Goal: Task Accomplishment & Management: Use online tool/utility

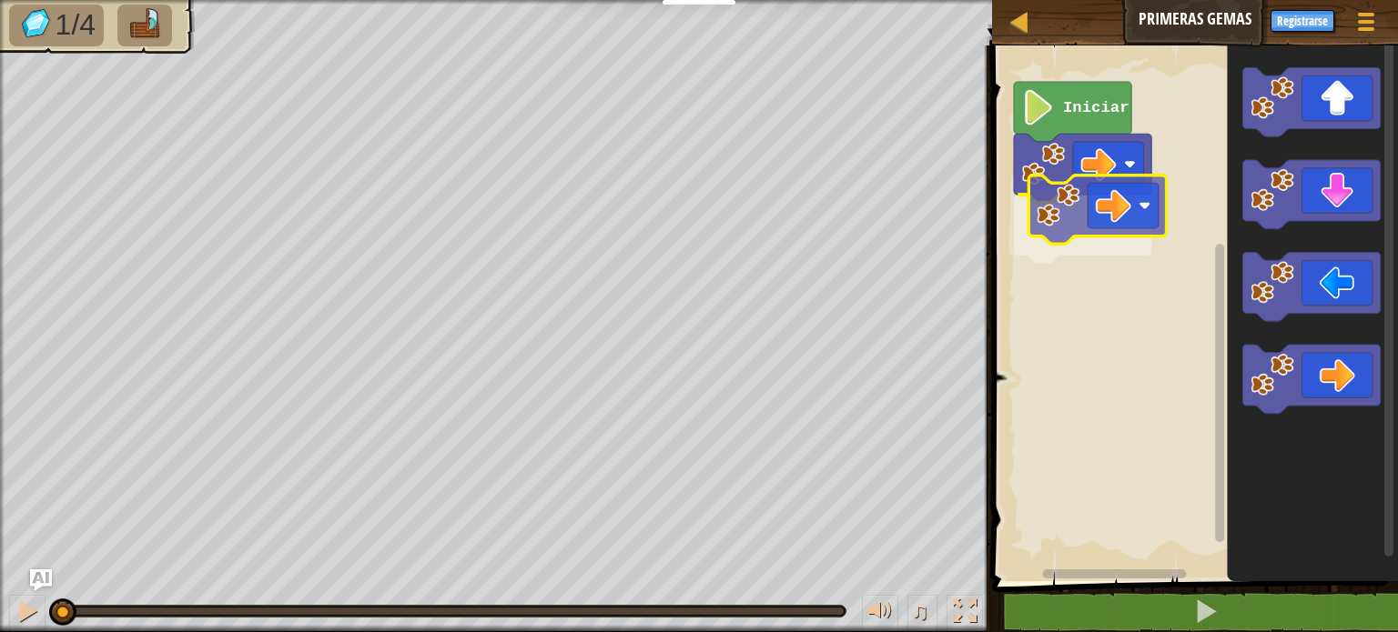
click at [1125, 192] on div "Iniciar" at bounding box center [1191, 308] width 411 height 545
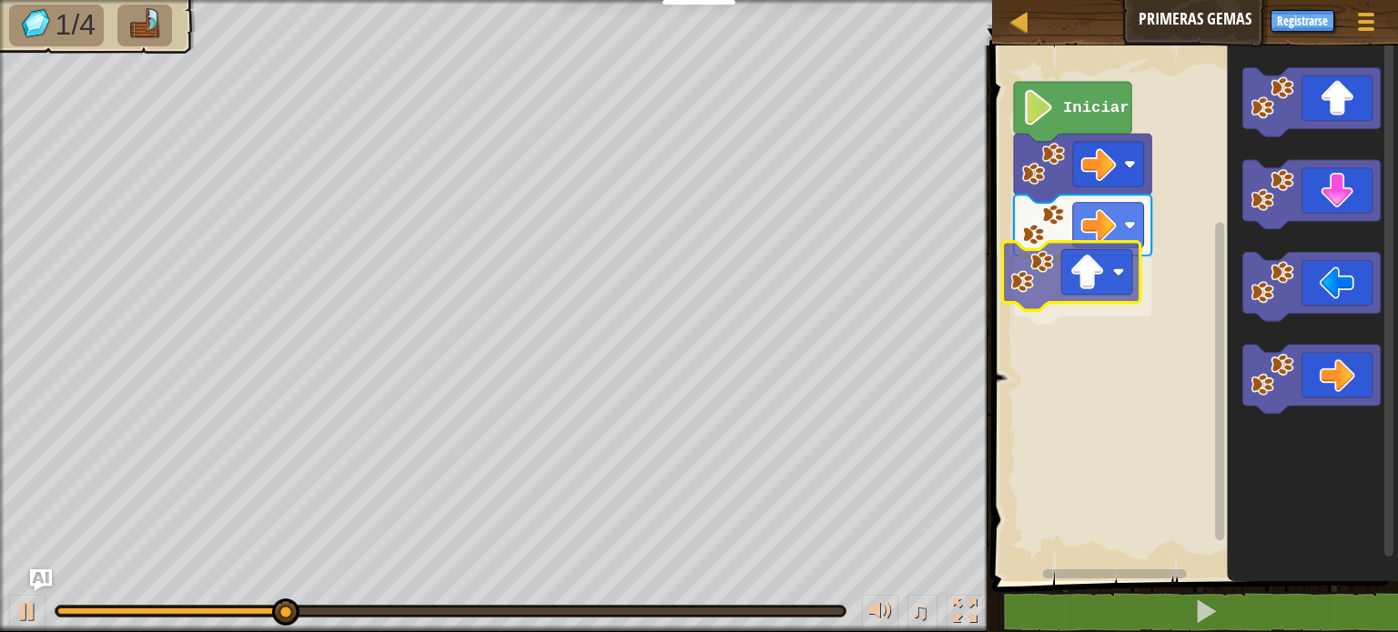
click at [1095, 281] on div "Iniciar" at bounding box center [1191, 308] width 411 height 545
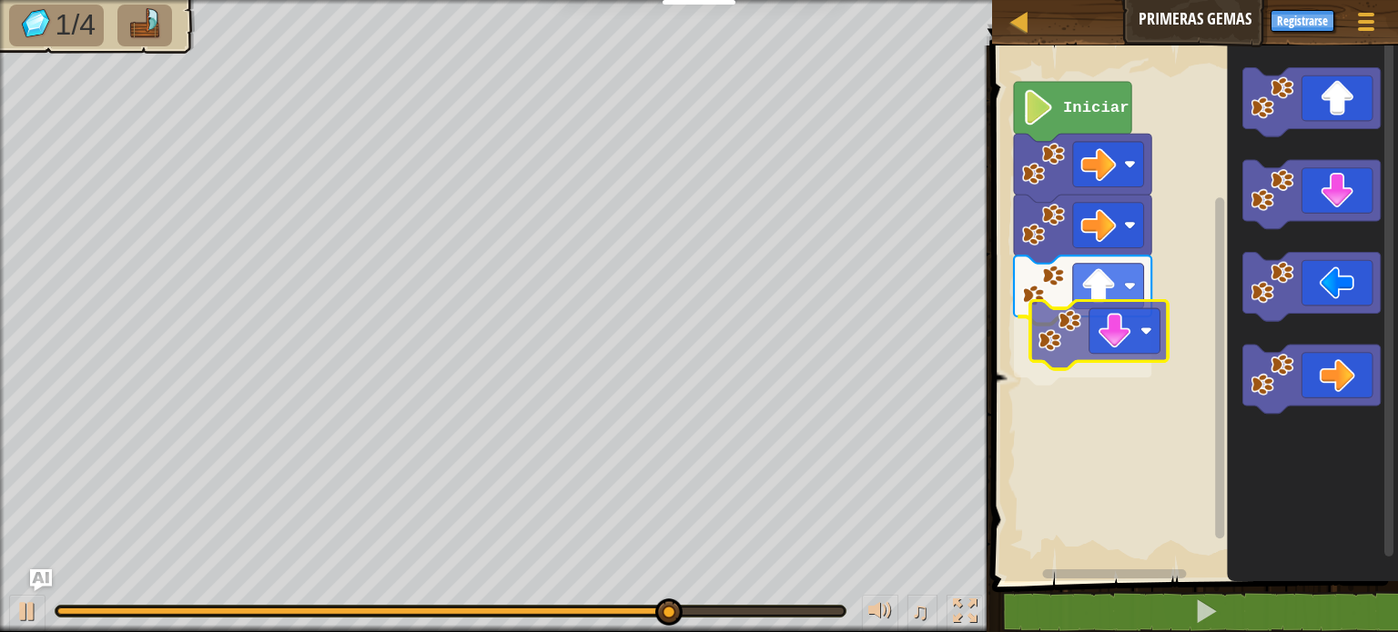
click at [1117, 350] on div "Iniciar" at bounding box center [1191, 308] width 411 height 545
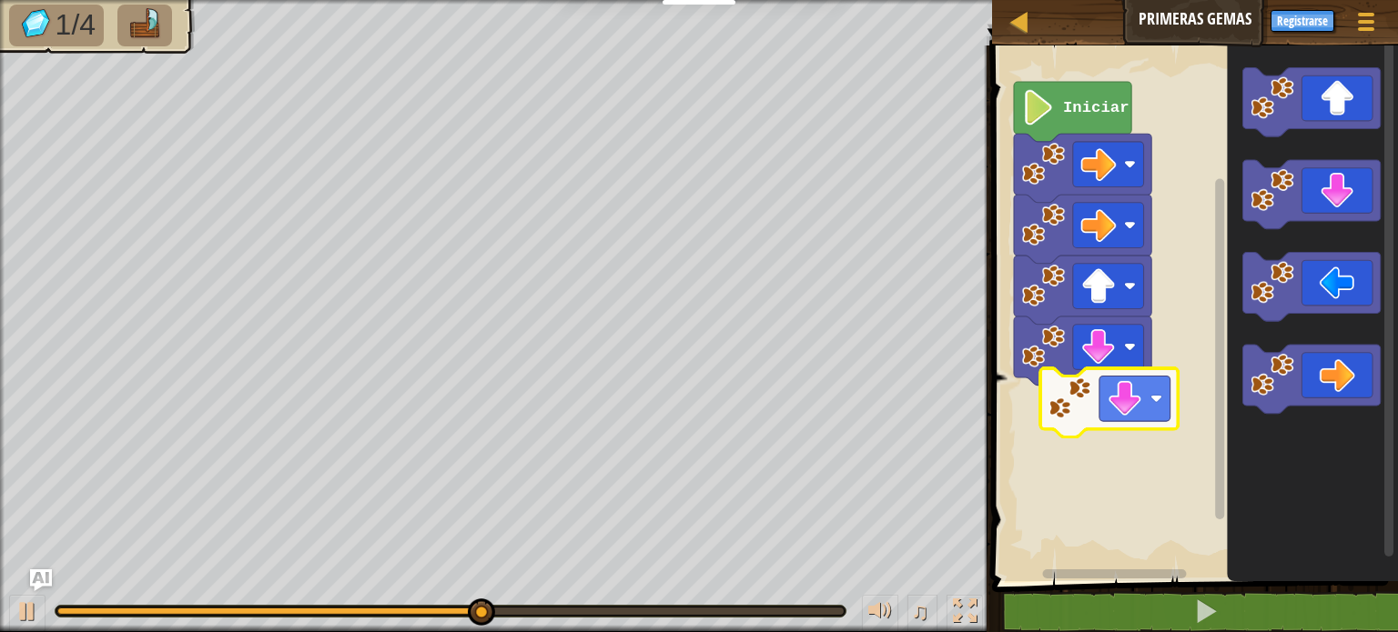
click at [1079, 421] on div "Iniciar" at bounding box center [1191, 308] width 411 height 545
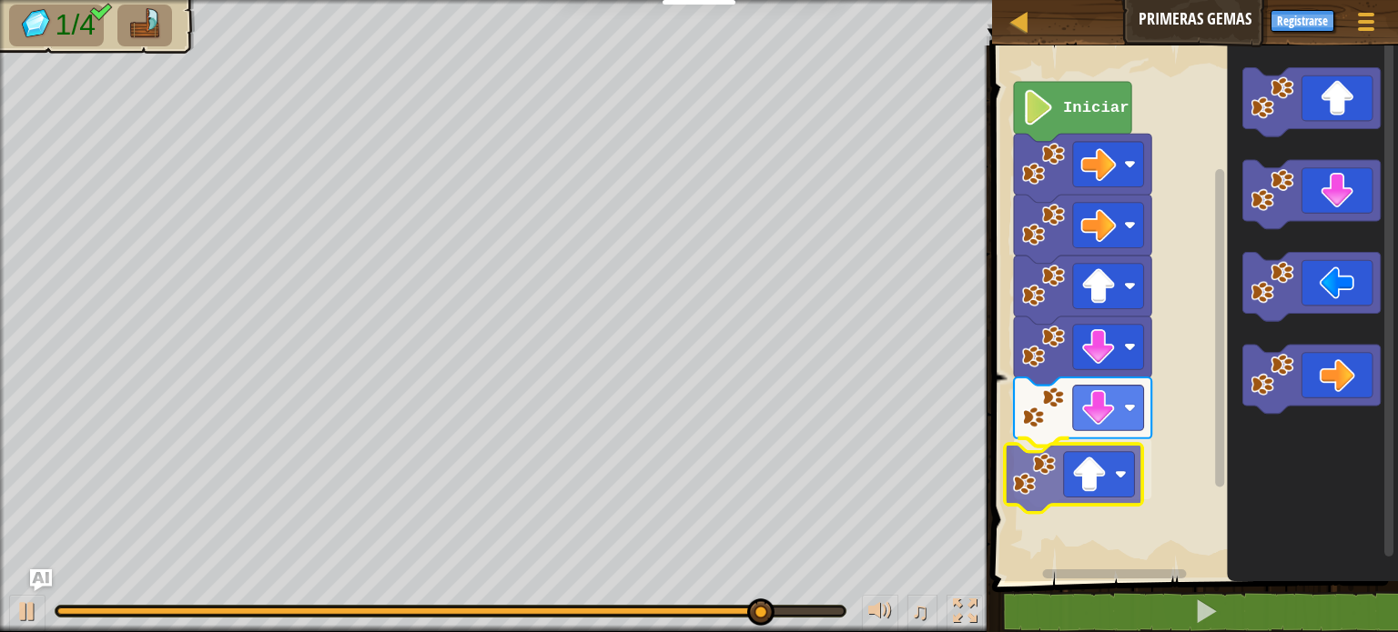
click at [1085, 493] on div "Iniciar" at bounding box center [1191, 308] width 411 height 545
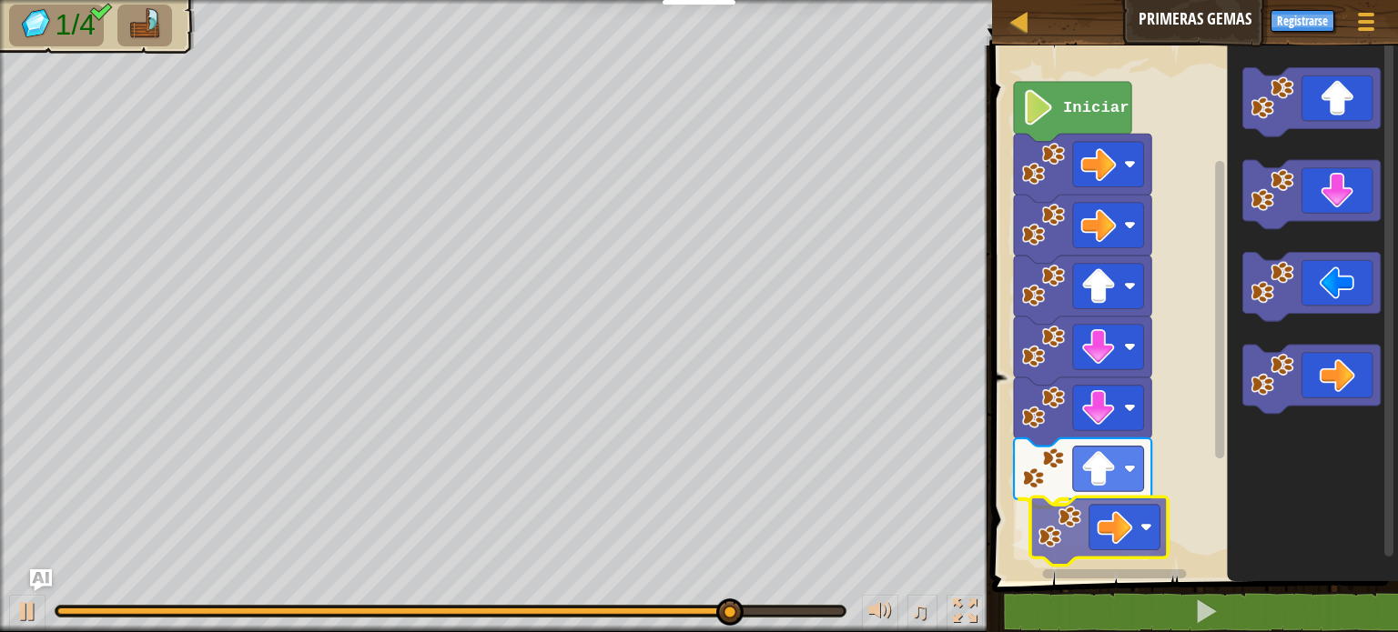
click at [1124, 528] on div "Iniciar" at bounding box center [1191, 308] width 411 height 545
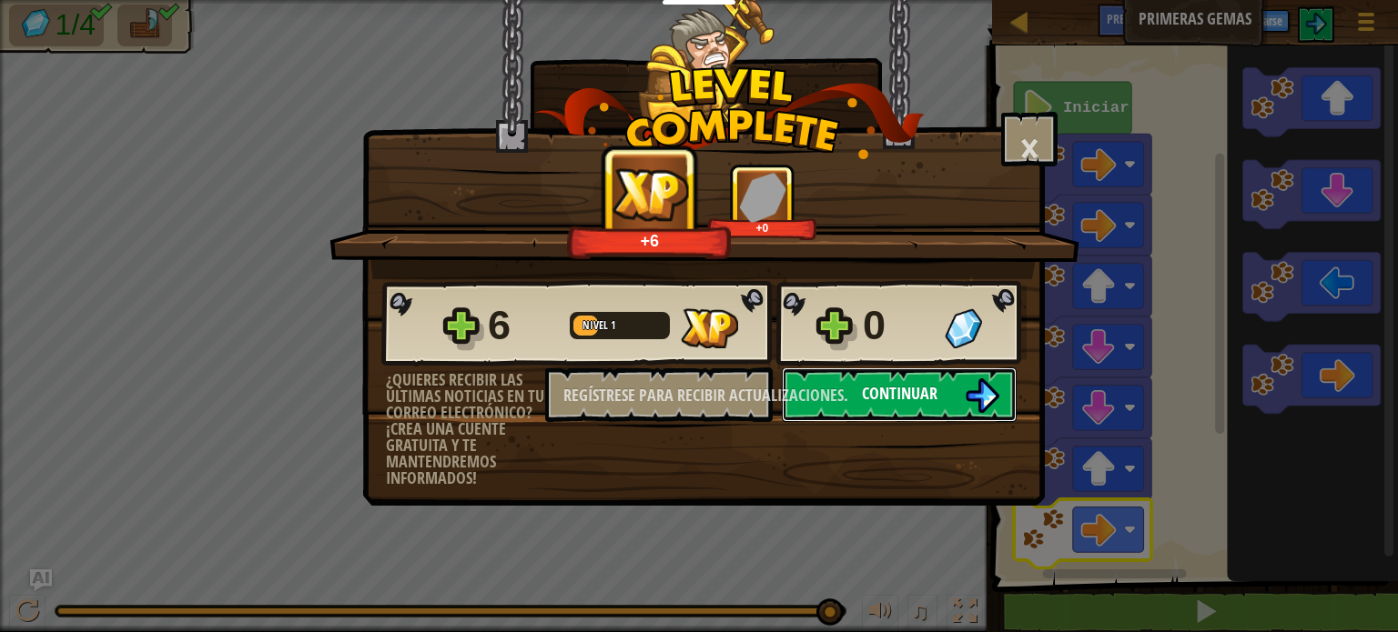
click at [957, 392] on button "Continuar" at bounding box center [899, 395] width 235 height 55
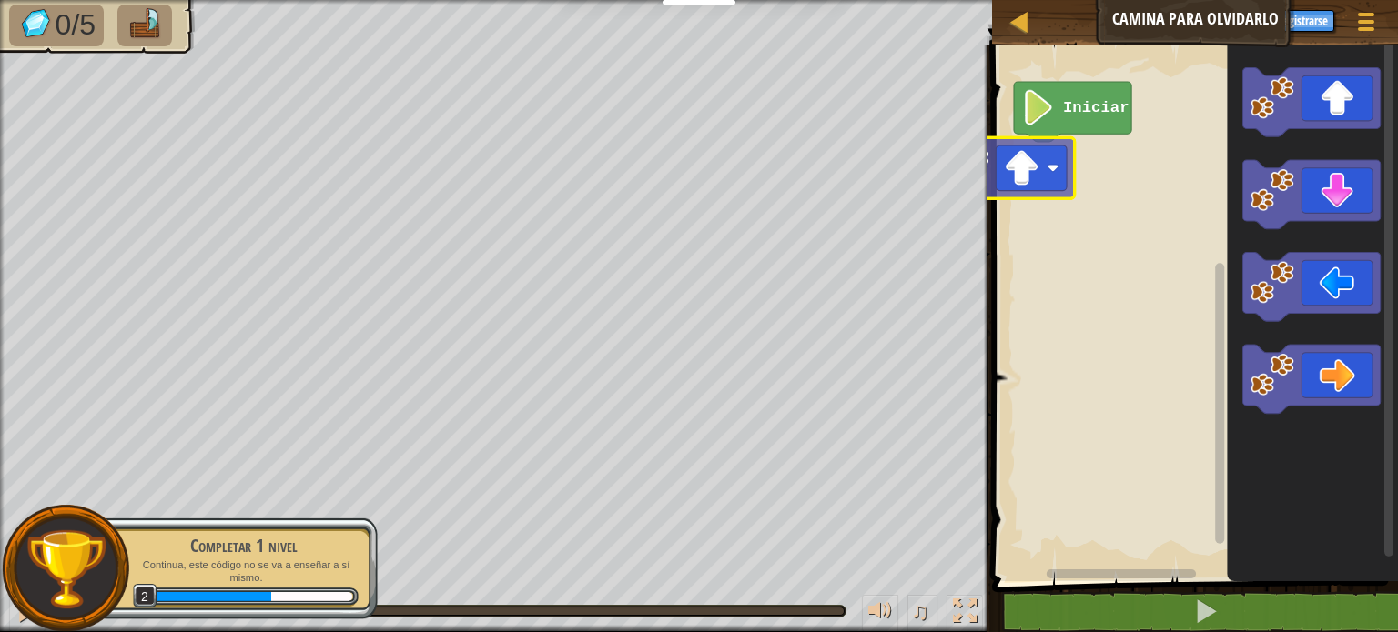
click at [1019, 167] on div "Iniciar" at bounding box center [1191, 308] width 411 height 545
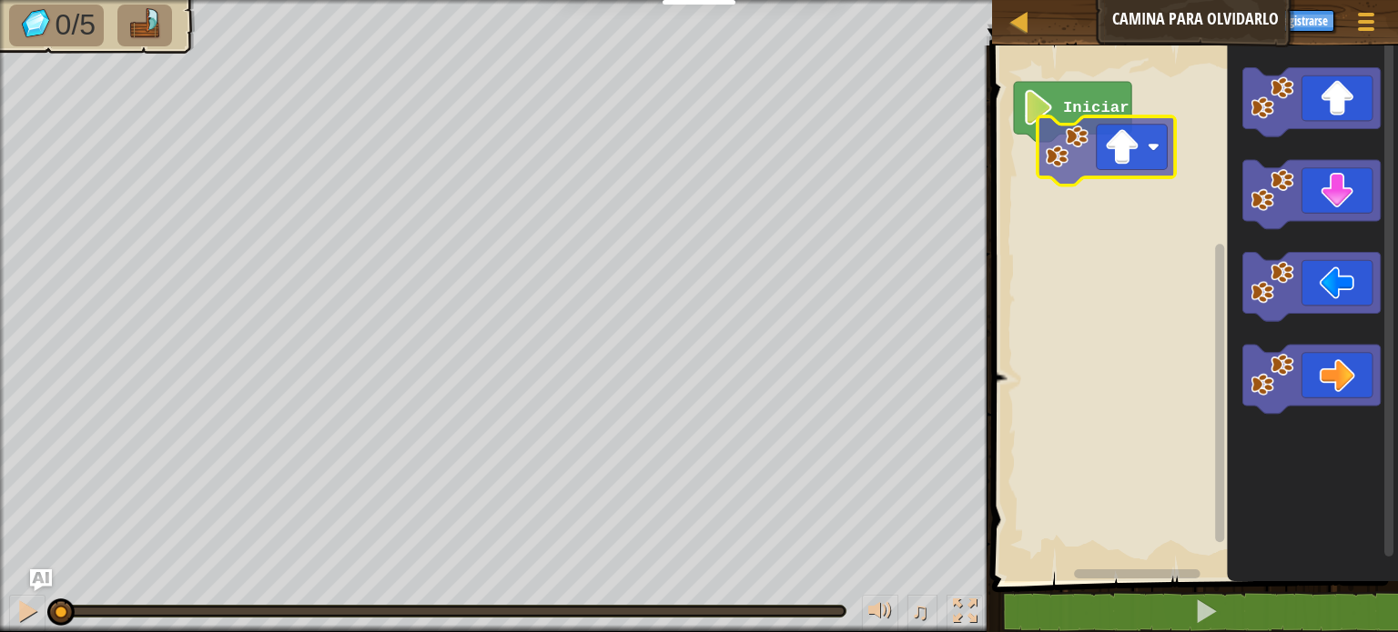
click at [1096, 167] on div "Iniciar" at bounding box center [1191, 308] width 411 height 545
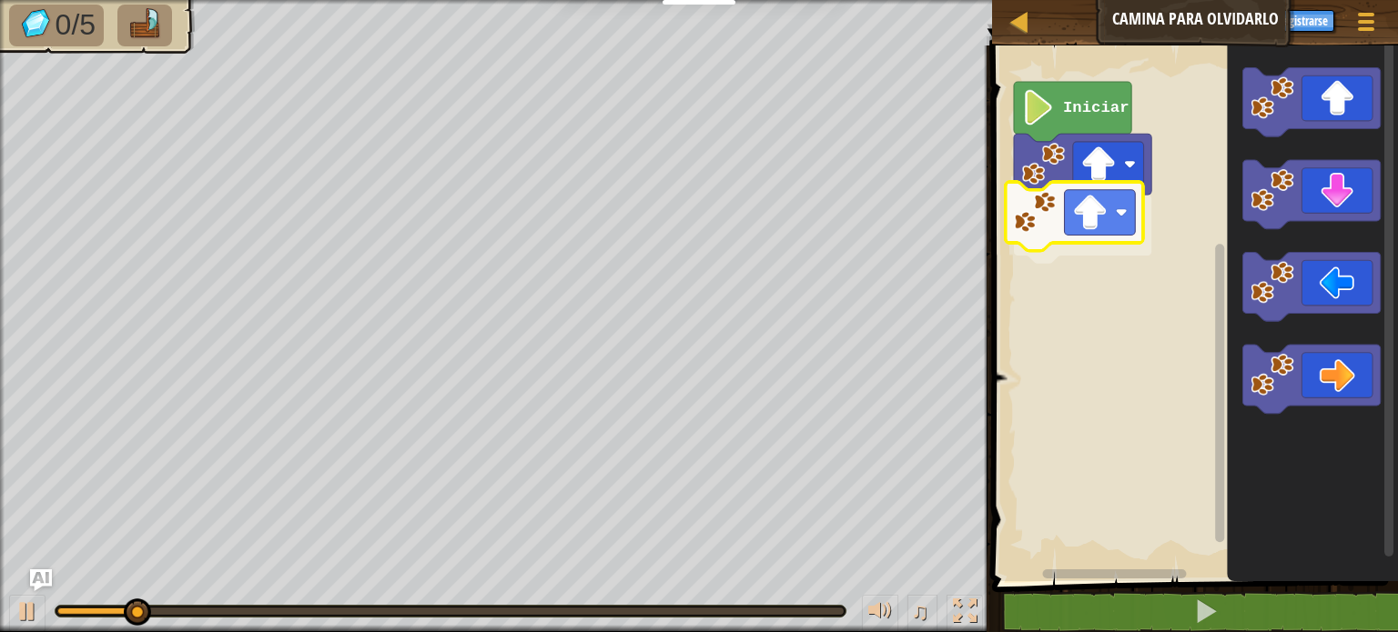
click at [1085, 229] on div "Iniciar" at bounding box center [1191, 308] width 411 height 545
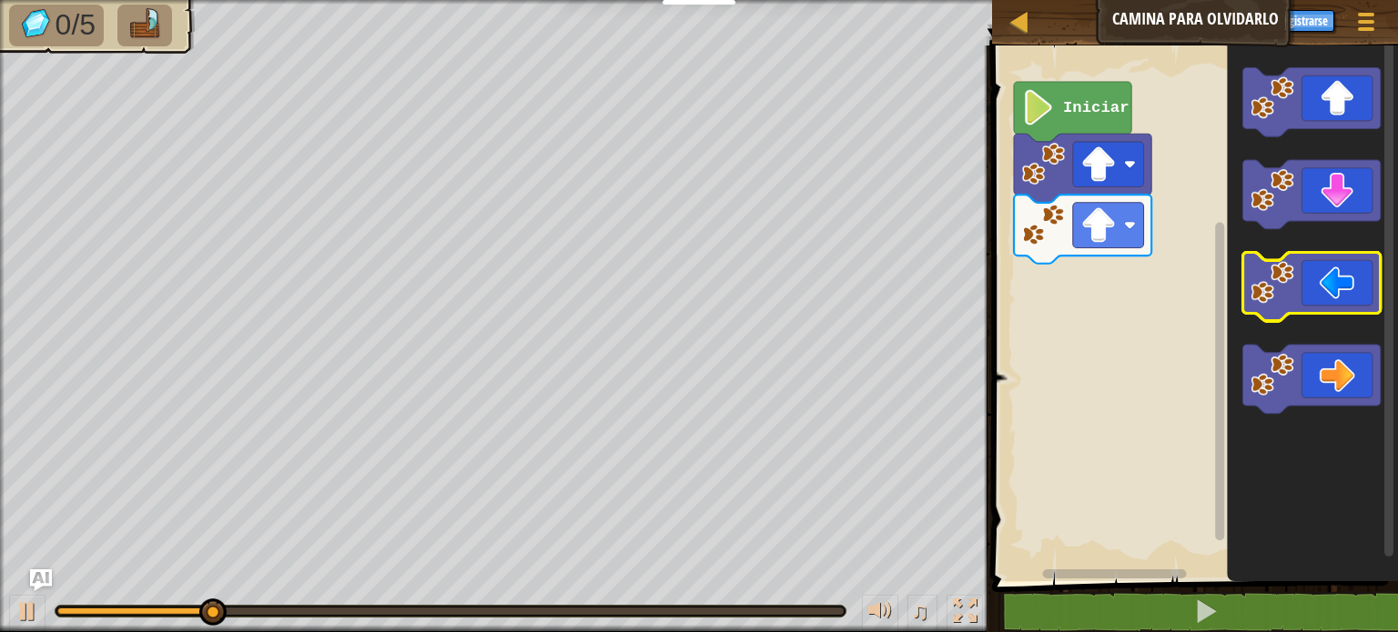
click at [1345, 305] on icon "Espacio de trabajo de Blockly" at bounding box center [1311, 287] width 137 height 69
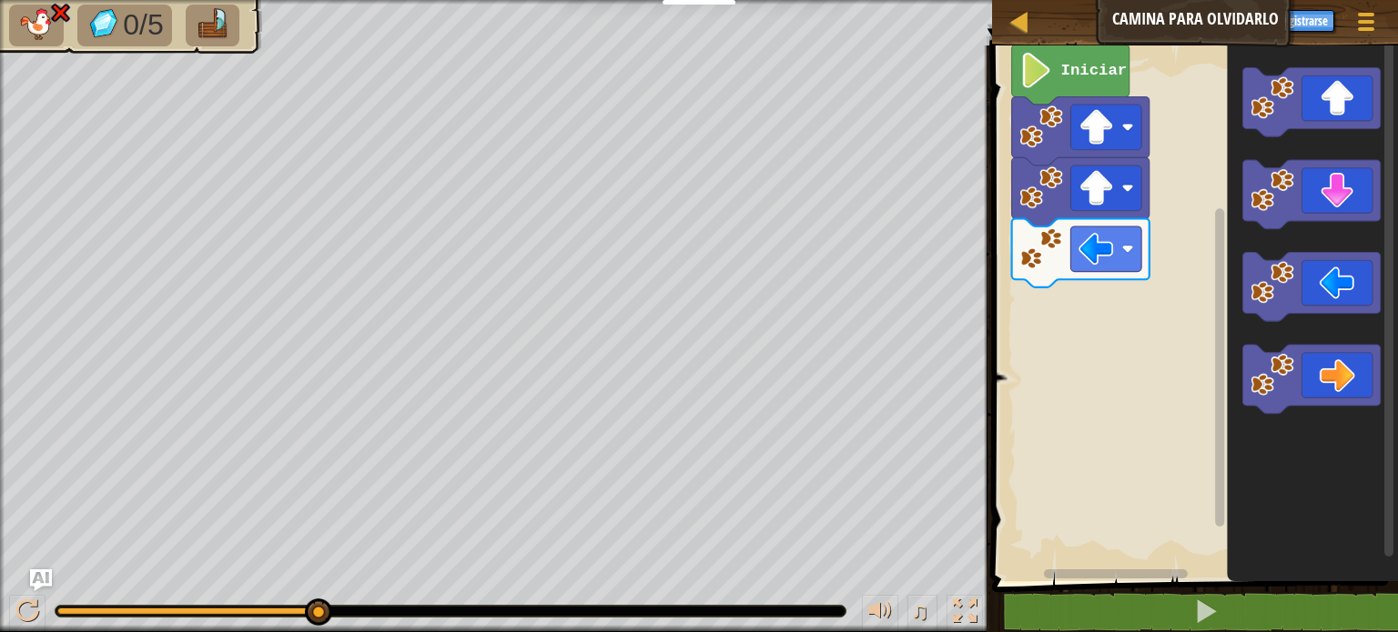
click at [1055, 285] on rect "Espacio de trabajo de Blockly" at bounding box center [1191, 308] width 411 height 545
click at [1122, 257] on rect "Espacio de trabajo de Blockly" at bounding box center [1106, 249] width 71 height 45
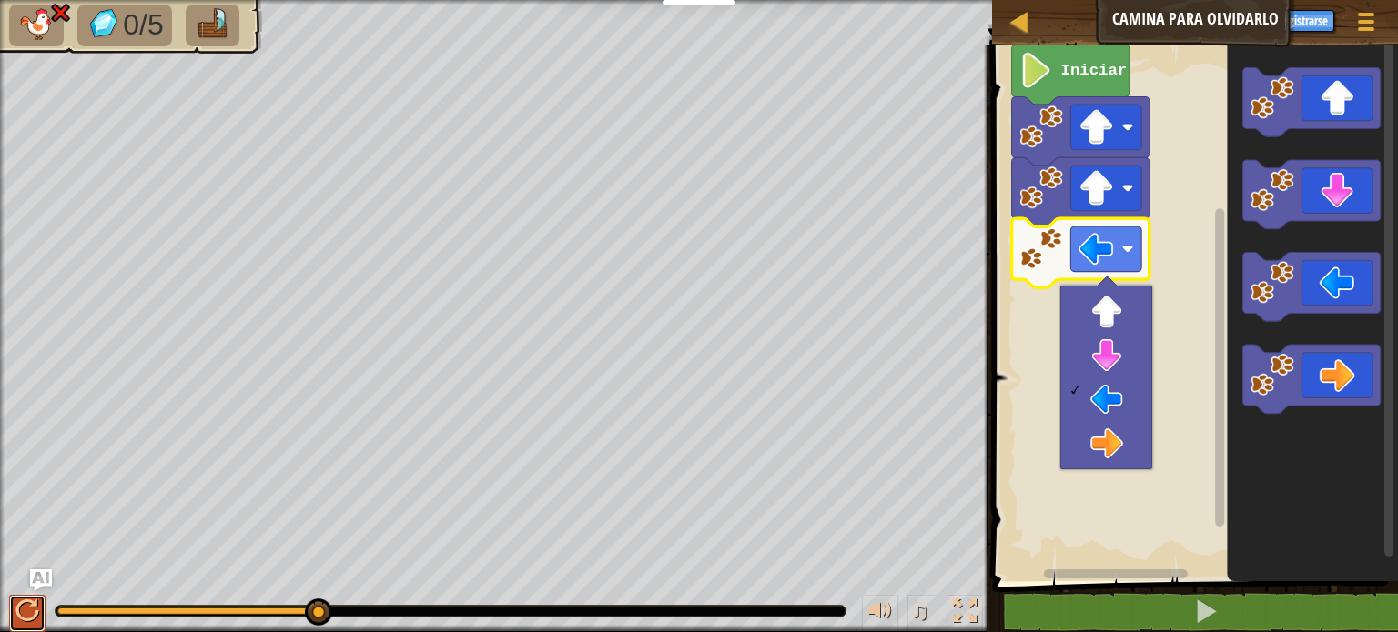
click at [25, 616] on div at bounding box center [27, 612] width 24 height 24
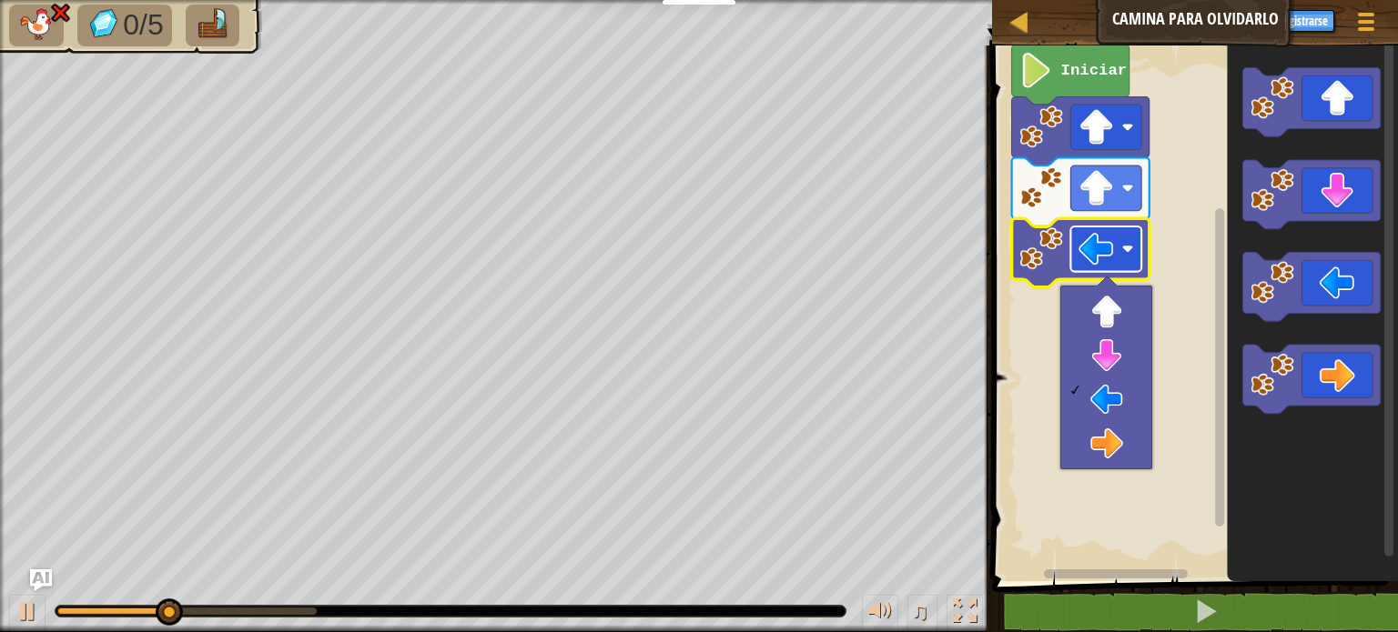
click at [1106, 254] on image "Espacio de trabajo de Blockly" at bounding box center [1095, 248] width 35 height 35
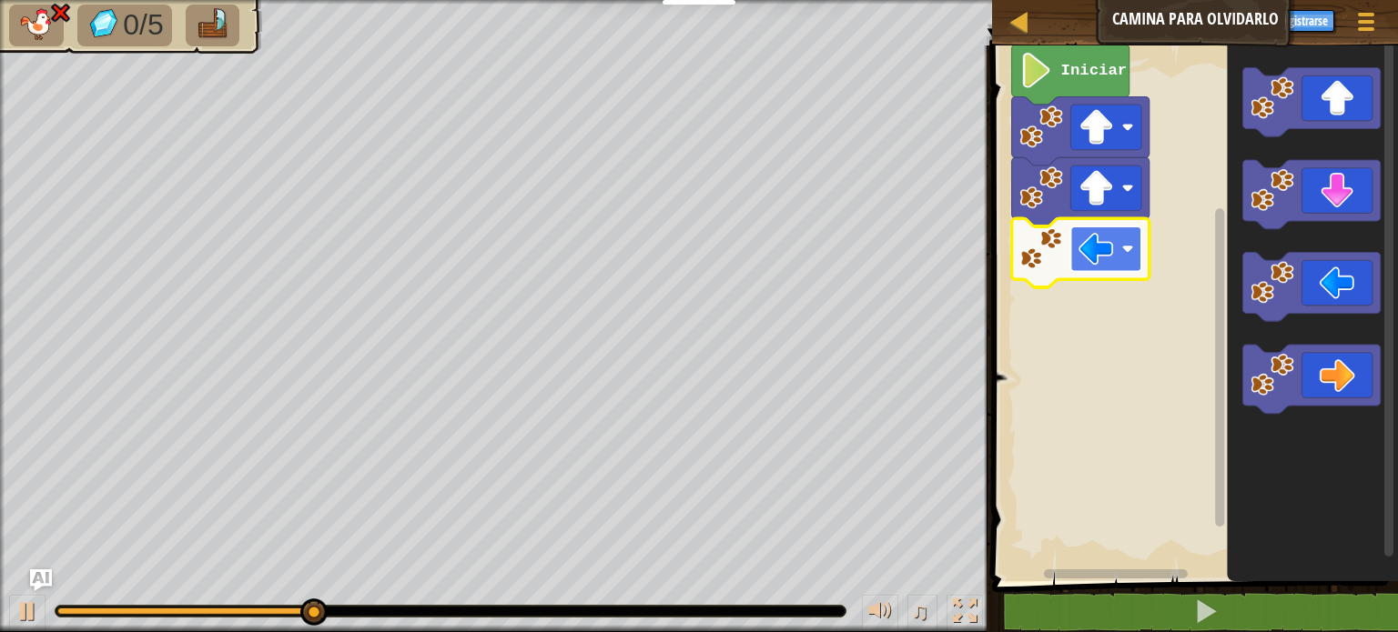
click at [1132, 252] on image "Espacio de trabajo de Blockly" at bounding box center [1128, 249] width 12 height 12
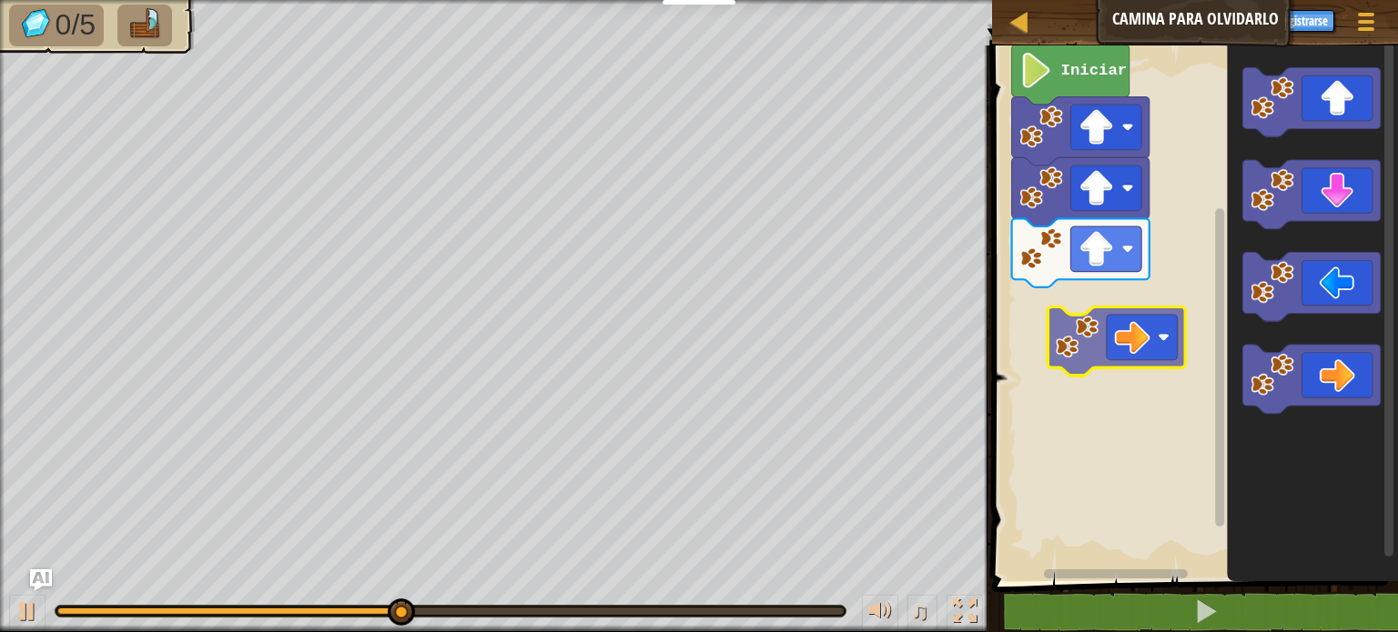
click at [1152, 330] on div "Iniciar" at bounding box center [1191, 308] width 411 height 545
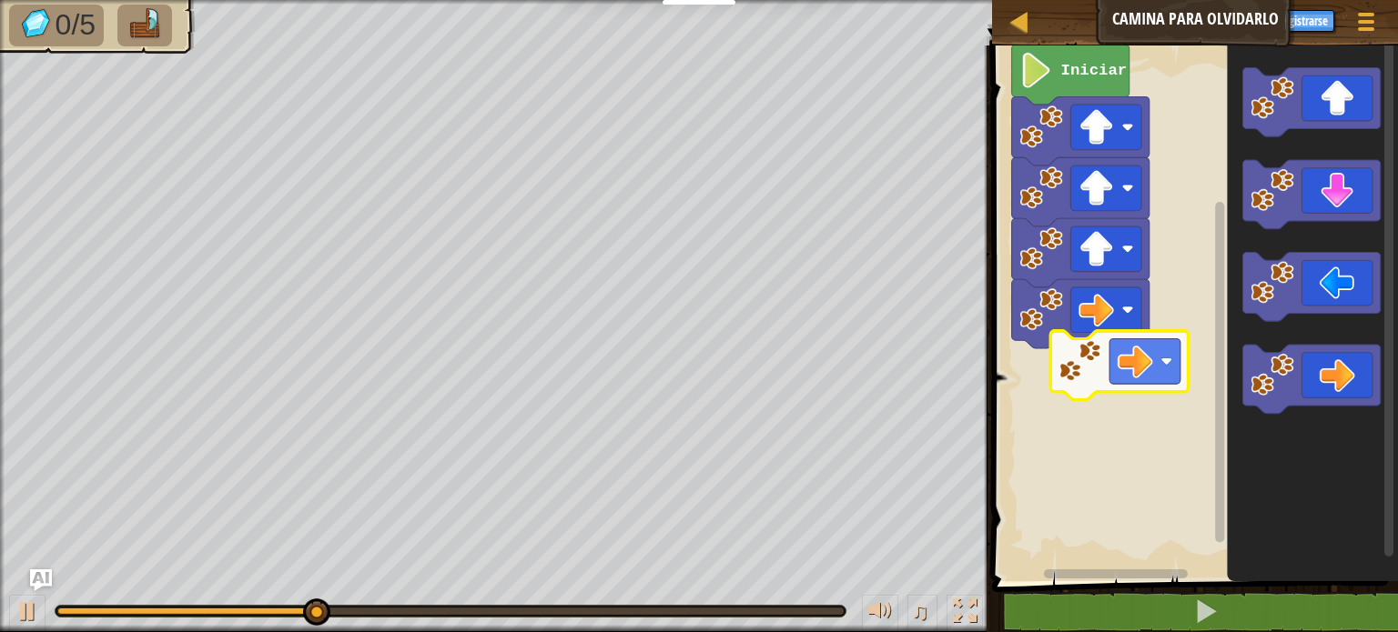
click at [1141, 379] on div "Iniciar" at bounding box center [1191, 308] width 411 height 545
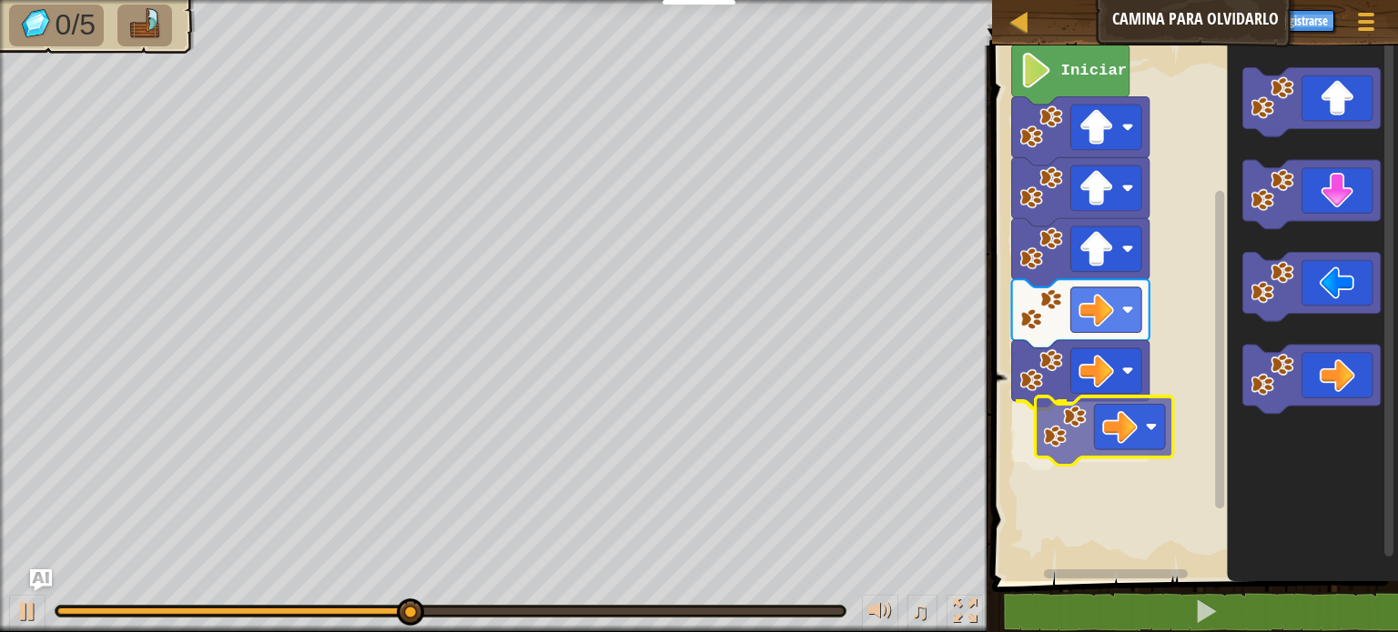
click at [1115, 443] on div "Iniciar" at bounding box center [1191, 308] width 411 height 545
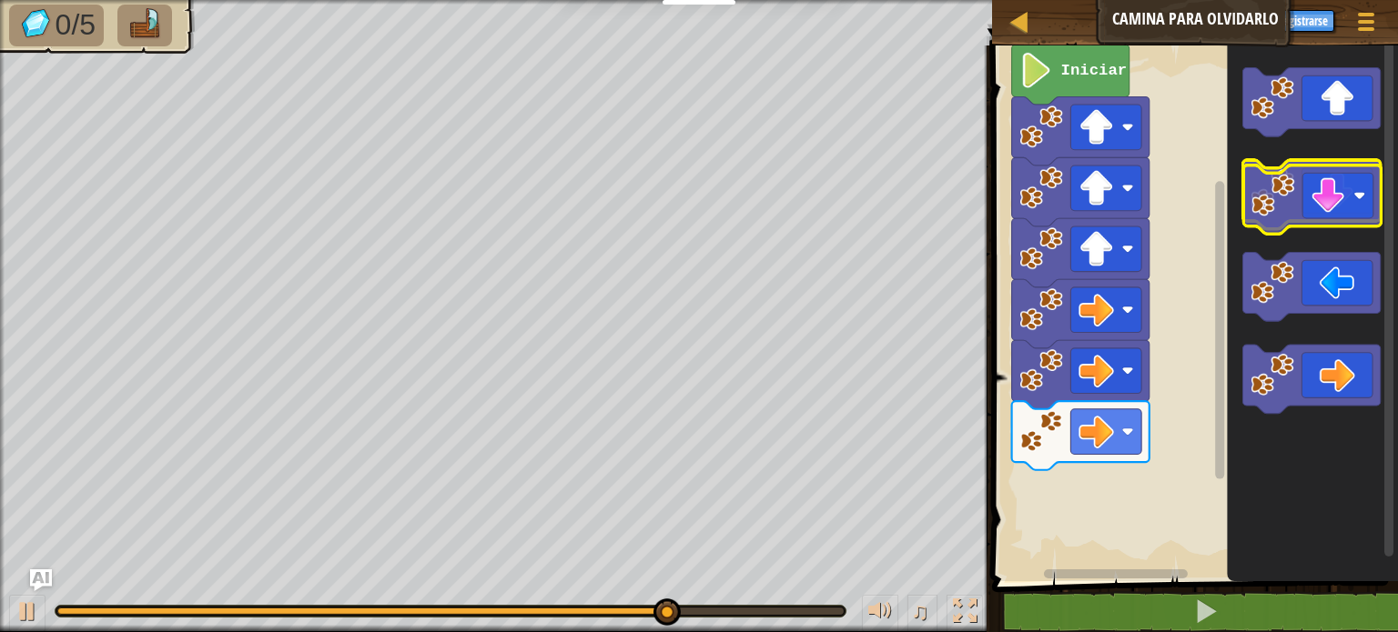
click at [1320, 204] on icon "Espacio de trabajo de Blockly" at bounding box center [1311, 194] width 137 height 69
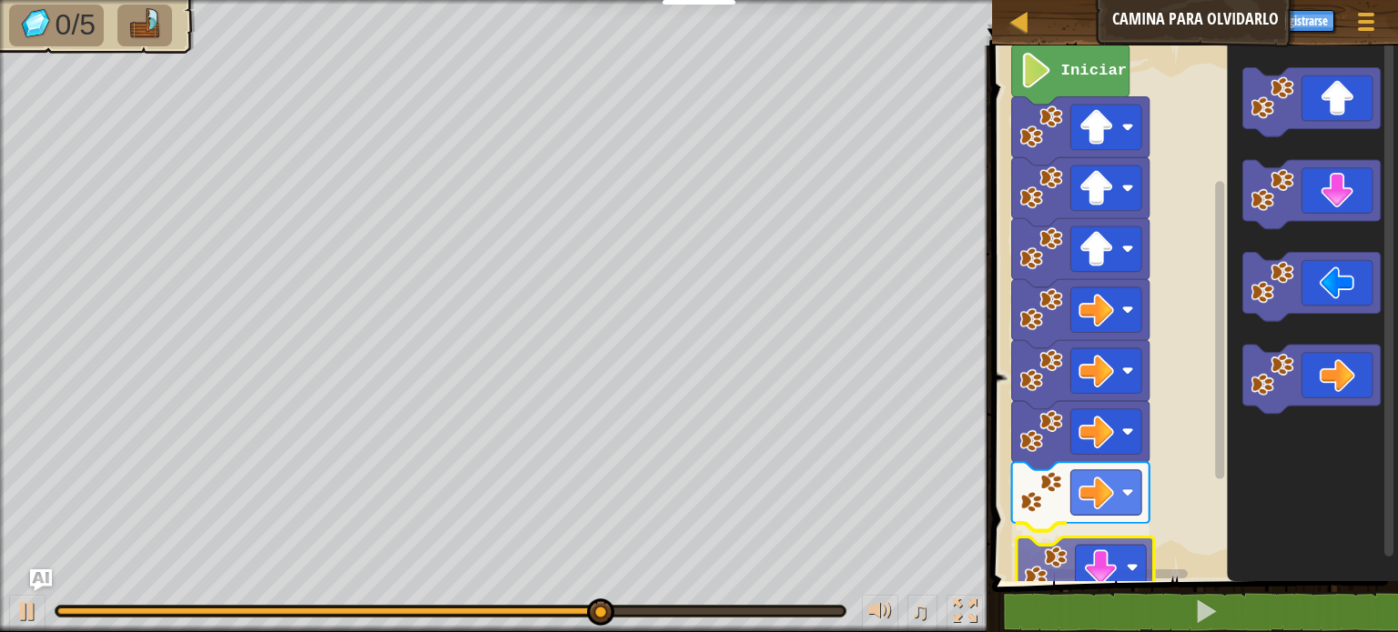
click at [1107, 580] on div "Iniciar" at bounding box center [1191, 308] width 411 height 545
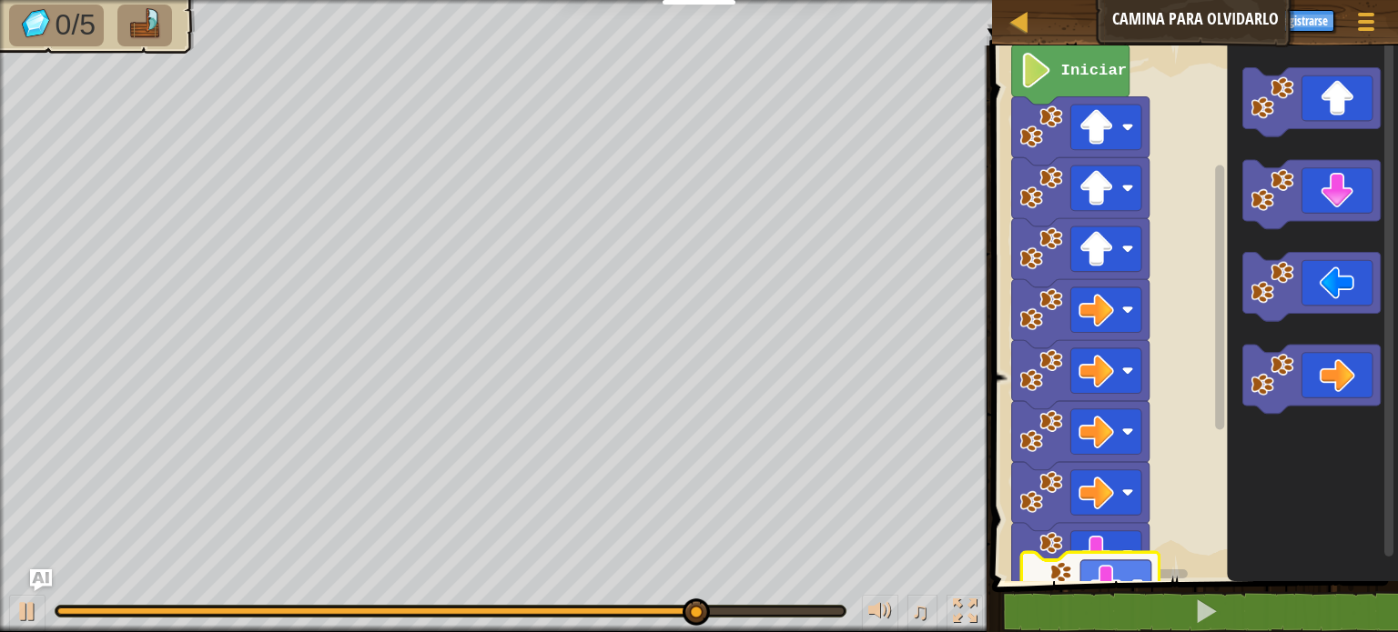
click at [1074, 589] on div "1 הההההההההההההההההההההההההההההההה הההההההההההההההההההההההההההההההה ההההההההההה…" at bounding box center [1191, 375] width 411 height 641
click at [1081, 550] on div "Iniciar" at bounding box center [1191, 308] width 411 height 545
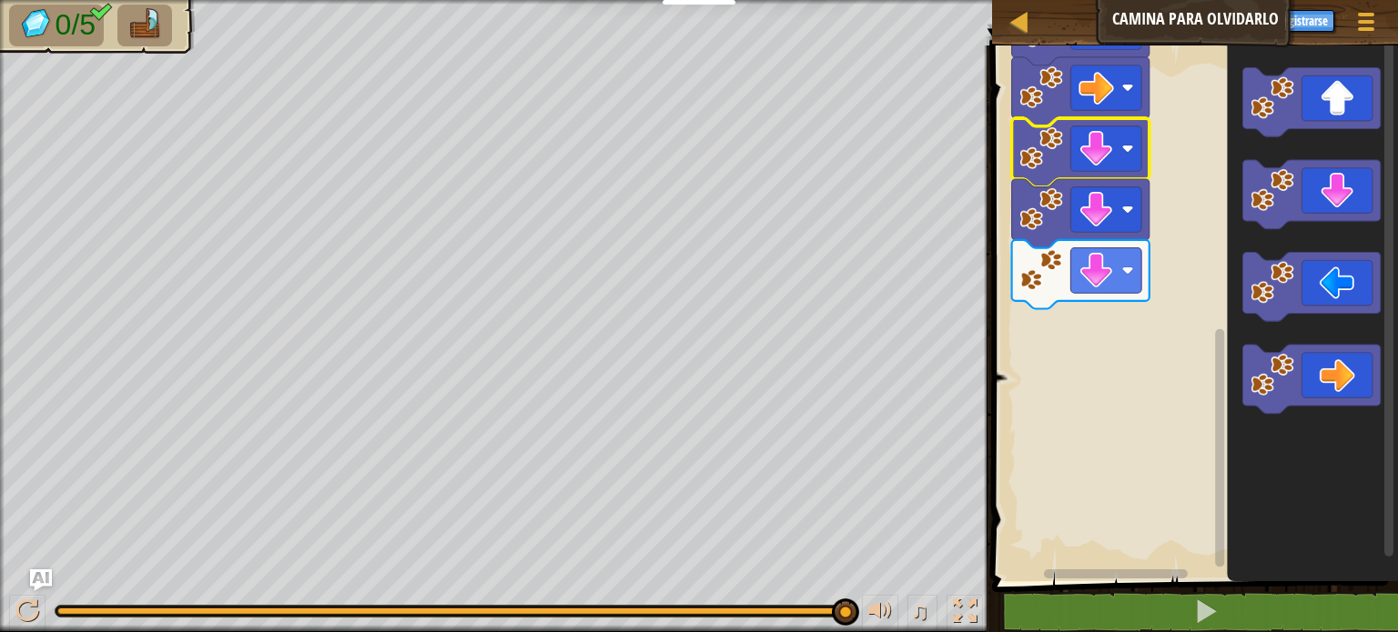
click at [1209, 516] on div "Iniciar" at bounding box center [1191, 308] width 411 height 545
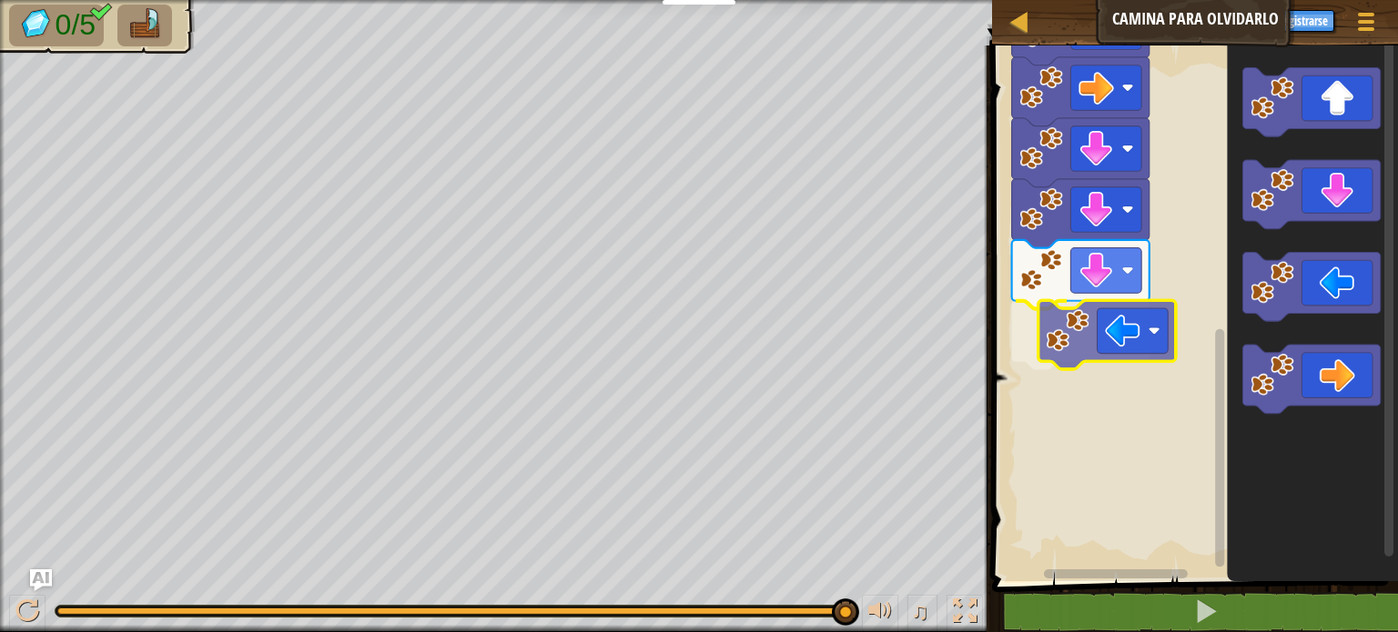
click at [1121, 330] on div "Iniciar" at bounding box center [1191, 308] width 411 height 545
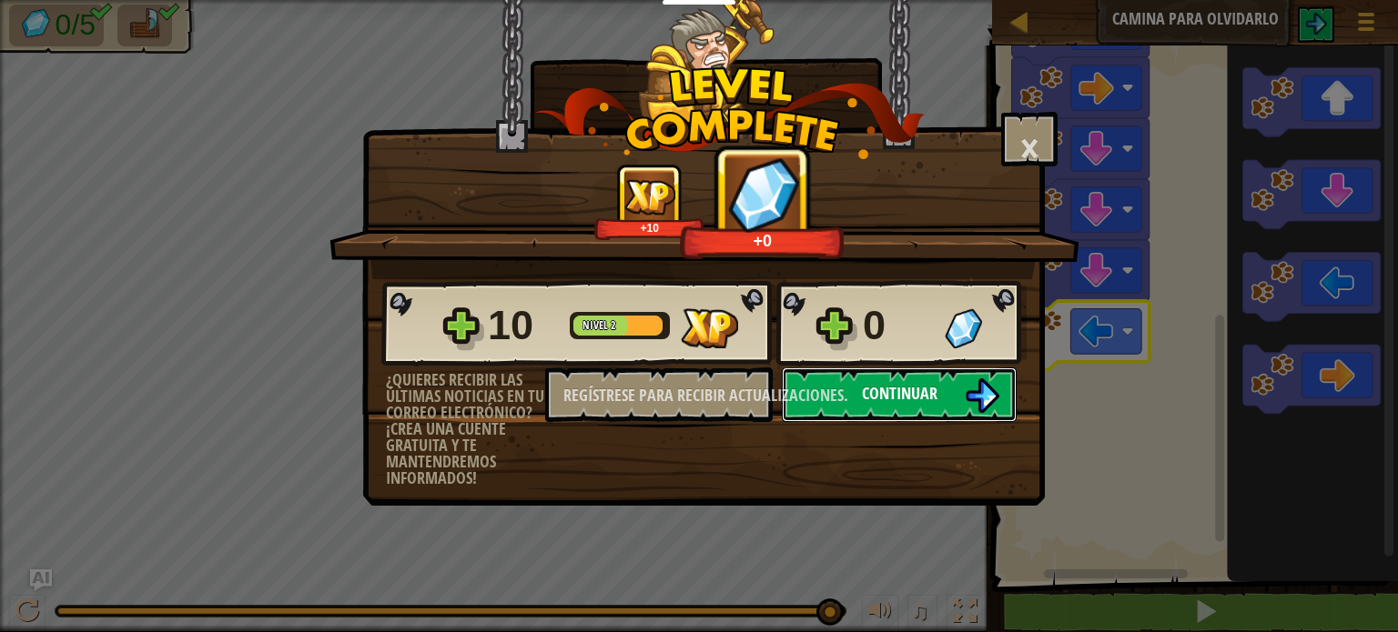
click at [986, 393] on img at bounding box center [981, 396] width 35 height 35
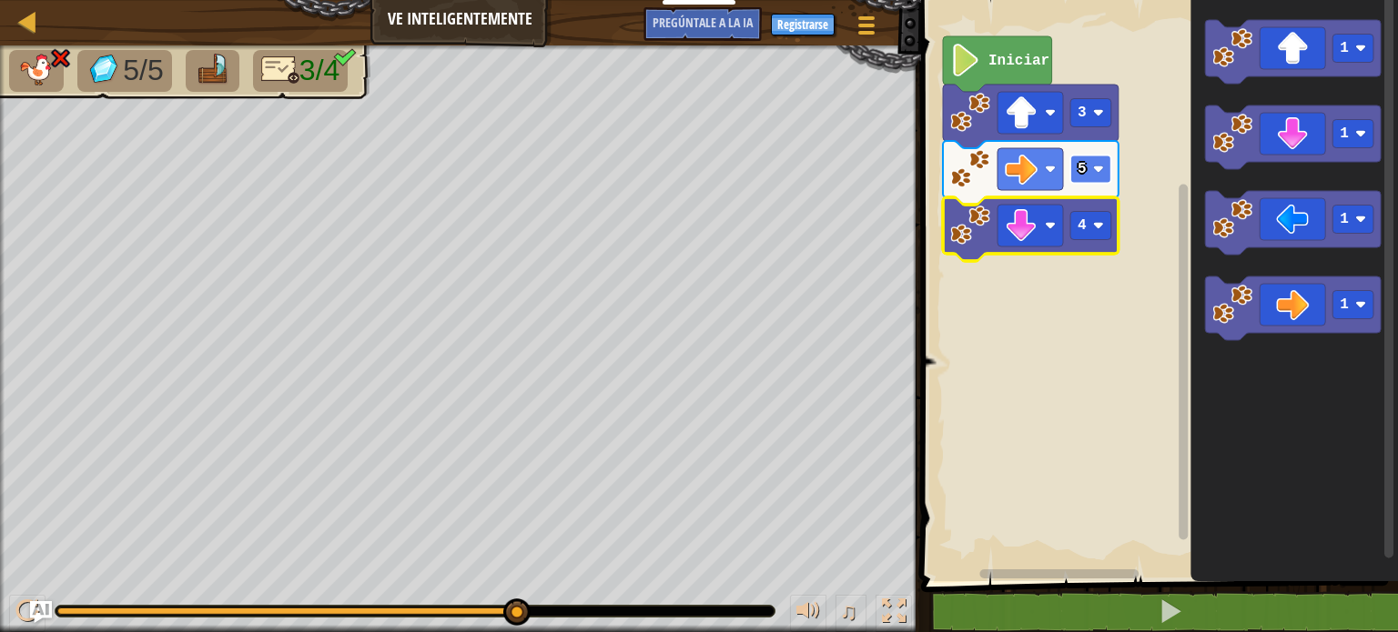
click at [1107, 177] on rect "Espacio de trabajo de Blockly" at bounding box center [1090, 170] width 41 height 28
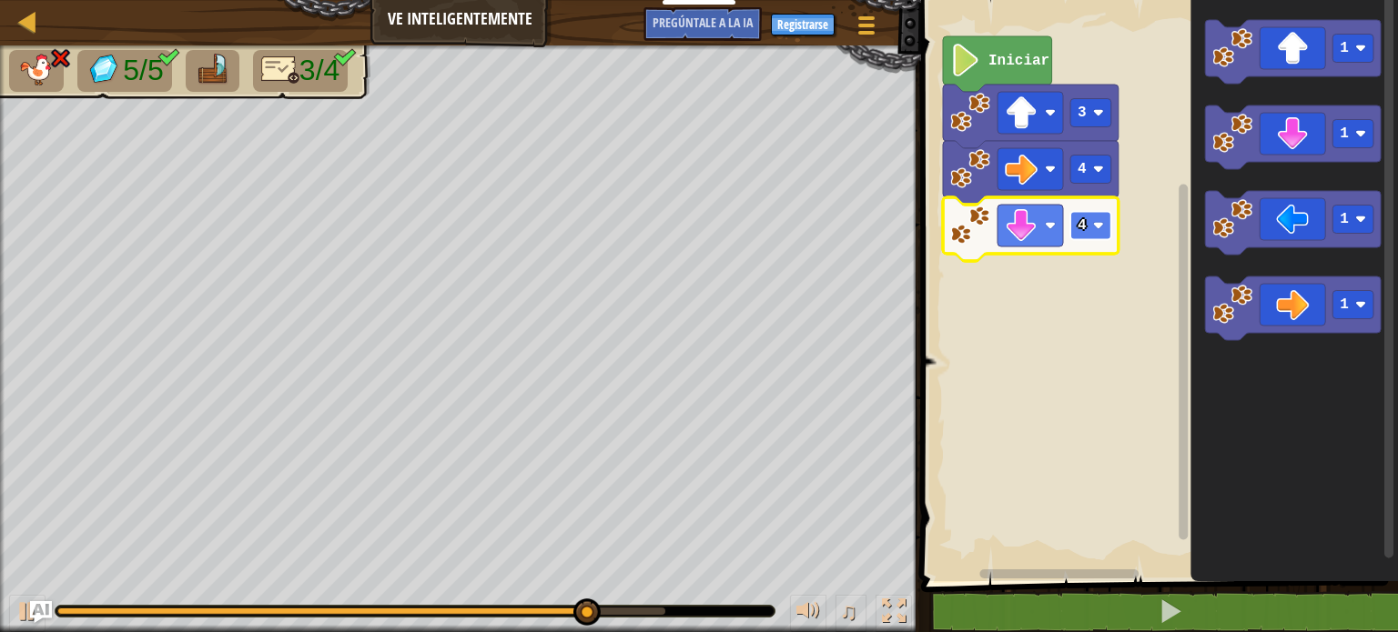
click at [1095, 227] on image "Espacio de trabajo de Blockly" at bounding box center [1098, 225] width 11 height 11
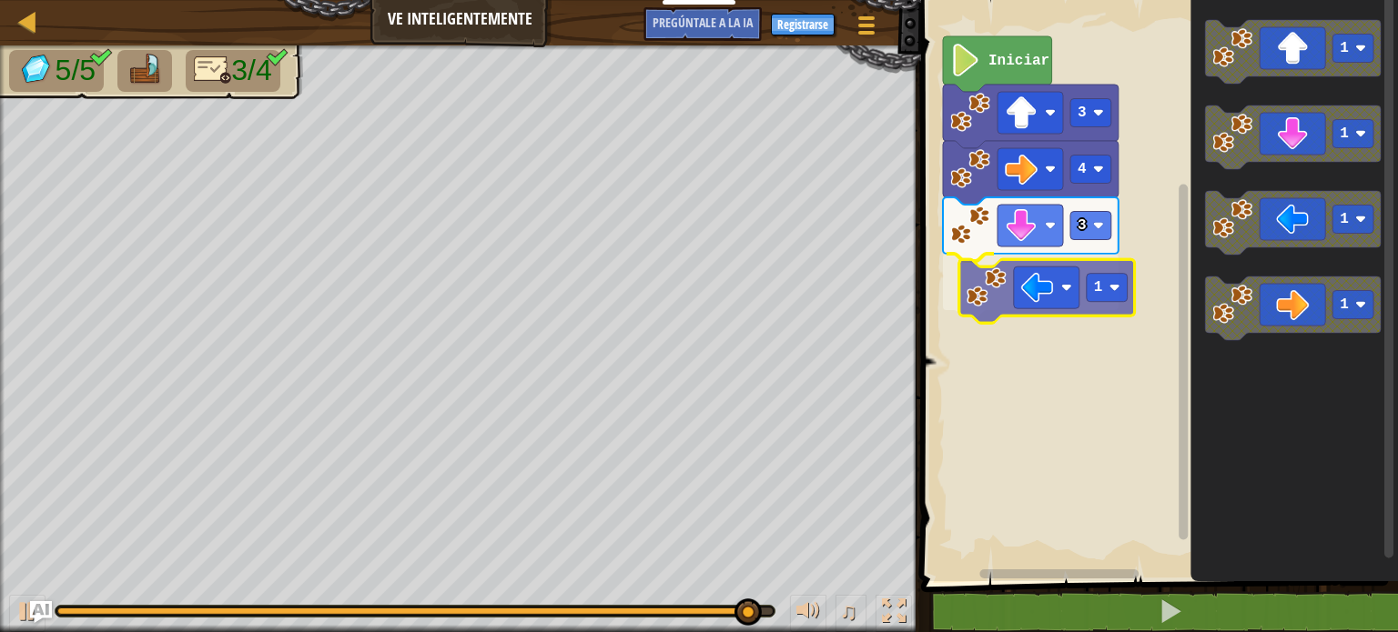
click at [1052, 299] on div "Iniciar 3 4 3 1 1 1 1 1 1" at bounding box center [1156, 286] width 482 height 591
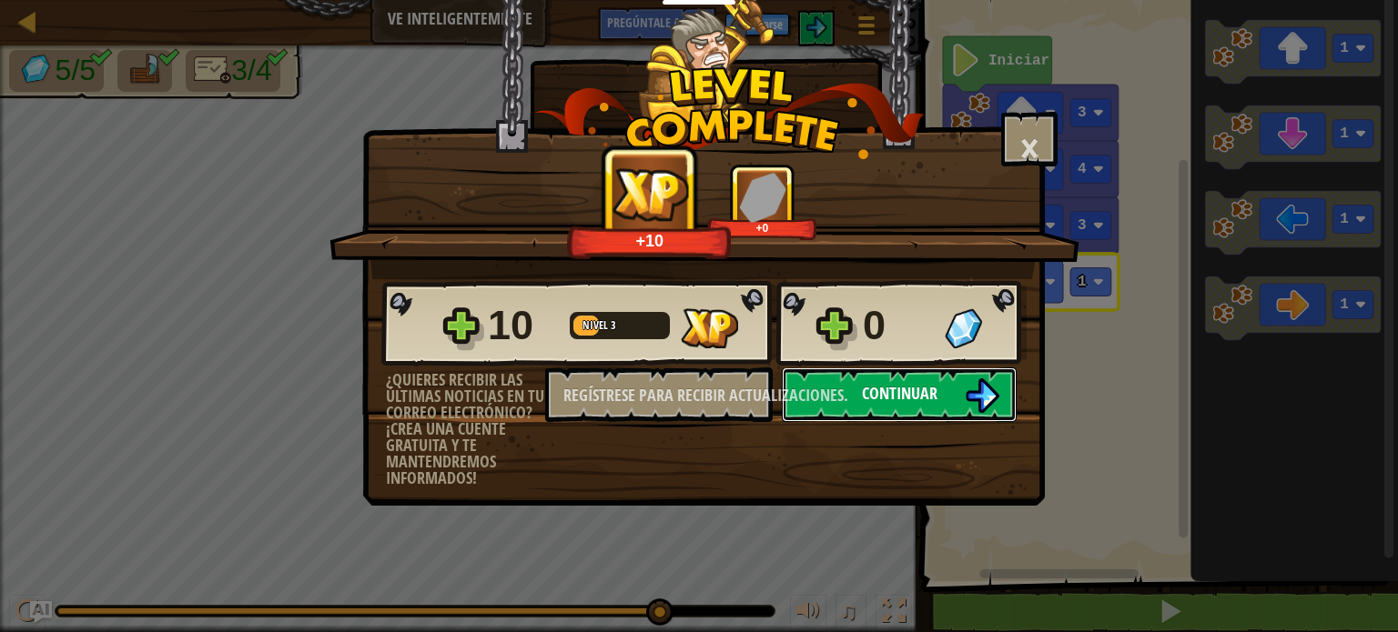
click at [948, 402] on button "Continuar" at bounding box center [899, 395] width 235 height 55
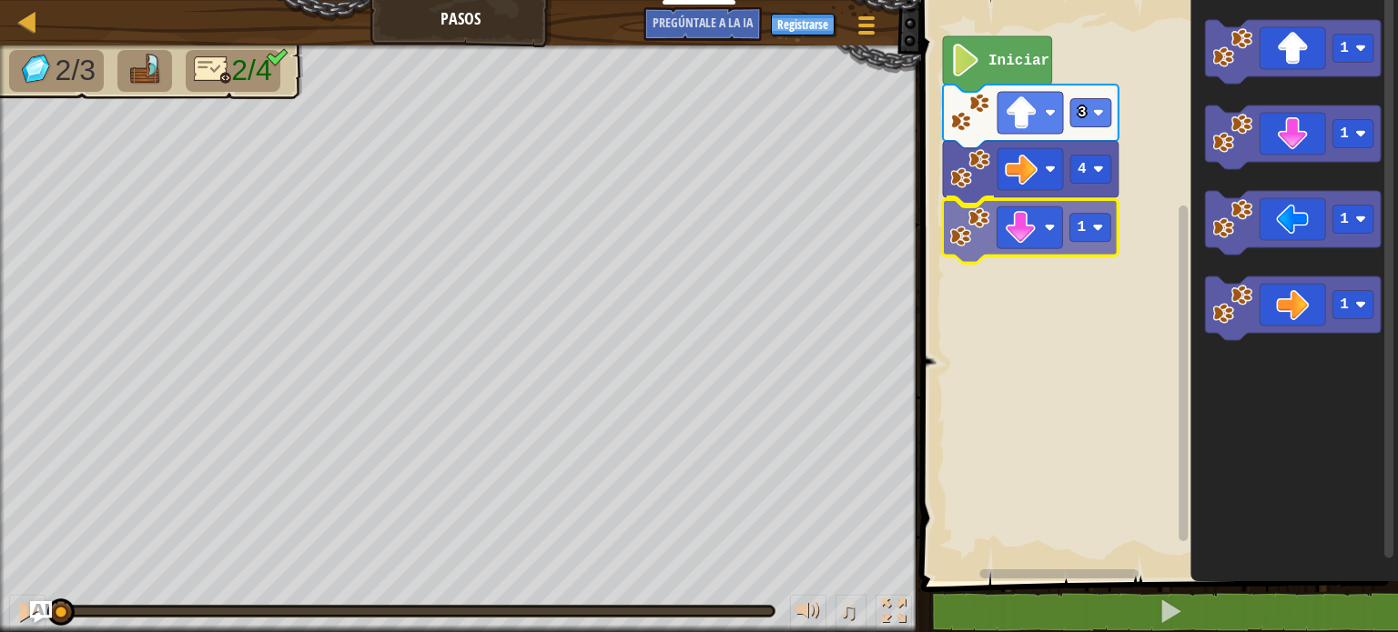
click at [961, 245] on div "4 1 3 Iniciar 1 1 1 1 1" at bounding box center [1156, 286] width 482 height 591
click at [1098, 236] on rect "Espacio de trabajo de Blockly" at bounding box center [1090, 226] width 41 height 28
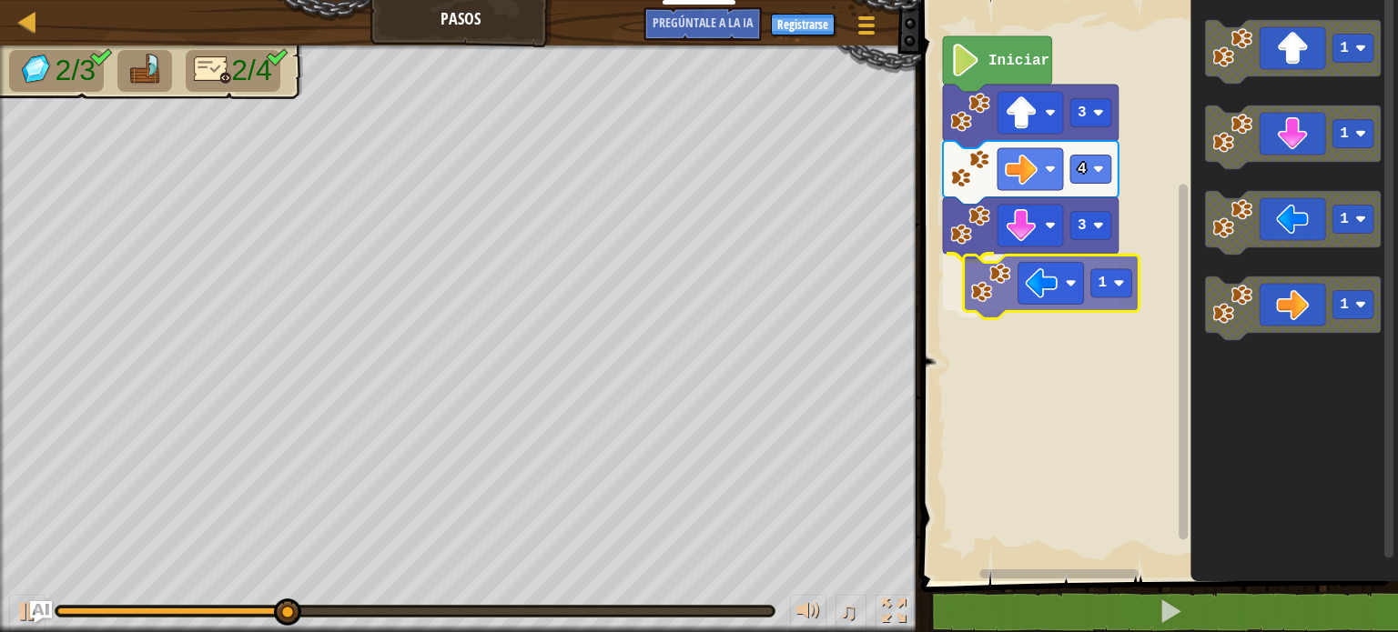
click at [1055, 294] on div "Iniciar 3 4 3 1 1 1 1 1 1" at bounding box center [1156, 286] width 482 height 591
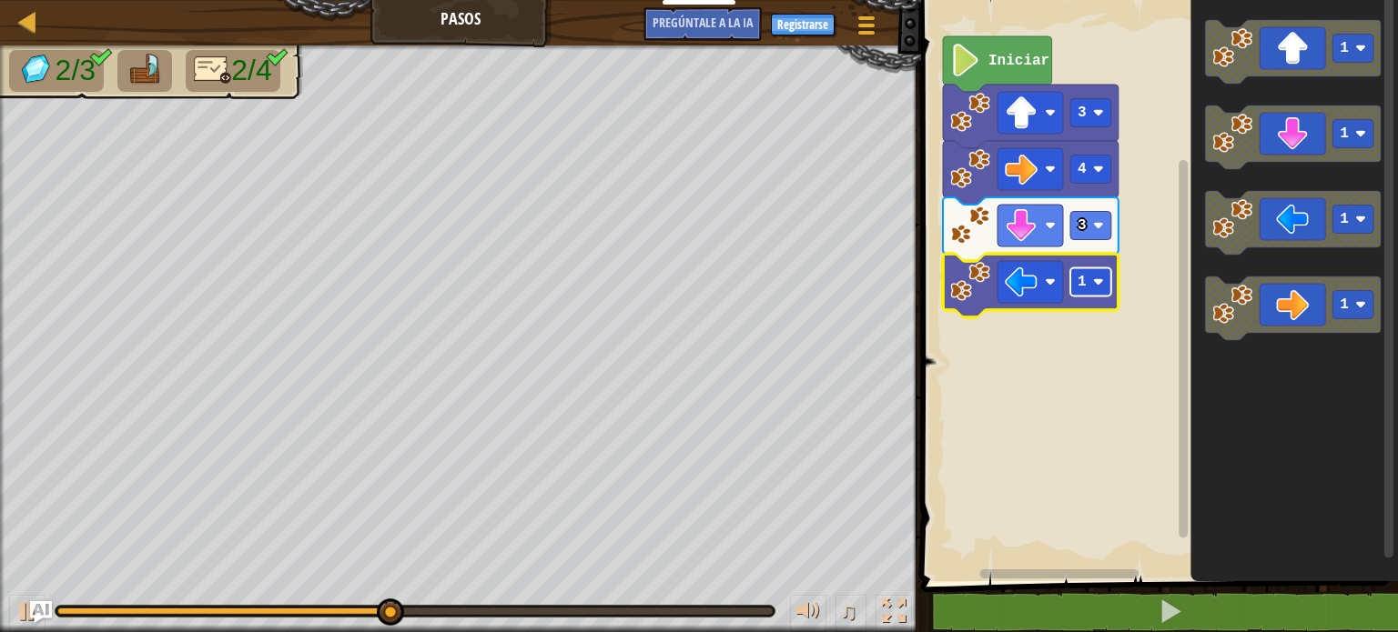
click at [1106, 283] on rect "Espacio de trabajo de Blockly" at bounding box center [1090, 282] width 41 height 28
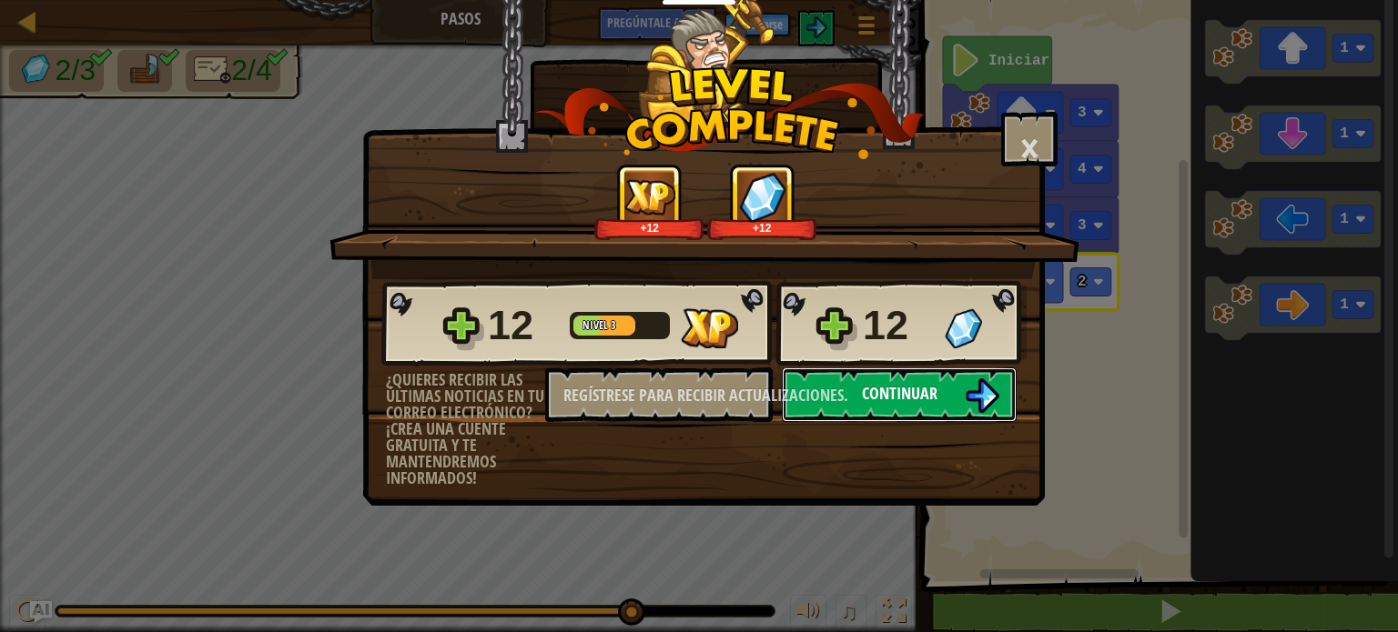
click at [977, 409] on img at bounding box center [981, 396] width 35 height 35
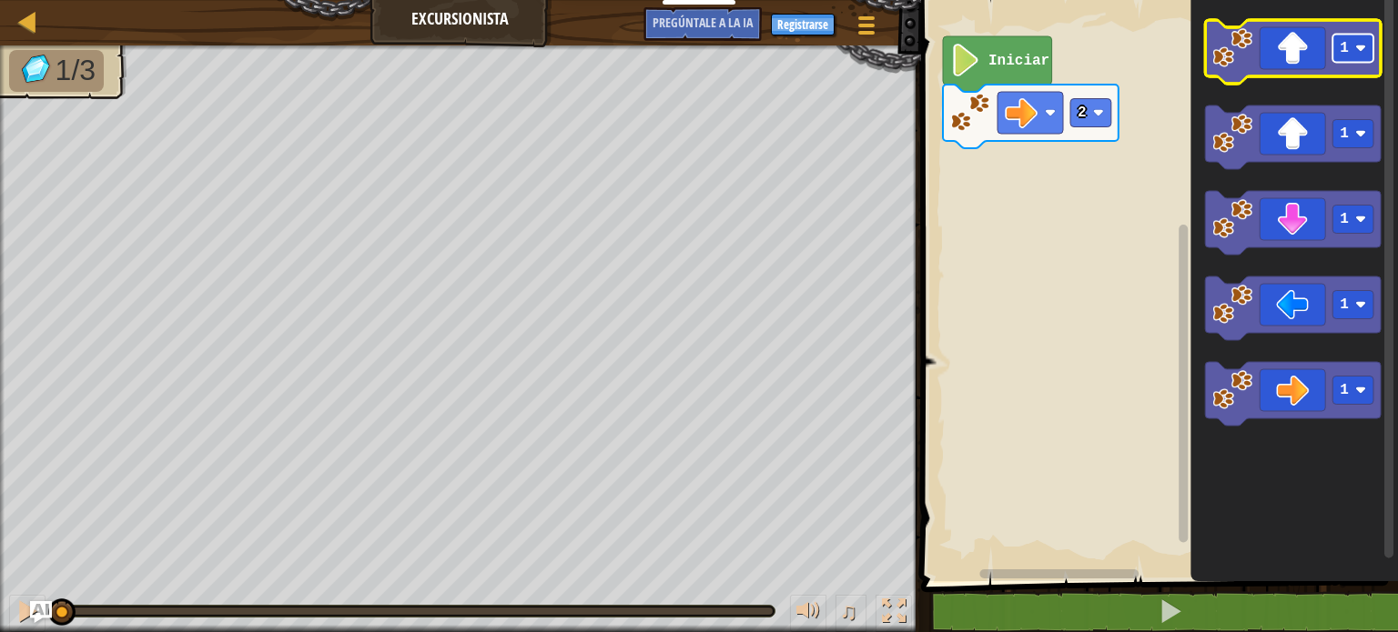
click at [1369, 56] on rect "Espacio de trabajo de Blockly" at bounding box center [1352, 49] width 41 height 28
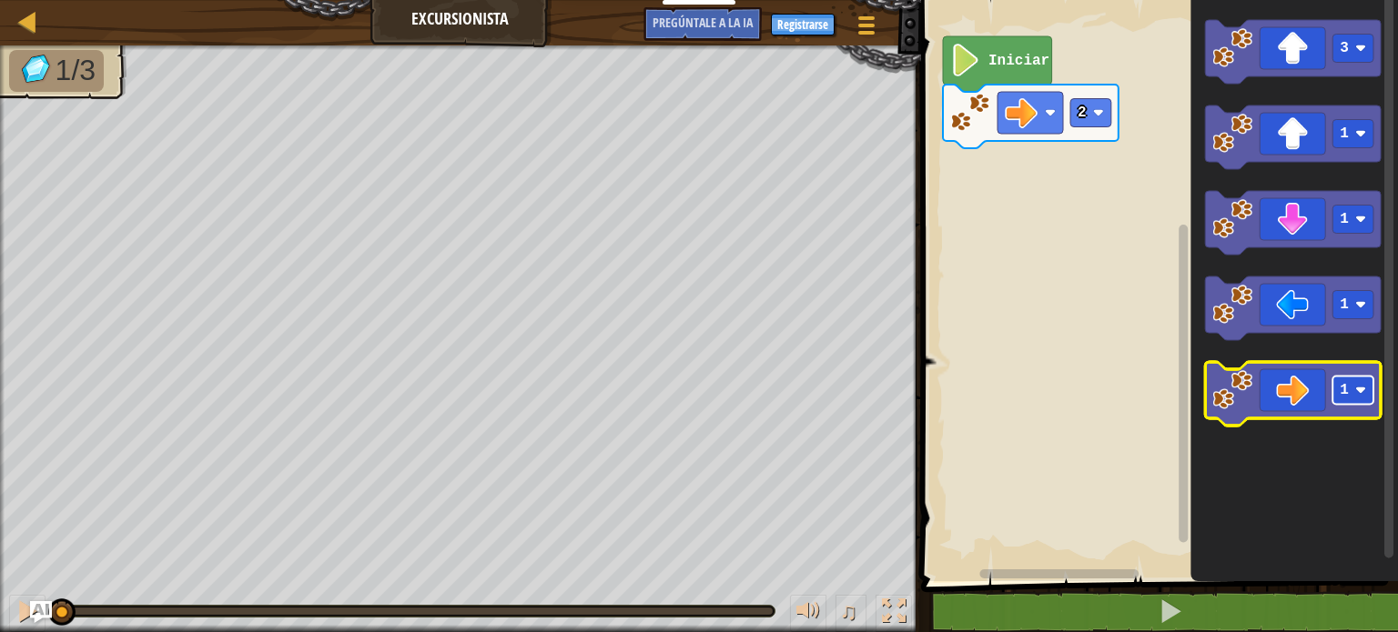
click at [1360, 395] on image "Espacio de trabajo de Blockly" at bounding box center [1360, 390] width 11 height 11
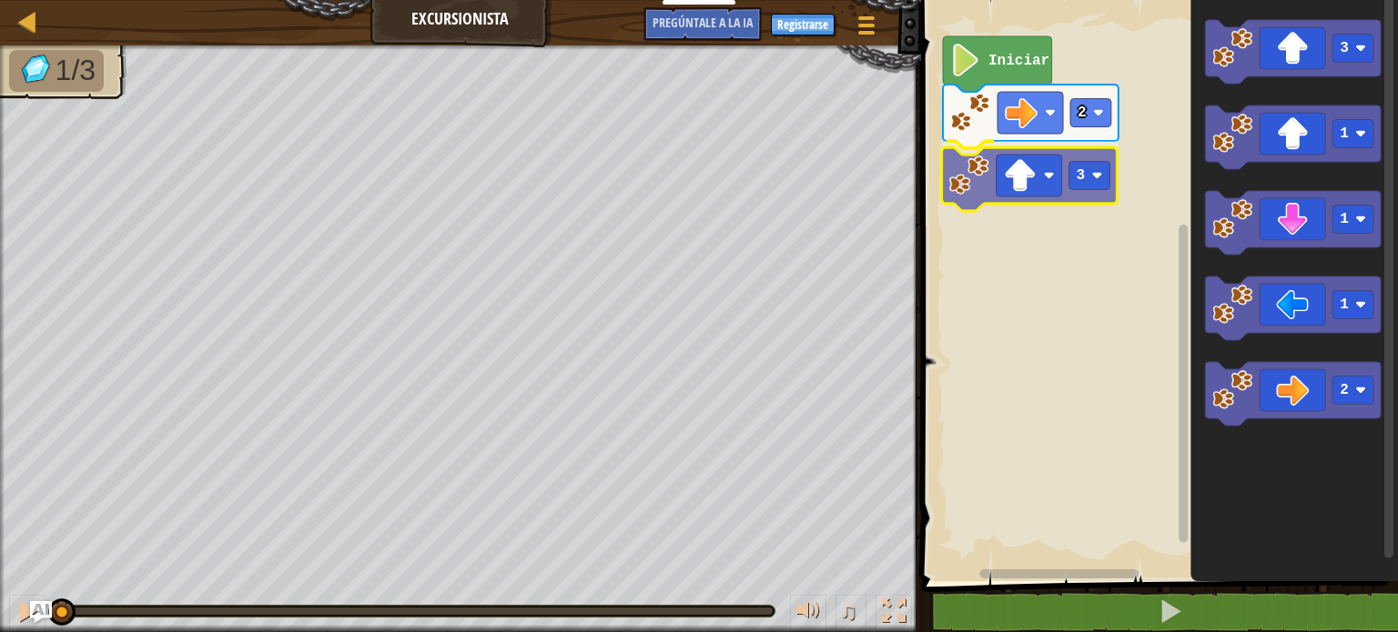
click at [972, 177] on div "2 3 Iniciar 3 1 1 1 2 3" at bounding box center [1156, 286] width 482 height 591
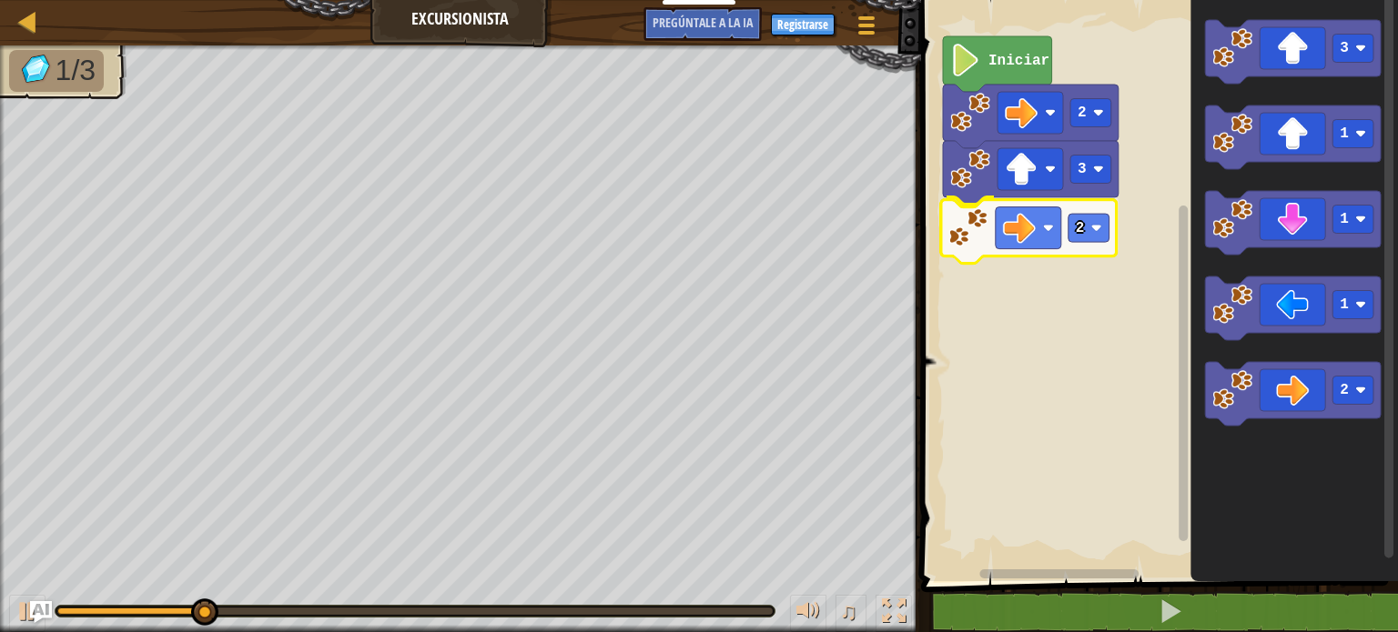
click at [969, 243] on div "2 3 2 Iniciar 3 1 1 1 2 2" at bounding box center [1156, 286] width 482 height 591
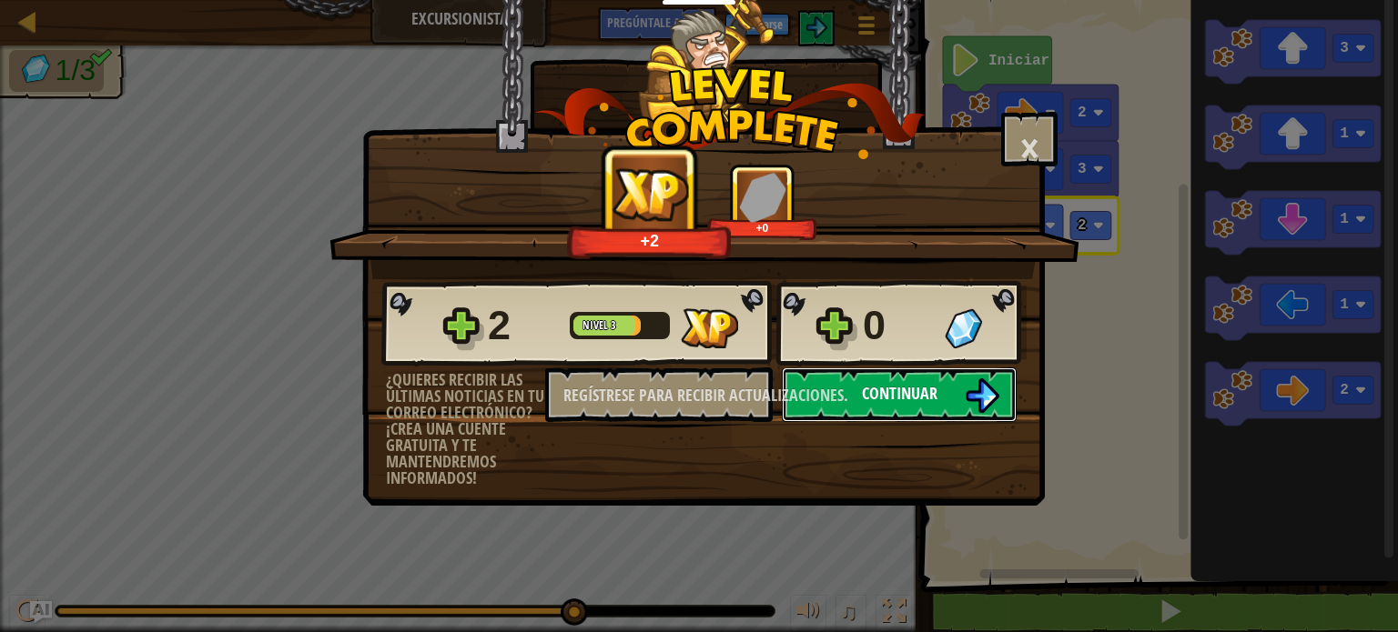
click at [970, 403] on img at bounding box center [981, 396] width 35 height 35
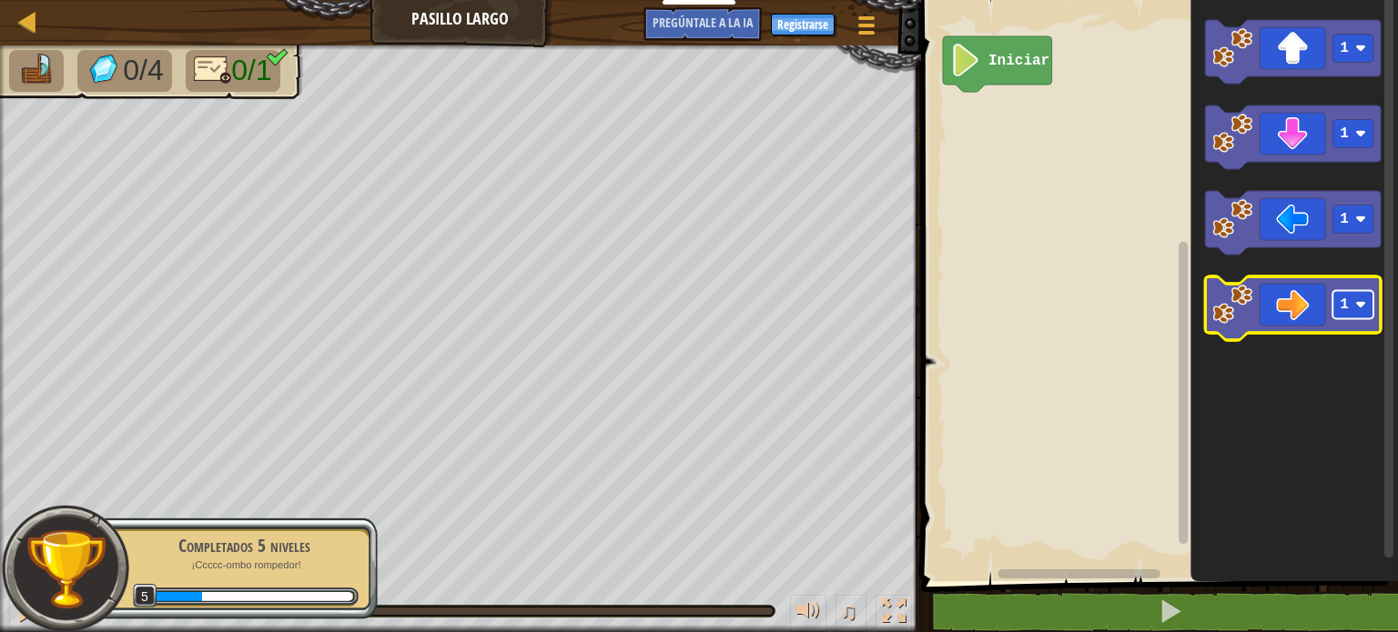
click at [1361, 312] on rect "Espacio de trabajo de Blockly" at bounding box center [1352, 305] width 41 height 28
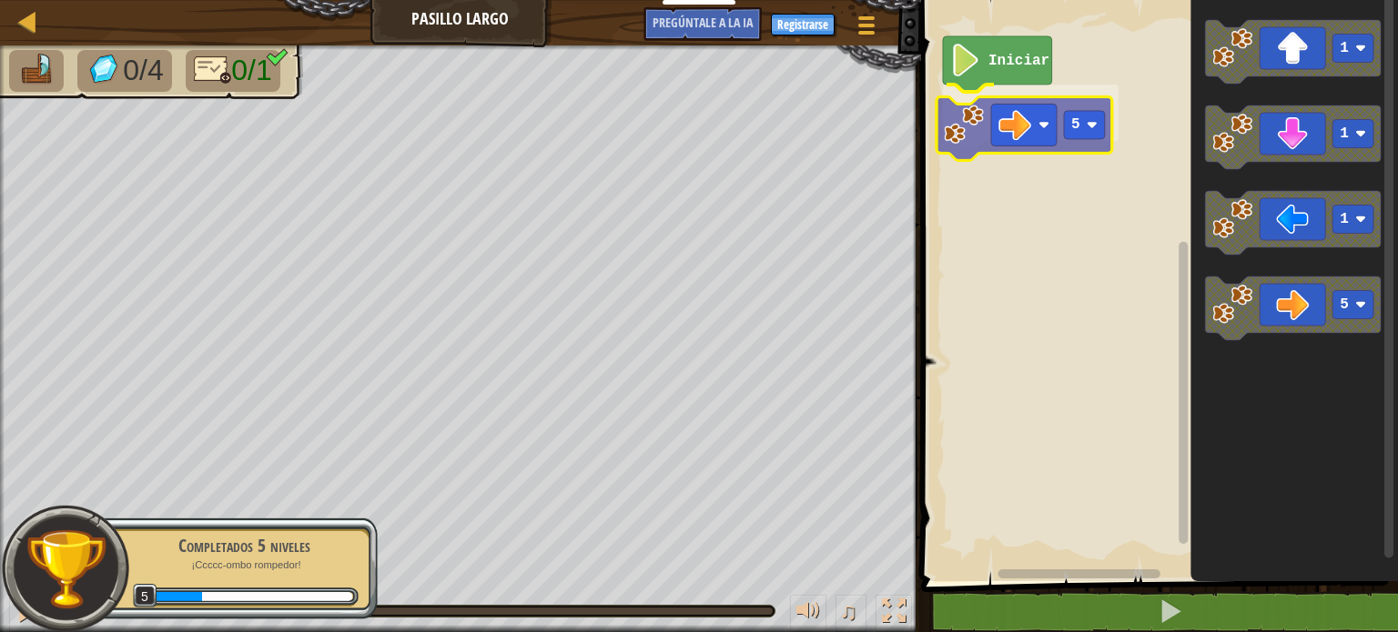
click at [967, 133] on div "Iniciar 5 1 1 1 5 5" at bounding box center [1156, 286] width 482 height 591
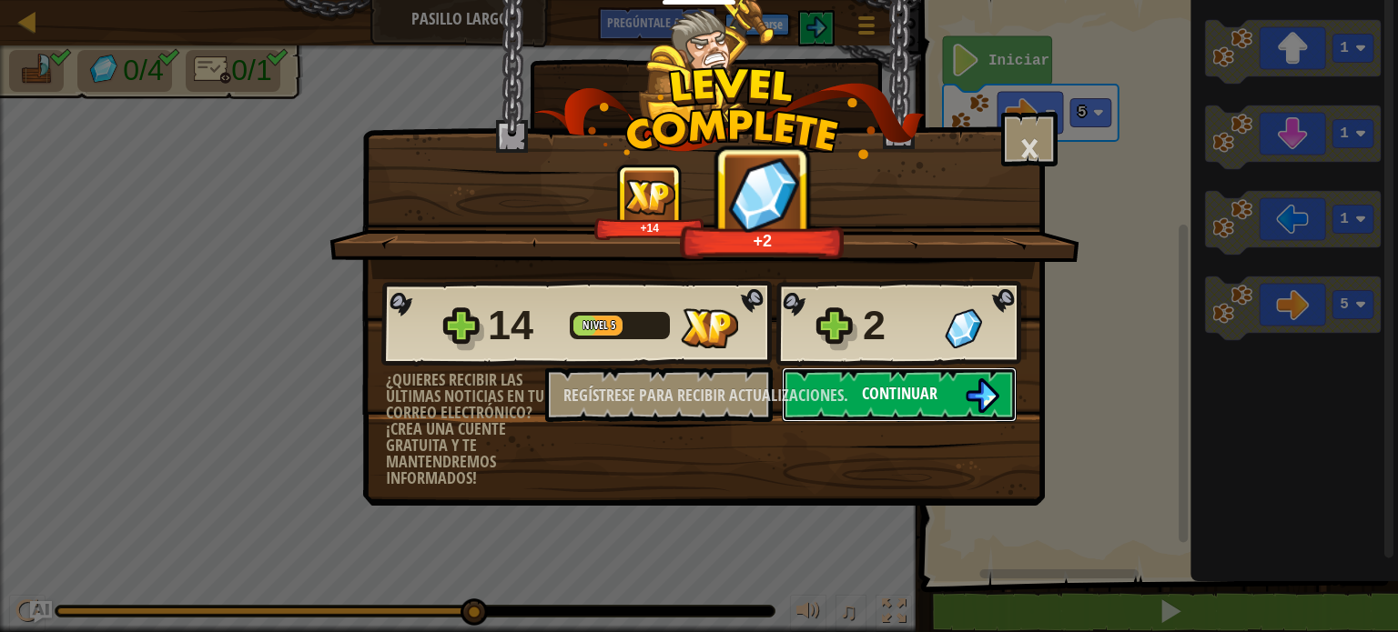
click at [968, 394] on img at bounding box center [981, 396] width 35 height 35
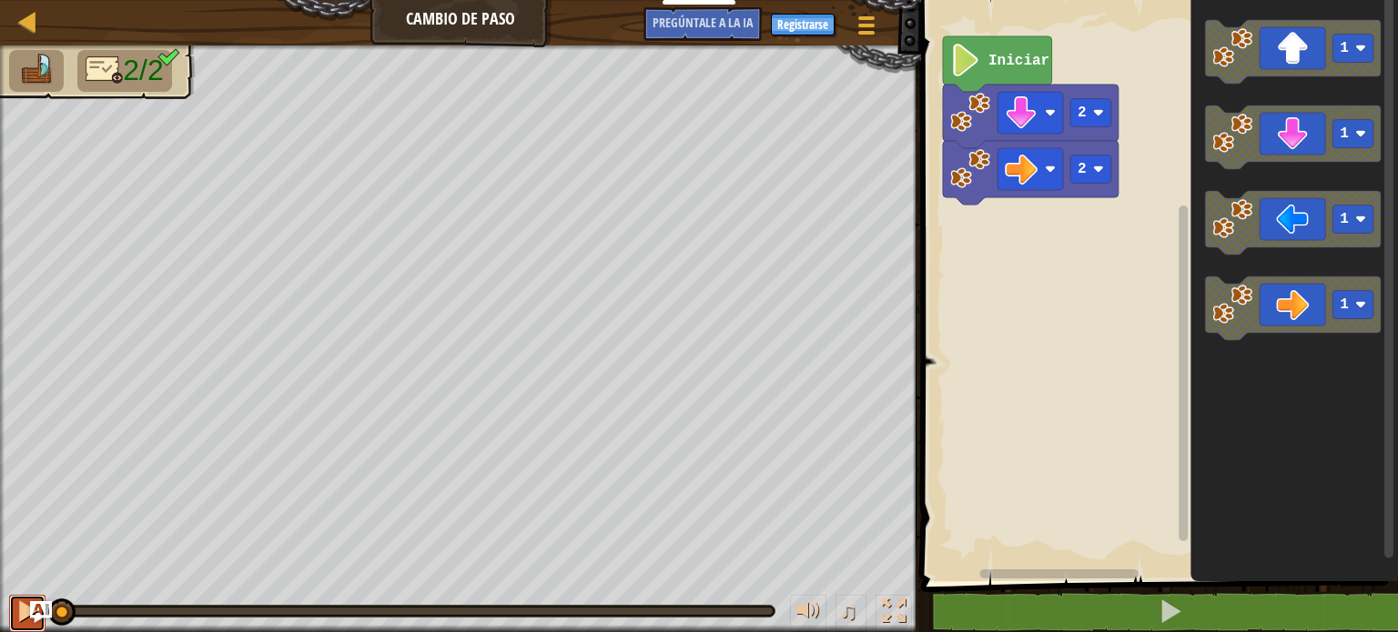
click at [14, 612] on button at bounding box center [27, 613] width 36 height 37
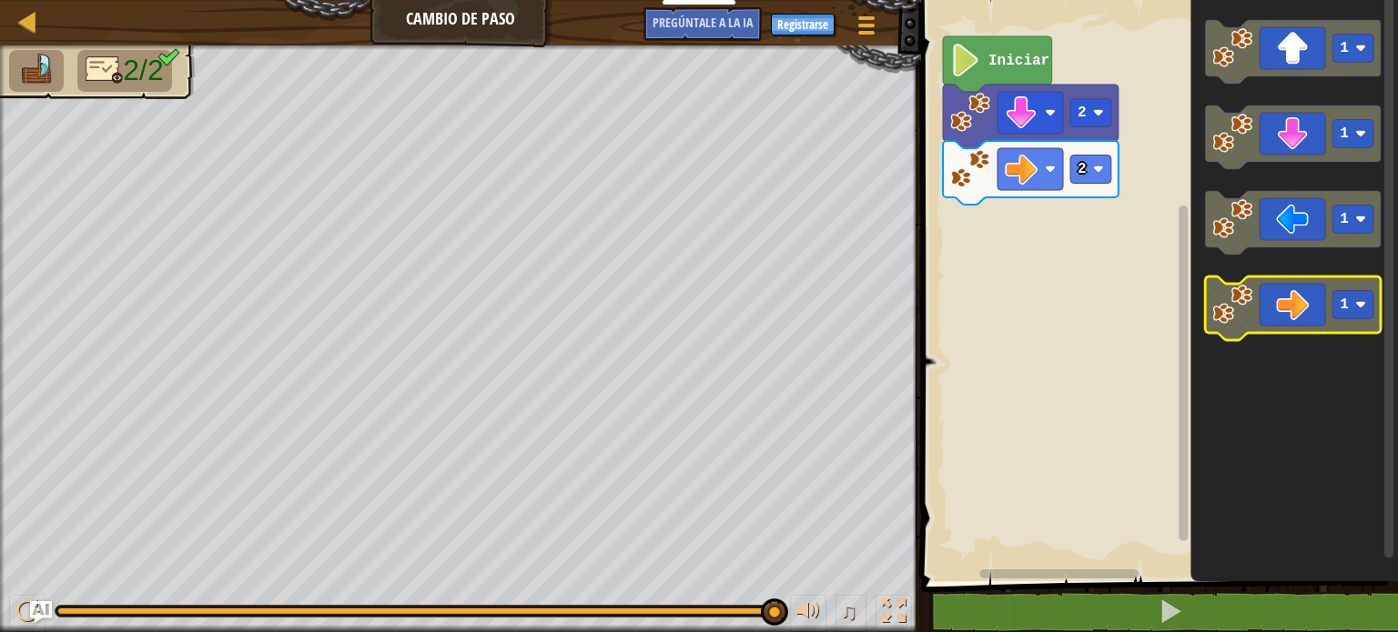
click at [1366, 310] on rect "Espacio de trabajo de Blockly" at bounding box center [1352, 305] width 41 height 28
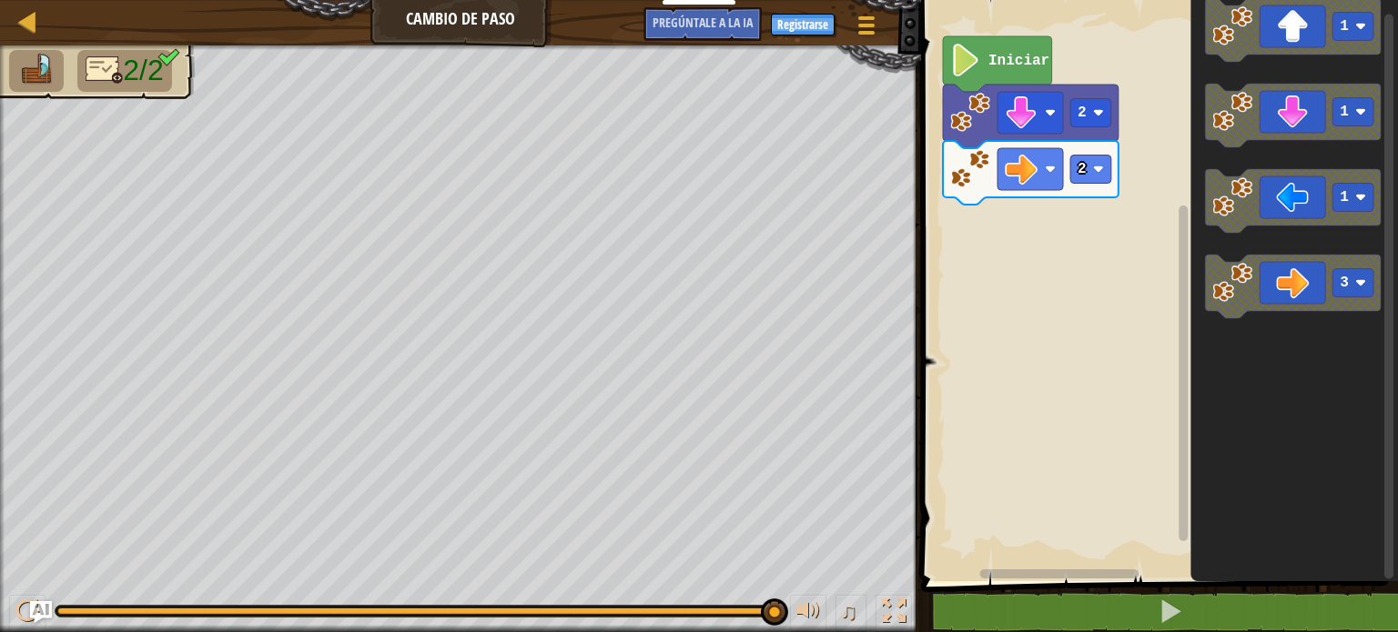
click at [993, 286] on div "2 2 Iniciar 1 1 1 3" at bounding box center [1156, 286] width 482 height 591
click at [934, 259] on div "2 2 Iniciar 1 1 1 3" at bounding box center [1156, 286] width 482 height 591
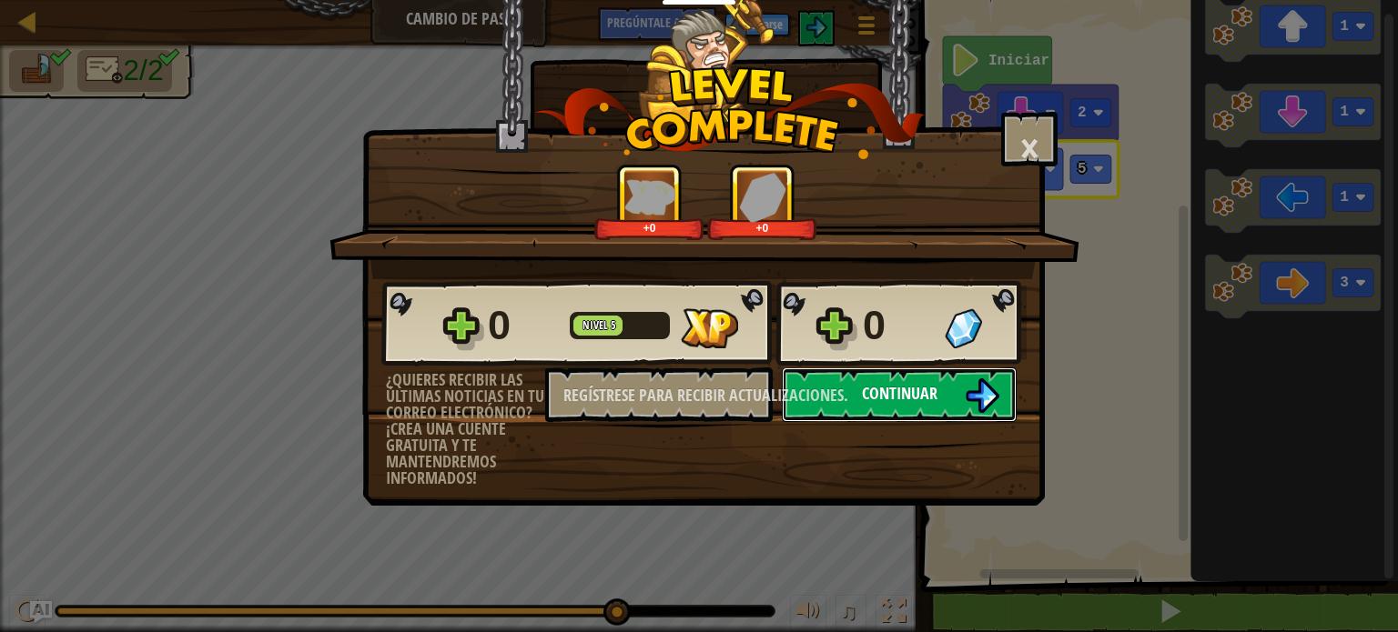
click at [972, 390] on img at bounding box center [981, 396] width 35 height 35
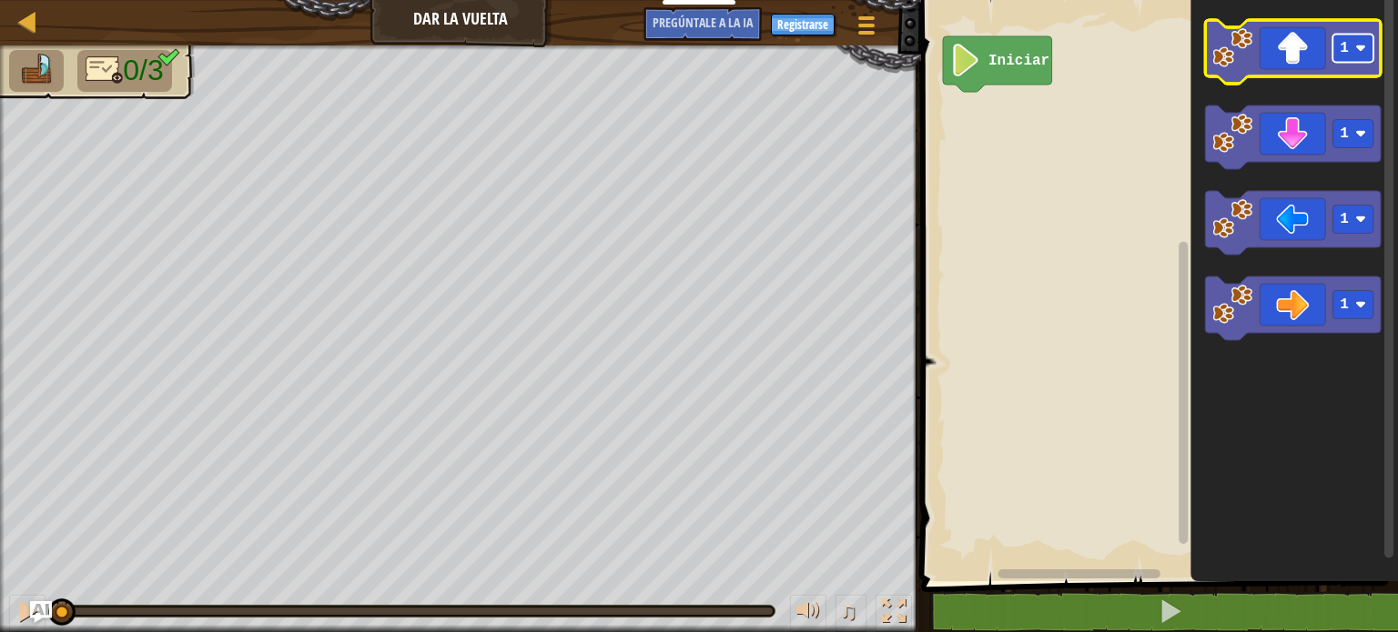
click at [1365, 60] on rect "Espacio de trabajo de Blockly" at bounding box center [1352, 49] width 41 height 28
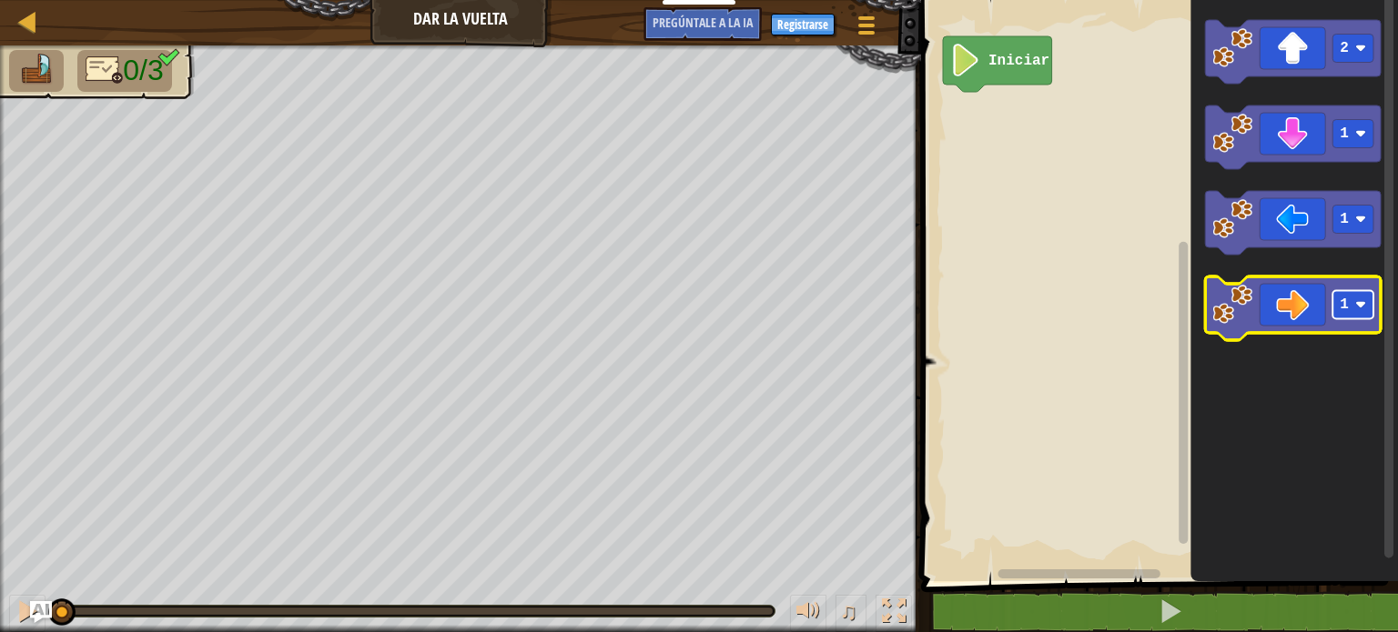
click at [1372, 299] on rect "Espacio de trabajo de Blockly" at bounding box center [1352, 305] width 41 height 28
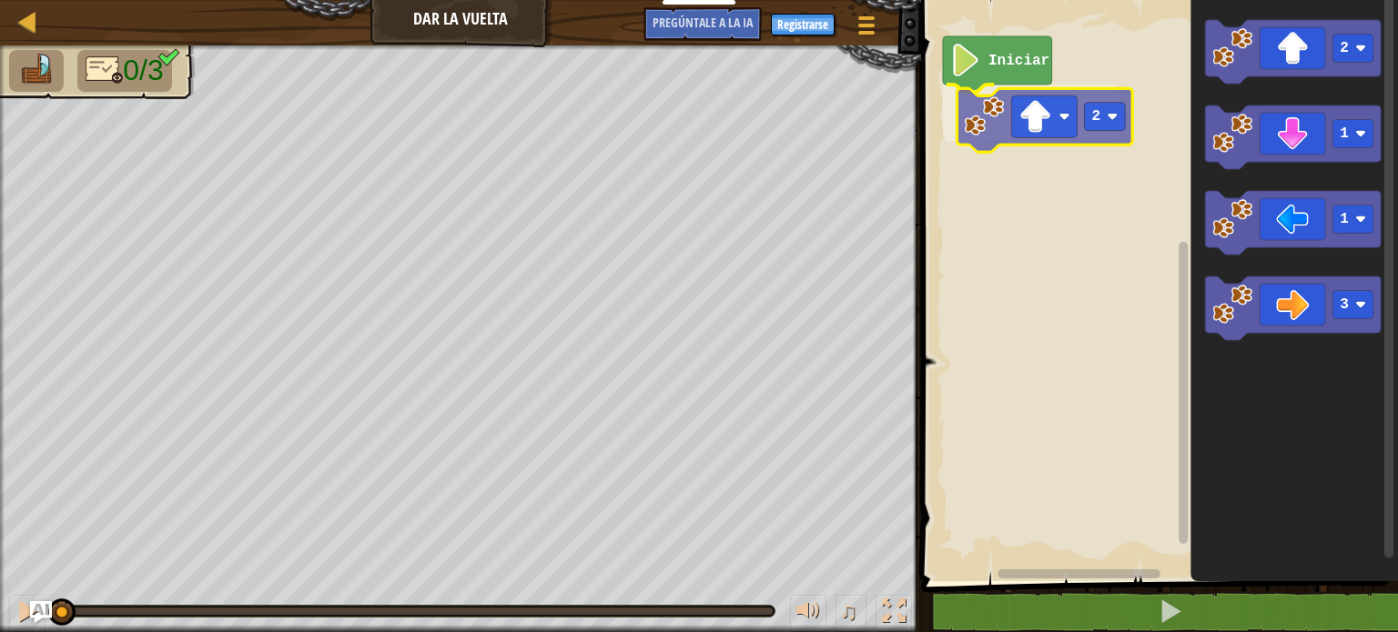
click at [1048, 131] on div "Iniciar 2 2 1 1 3 2" at bounding box center [1156, 286] width 482 height 591
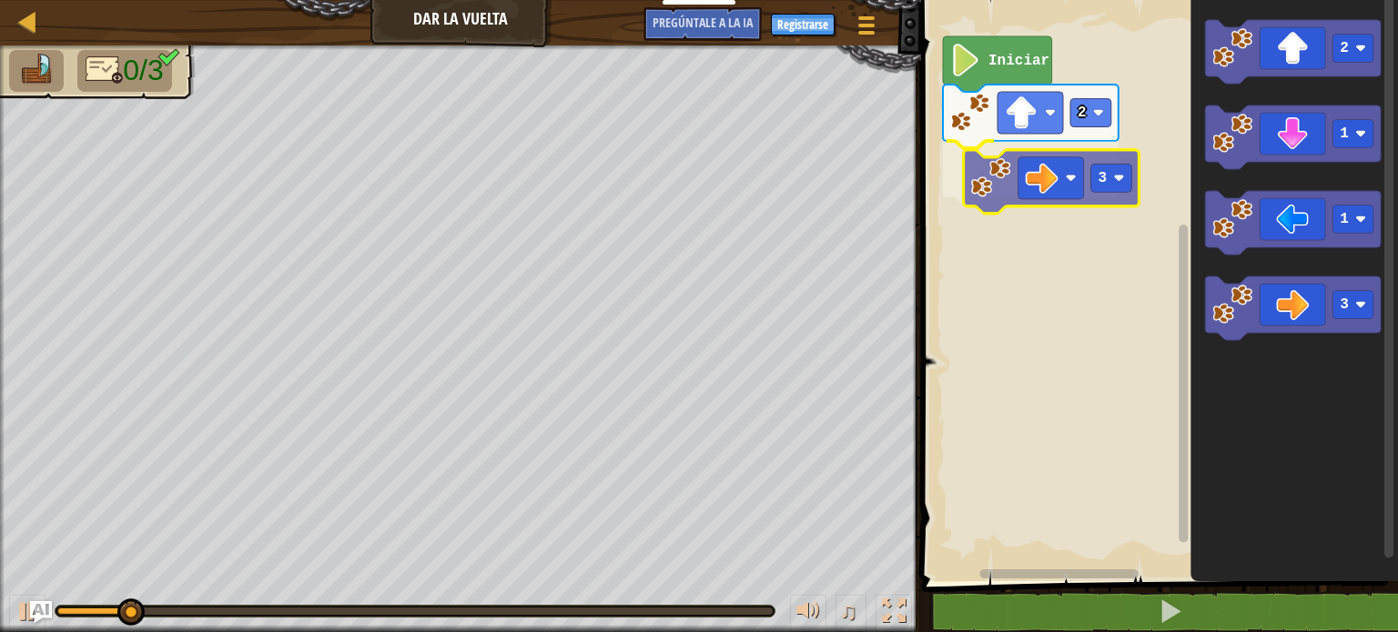
click at [1014, 188] on div "Iniciar 2 3 2 1 1 3 3" at bounding box center [1156, 286] width 482 height 591
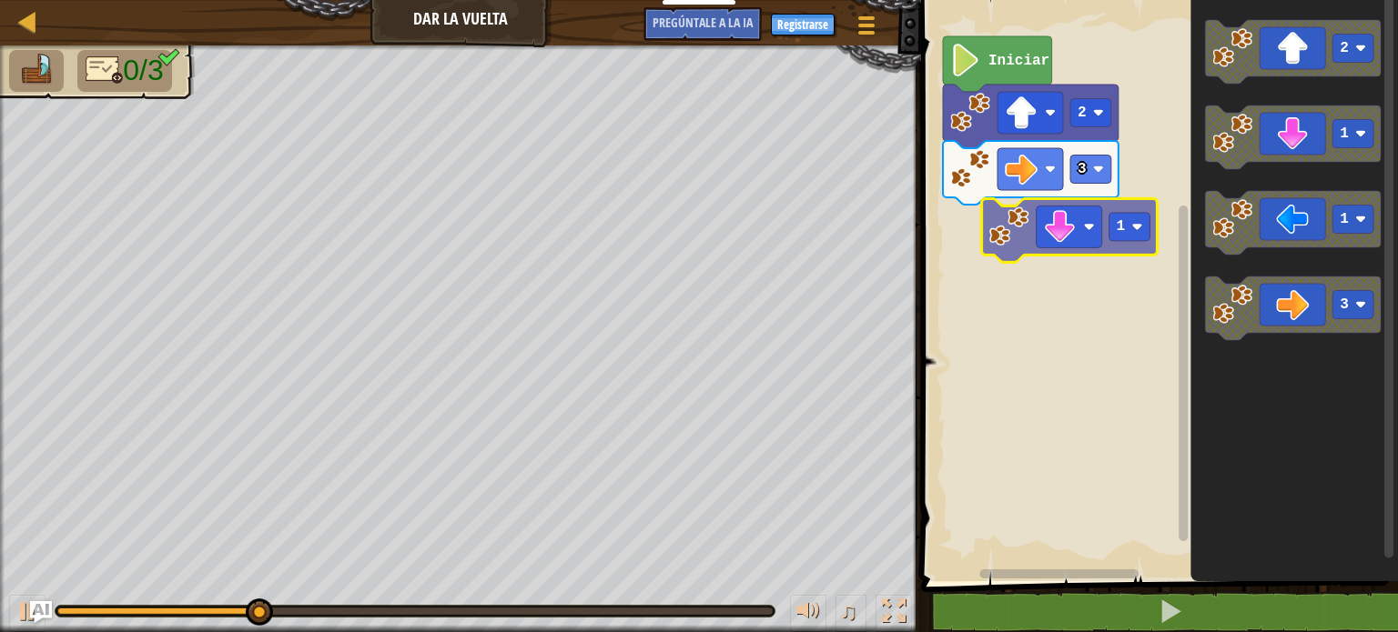
click at [1066, 239] on div "Iniciar 2 3 2 1 1 3 1" at bounding box center [1156, 286] width 482 height 591
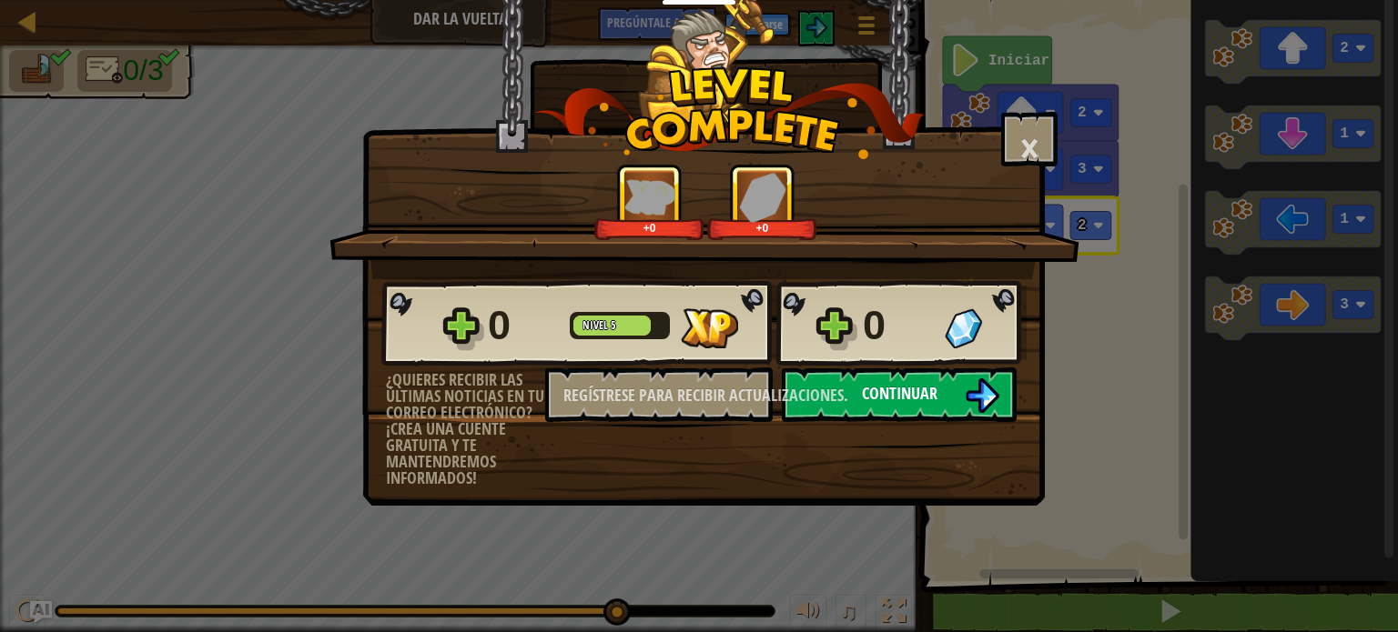
click at [948, 398] on button "Continuar" at bounding box center [899, 395] width 235 height 55
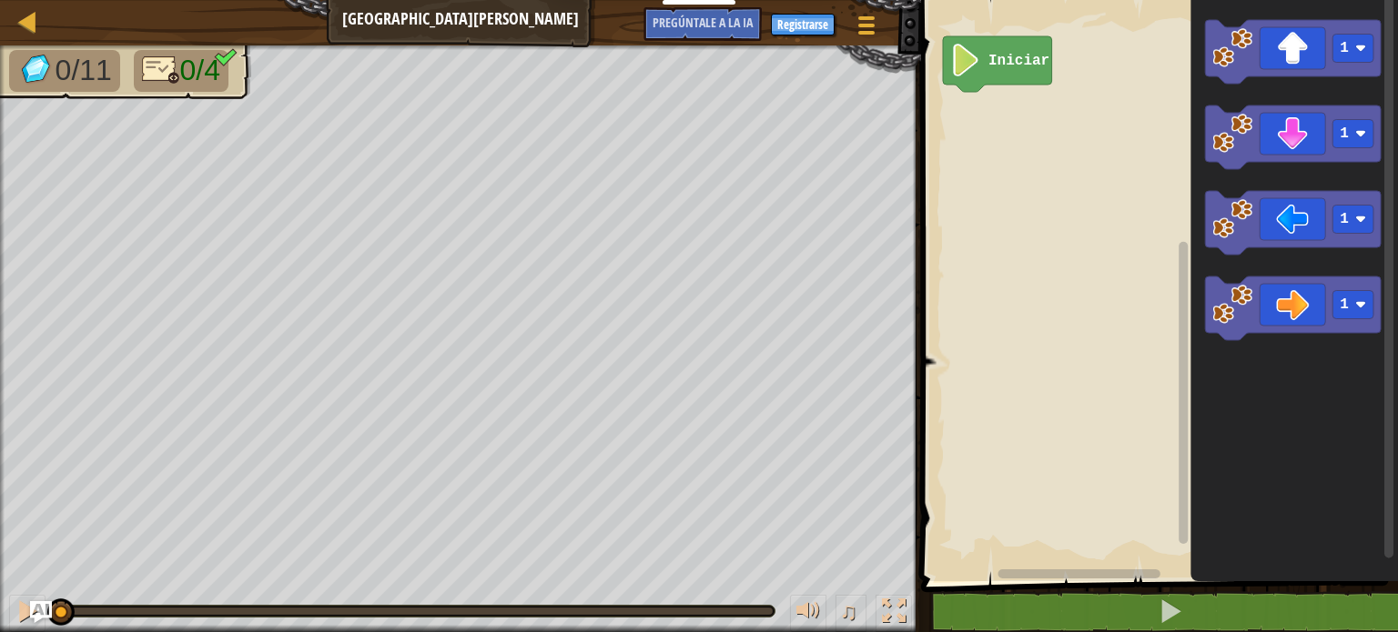
click at [1397, 209] on div "Iniciar 1 1 1 1" at bounding box center [1156, 286] width 482 height 591
click at [896, 604] on div at bounding box center [894, 612] width 24 height 24
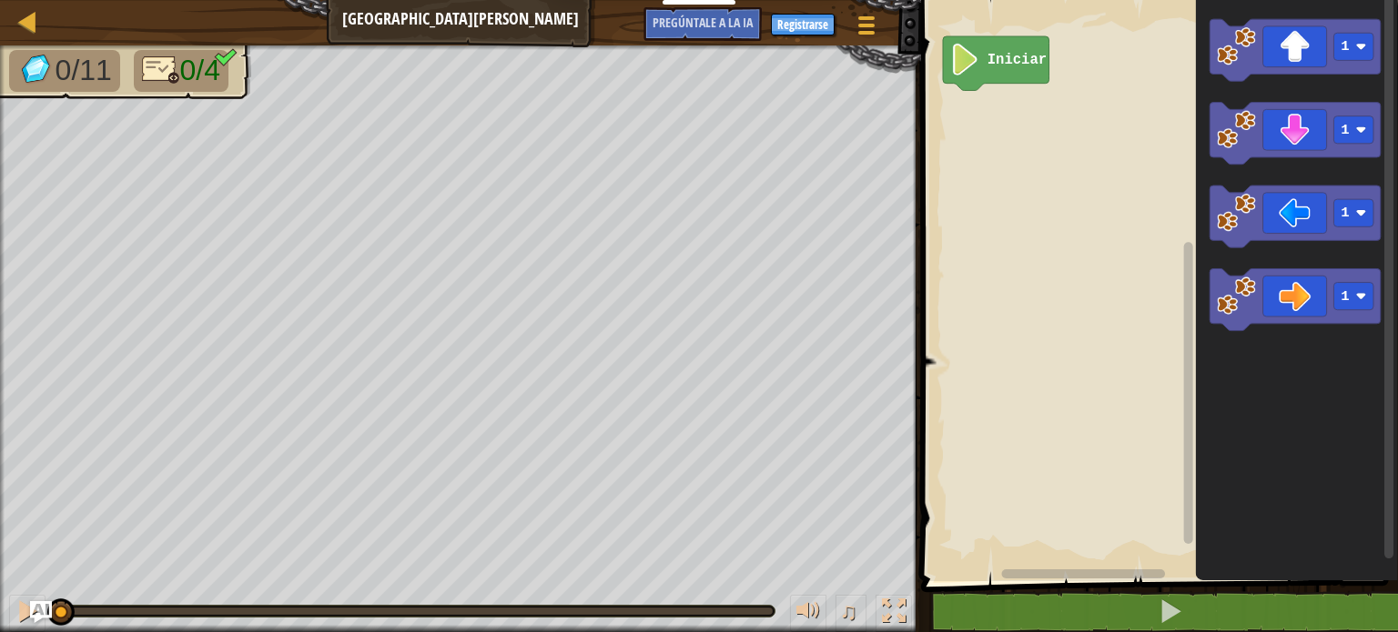
click at [1389, 133] on rect "Espacio de trabajo de Blockly" at bounding box center [1388, 277] width 9 height 566
click at [18, 28] on div at bounding box center [27, 21] width 23 height 23
select select "es-ES"
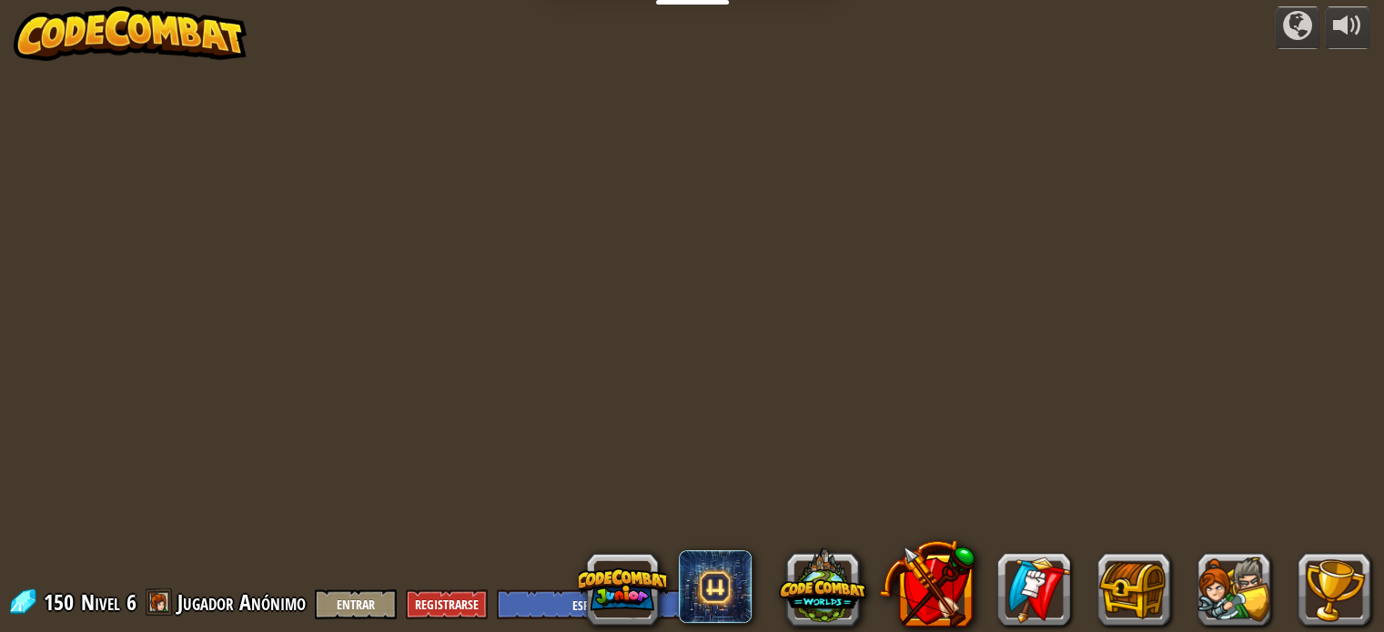
select select "es-ES"
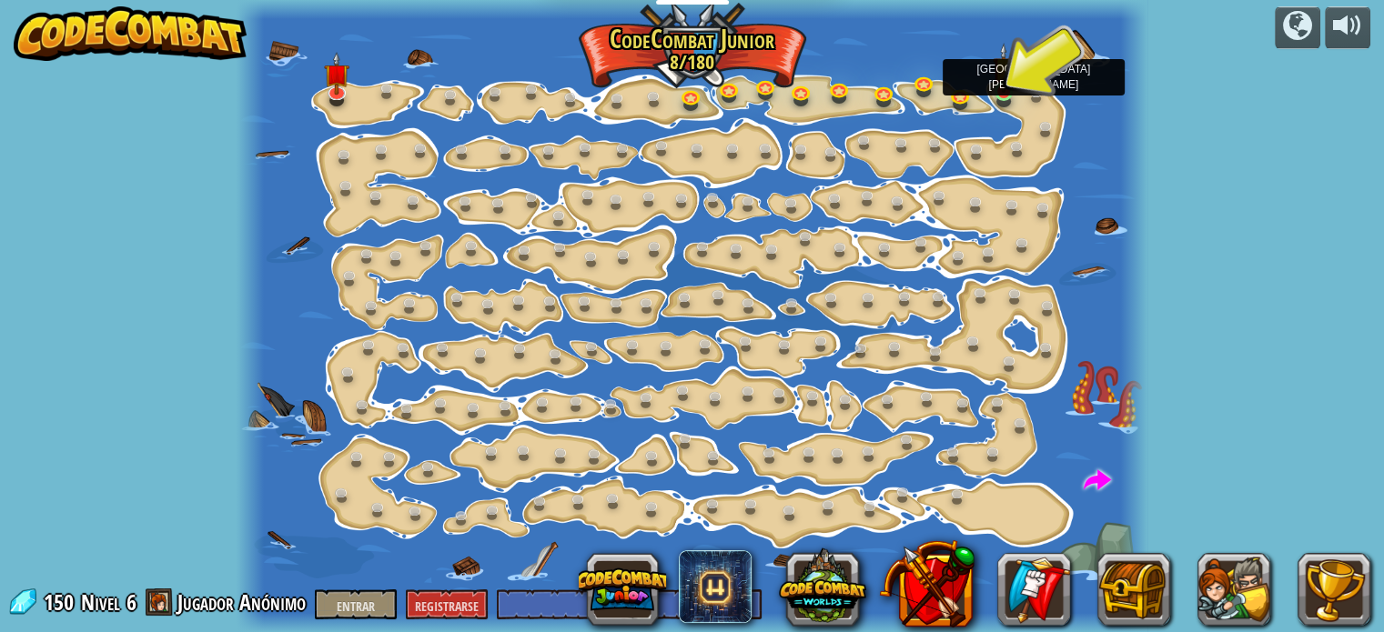
click at [998, 86] on img at bounding box center [1004, 68] width 22 height 50
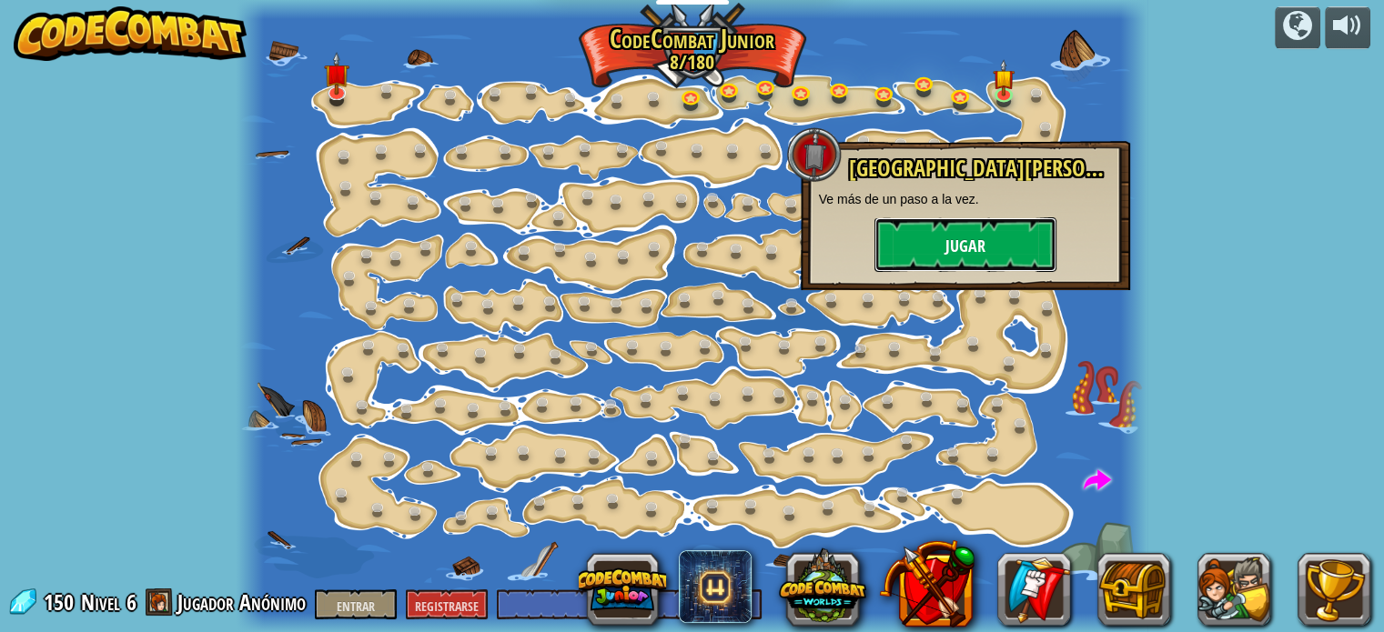
click at [970, 241] on font "Jugar" at bounding box center [965, 247] width 40 height 23
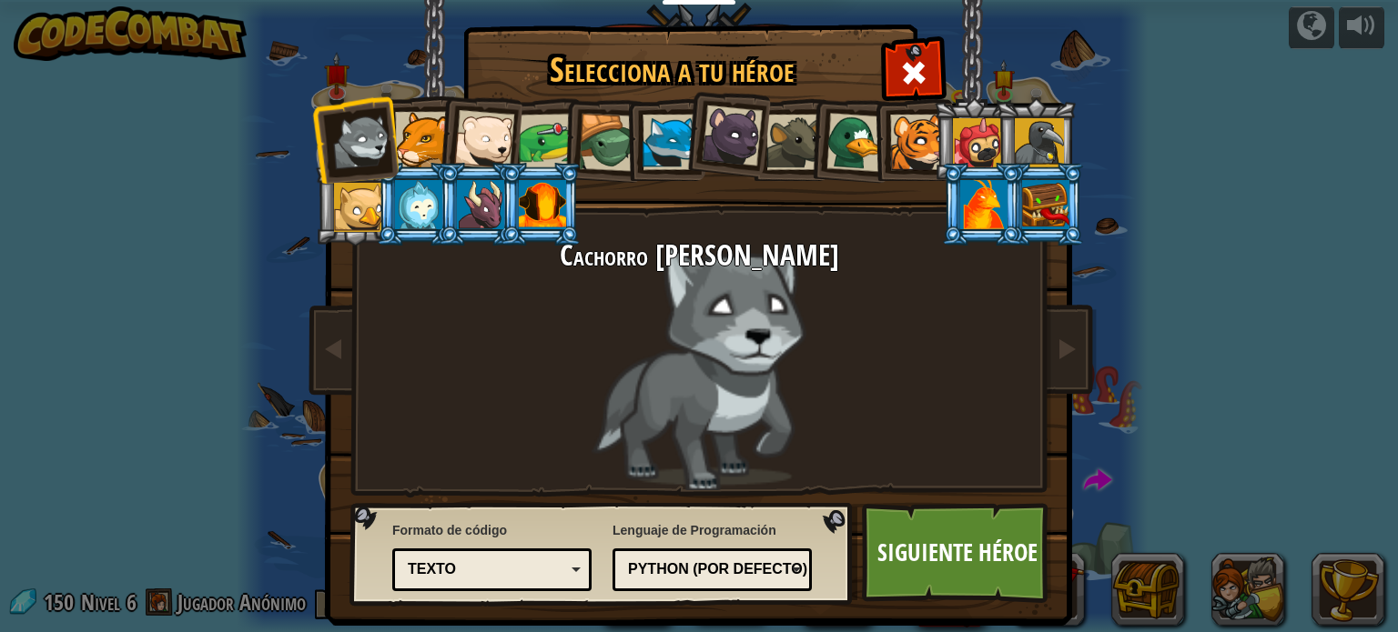
click at [407, 217] on div at bounding box center [418, 204] width 47 height 49
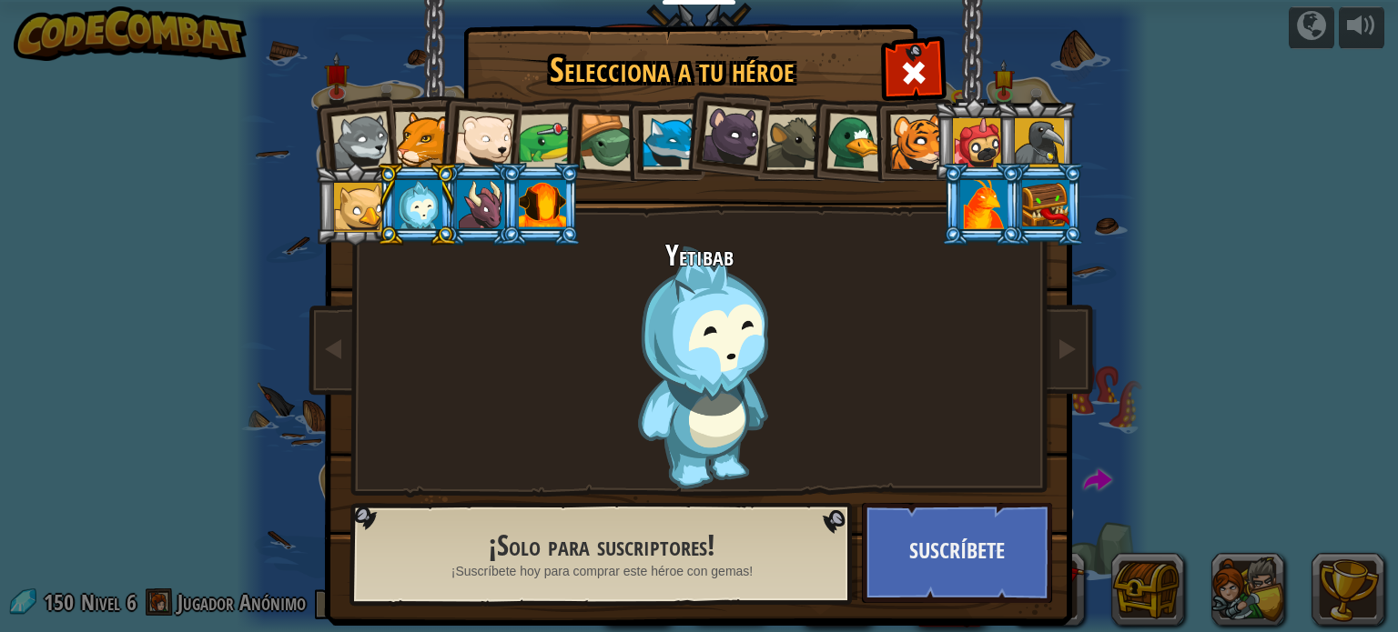
click at [361, 216] on div at bounding box center [358, 207] width 49 height 49
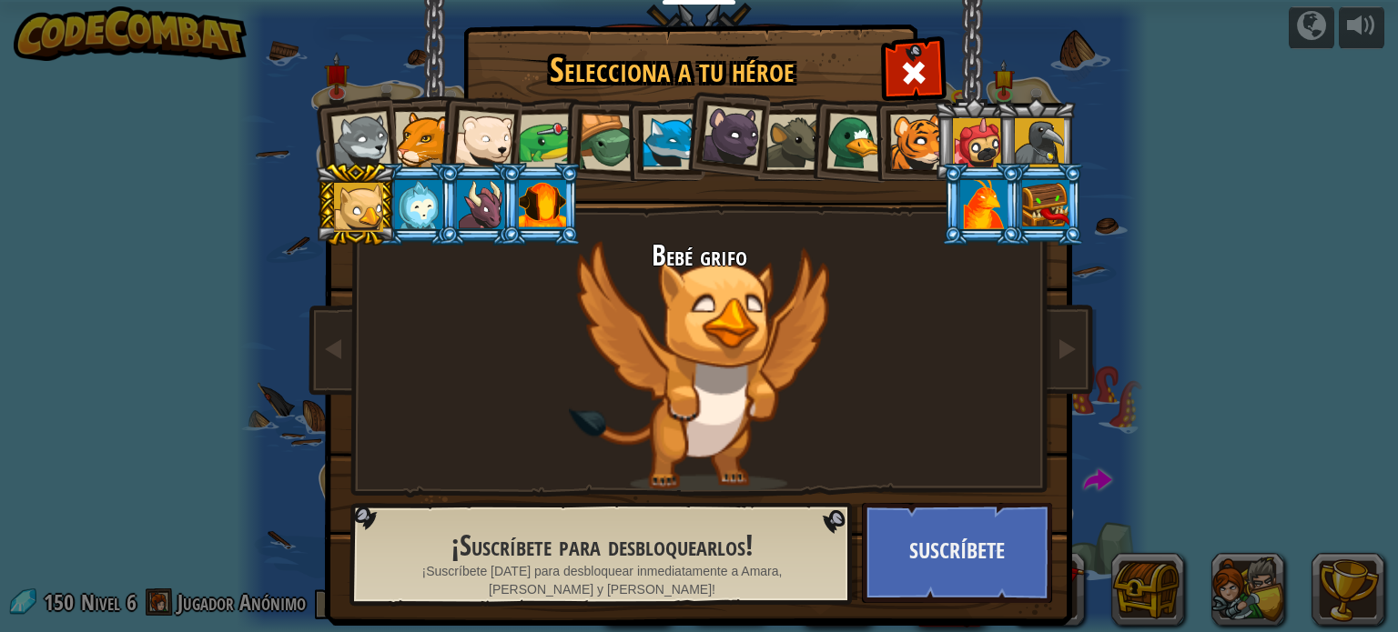
click at [739, 144] on div at bounding box center [732, 136] width 61 height 61
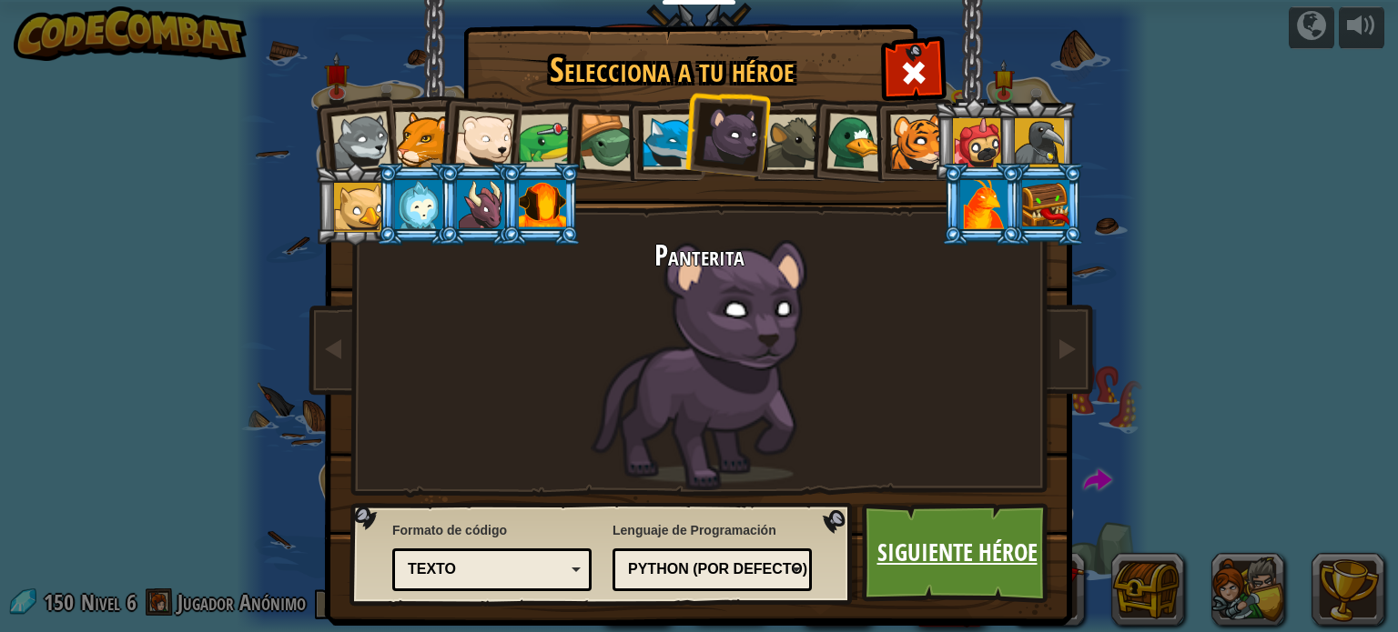
click at [936, 550] on font "Siguiente héroe" at bounding box center [957, 552] width 160 height 33
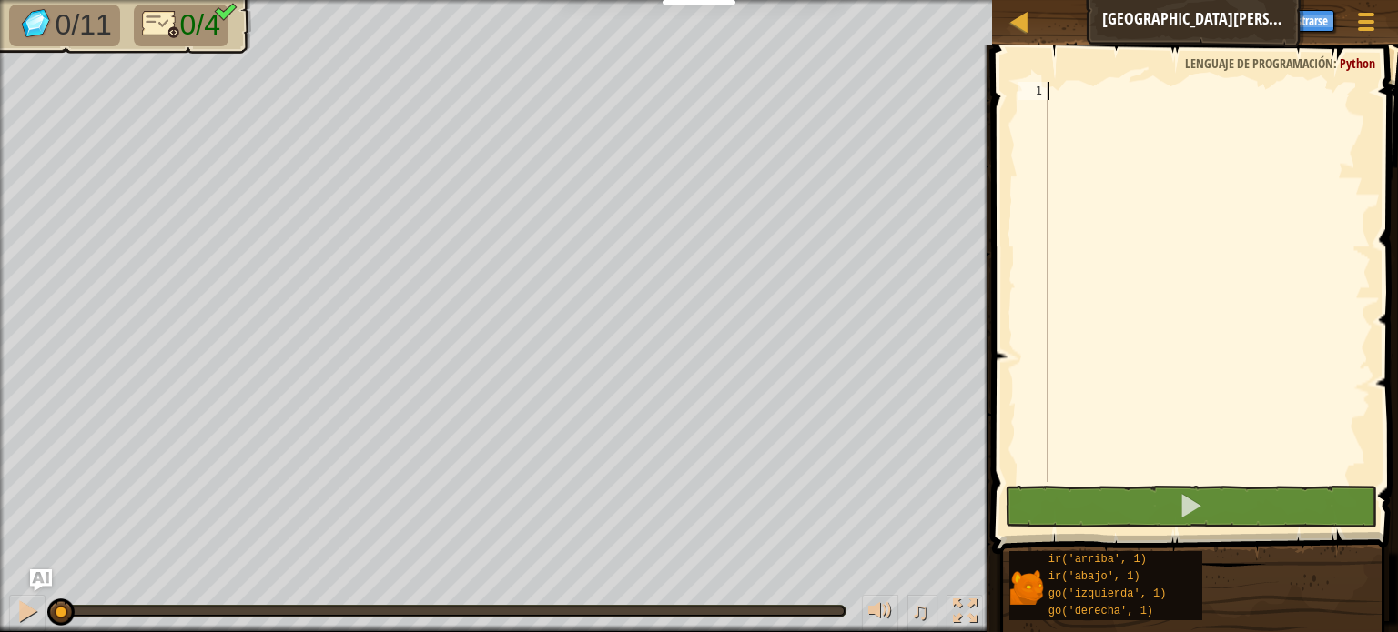
scroll to position [8, 0]
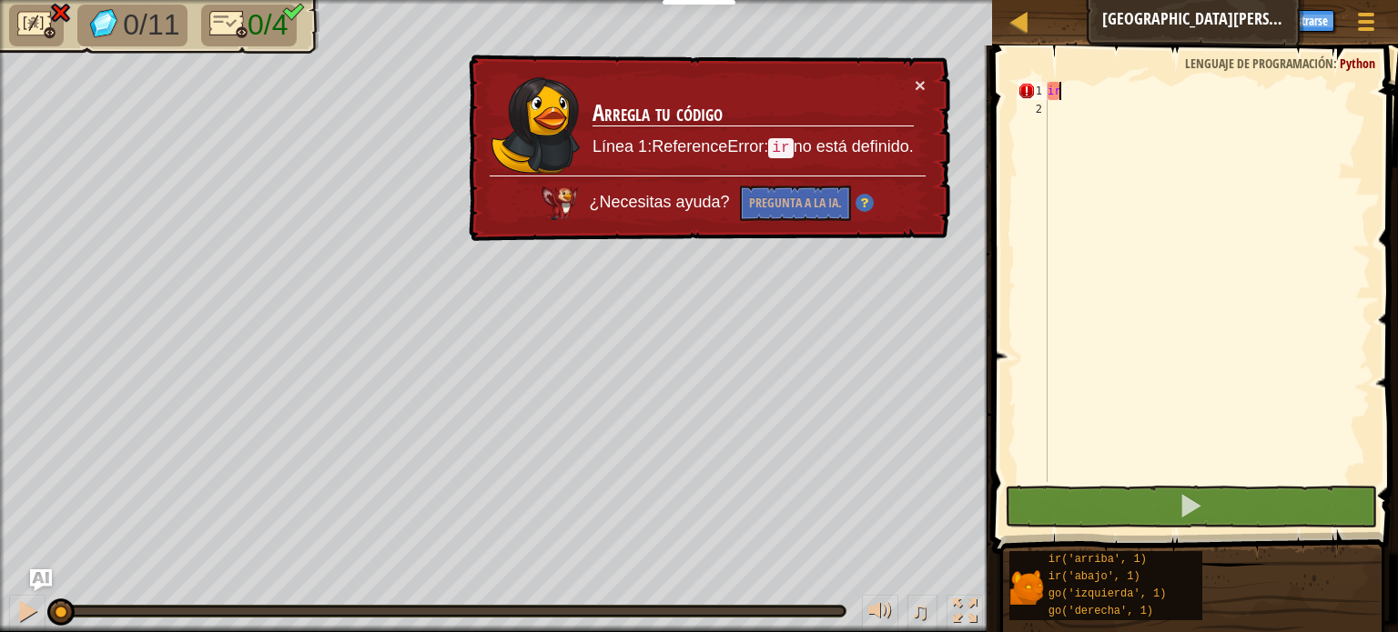
click at [1110, 94] on div "ir" at bounding box center [1207, 300] width 327 height 437
type textarea "i"
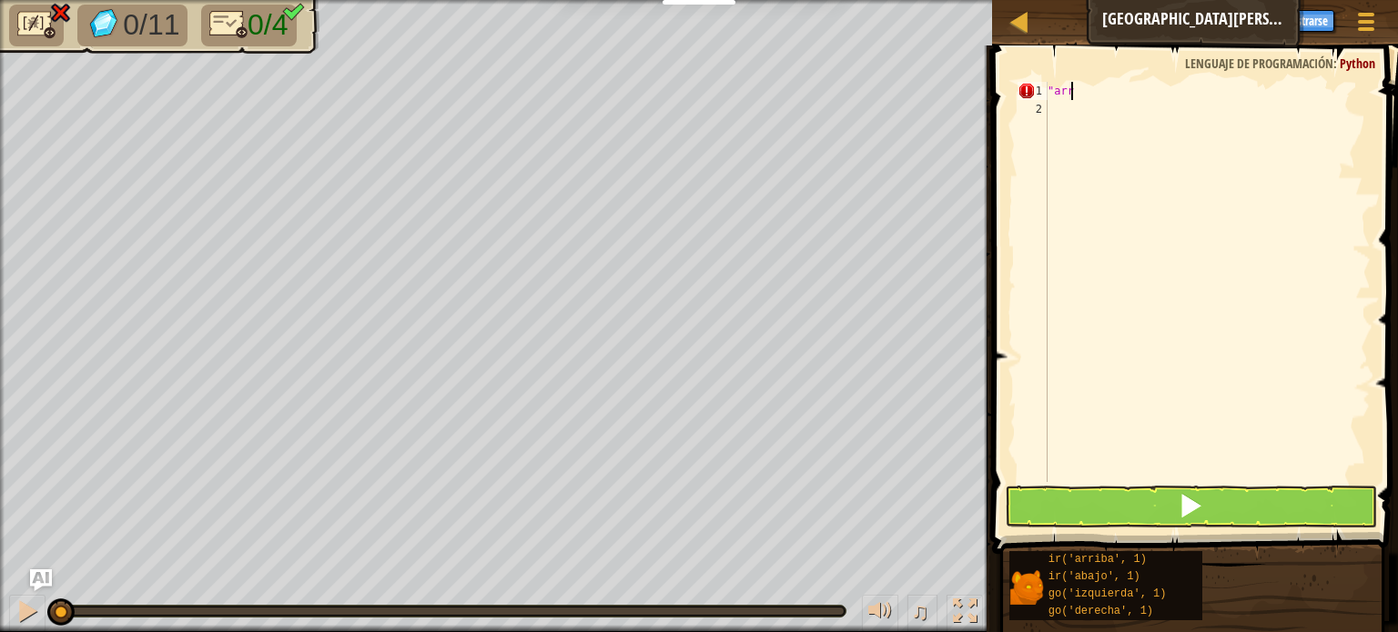
scroll to position [8, 1]
type textarea ""arriba"
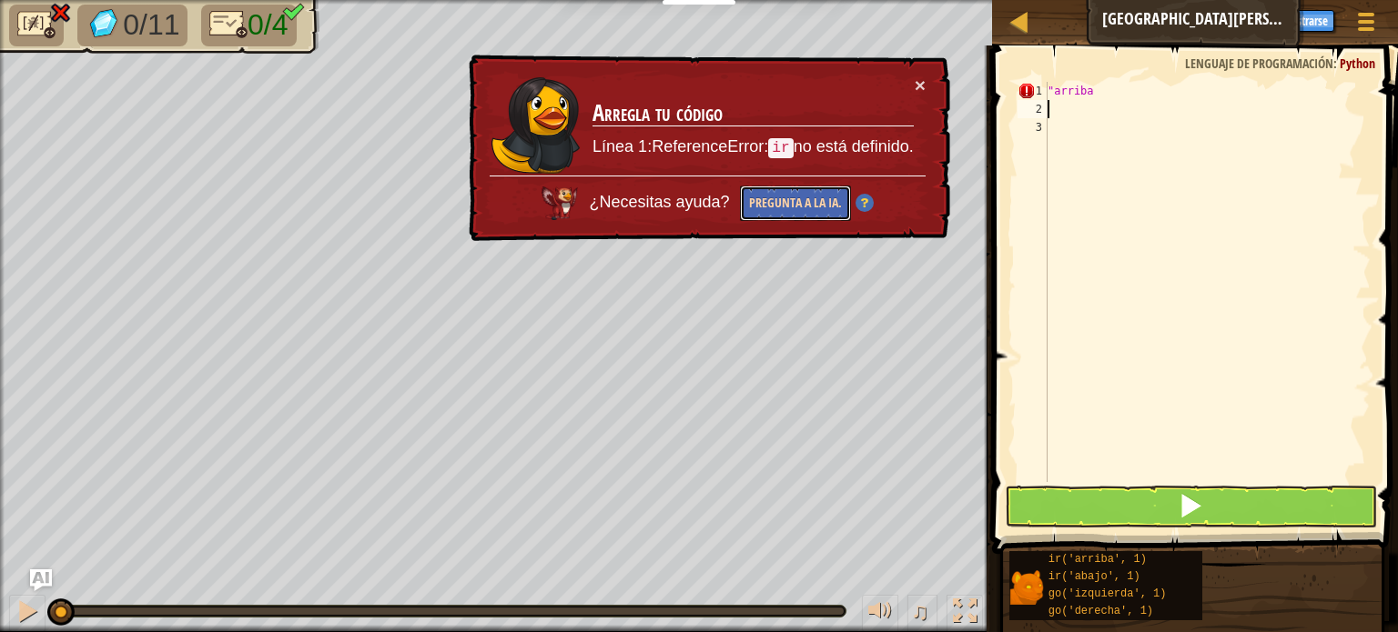
click at [799, 203] on font "Pregunta a la IA." at bounding box center [795, 202] width 93 height 17
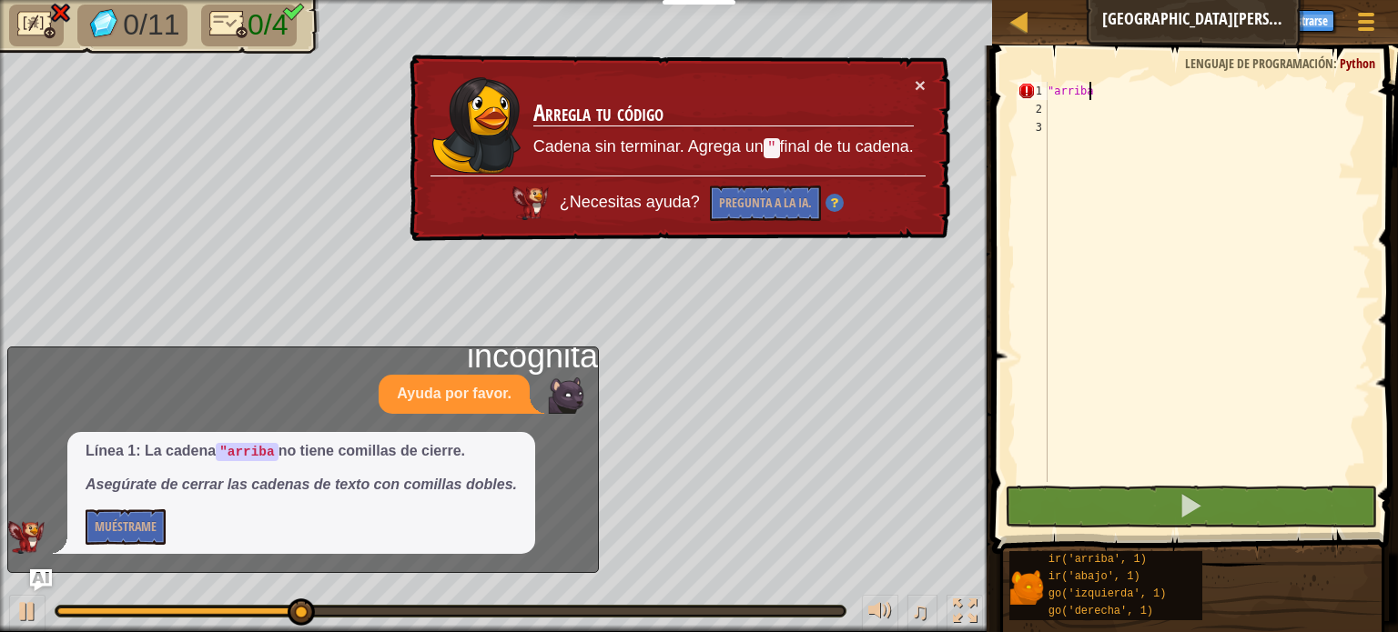
click at [1103, 91] on div ""arriba" at bounding box center [1207, 300] width 327 height 437
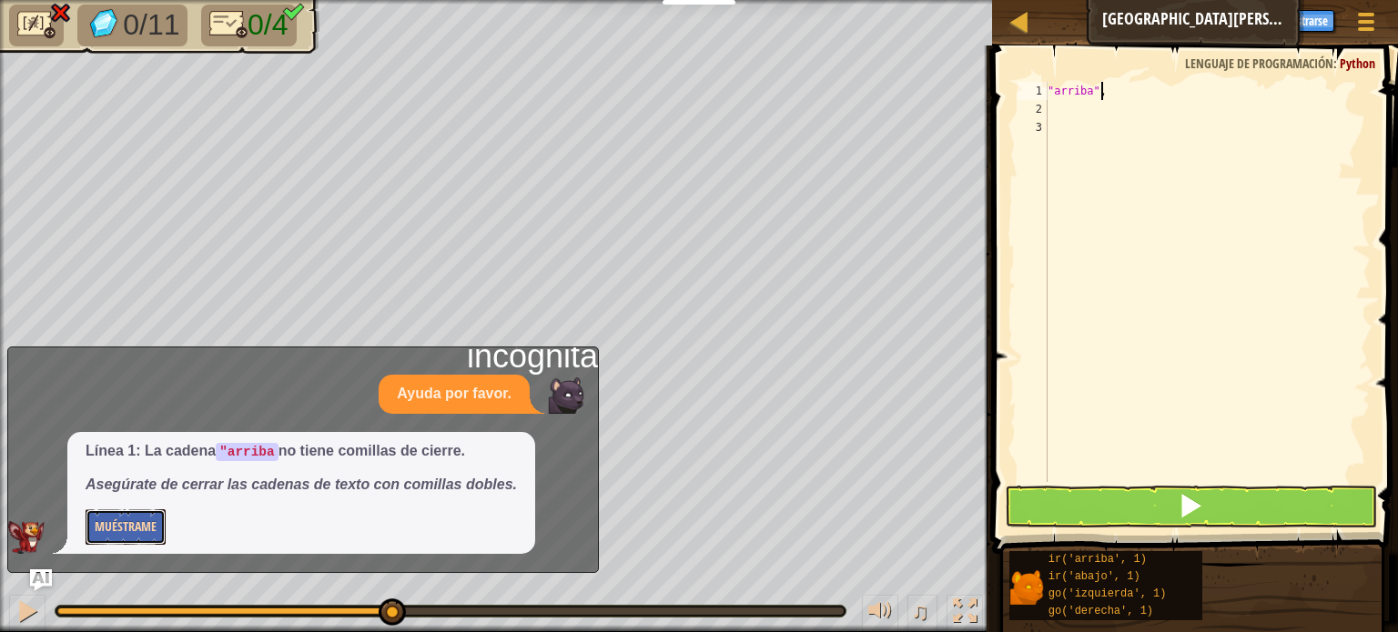
click at [111, 527] on font "Muéstrame" at bounding box center [126, 526] width 62 height 17
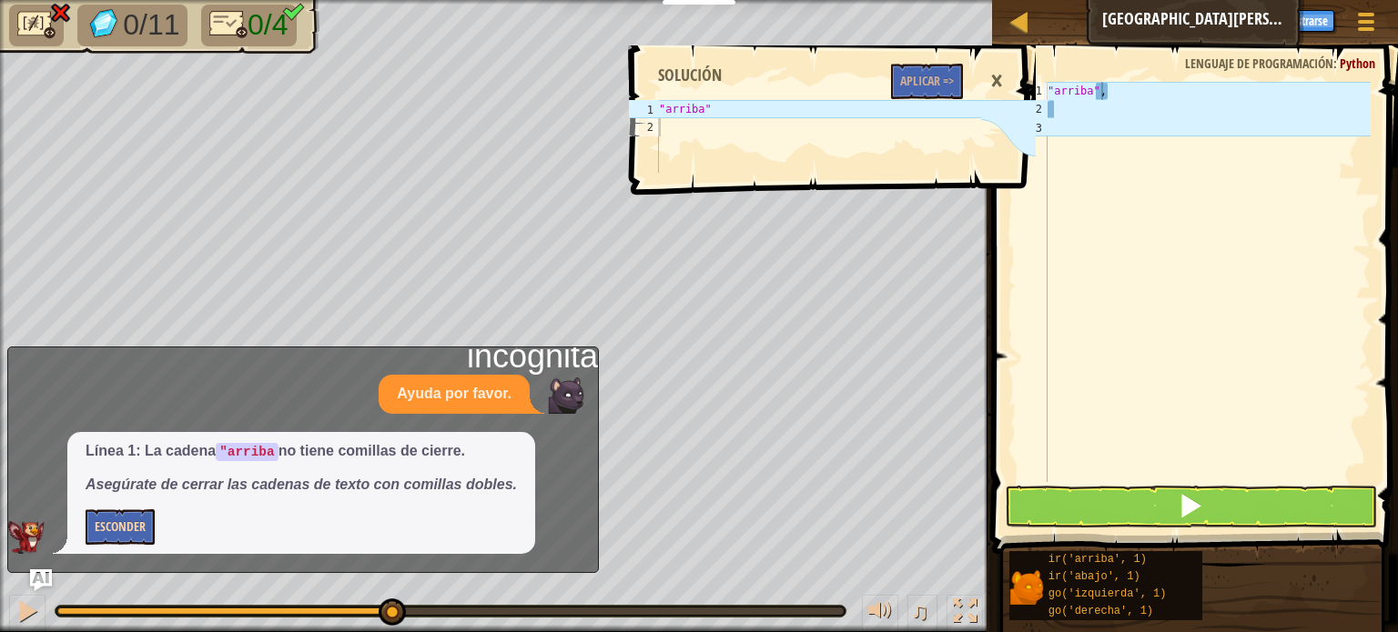
click at [994, 85] on font "×" at bounding box center [996, 80] width 13 height 40
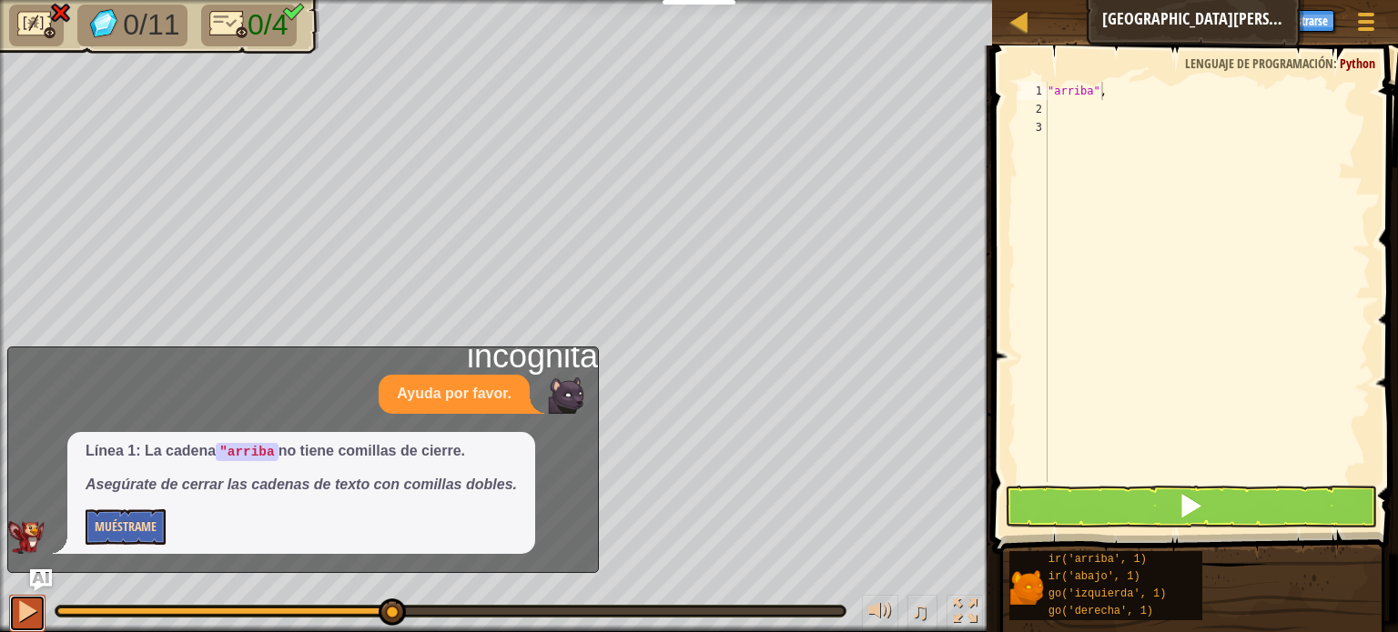
click at [11, 601] on button at bounding box center [27, 613] width 36 height 37
type textarea ""arriba",3"
click at [1058, 108] on div ""arriba" , 3" at bounding box center [1207, 300] width 327 height 437
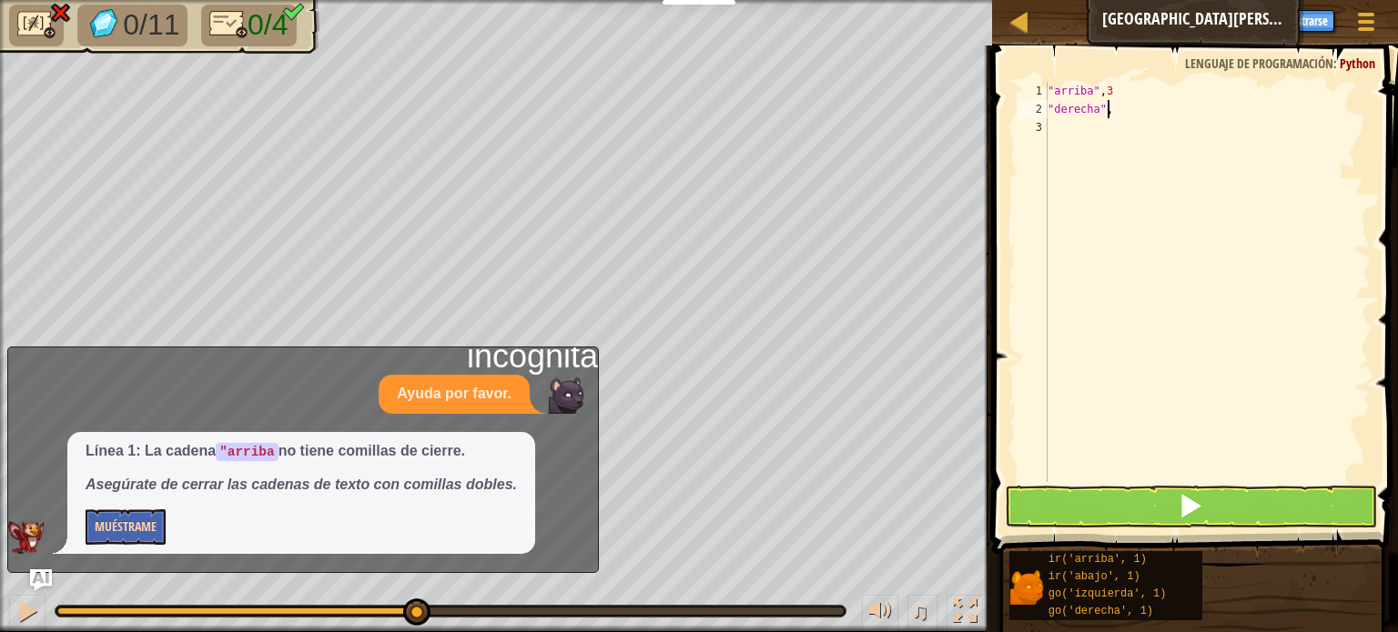
type textarea ""derecha",3"
type textarea "a"
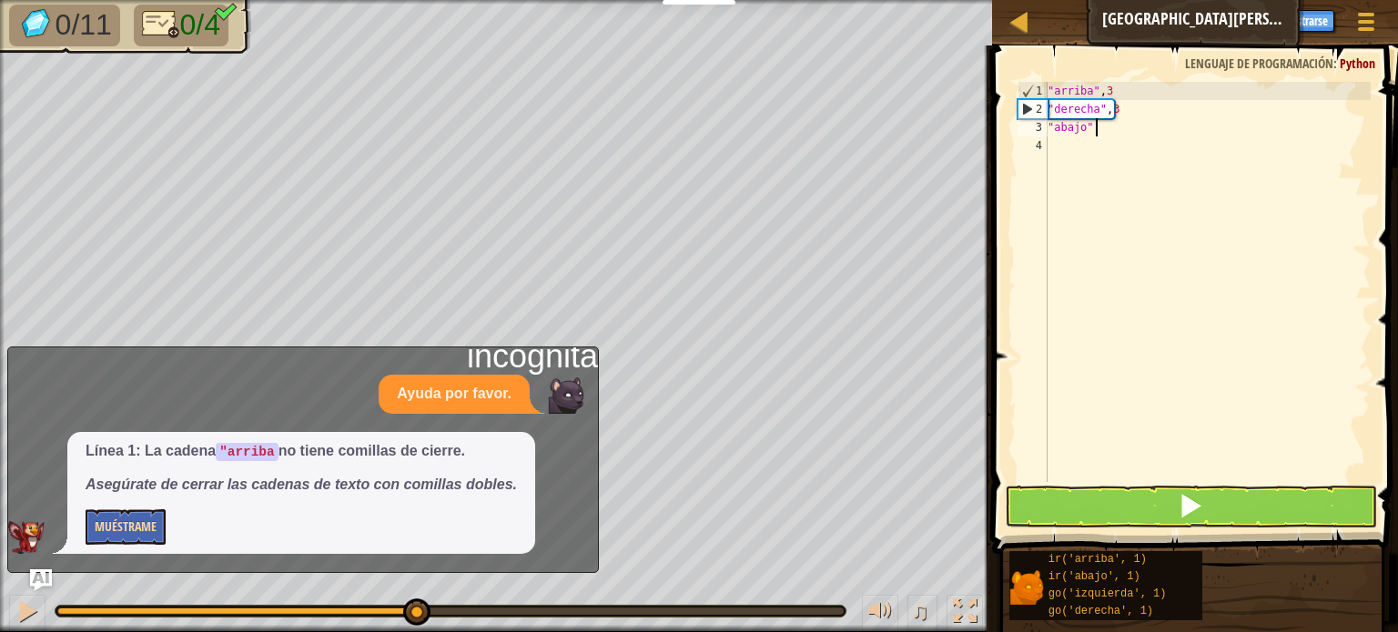
scroll to position [8, 3]
type textarea ""abajo",3"
click at [1058, 152] on div ""arriba" , 3 "derecha" , 3 "abajo" , 3" at bounding box center [1207, 300] width 327 height 437
type textarea "i"
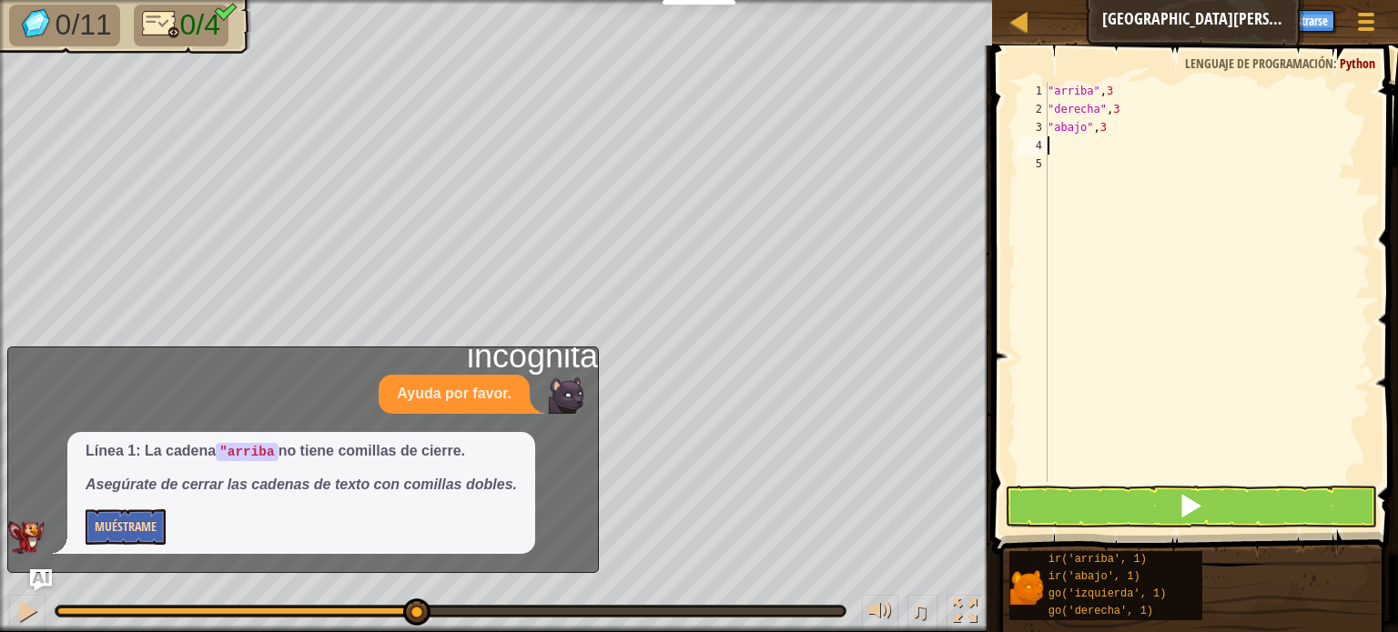
type textarea "g"
click at [1051, 88] on div ""arriba" , 3 "derecha" , 3 "abajo" , 3 ir ( 'arriba' , 1 )" at bounding box center [1207, 300] width 327 height 437
click at [1046, 89] on div "1" at bounding box center [1032, 91] width 30 height 18
click at [1069, 148] on div ""arriba" , 3 "derecha" , 3 "abajo" , 3 ir ( 'arriba' , 1 )" at bounding box center [1207, 300] width 327 height 437
click at [1052, 90] on div ""arriba" , 3 "derecha" , 3 "abajo" , 3 ir ( 'arriba' , 1 )" at bounding box center [1207, 300] width 327 height 437
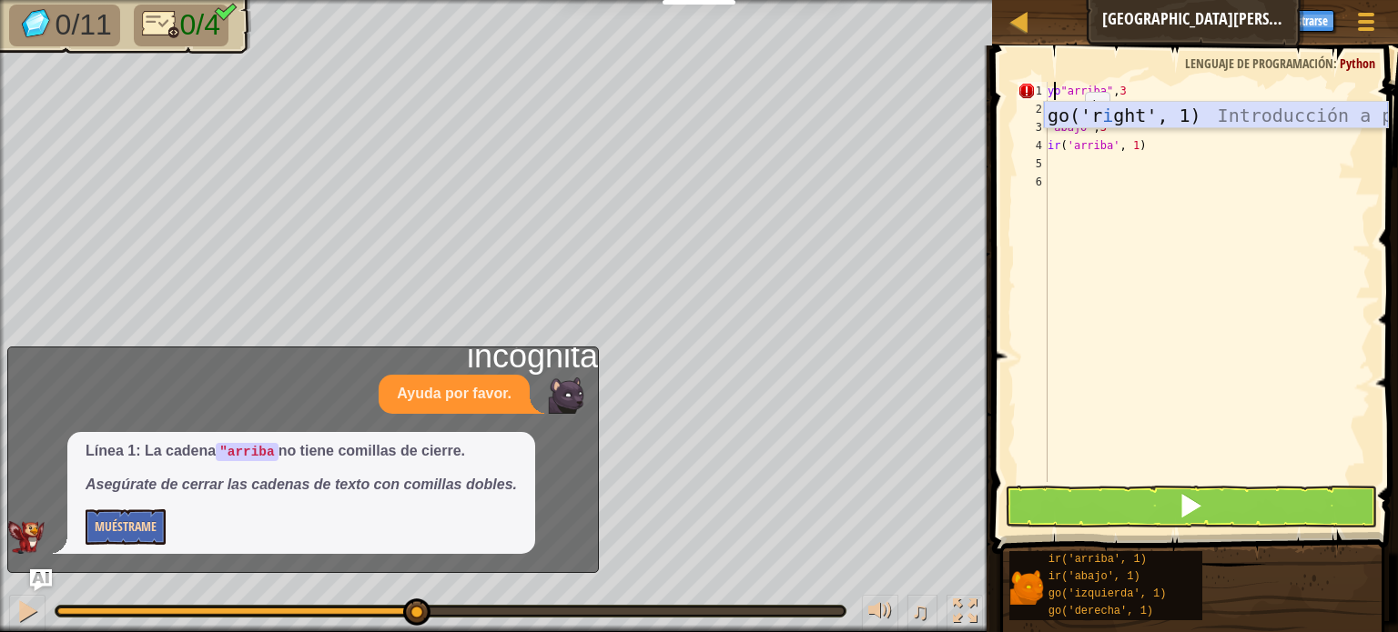
click at [1099, 115] on div "go('r i ght', 1) Introducción a presión" at bounding box center [1216, 143] width 344 height 82
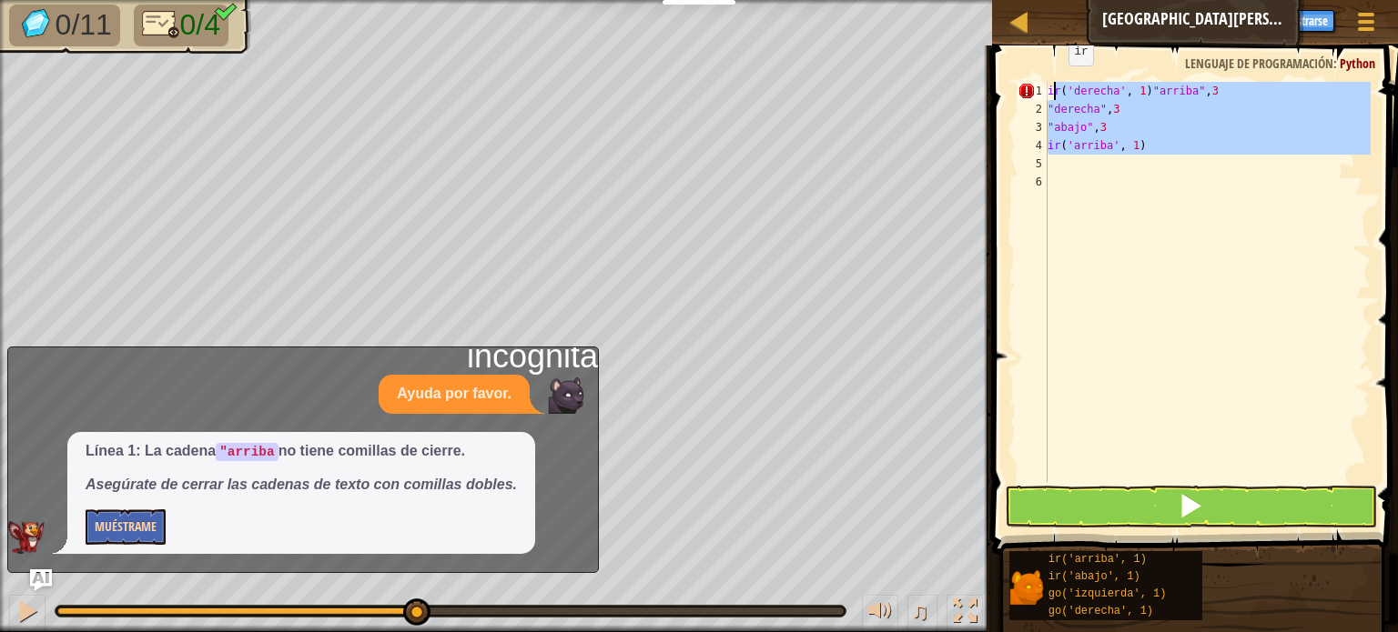
drag, startPoint x: 1163, startPoint y: 156, endPoint x: 1053, endPoint y: 83, distance: 132.0
click at [1053, 83] on div "ir ( 'derecha' , 1 ) "arriba" , 3 "derecha" , 3 "abajo" , 3 ir ( 'arriba' , 1 )" at bounding box center [1207, 300] width 327 height 437
type textarea "g"
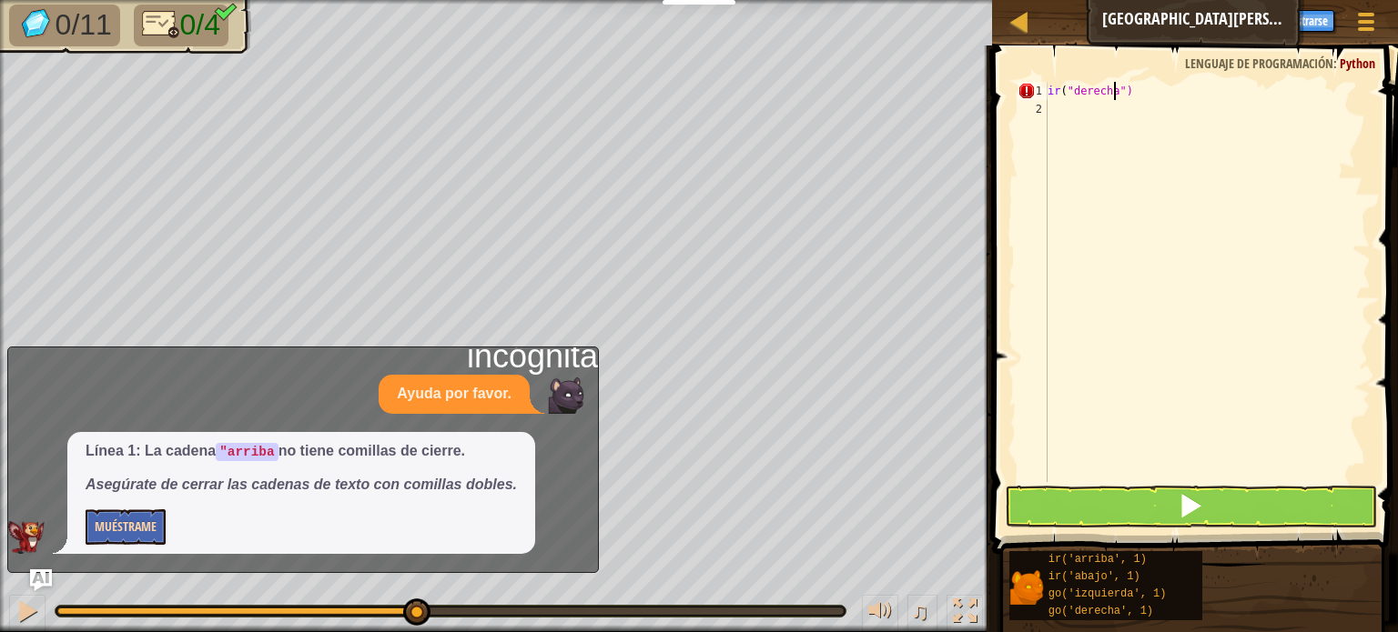
scroll to position [8, 5]
type textarea "ir("derecha,3)"
click at [1126, 90] on div "ir ( "derecha,3)" at bounding box center [1207, 300] width 327 height 437
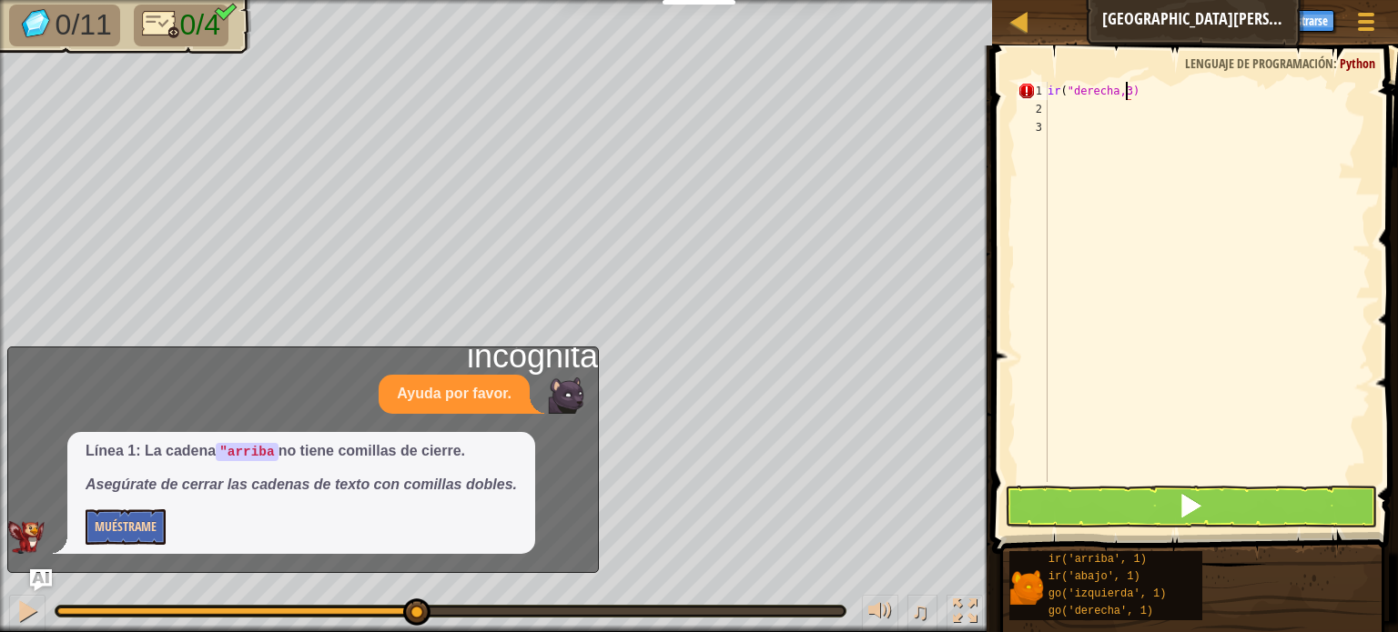
type textarea "ir("derecha,3)"
click at [1106, 501] on button at bounding box center [1191, 507] width 372 height 42
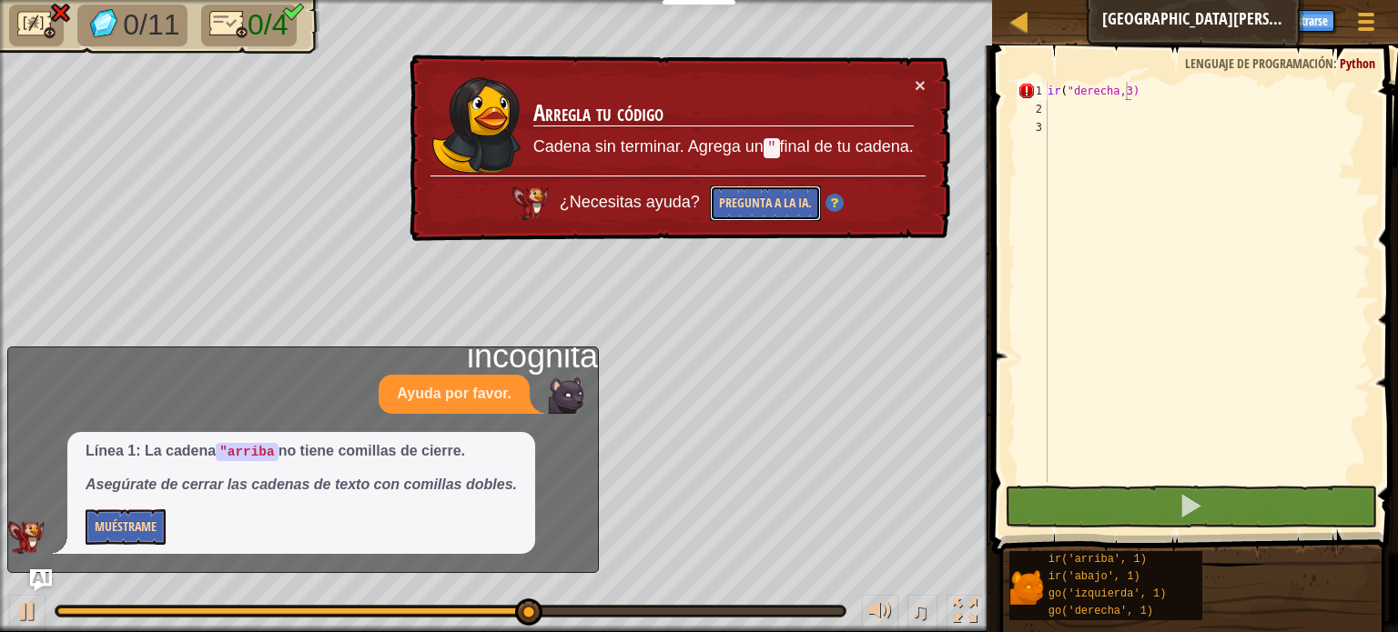
click at [772, 202] on font "Pregunta a la IA." at bounding box center [765, 202] width 93 height 17
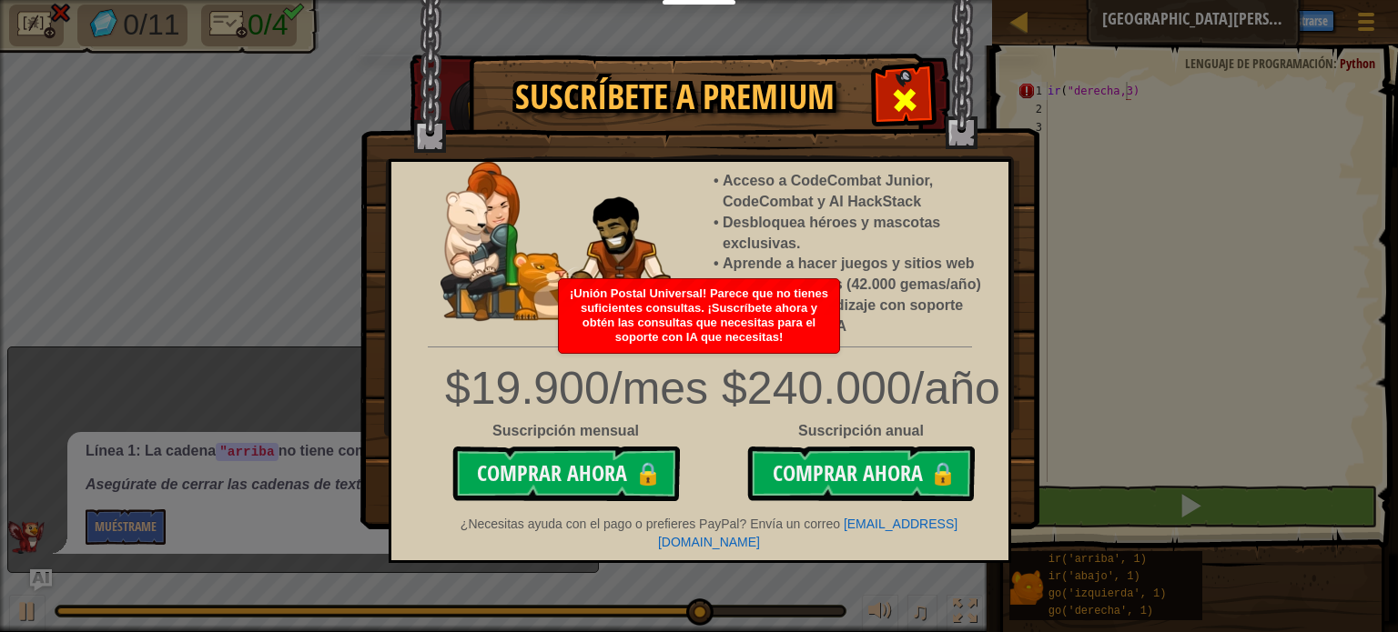
click at [923, 96] on div at bounding box center [903, 97] width 57 height 57
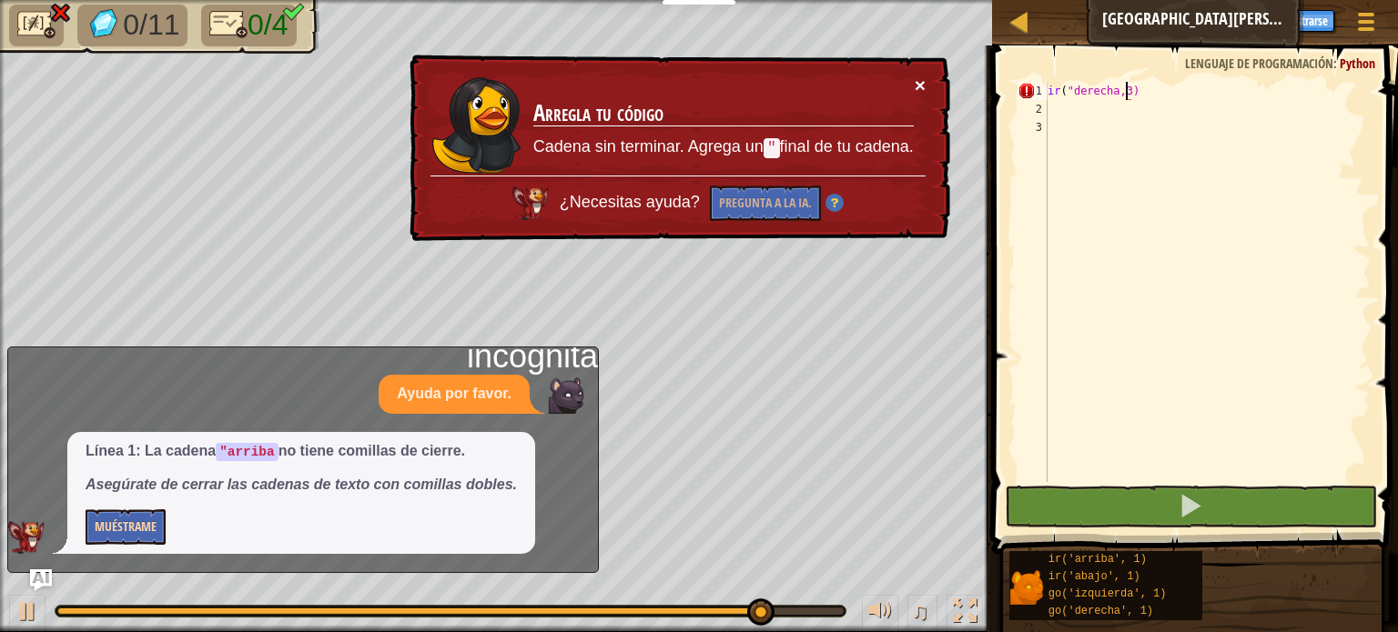
click at [917, 83] on font "×" at bounding box center [919, 86] width 11 height 21
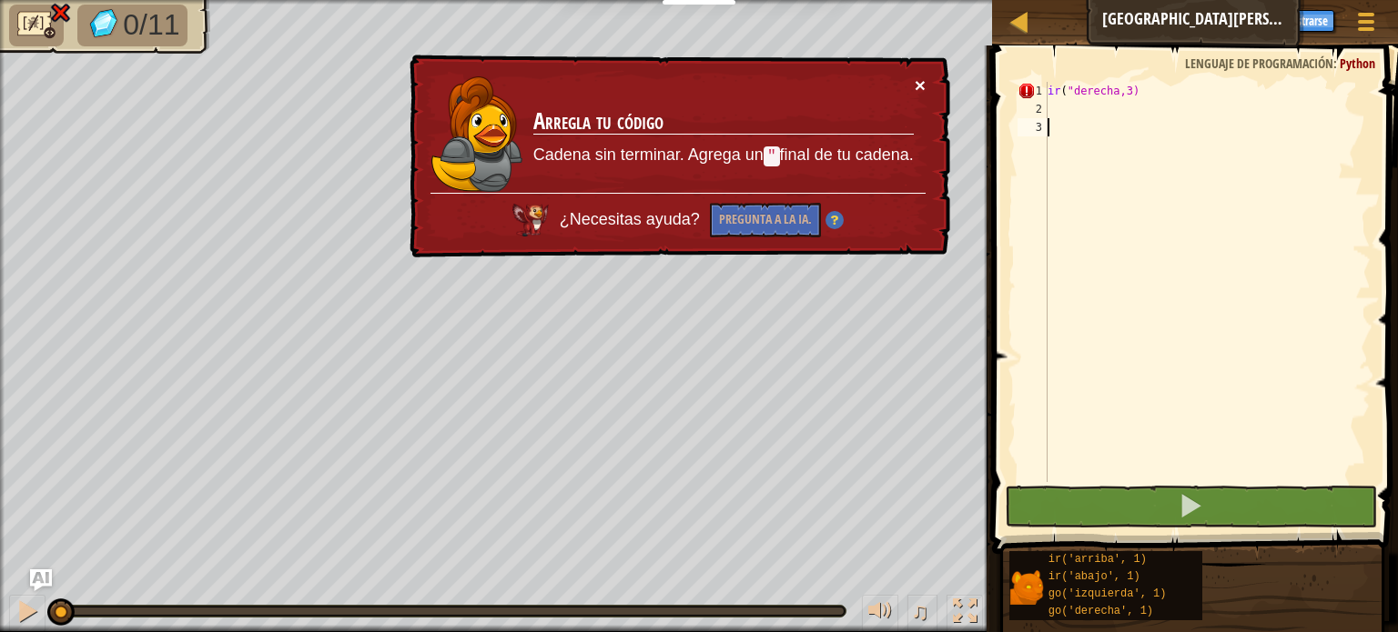
click at [914, 86] on font "×" at bounding box center [919, 85] width 11 height 21
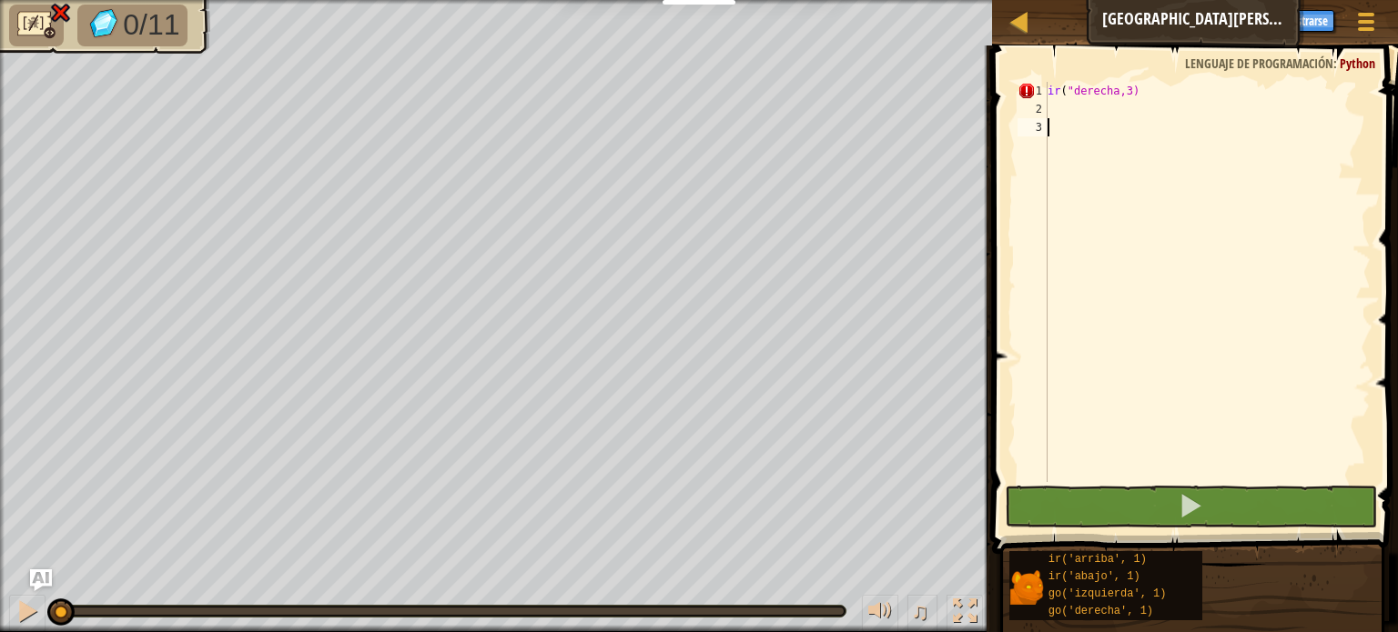
click at [1191, 91] on div "ir ( "derecha,3)" at bounding box center [1207, 300] width 327 height 437
type textarea "ir("derecha,3)""
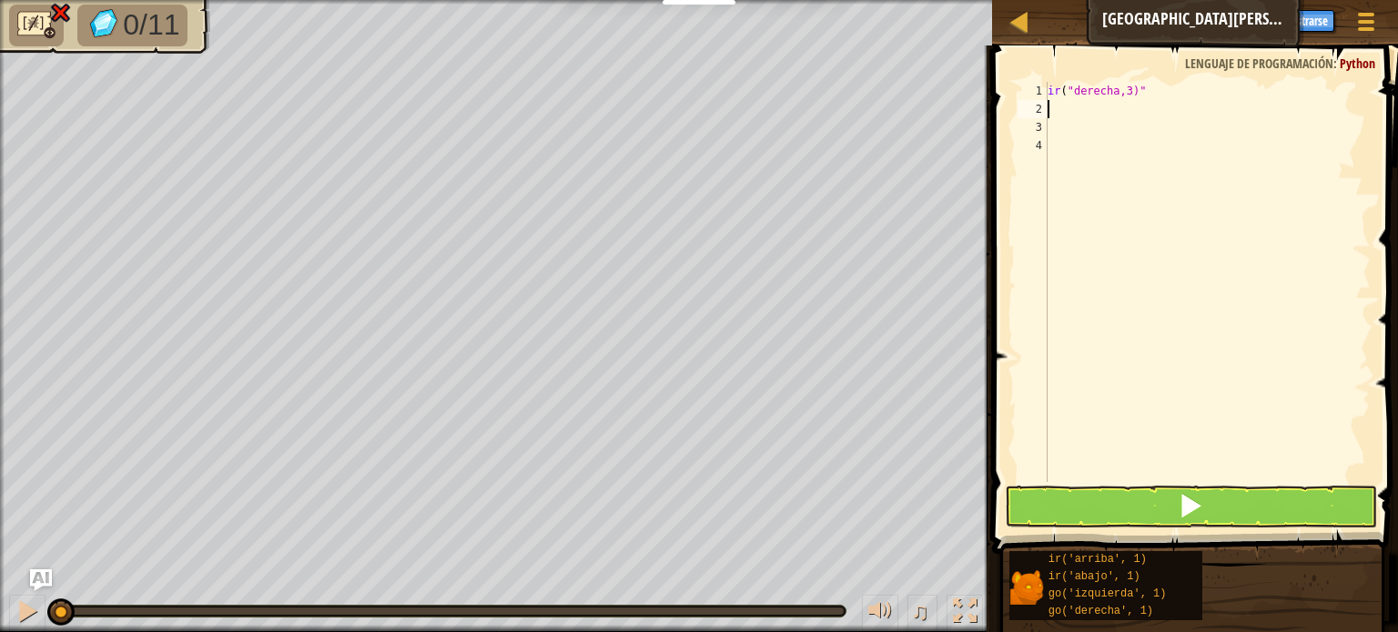
scroll to position [8, 0]
click at [1170, 482] on span at bounding box center [1196, 274] width 420 height 562
click at [1171, 498] on button at bounding box center [1191, 507] width 372 height 42
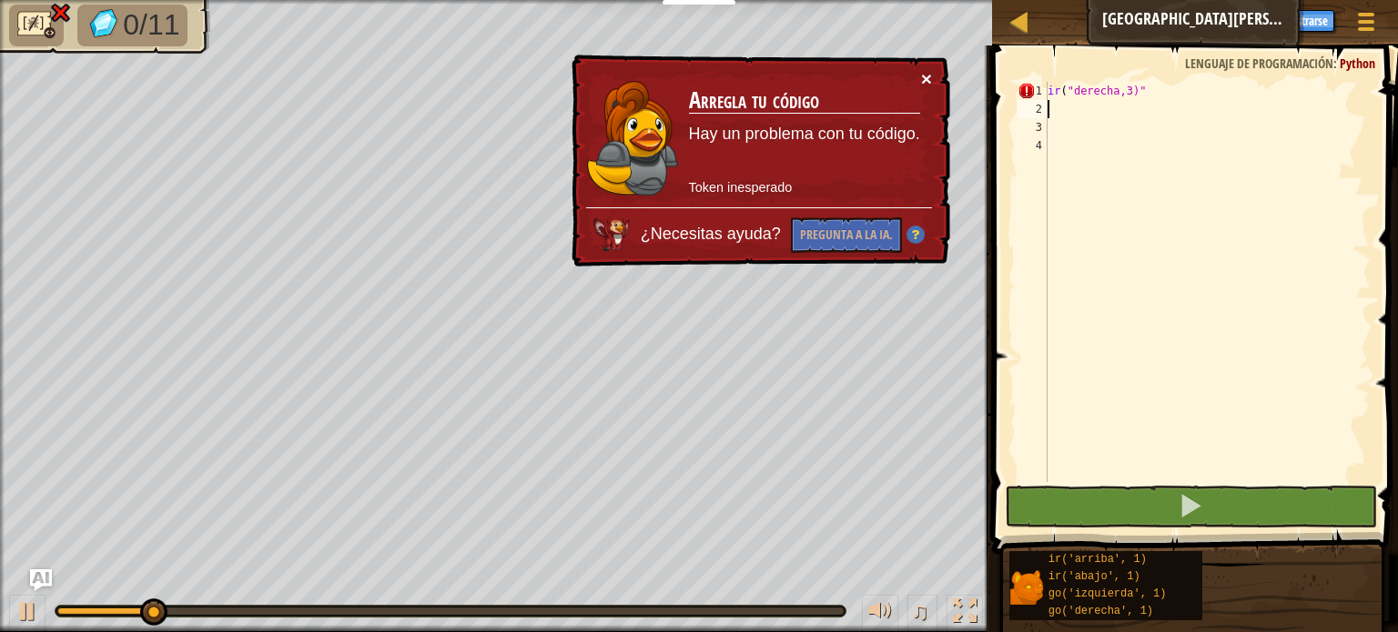
click at [924, 71] on font "×" at bounding box center [926, 78] width 11 height 21
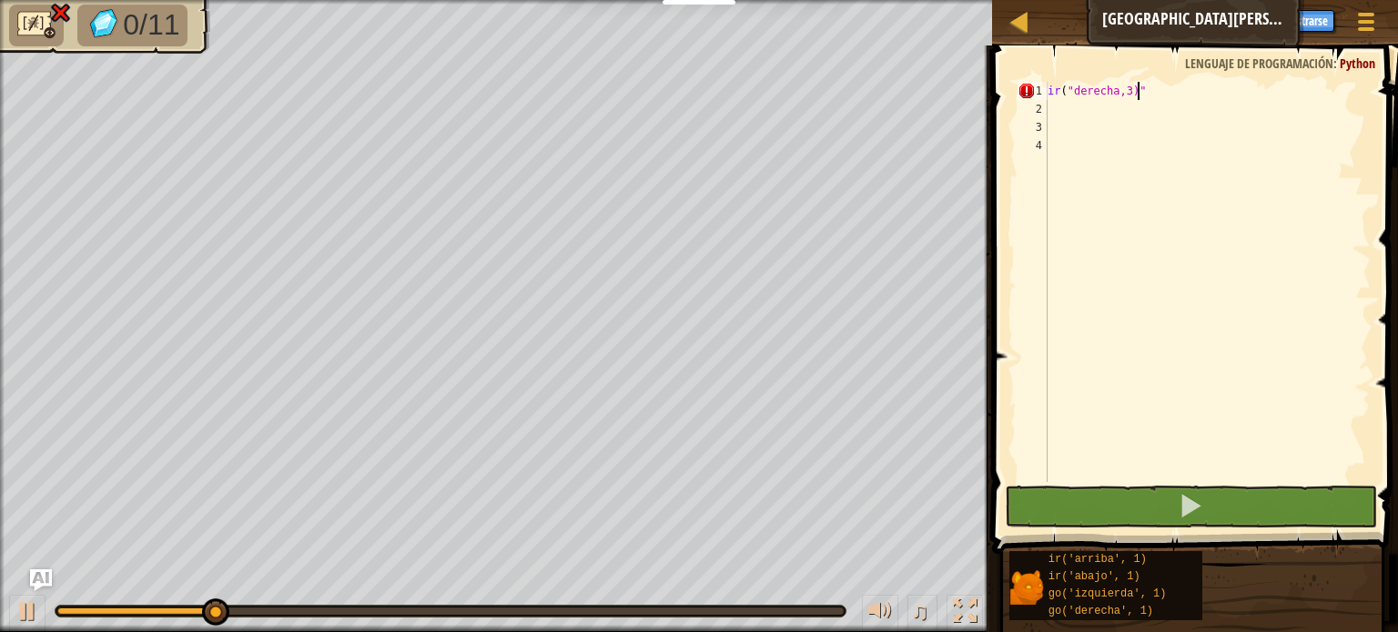
click at [1158, 94] on div "ir ( "derecha,3)"" at bounding box center [1207, 300] width 327 height 437
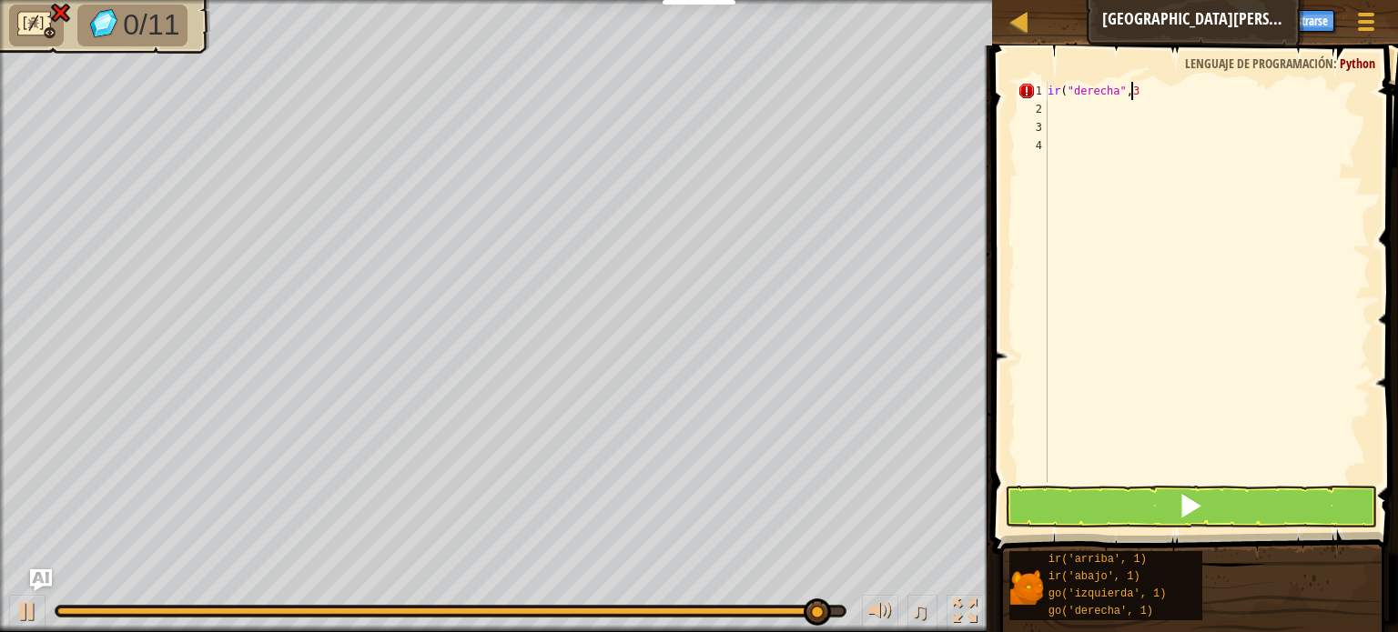
scroll to position [8, 5]
click at [1154, 489] on button at bounding box center [1191, 507] width 372 height 42
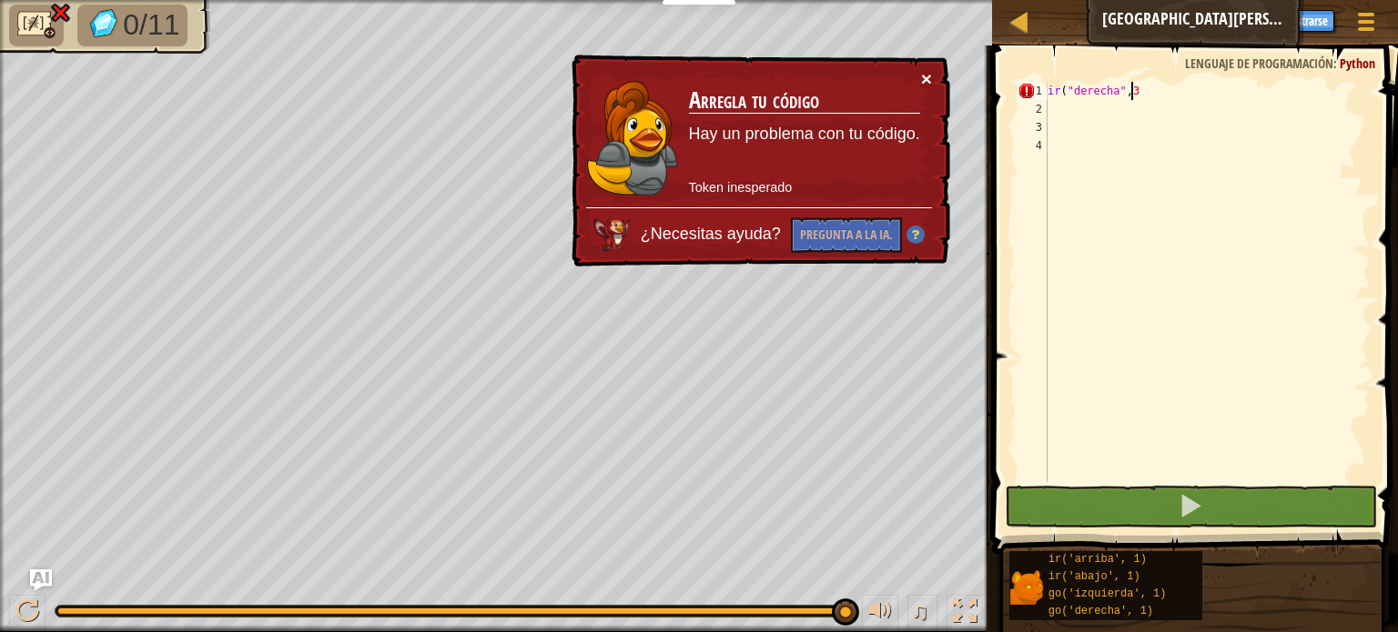
click at [924, 78] on font "×" at bounding box center [926, 78] width 11 height 21
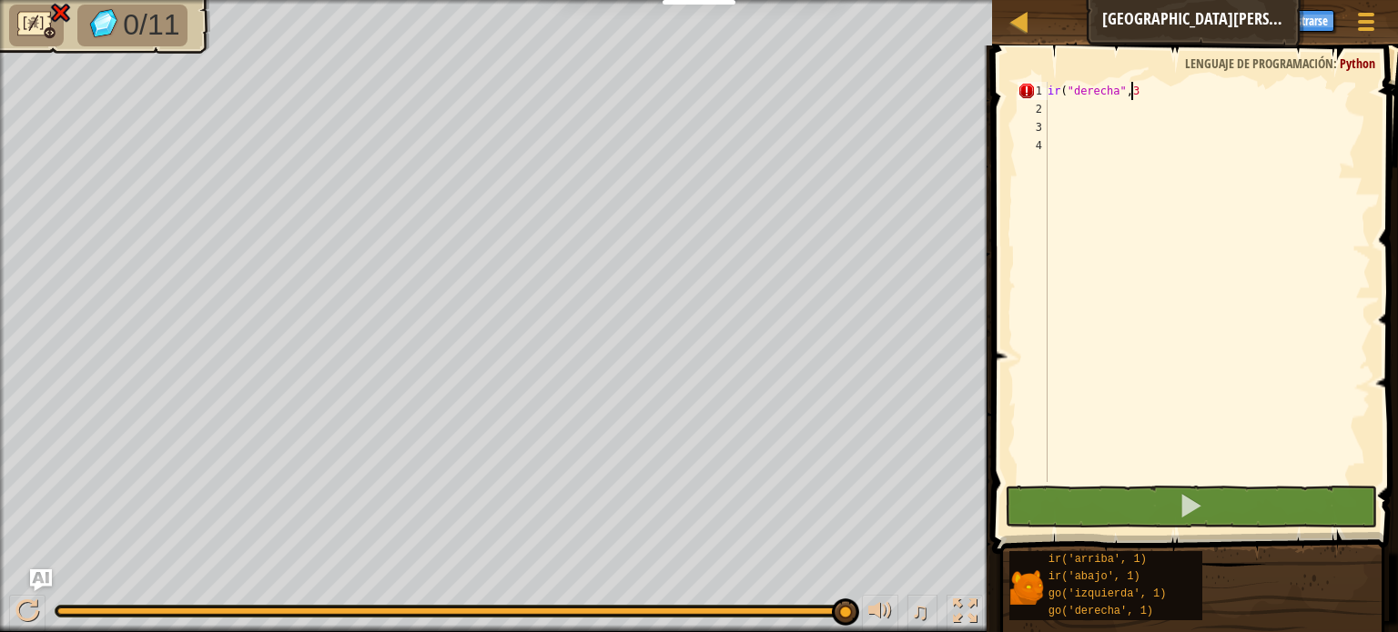
click at [1196, 94] on div "ir ( "derecha" , 3" at bounding box center [1207, 300] width 327 height 437
type textarea "ir("derecha",3)"
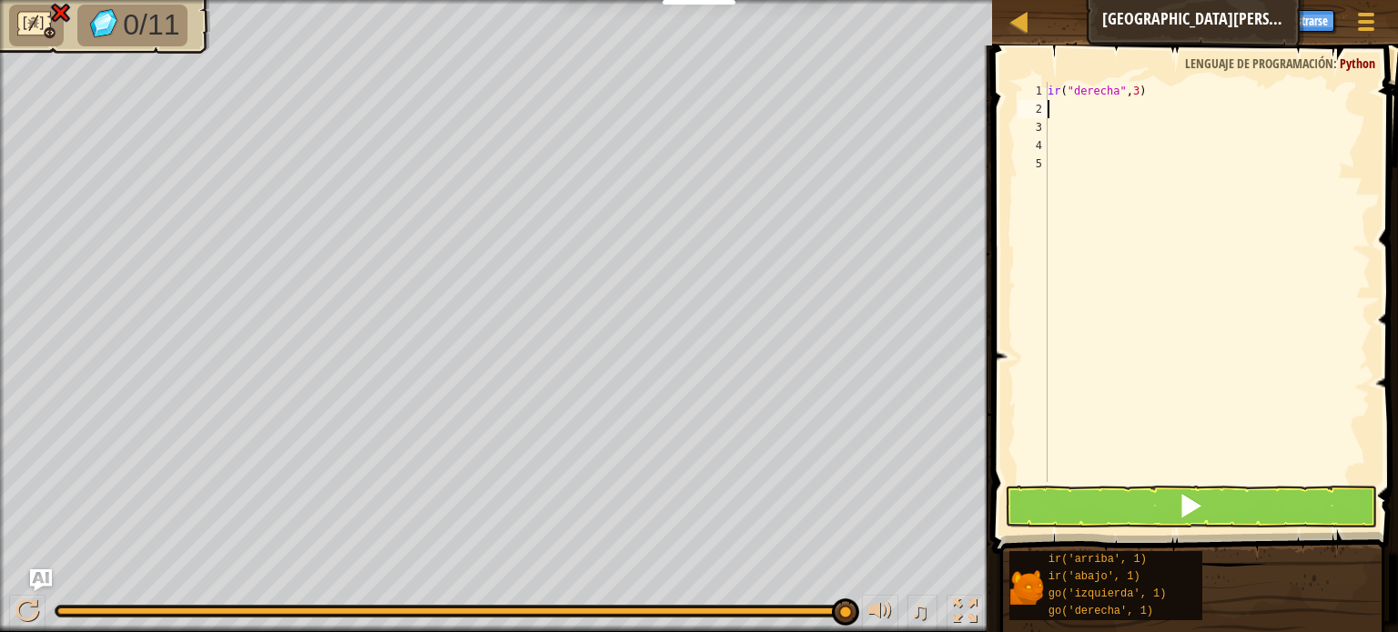
scroll to position [8, 0]
click at [1114, 501] on button at bounding box center [1191, 507] width 372 height 42
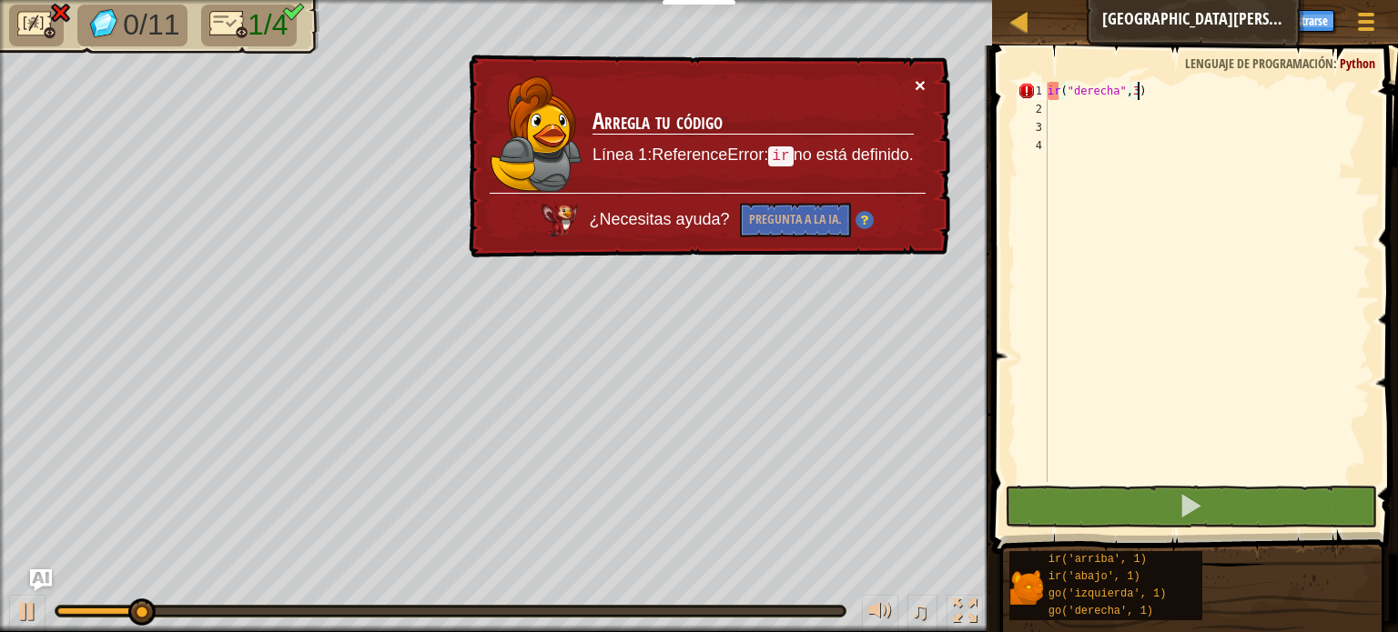
click at [919, 80] on font "×" at bounding box center [919, 85] width 11 height 21
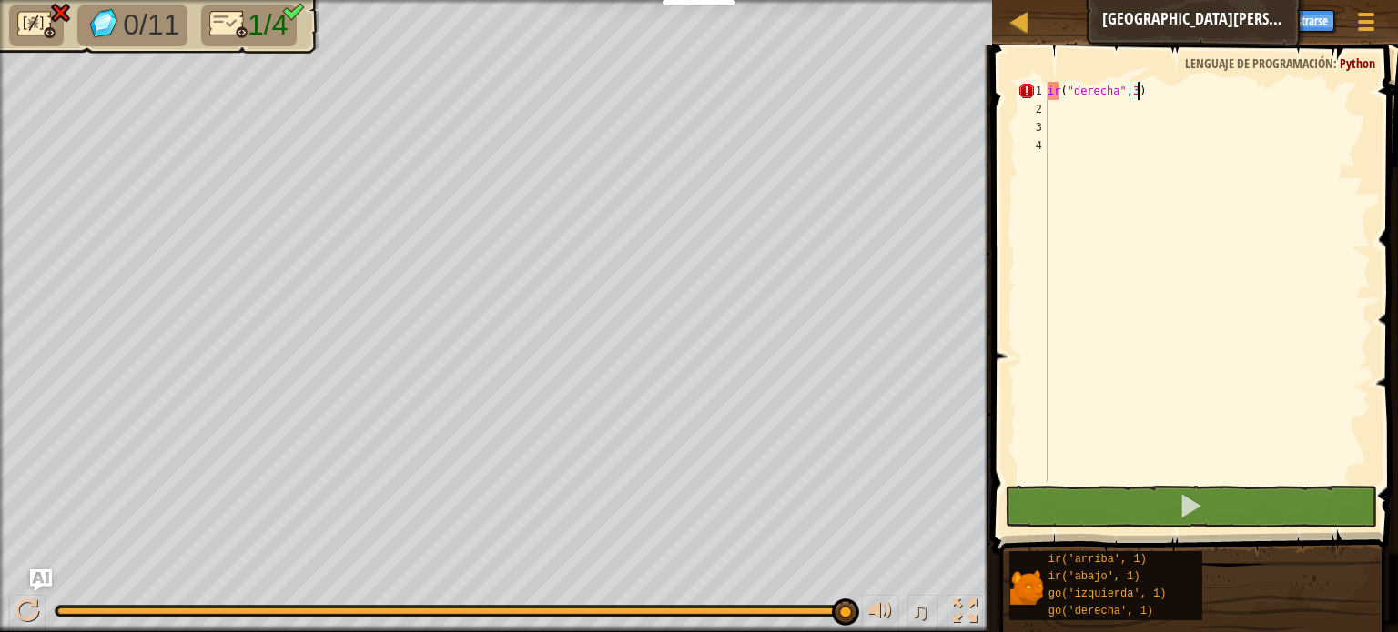
click at [1187, 89] on div "ir ( "derecha" , 3 )" at bounding box center [1207, 300] width 327 height 437
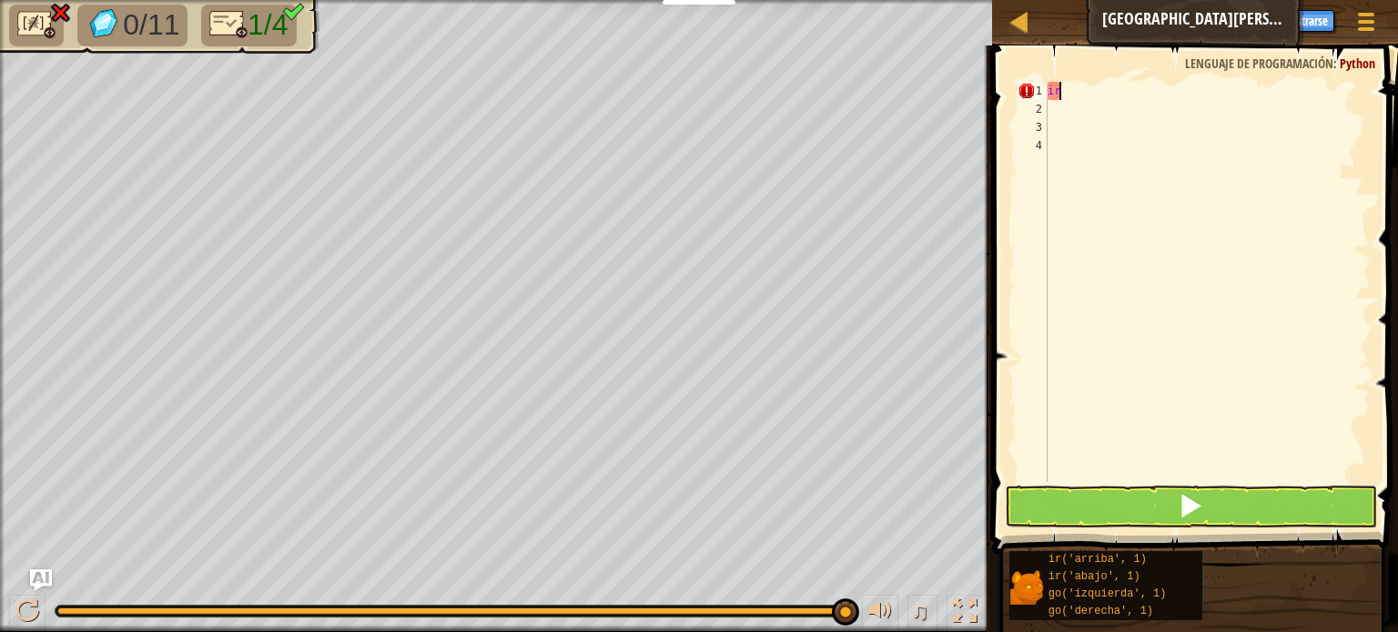
type textarea "i"
type textarea "t"
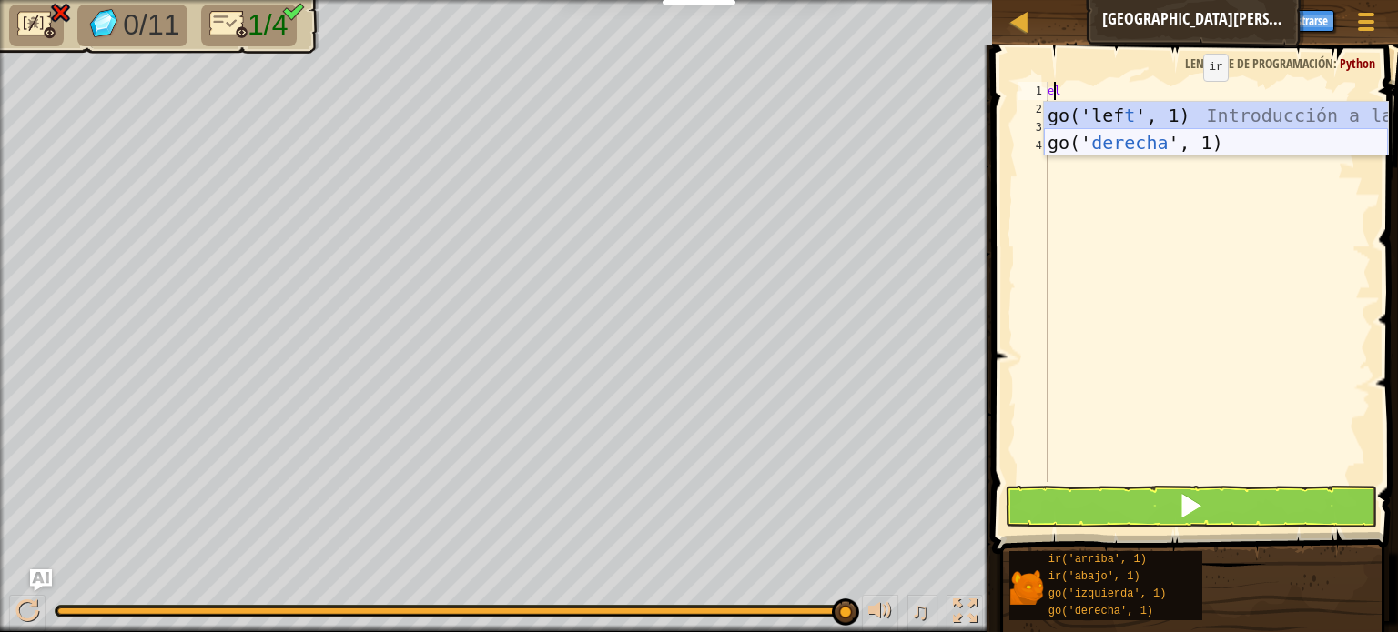
click at [1188, 145] on div "go('lef t ', 1) Introducción a la presión go(' derecha ', 1) Introducción a la …" at bounding box center [1216, 156] width 344 height 109
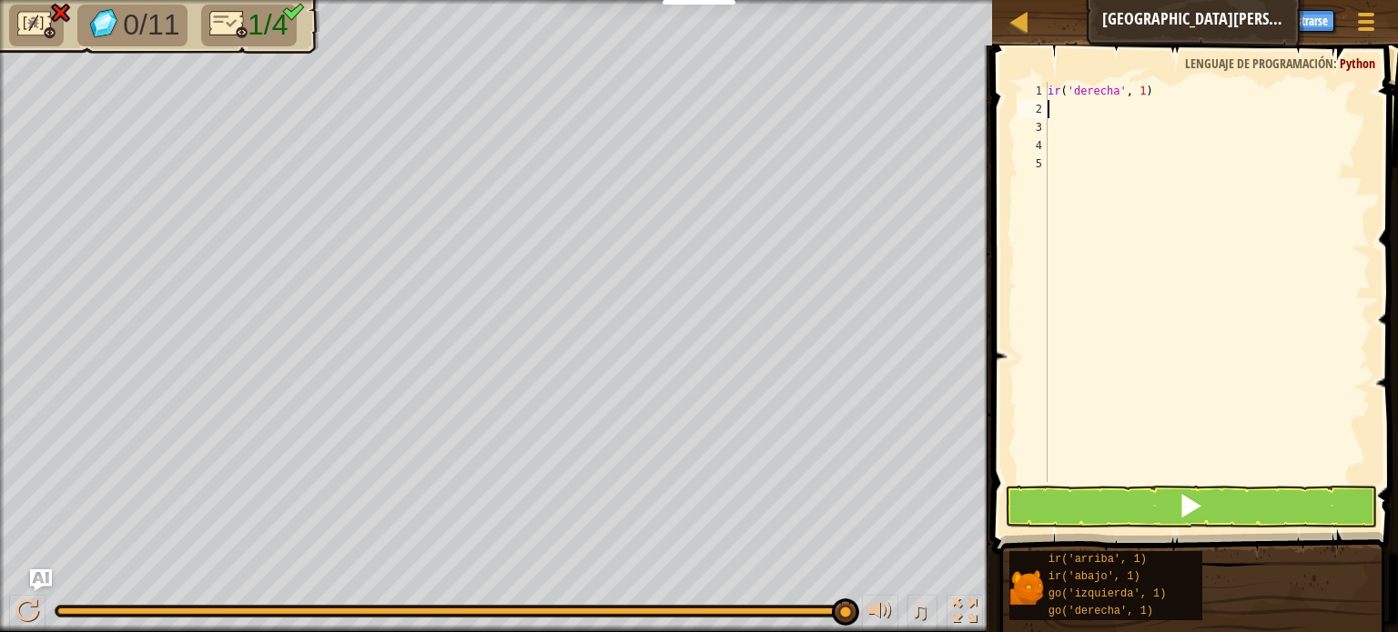
click at [1163, 89] on div "ir ( 'derecha' , 1 )" at bounding box center [1207, 300] width 327 height 437
click at [1165, 90] on div "ir ( 'derecha' , 1 )" at bounding box center [1207, 300] width 327 height 437
type textarea "go('right', 1)"
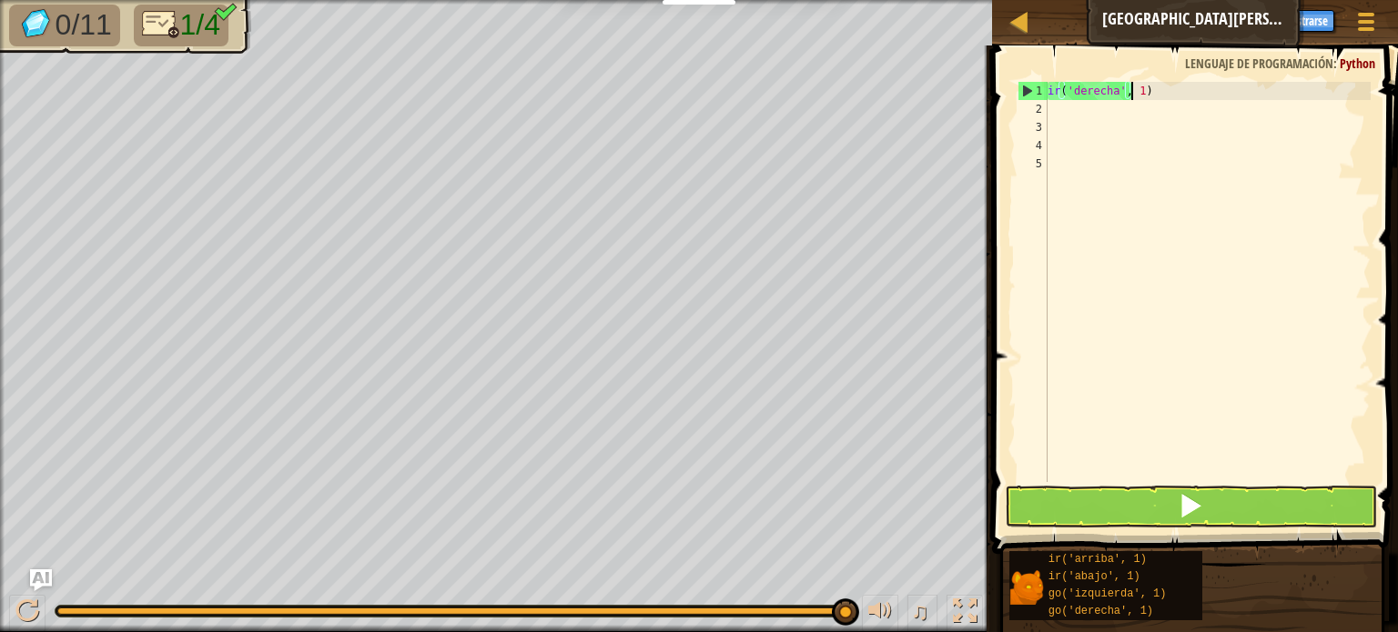
click at [1162, 96] on div "ir ( 'derecha' , 1 )" at bounding box center [1207, 300] width 327 height 437
click at [1068, 116] on div "ir ( 'derecha' , 1 )" at bounding box center [1207, 300] width 327 height 437
type textarea "t"
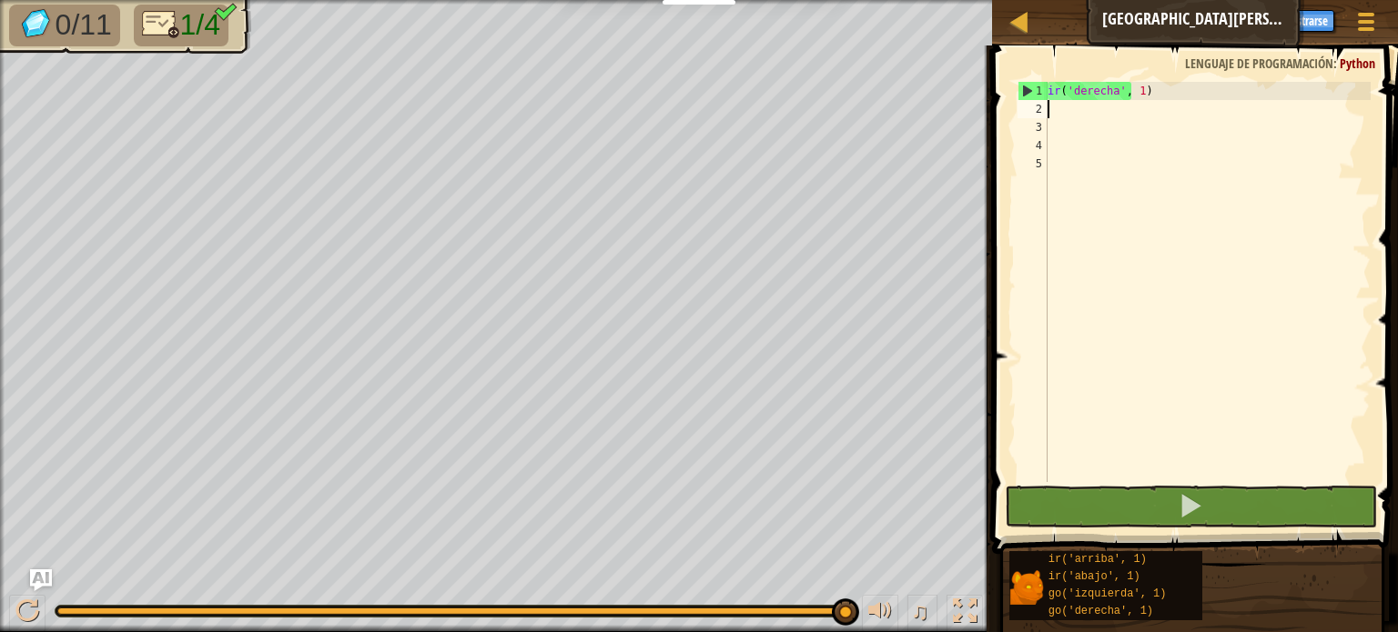
type textarea "t"
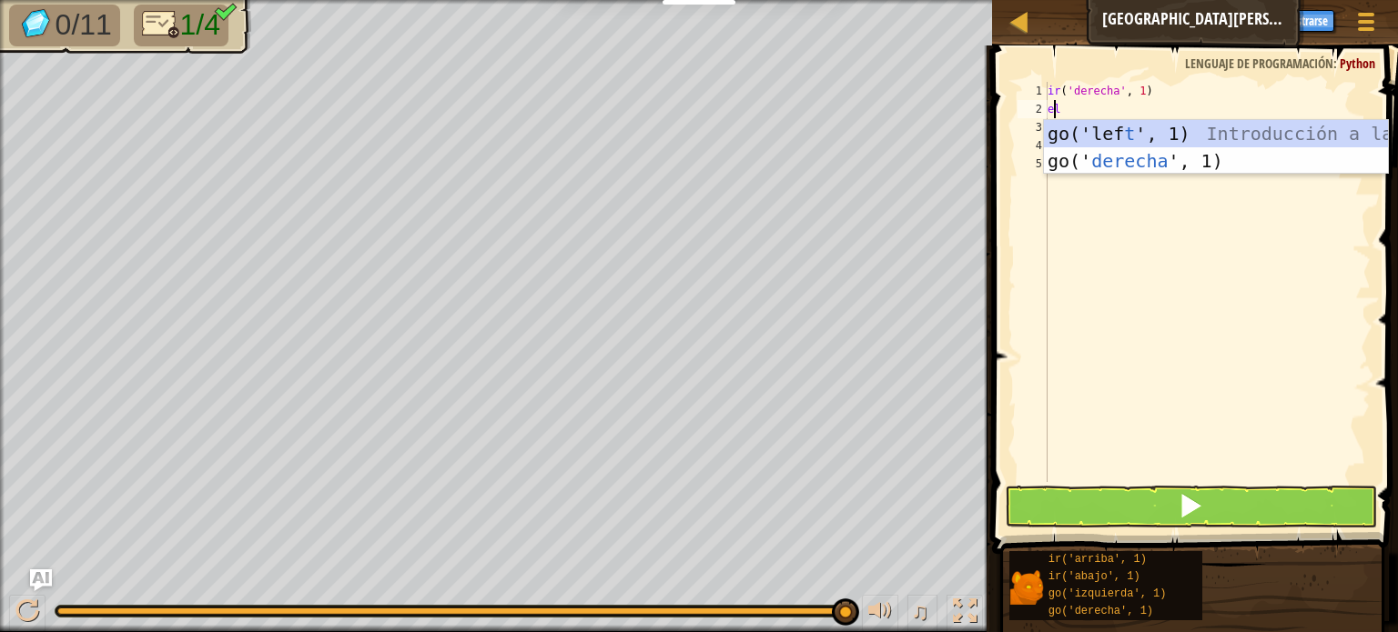
click at [1100, 236] on div "ir ( 'derecha' , 1 ) el" at bounding box center [1207, 300] width 327 height 437
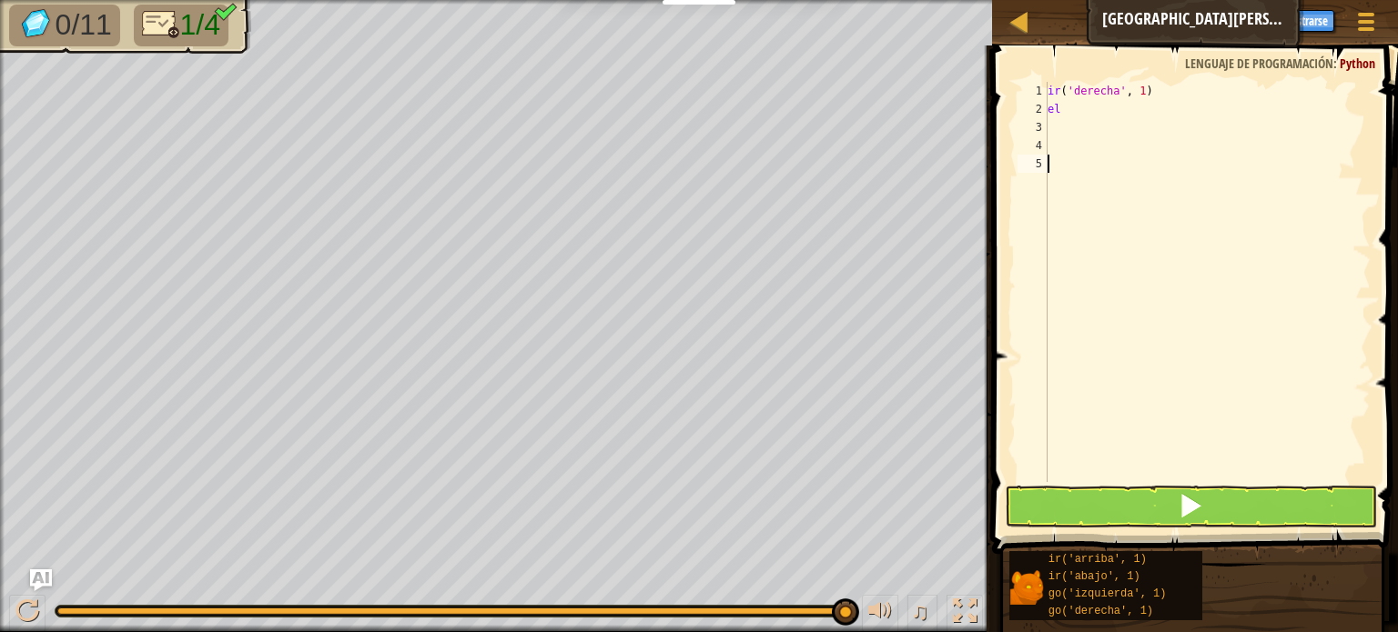
click at [1077, 113] on div "ir ( 'derecha' , 1 ) el" at bounding box center [1207, 300] width 327 height 437
type textarea "t"
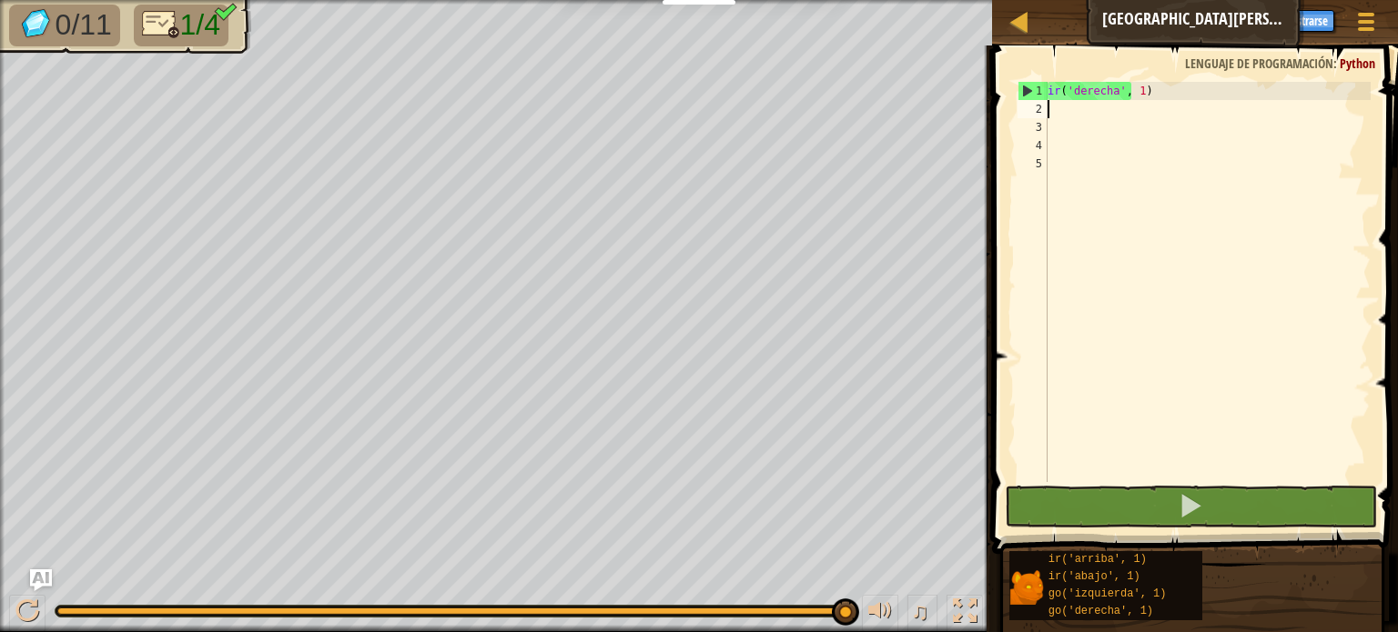
type textarea "d"
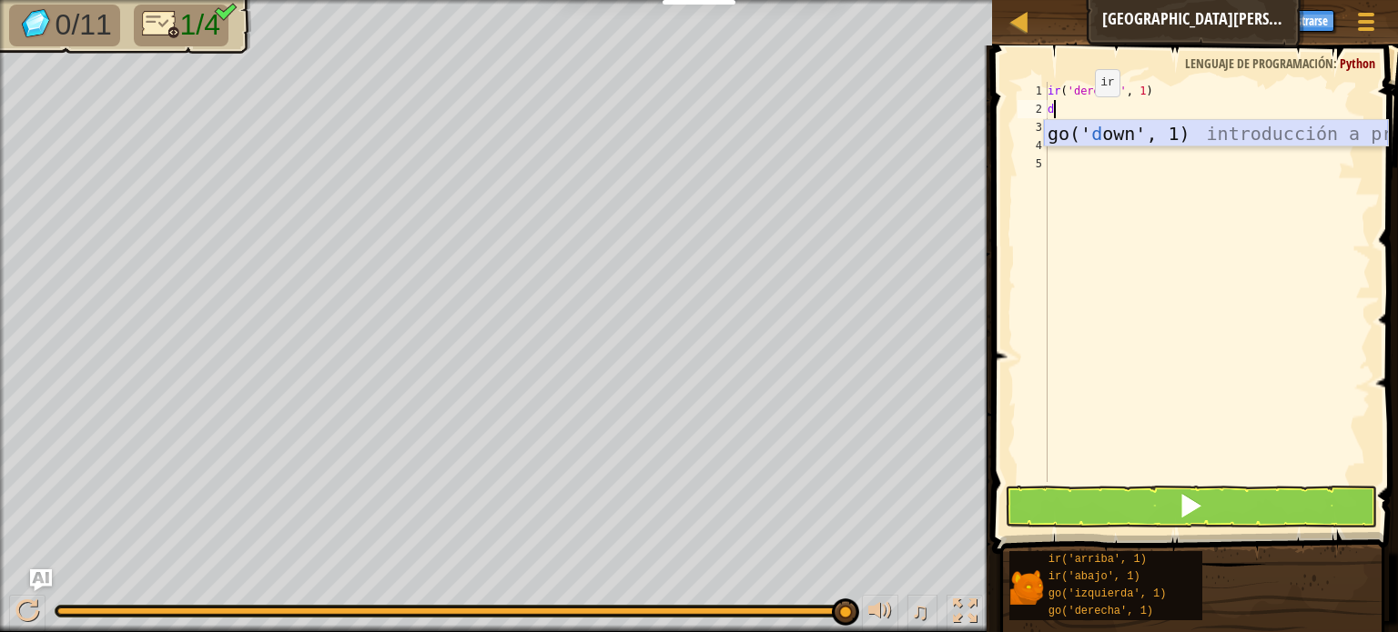
click at [1079, 133] on div "go(' d own', 1) introducción a presión" at bounding box center [1216, 161] width 344 height 82
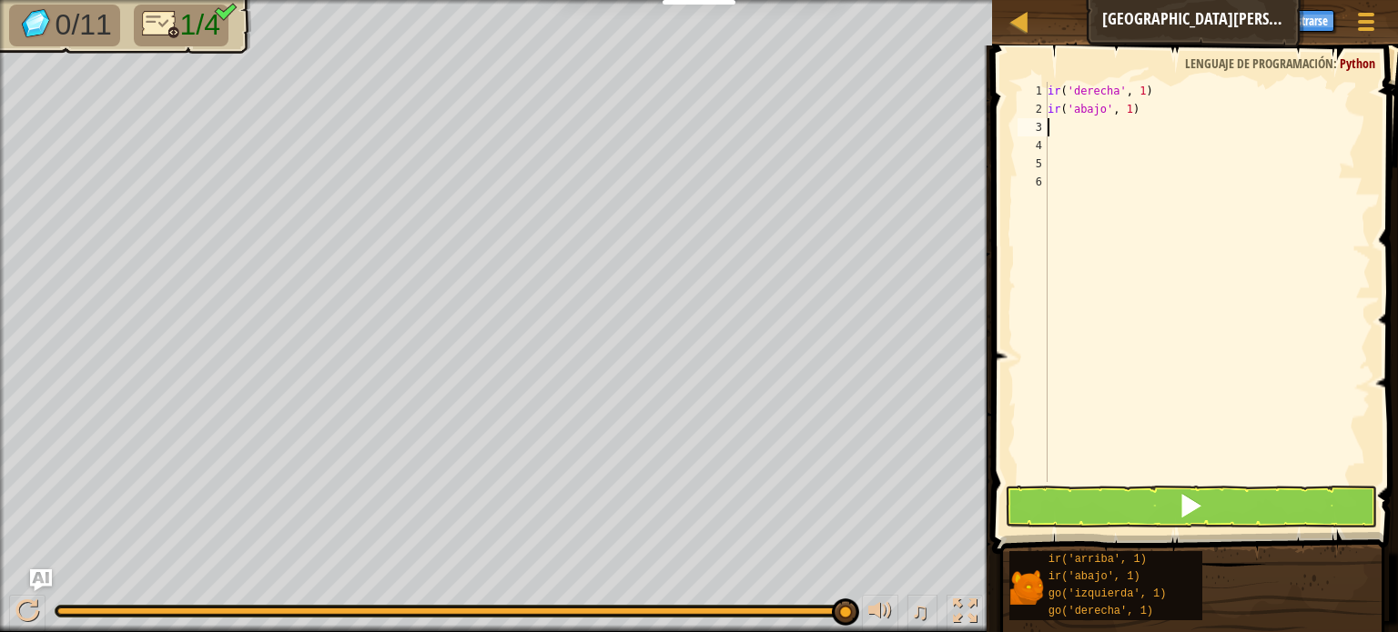
click at [1166, 91] on div "ir ( 'derecha' , 1 ) ir ( 'abajo' , 1 )" at bounding box center [1207, 300] width 327 height 437
click at [1165, 91] on div "ir ( 'derecha' , 1 ) ir ( 'abajo' , 1 )" at bounding box center [1207, 300] width 327 height 437
click at [1157, 108] on div "ir ( 'derecha' , 1 ) ir ( 'abajo' , 1 )" at bounding box center [1207, 300] width 327 height 437
type textarea "go('down', 1)"
click at [1134, 512] on button at bounding box center [1191, 507] width 372 height 42
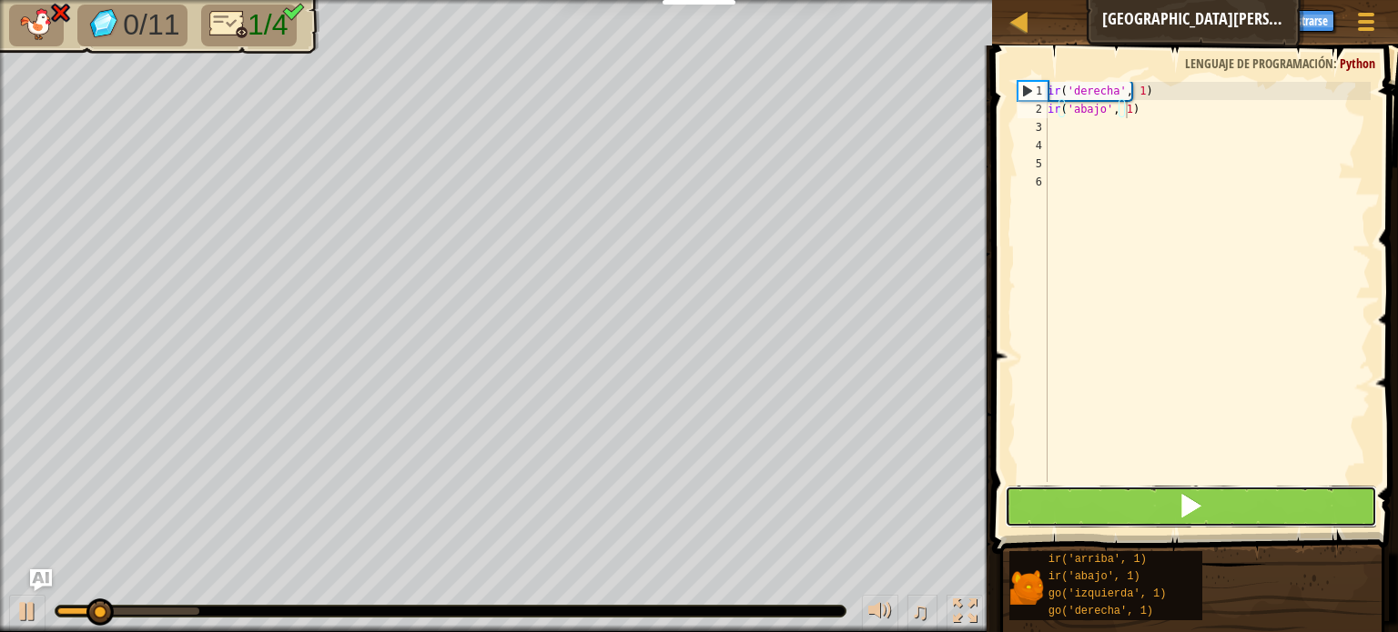
click at [1134, 511] on button at bounding box center [1191, 507] width 372 height 42
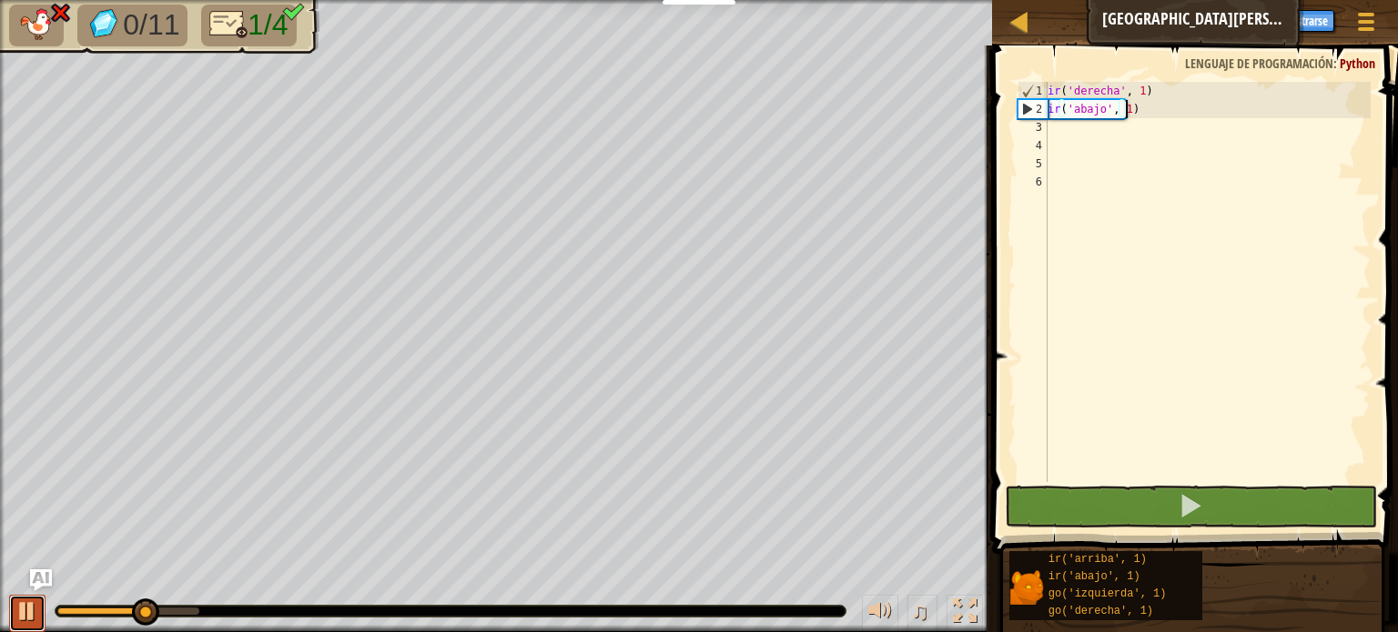
click at [21, 607] on div at bounding box center [27, 612] width 24 height 24
click at [1153, 162] on div "ir ( 'derecha' , 1 ) ir ( 'abajo' , 1 )" at bounding box center [1207, 300] width 327 height 437
click at [1162, 95] on div "ir ( 'derecha' , 1 ) ir ( 'abajo' , 1 )" at bounding box center [1207, 300] width 327 height 437
type textarea "go('right', 1)"
click at [1165, 161] on div "ir ( 'derecha' , 1 ) ir ( 'abajo' , 1 )" at bounding box center [1207, 300] width 327 height 437
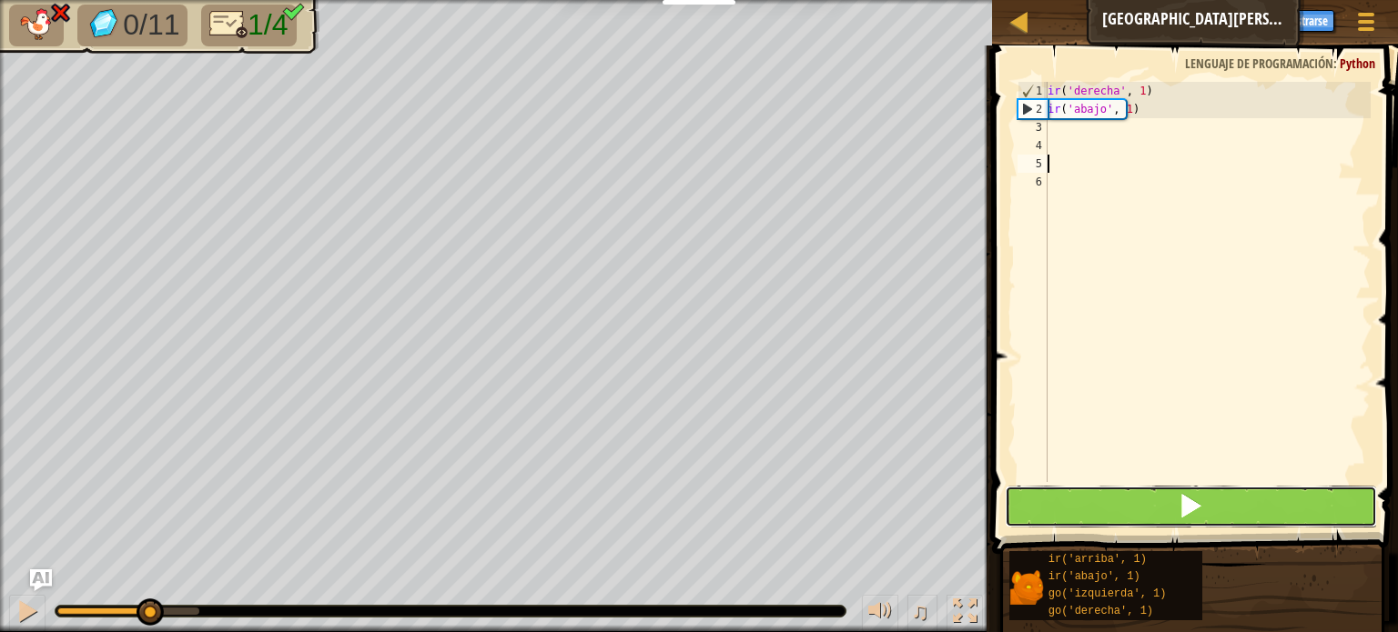
click at [1106, 520] on button at bounding box center [1191, 507] width 372 height 42
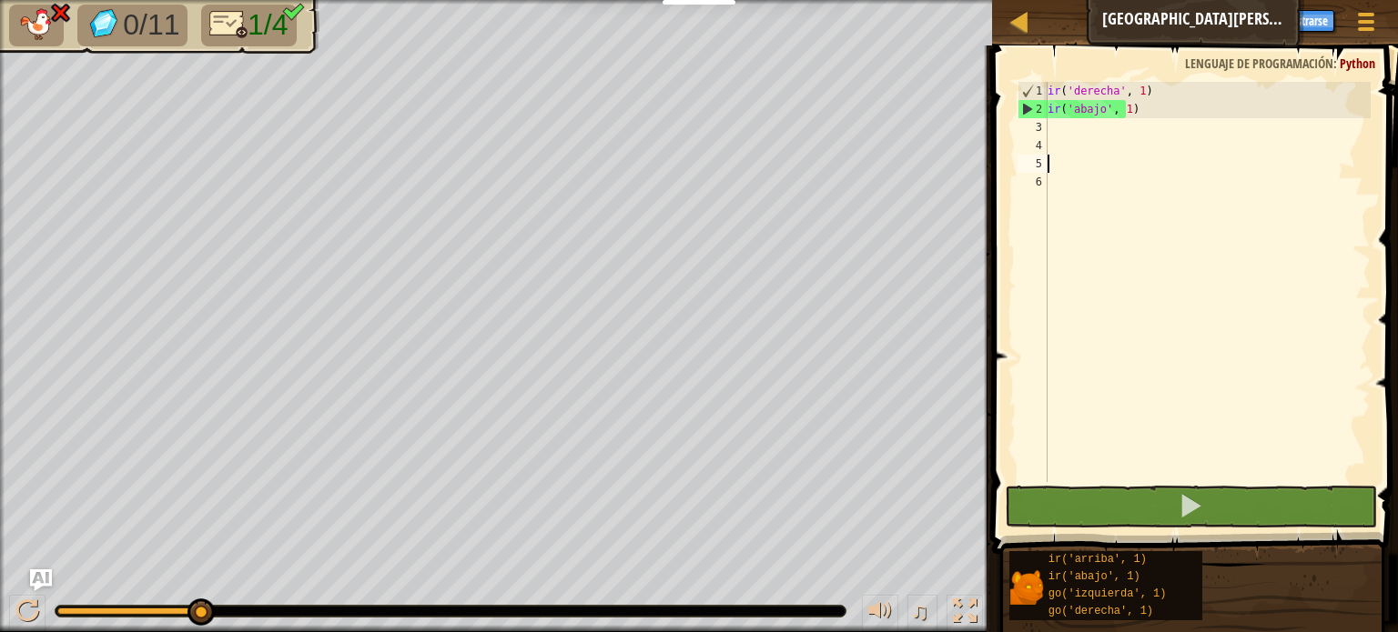
click at [1156, 116] on div "ir ( 'derecha' , 1 ) ir ( 'abajo' , 1 )" at bounding box center [1207, 300] width 327 height 437
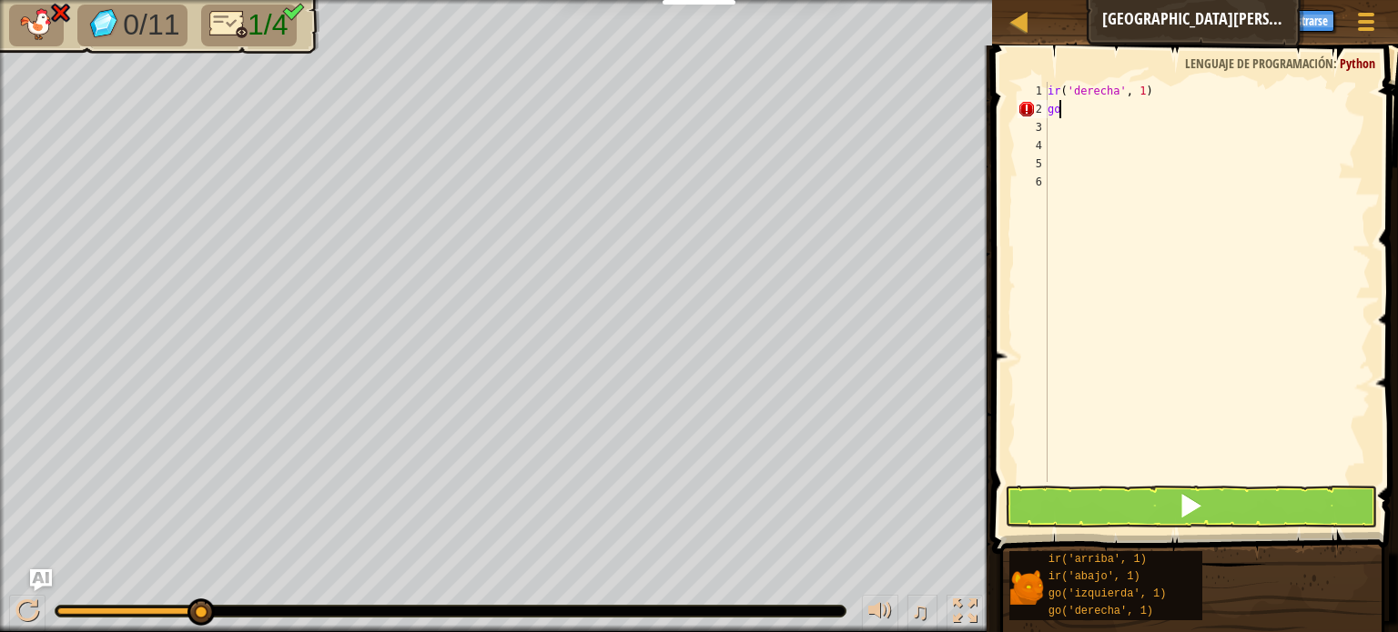
type textarea "g"
click at [1190, 87] on div "ir ( 'derecha' , 1 )" at bounding box center [1207, 300] width 327 height 437
type textarea "g"
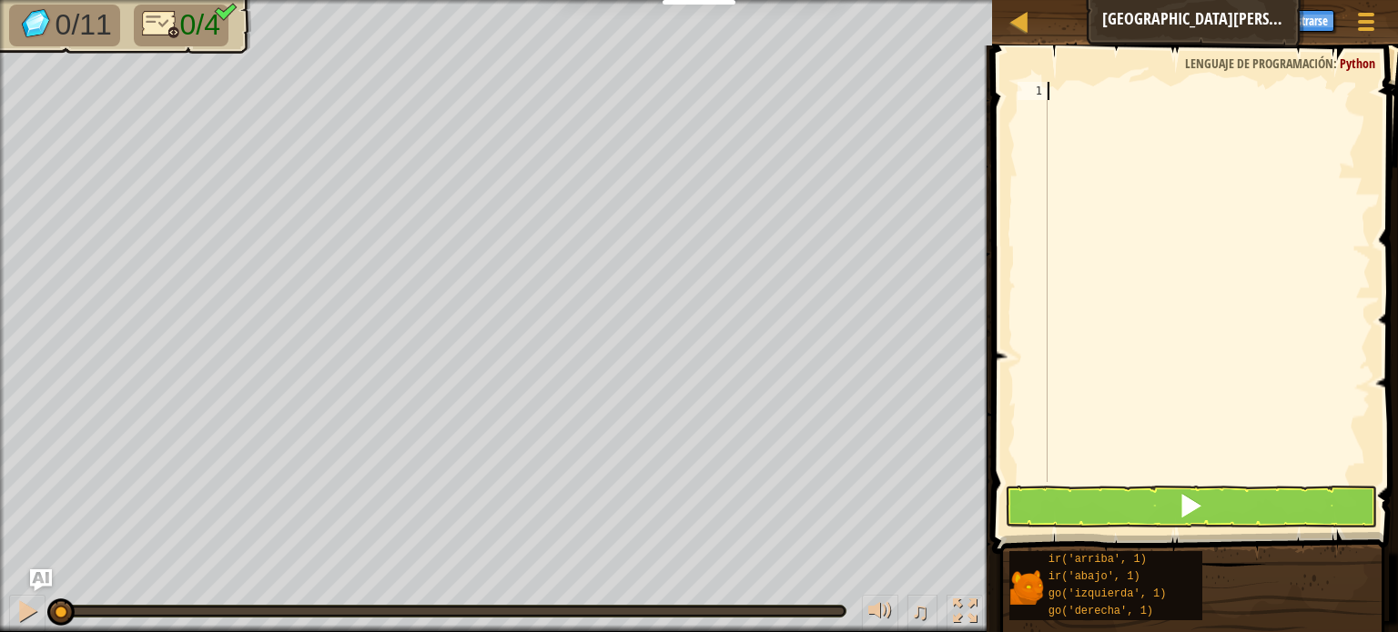
scroll to position [8, 0]
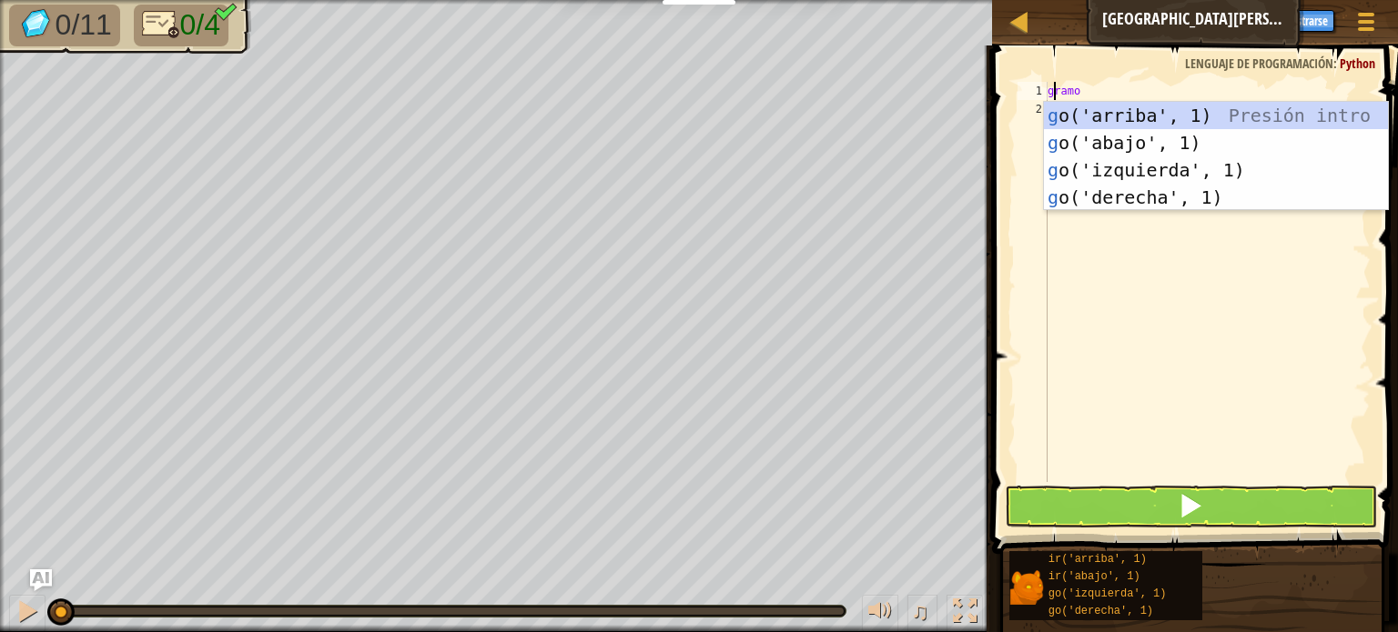
type textarea "go"
click at [1194, 116] on div "subir ('arriba', 1) Intro de presión ir ('abajo', 1) Introducción a la presión …" at bounding box center [1216, 184] width 344 height 164
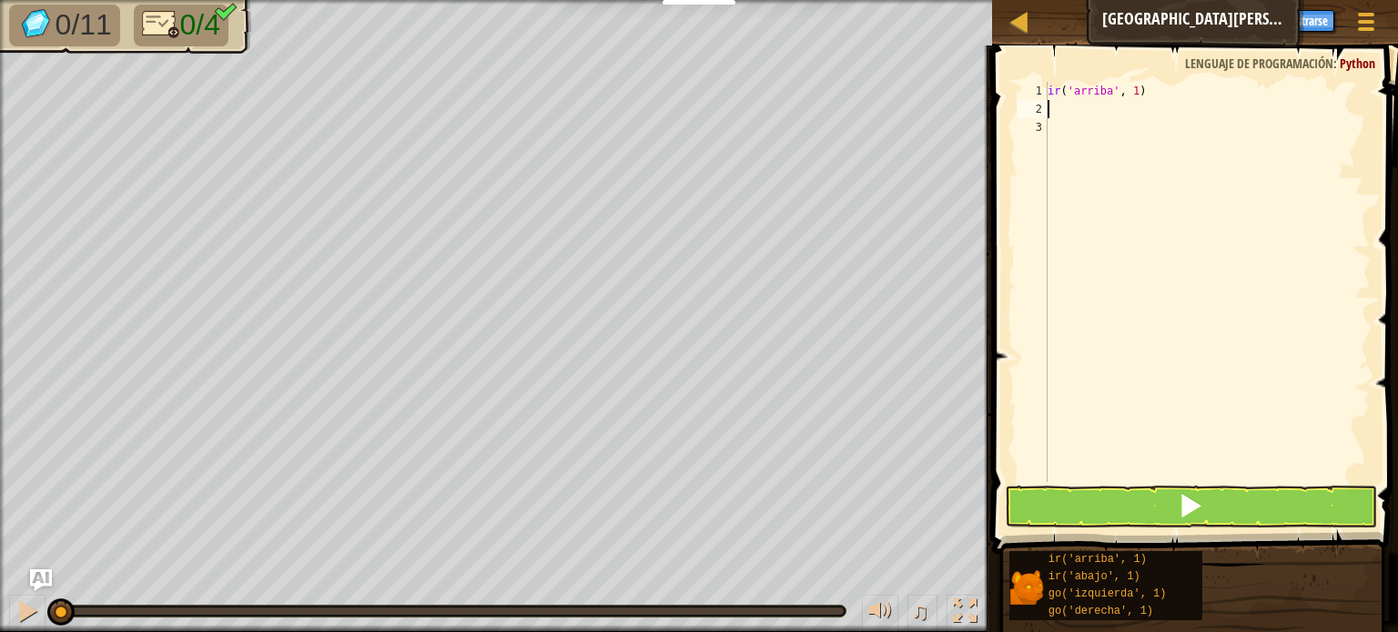
type textarea "go"
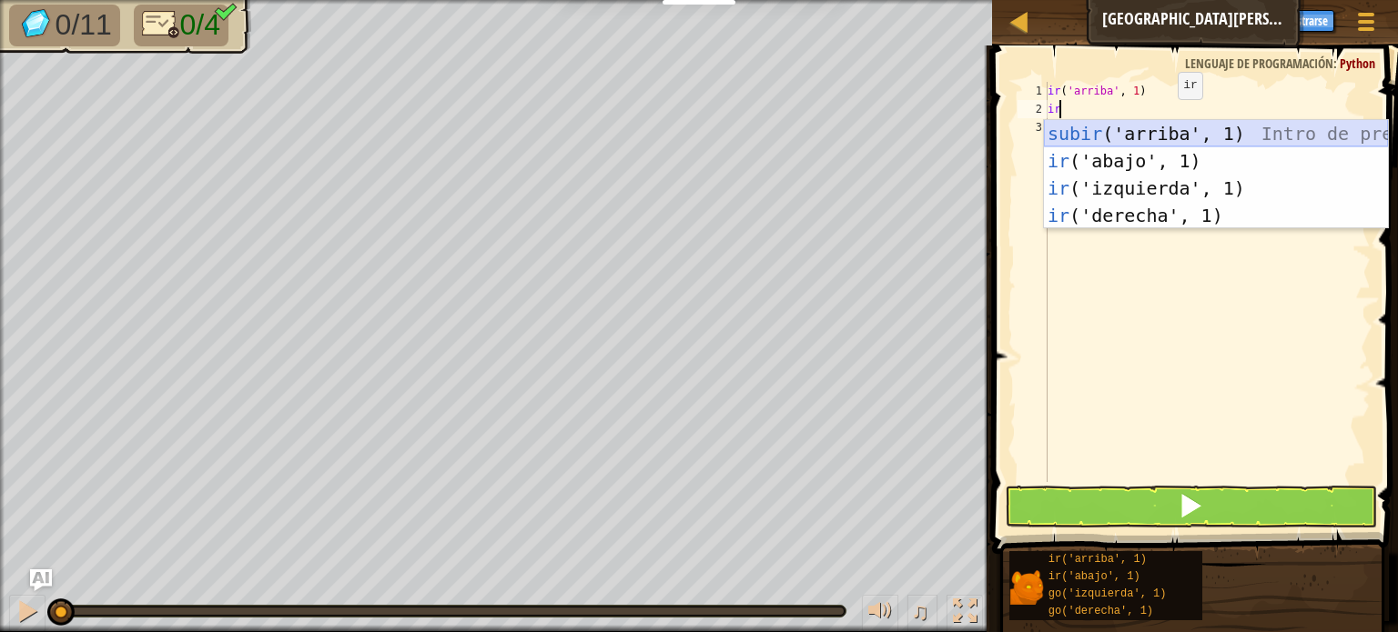
click at [1201, 134] on div "subir ('arriba', 1) Intro de presión ir ('abajo', 1) Introducción a la presión …" at bounding box center [1216, 202] width 344 height 164
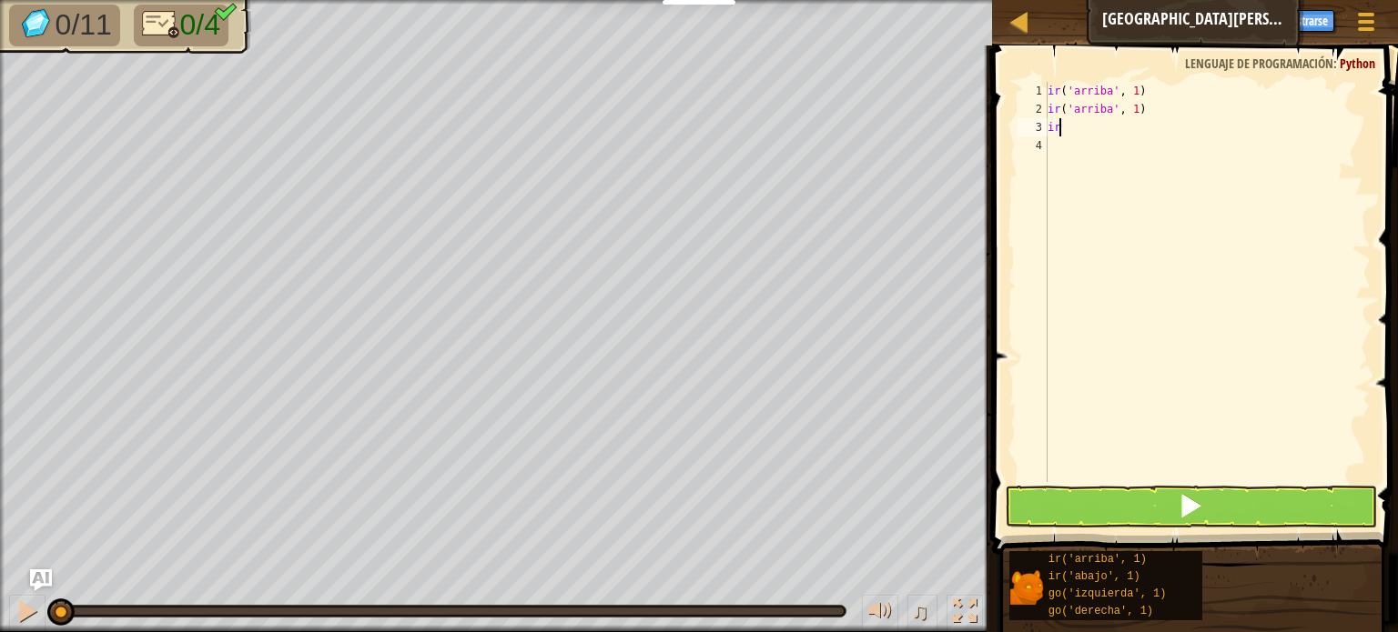
type textarea "i"
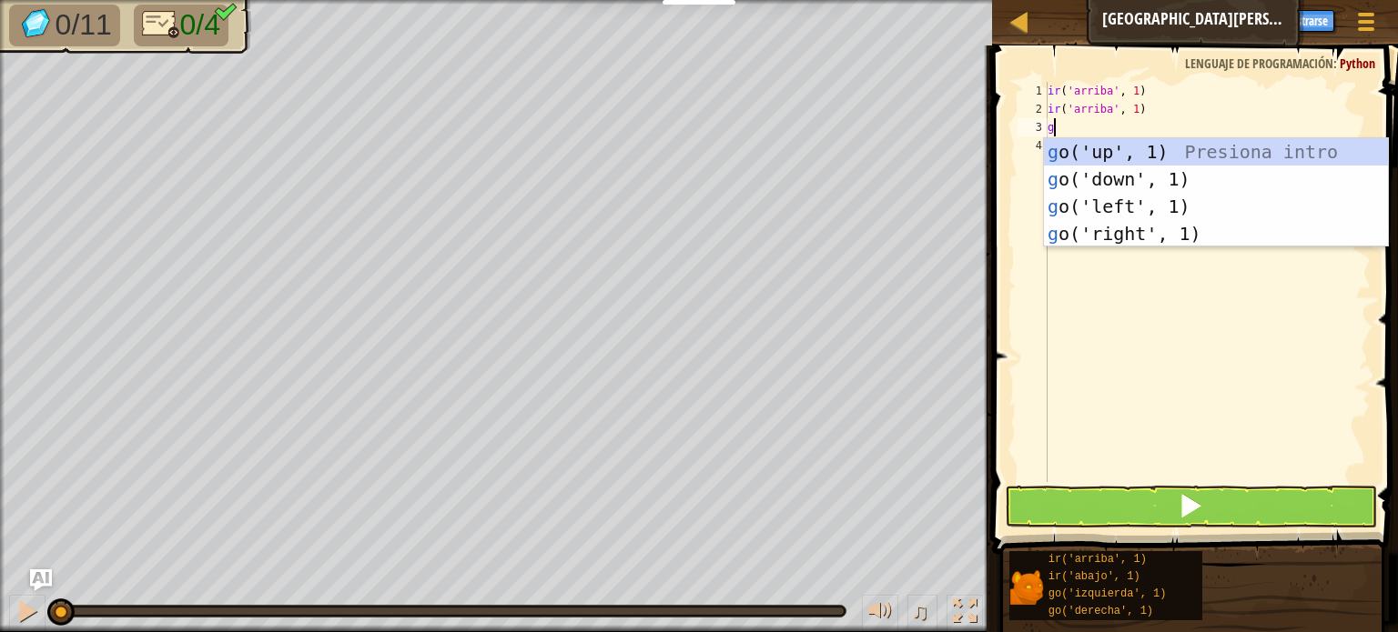
type textarea "go"
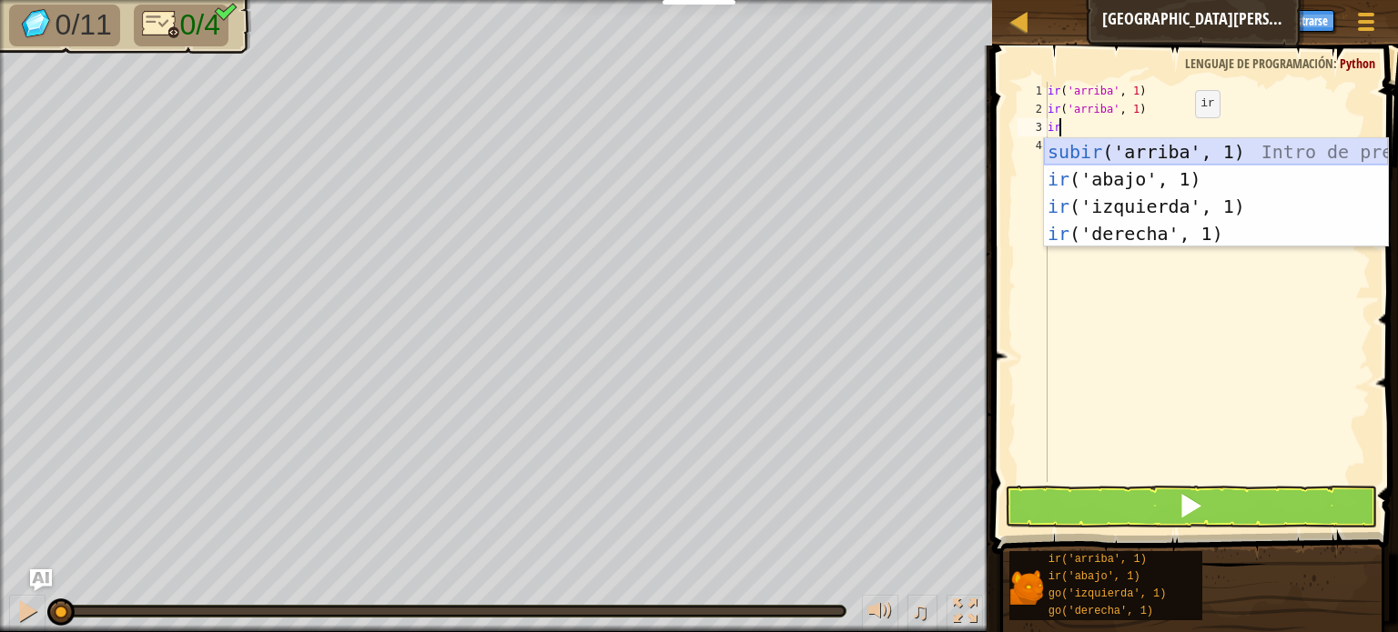
click at [1179, 156] on div "subir ('arriba', 1) Intro de presión ir ('abajo', 1) Introducción a la presión …" at bounding box center [1216, 220] width 344 height 164
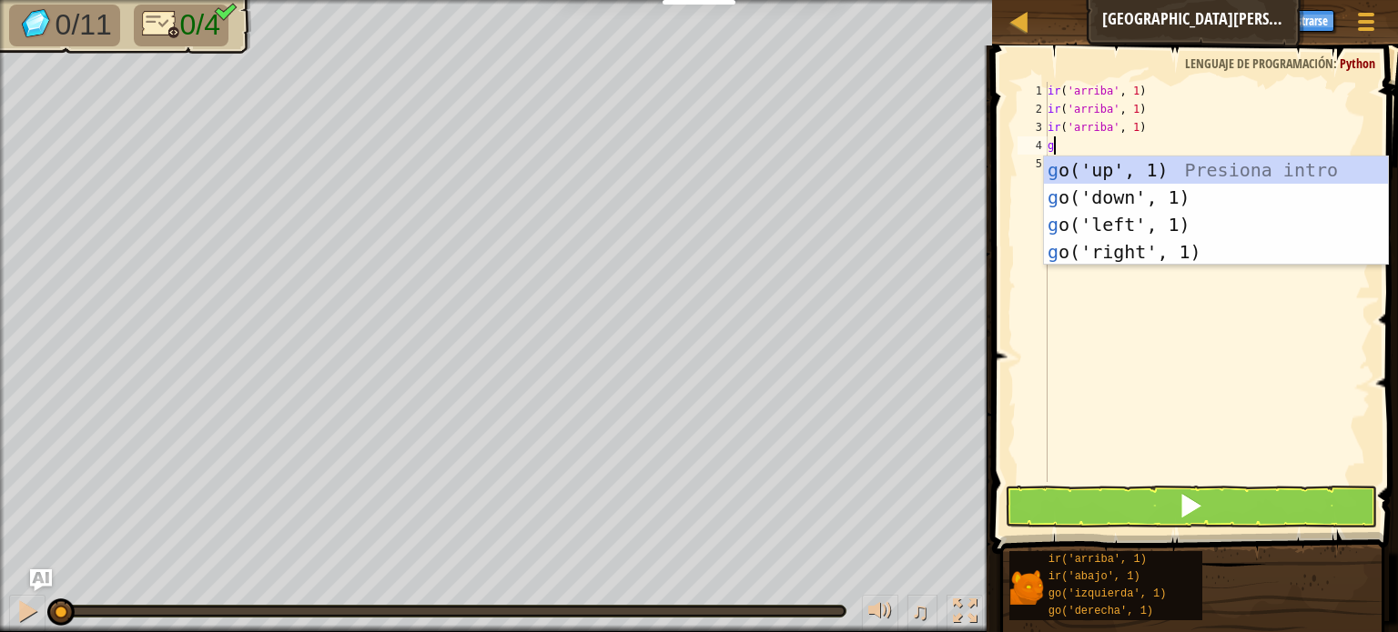
type textarea "go"
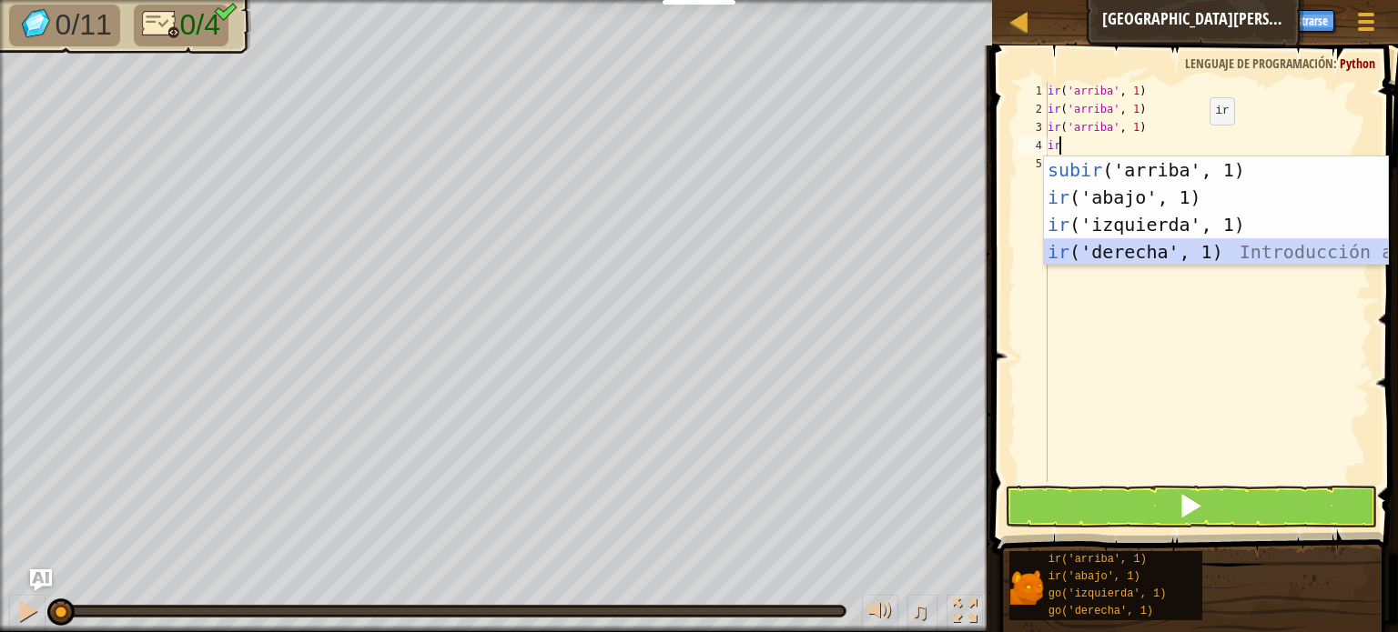
click at [1128, 257] on div "subir ('arriba', 1) Intro de presión ir ('abajo', 1) Introducción a la presión …" at bounding box center [1216, 238] width 344 height 164
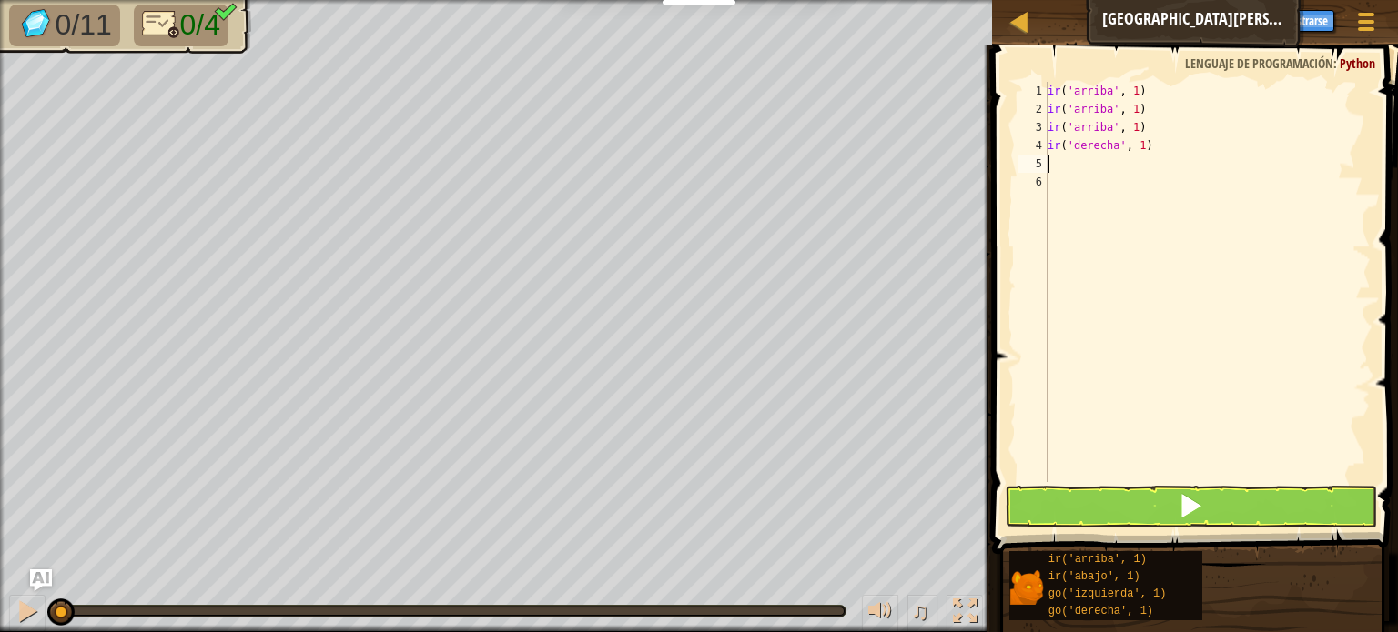
type textarea "go"
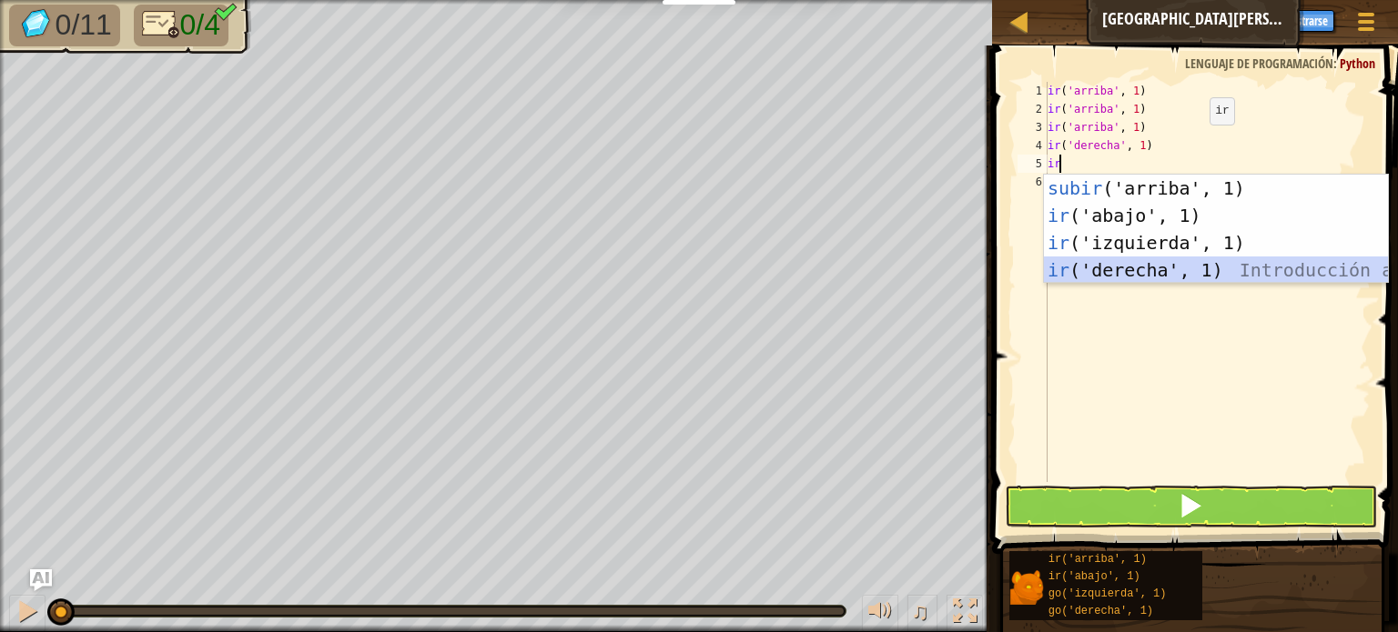
click at [1155, 276] on div "subir ('arriba', 1) Intro de presión ir ('abajo', 1) Introducción a la presión …" at bounding box center [1216, 257] width 344 height 164
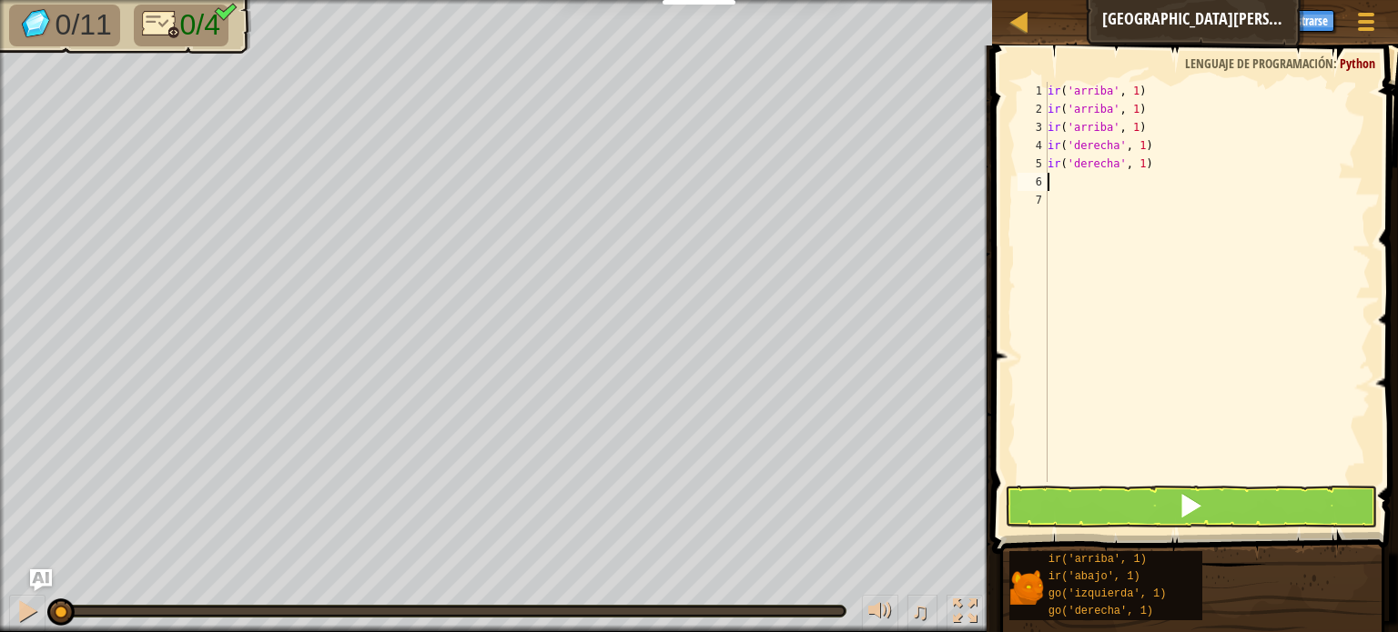
type textarea "go"
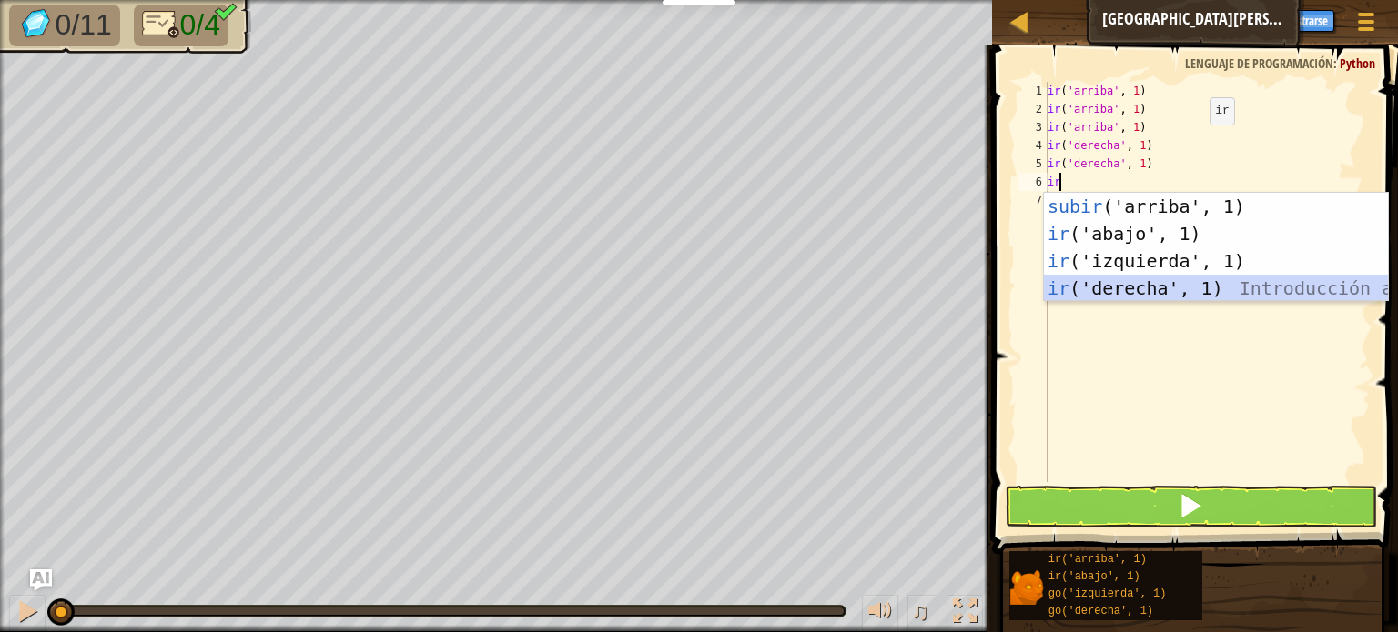
click at [1132, 286] on div "subir ('arriba', 1) Intro de presión ir ('abajo', 1) Introducción a la presión …" at bounding box center [1216, 275] width 344 height 164
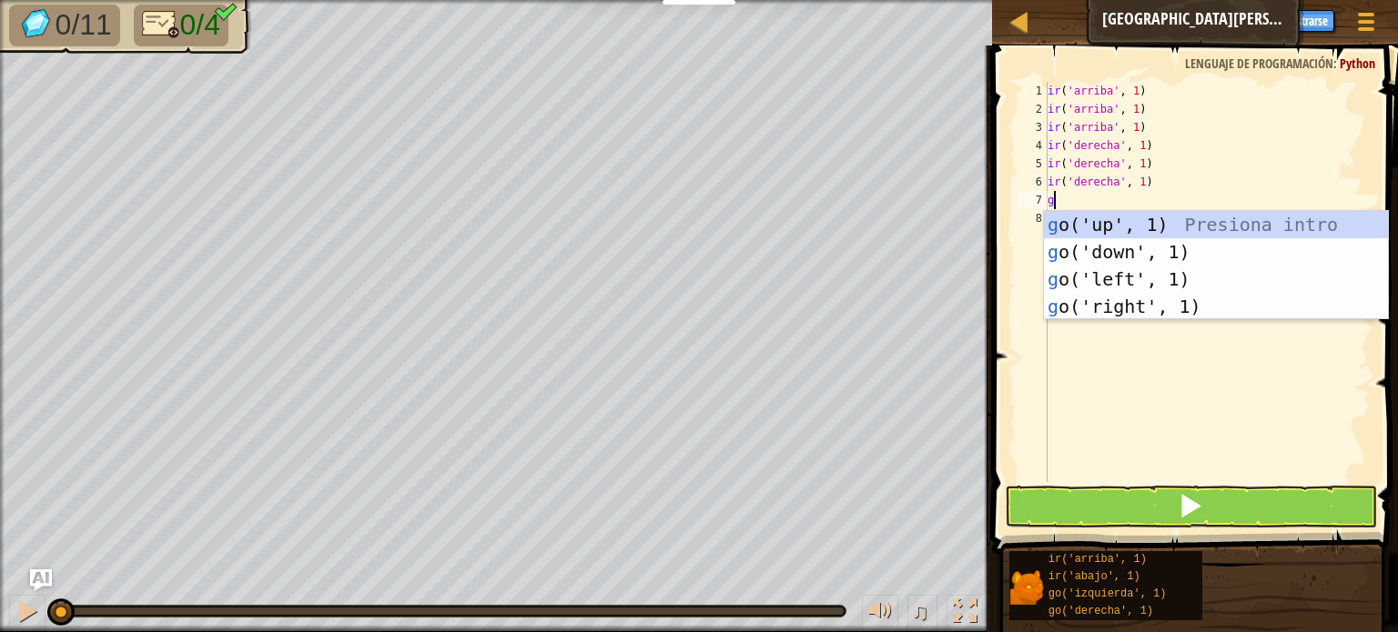
type textarea "go"
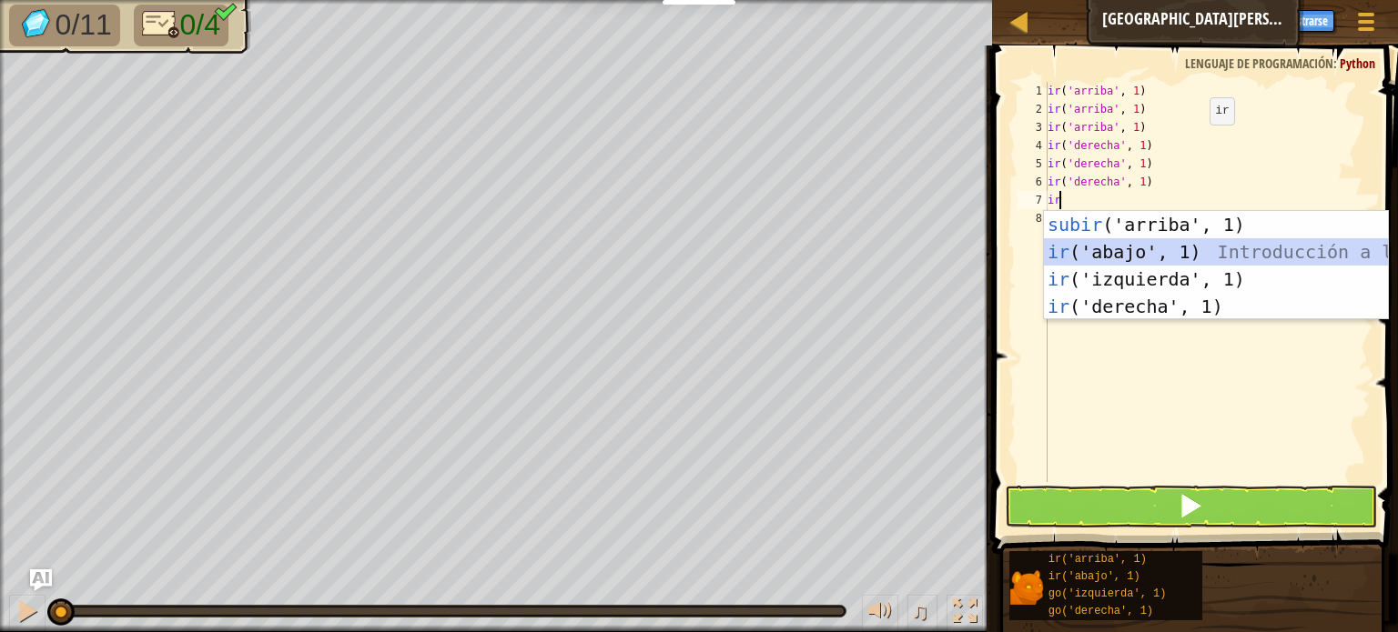
click at [1150, 257] on div "subir ('arriba', 1) Intro de presión ir ('abajo', 1) Introducción a la presión …" at bounding box center [1216, 293] width 344 height 164
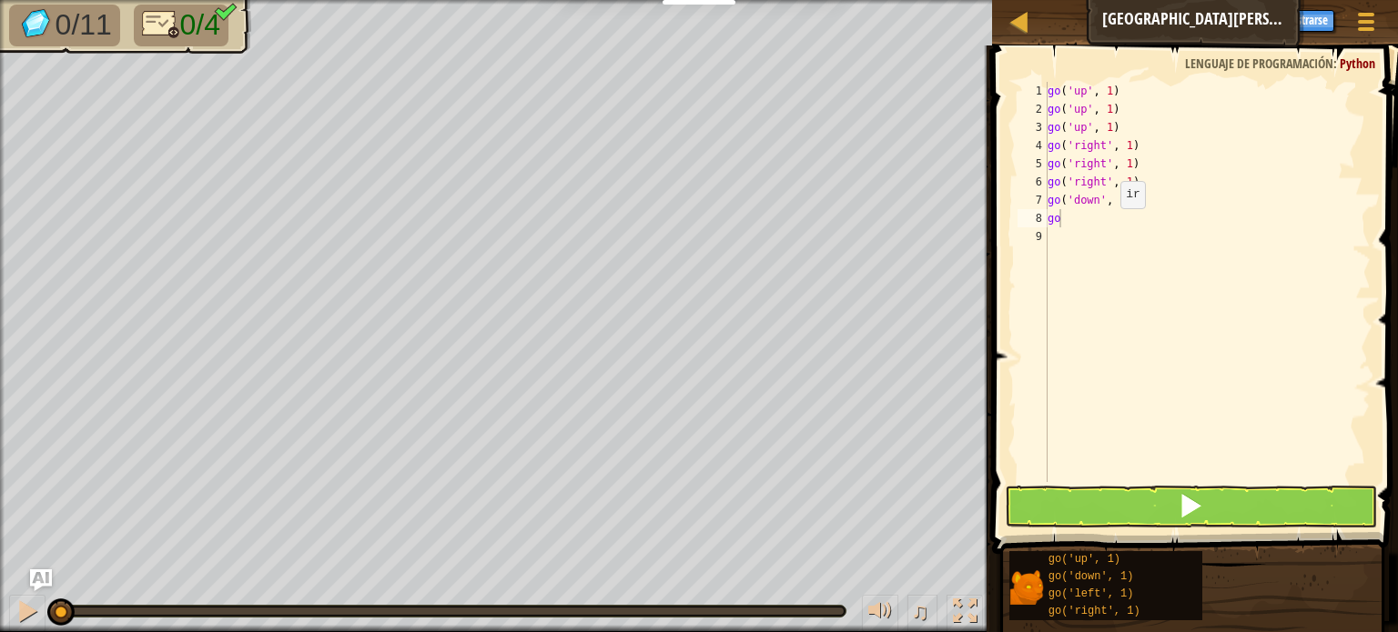
click at [1105, 227] on div "go ( 'up' , 1 ) go ( 'up' , 1 ) go ( 'up' , 1 ) go ( 'right' , 1 ) go ( 'right'…" at bounding box center [1207, 300] width 327 height 437
type textarea "go d"
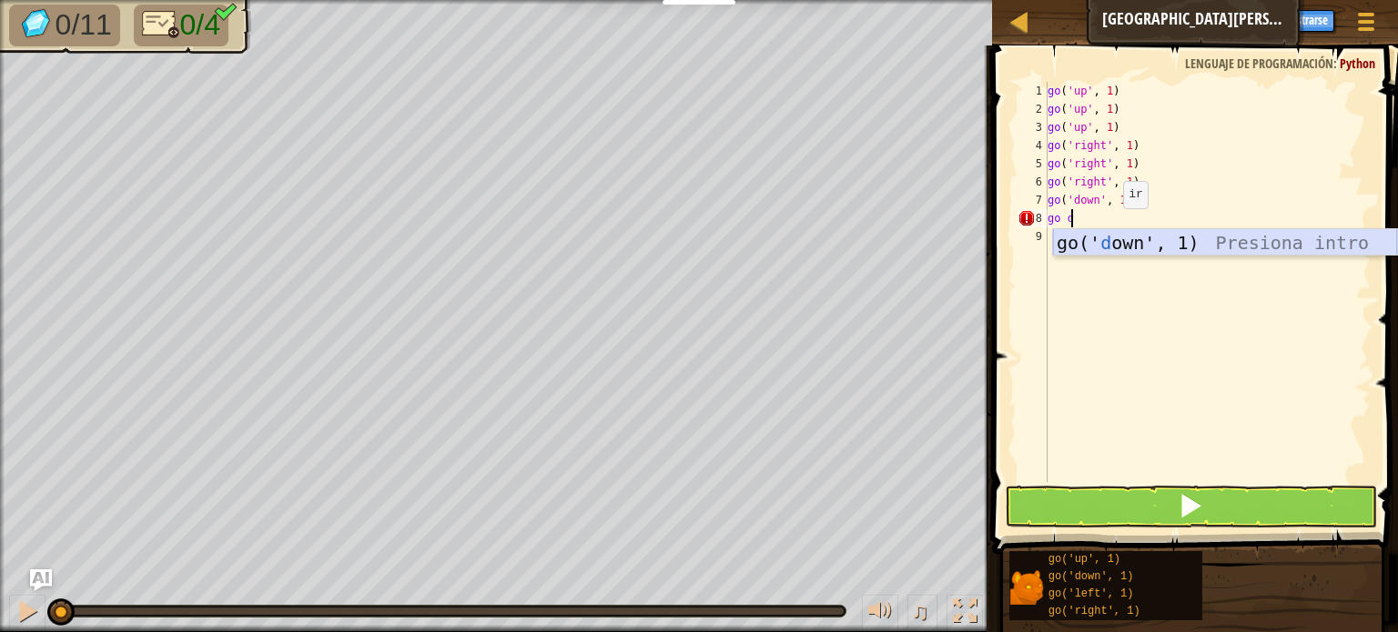
click at [1136, 236] on div "go(' d own', 1) Presiona intro" at bounding box center [1225, 270] width 344 height 82
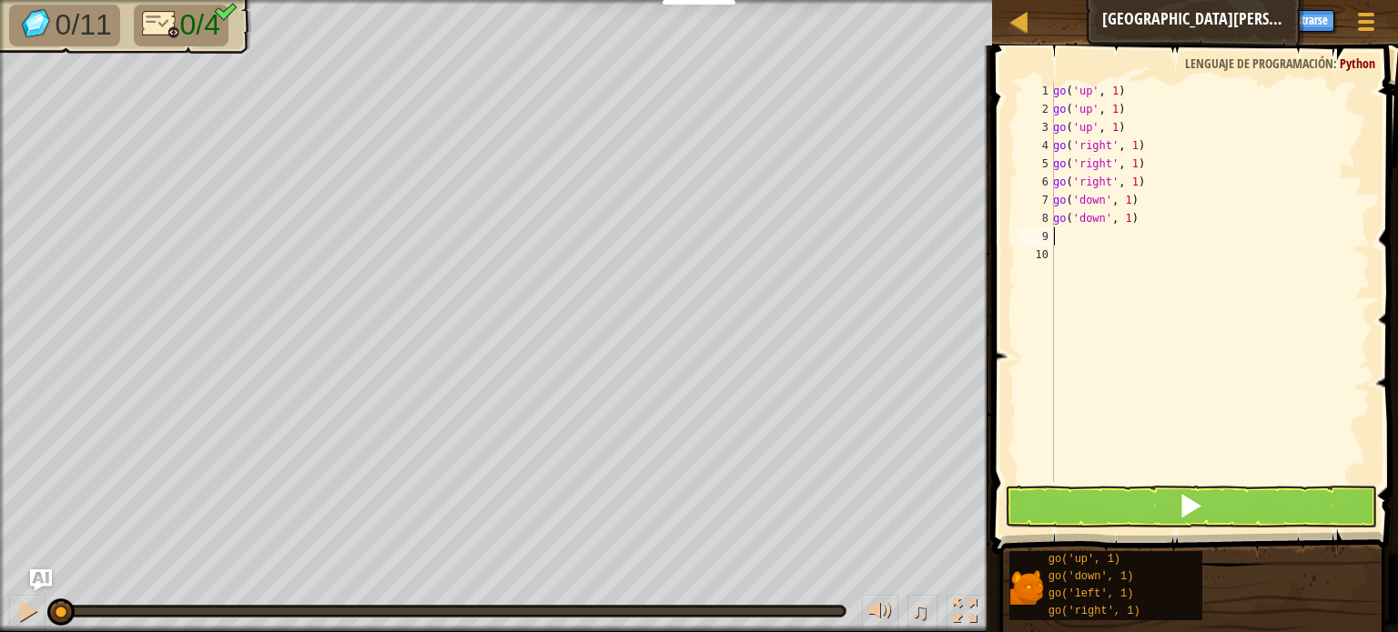
type textarea "g"
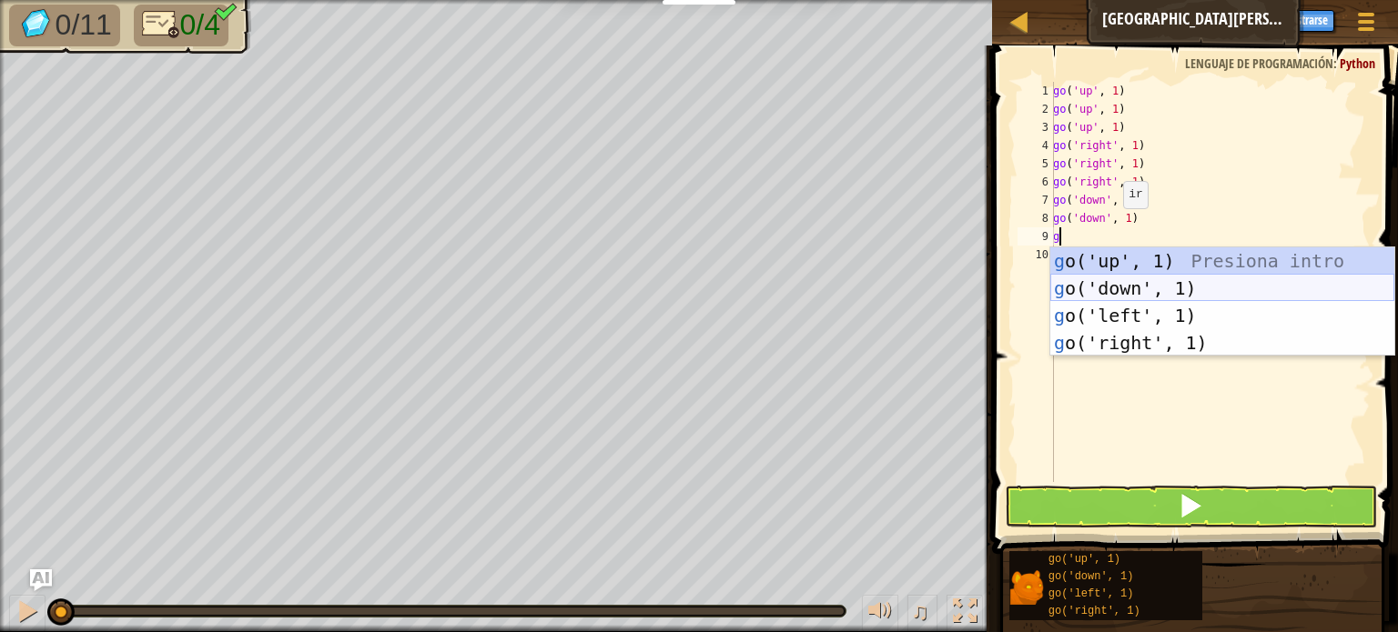
click at [1103, 285] on div "g o('up', 1) Presiona intro g o('down', 1) Presiona intro g o('left', 1) Presio…" at bounding box center [1222, 329] width 344 height 164
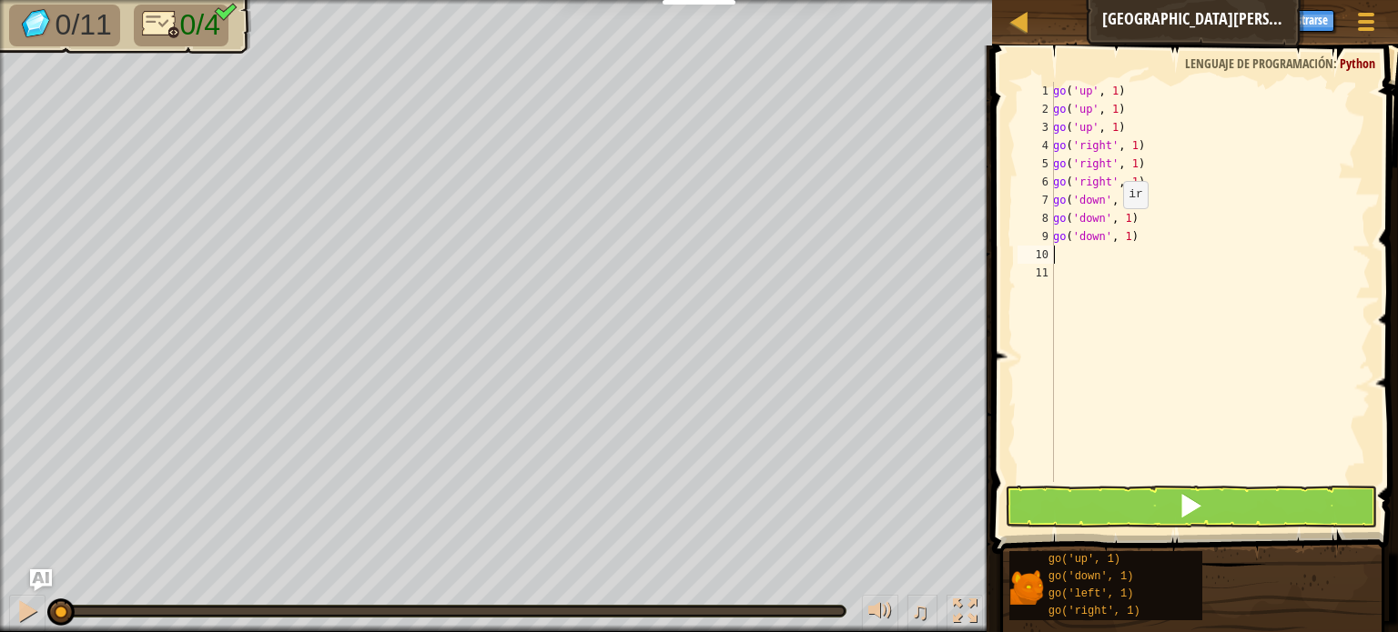
type textarea "go"
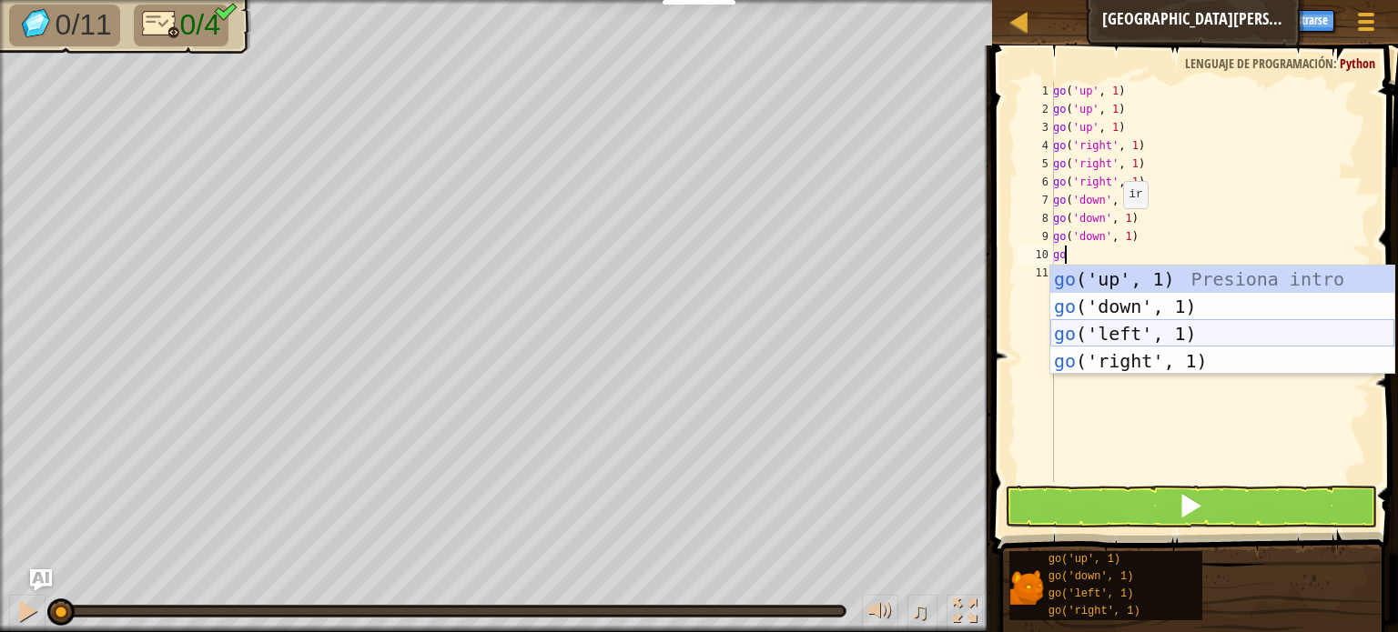
click at [1126, 324] on div "go ('up', 1) Presiona intro go ('down', 1) Presiona intro go ('left', 1) Presio…" at bounding box center [1222, 348] width 344 height 164
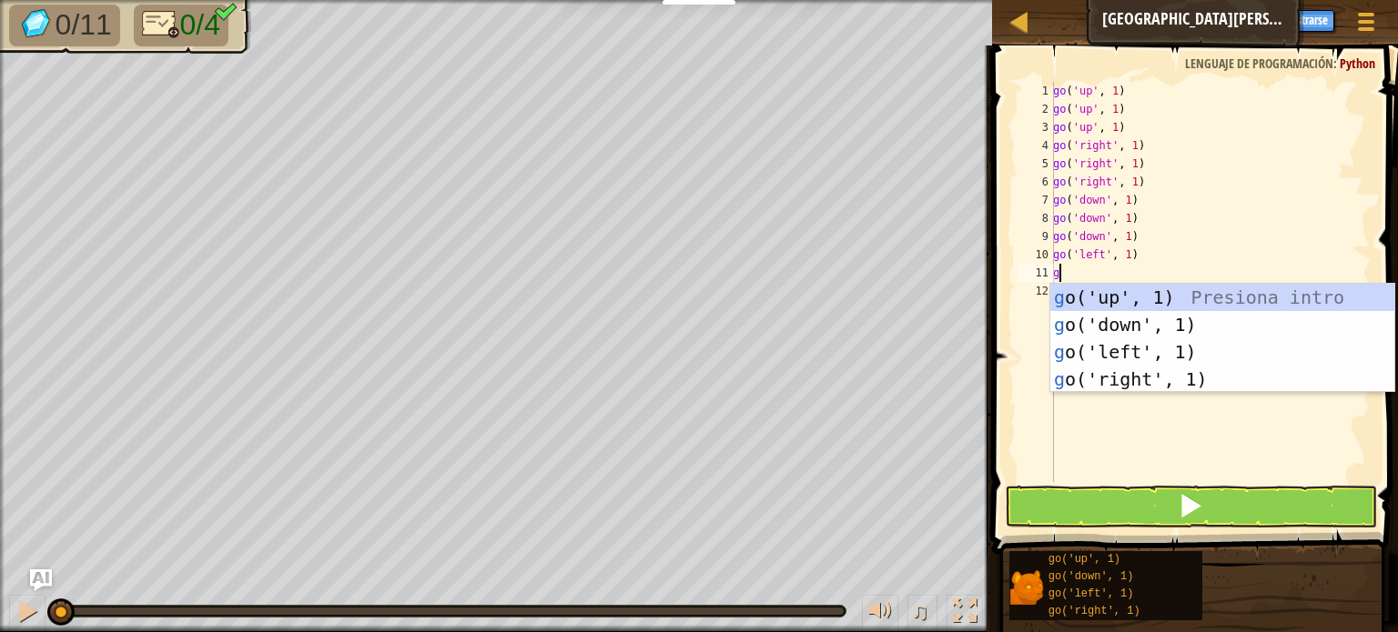
type textarea "go"
click at [1150, 362] on div "go ('up', 1) Presiona intro go ('down', 1) Presiona intro go ('left', 1) Presio…" at bounding box center [1222, 366] width 344 height 164
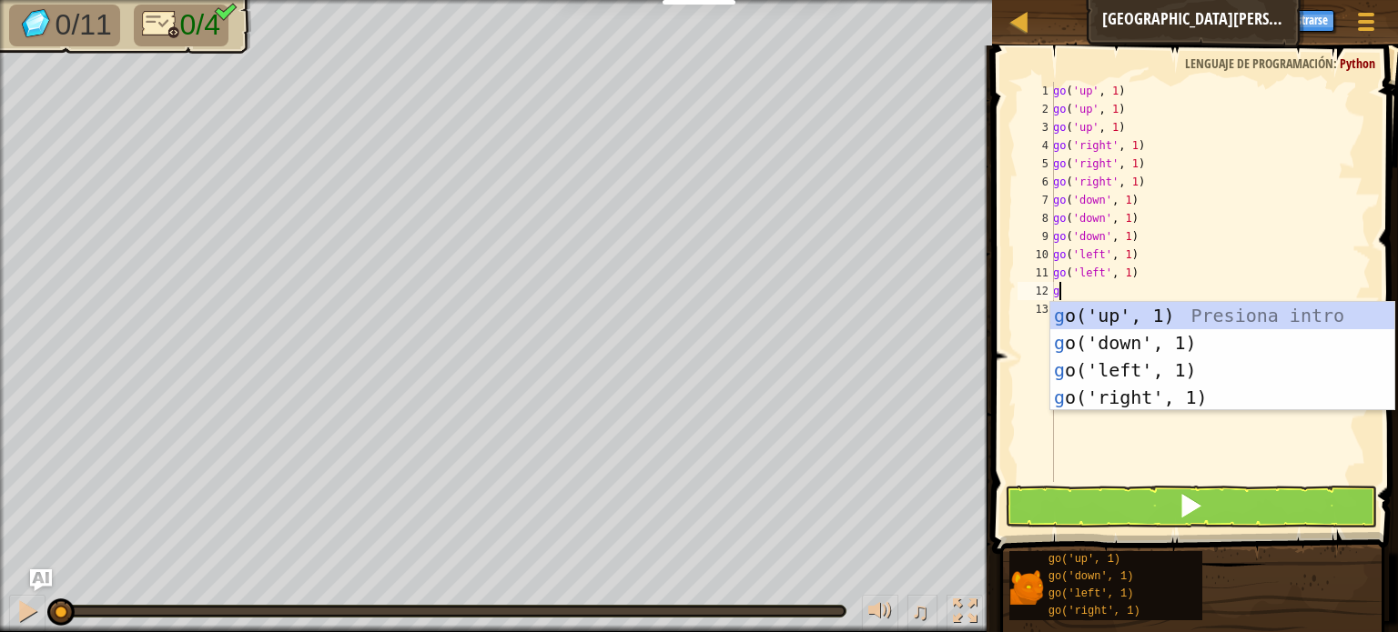
type textarea "go"
click at [1118, 364] on div "go ('up', 1) Presiona intro go ('down', 1) Presiona intro go ('left', 1) Presio…" at bounding box center [1222, 384] width 344 height 164
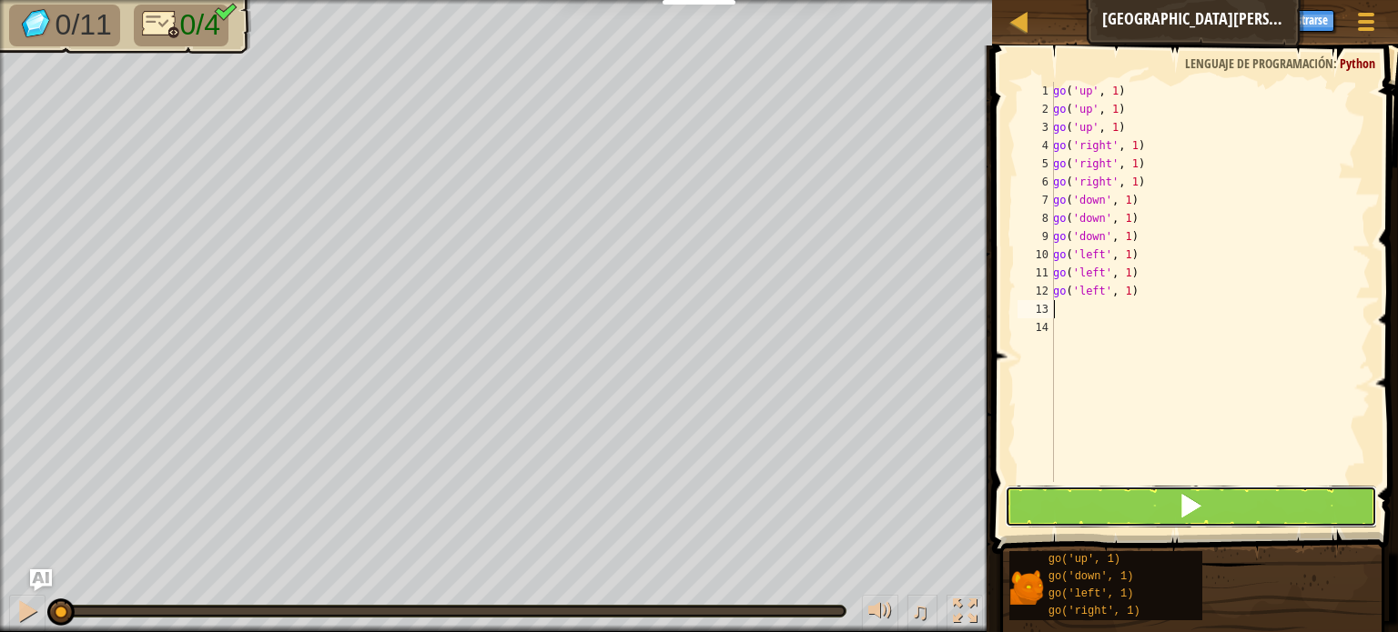
click at [1165, 510] on button at bounding box center [1191, 507] width 372 height 42
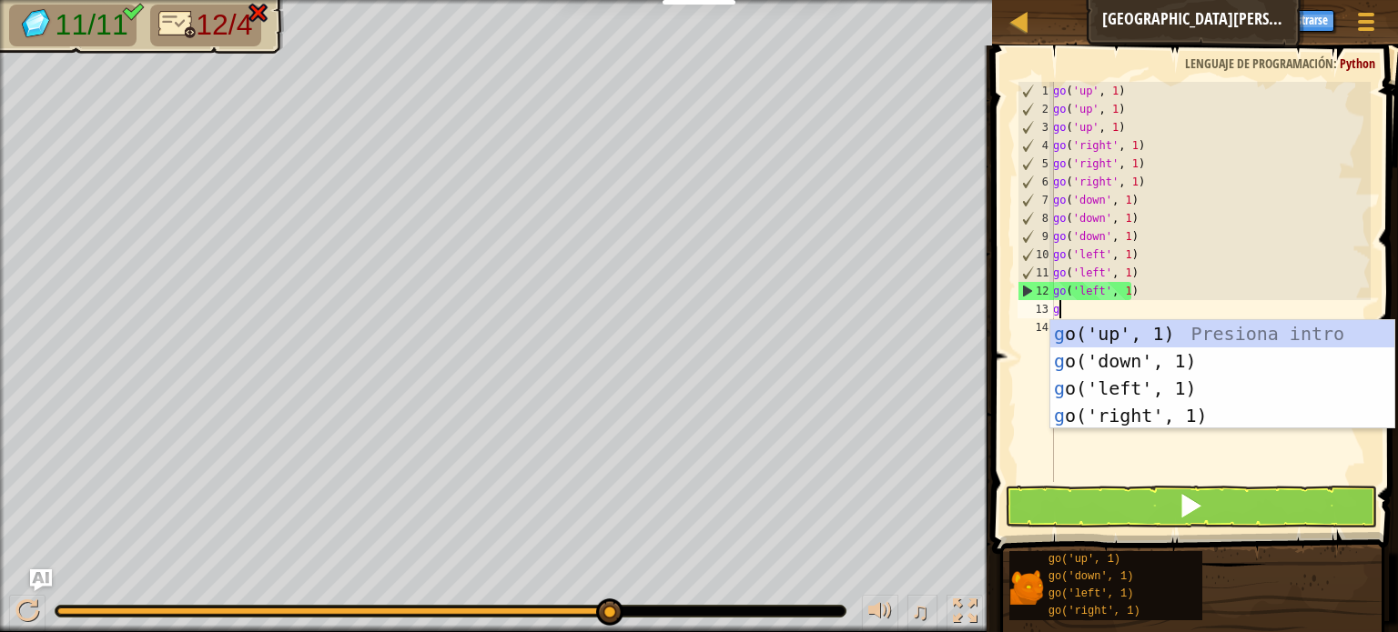
type textarea "go"
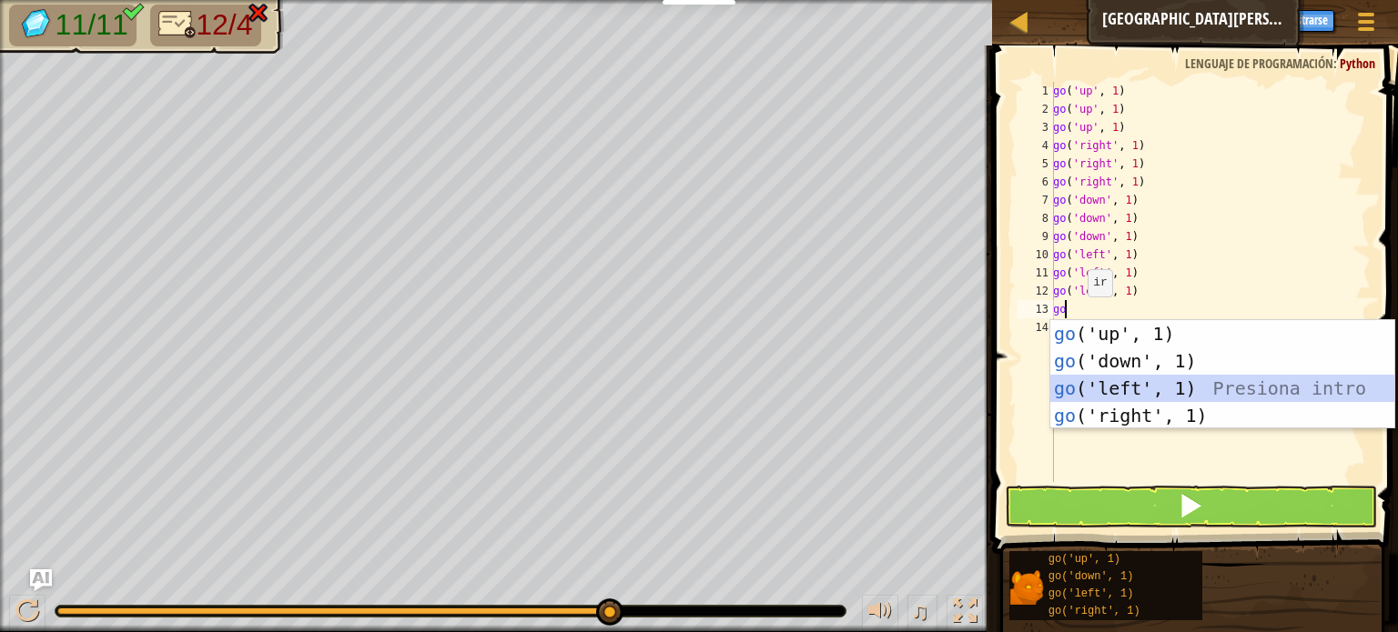
click at [1108, 392] on div "go ('up', 1) Presiona intro go ('down', 1) Presiona intro go ('left', 1) Presio…" at bounding box center [1222, 402] width 344 height 164
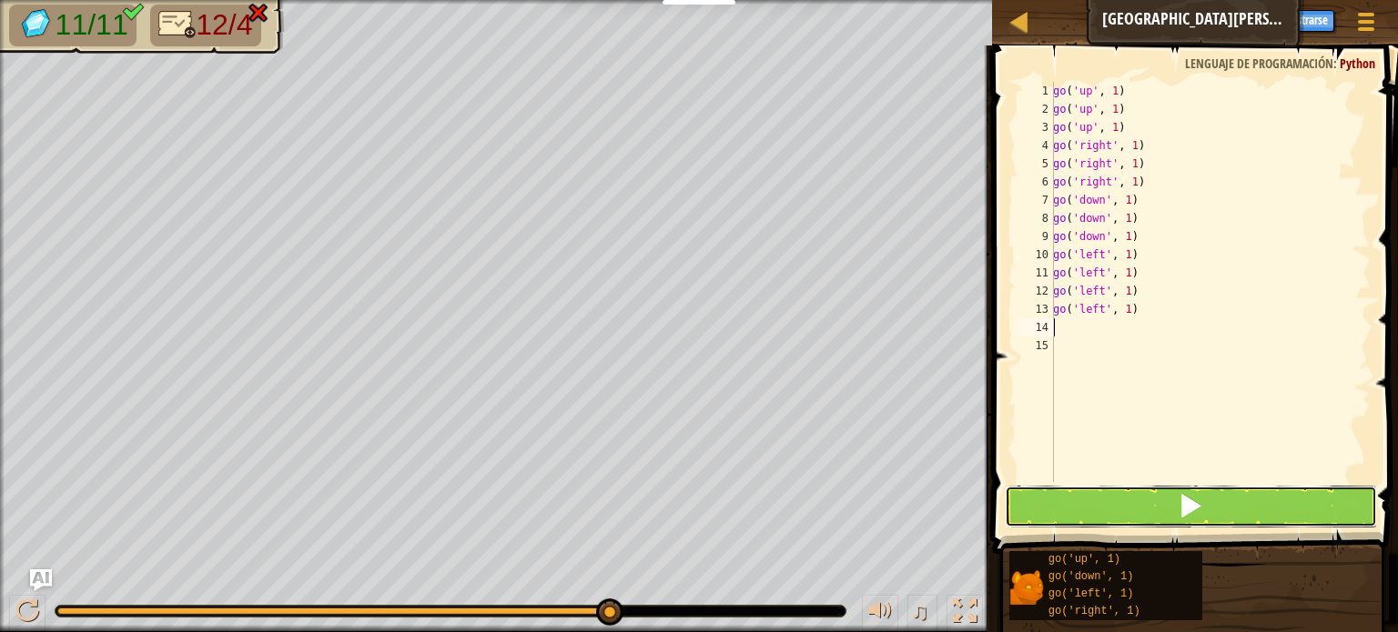
click at [1142, 501] on button at bounding box center [1191, 507] width 372 height 42
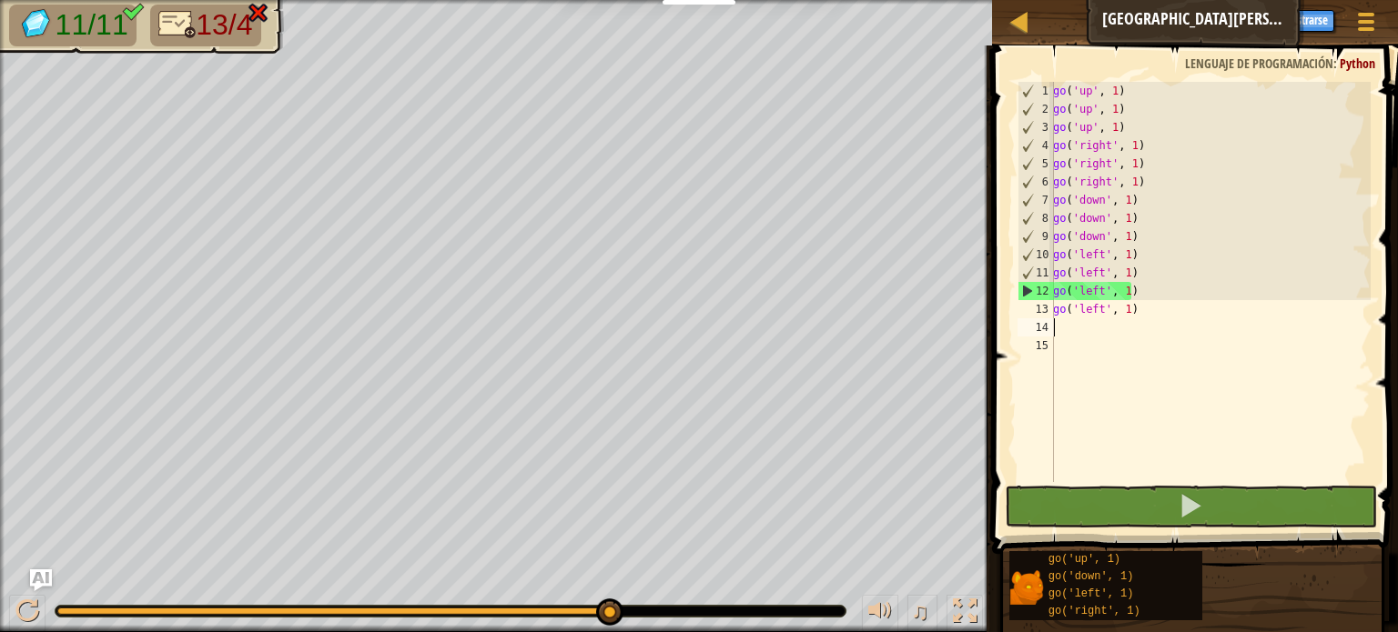
click at [247, 25] on span "13/4" at bounding box center [224, 24] width 56 height 33
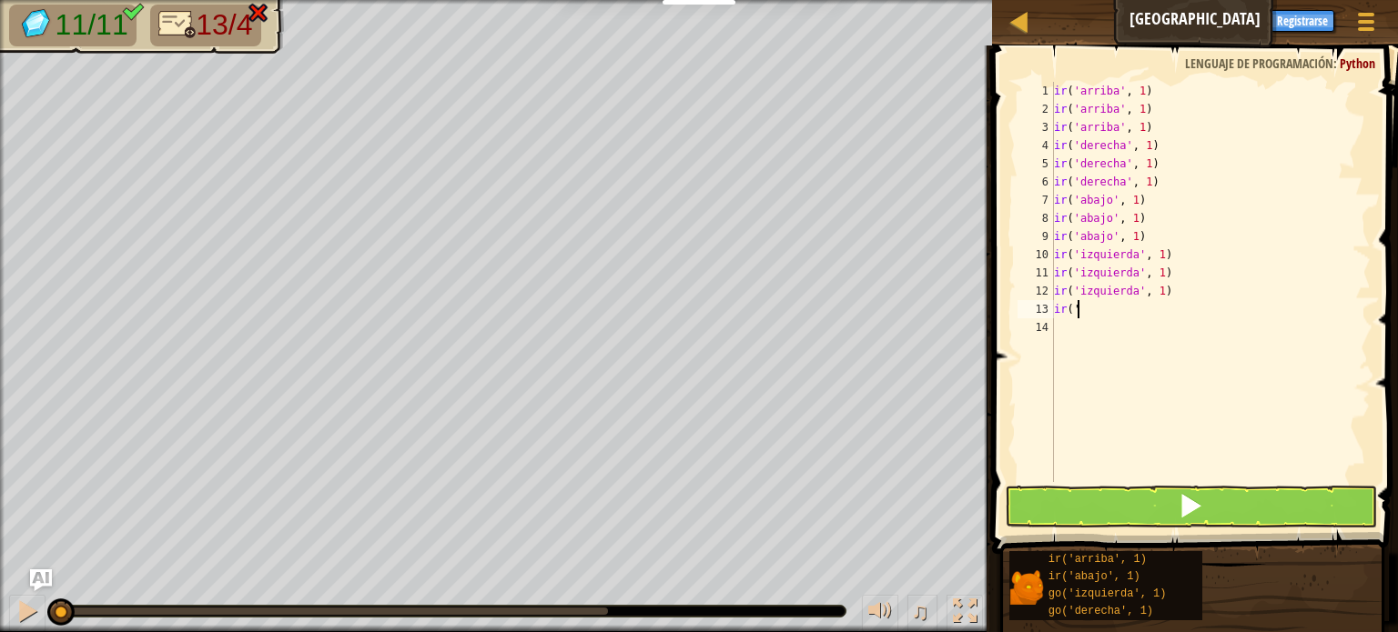
type textarea "g"
type textarea "go('left', 1)"
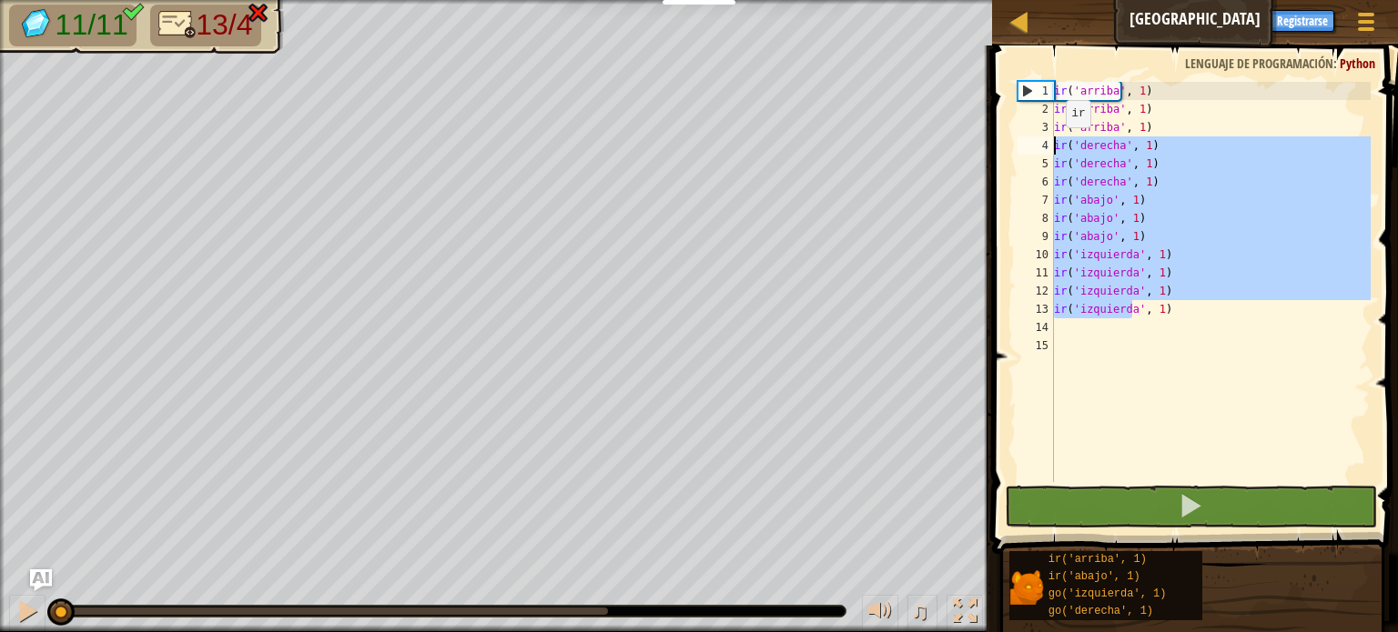
drag, startPoint x: 1217, startPoint y: 311, endPoint x: 1056, endPoint y: 145, distance: 231.0
click at [1056, 145] on div "ir ( 'arriba' , 1 ) ir ( 'arriba' , 1 ) ir ( 'arriba' , 1 ) ir ( 'derecha' , 1 …" at bounding box center [1210, 300] width 320 height 437
type textarea "go('right', 1) go('right', 1)"
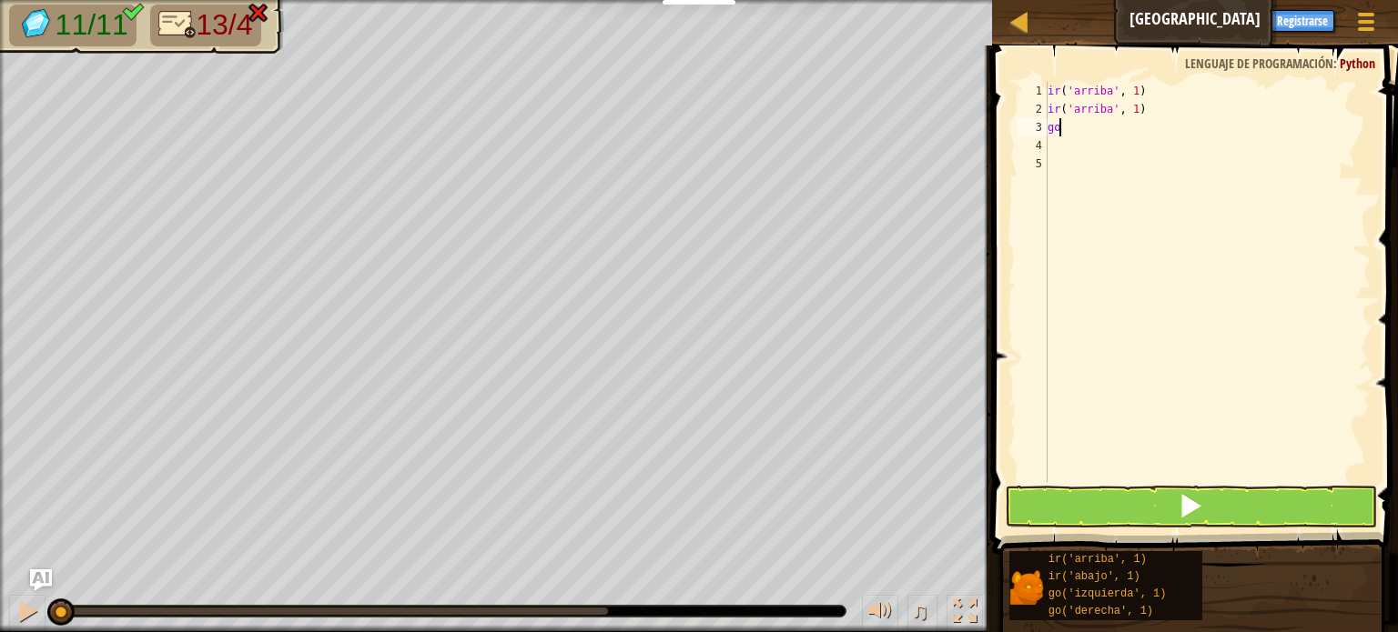
type textarea "g"
click at [1161, 87] on div "ir ( 'arriba' , 1 ) ir ( 'arriba' , 1 )" at bounding box center [1207, 300] width 327 height 437
type textarea "g"
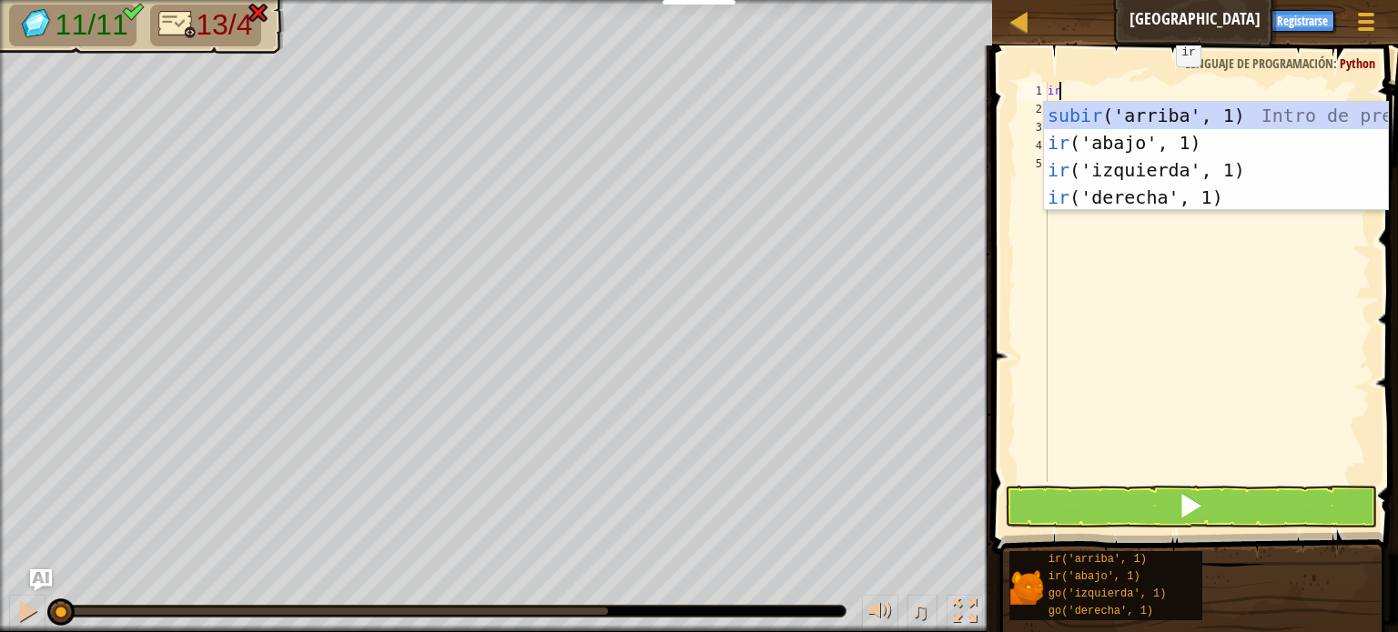
type textarea "go"
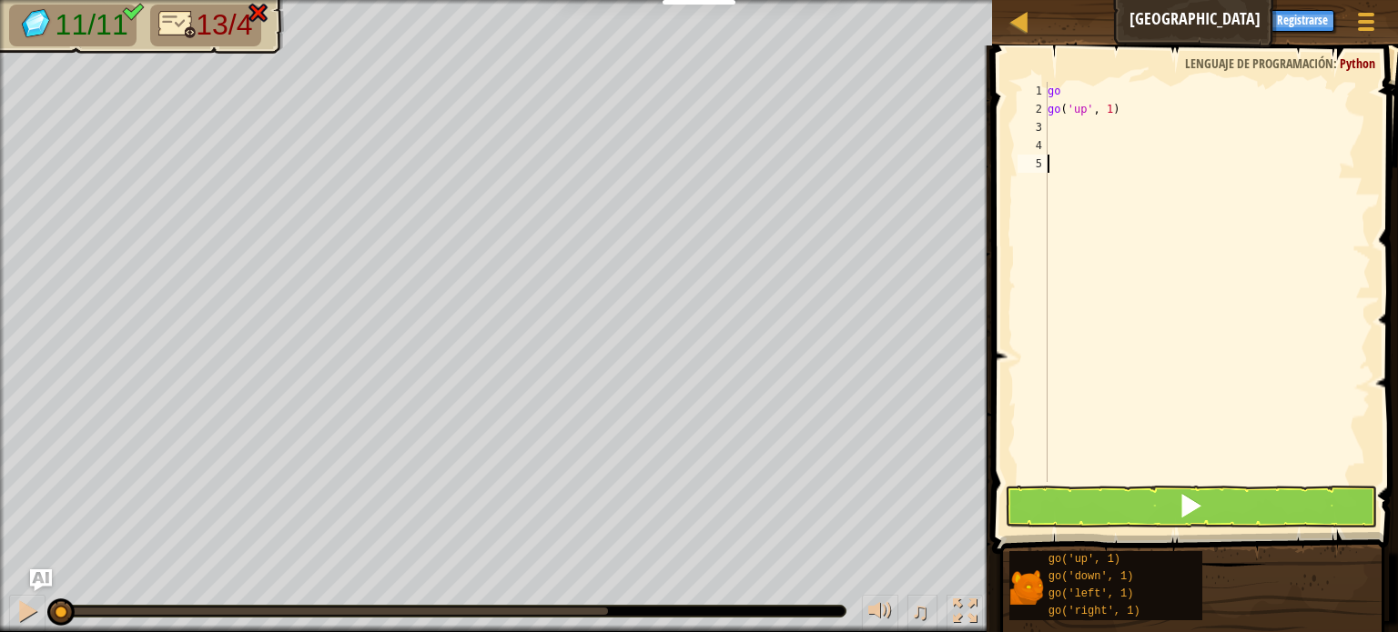
click at [1148, 256] on div "go go ( 'up' , 1 )" at bounding box center [1207, 300] width 327 height 437
click at [1092, 84] on div "go go ( 'up' , 1 )" at bounding box center [1207, 300] width 327 height 437
type textarea "g"
drag, startPoint x: 1154, startPoint y: 117, endPoint x: 1052, endPoint y: 116, distance: 101.9
click at [1052, 116] on div "go ( 'up' , 1 )" at bounding box center [1207, 300] width 327 height 437
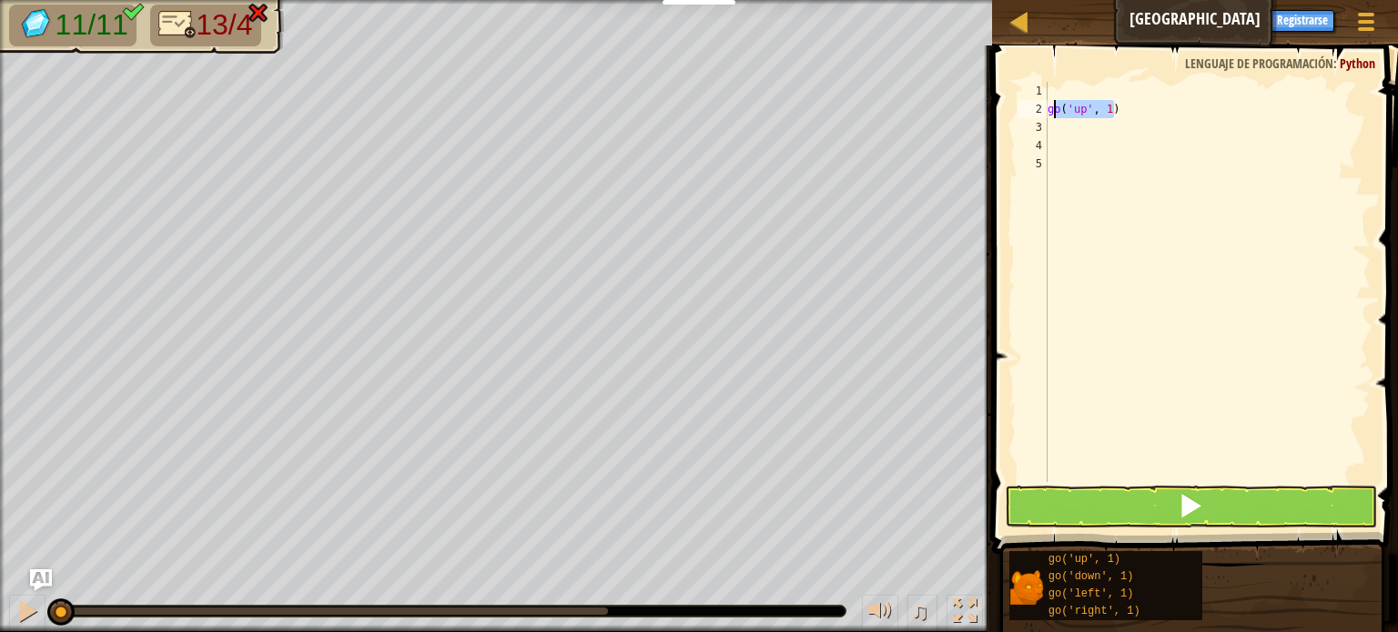
type textarea "g"
click at [1069, 89] on div at bounding box center [1207, 300] width 327 height 437
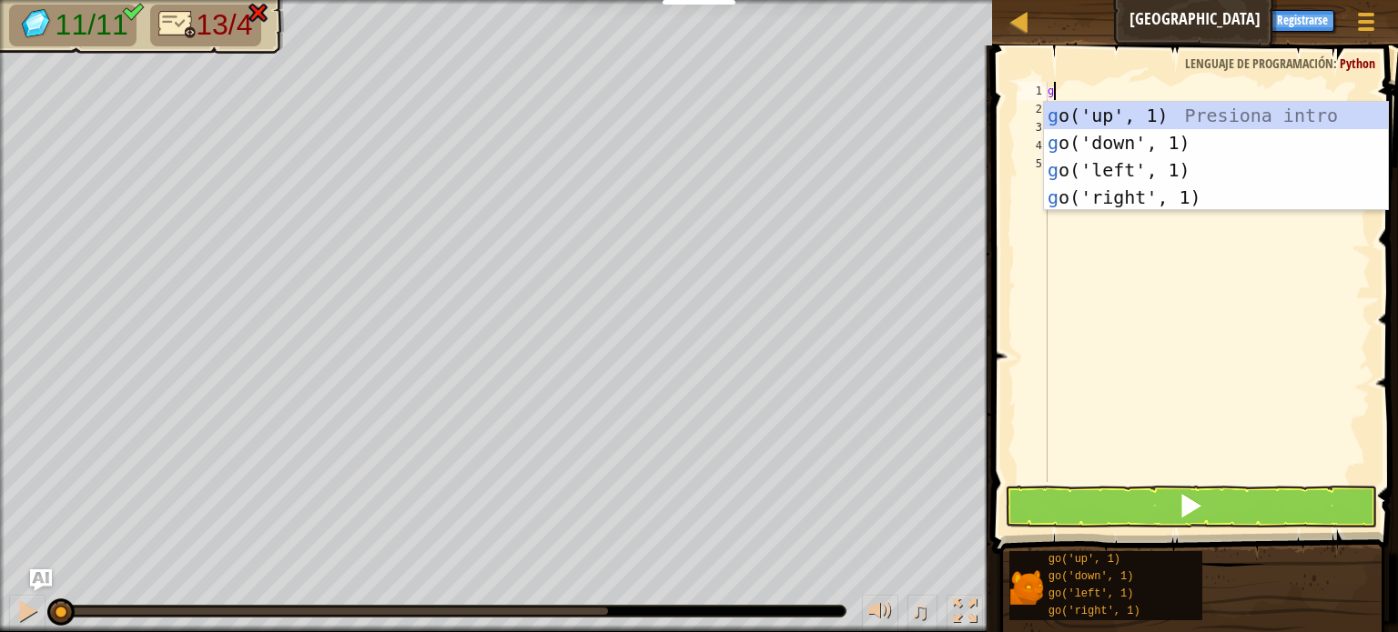
type textarea "go"
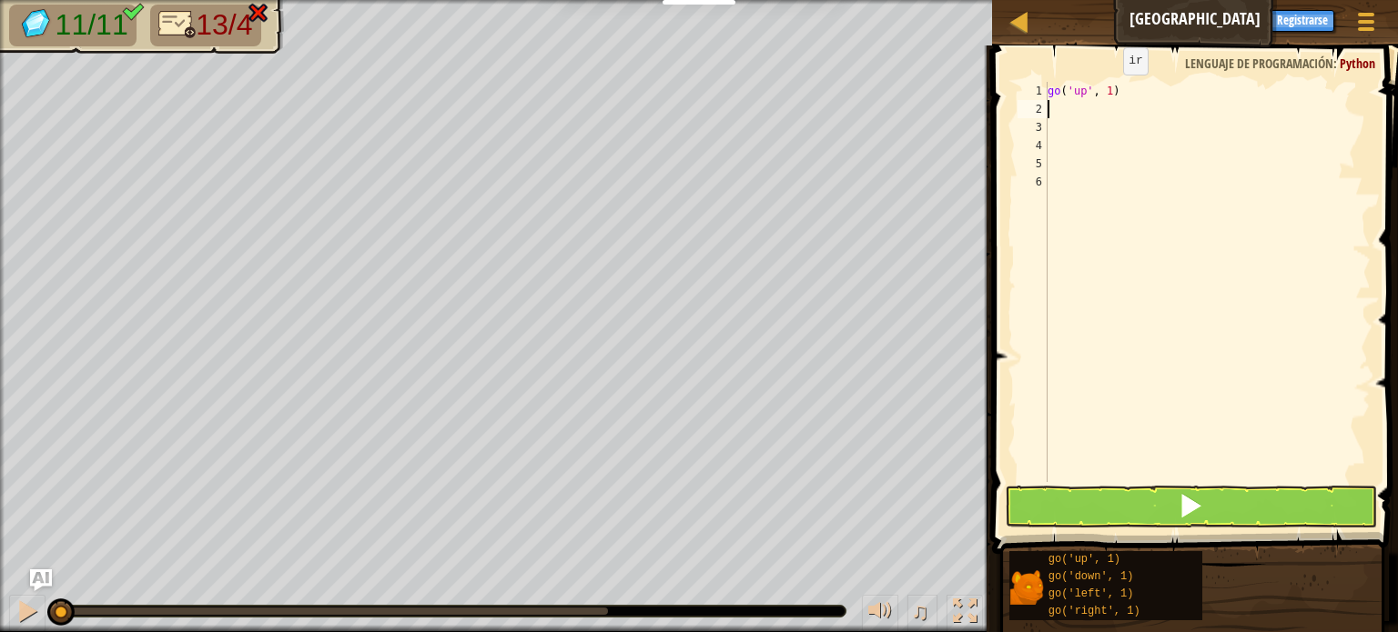
click at [1106, 93] on div "go ( 'up' , 1 )" at bounding box center [1207, 300] width 327 height 437
type textarea "go('up', 3)"
click at [1052, 198] on div "go ( 'up' , 3 )" at bounding box center [1207, 300] width 327 height 437
type textarea "go"
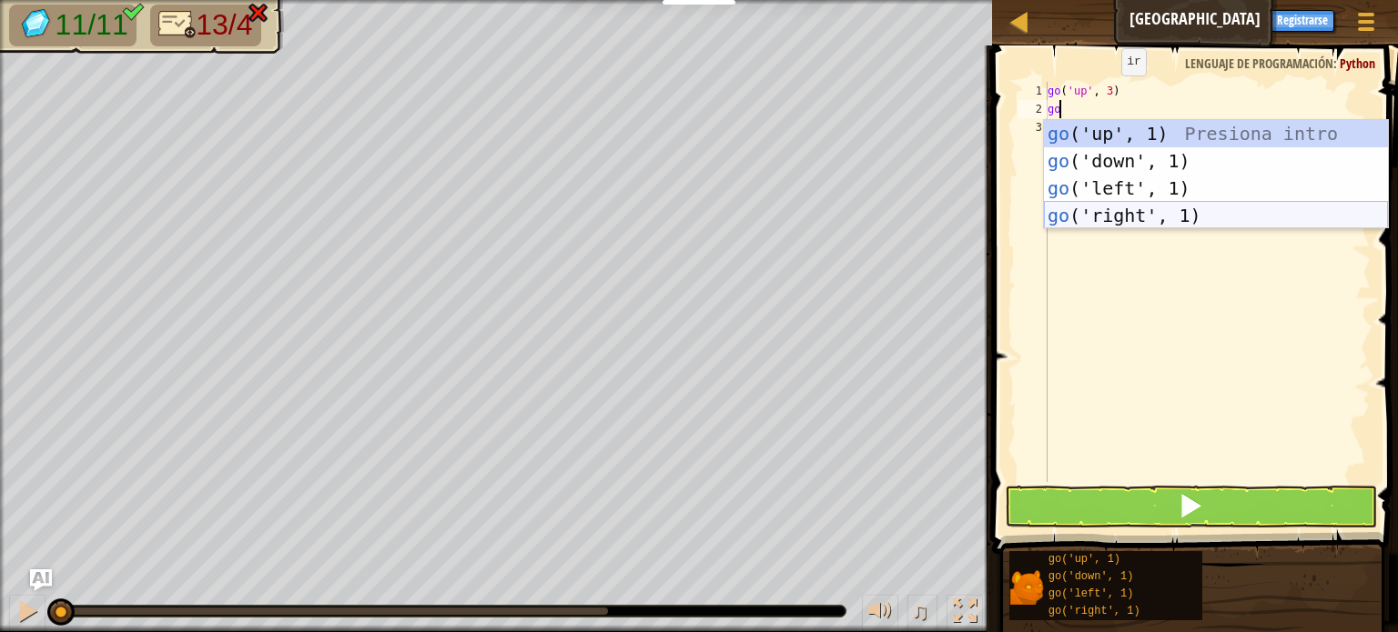
click at [1127, 211] on div "go ('up', 1) Presiona intro go ('down', 1) Presiona intro go ('left', 1) Presio…" at bounding box center [1216, 202] width 344 height 164
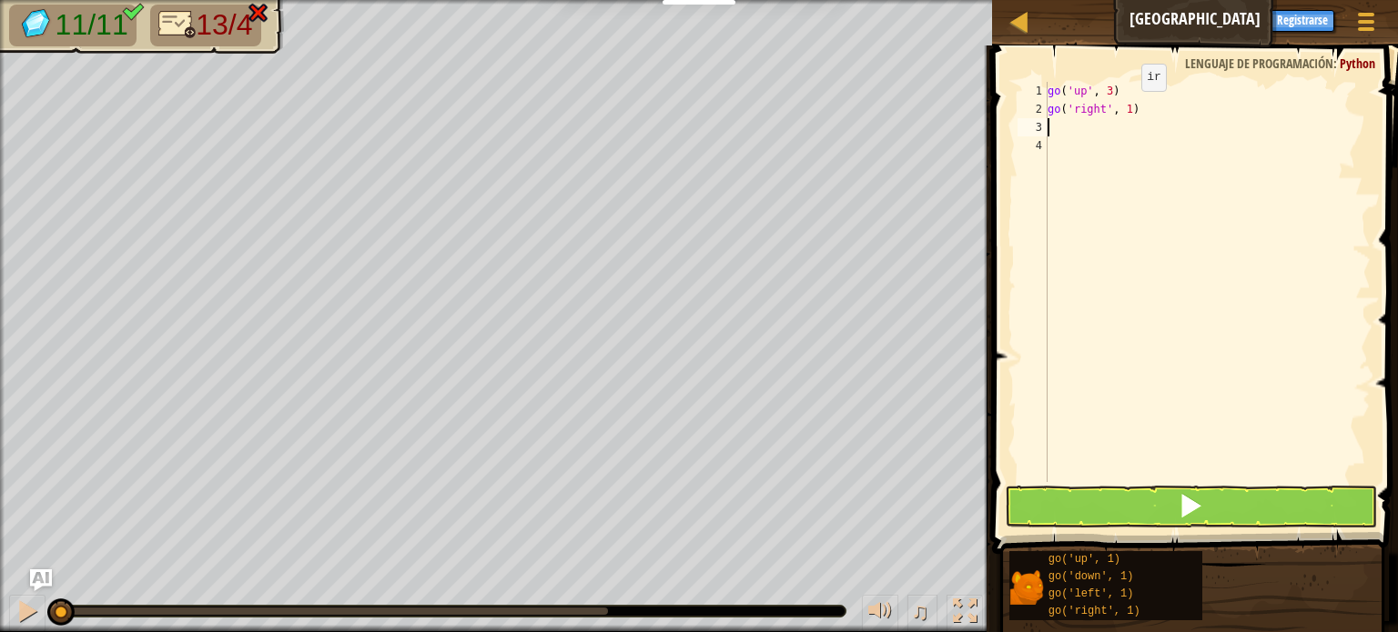
click at [1125, 108] on div "go ( 'up' , 3 ) go ( 'right' , 1 )" at bounding box center [1207, 300] width 327 height 437
type textarea "go('right', 3)"
click at [1081, 132] on div "go ( 'up' , 3 ) go ( 'right' , 3 )" at bounding box center [1207, 300] width 327 height 437
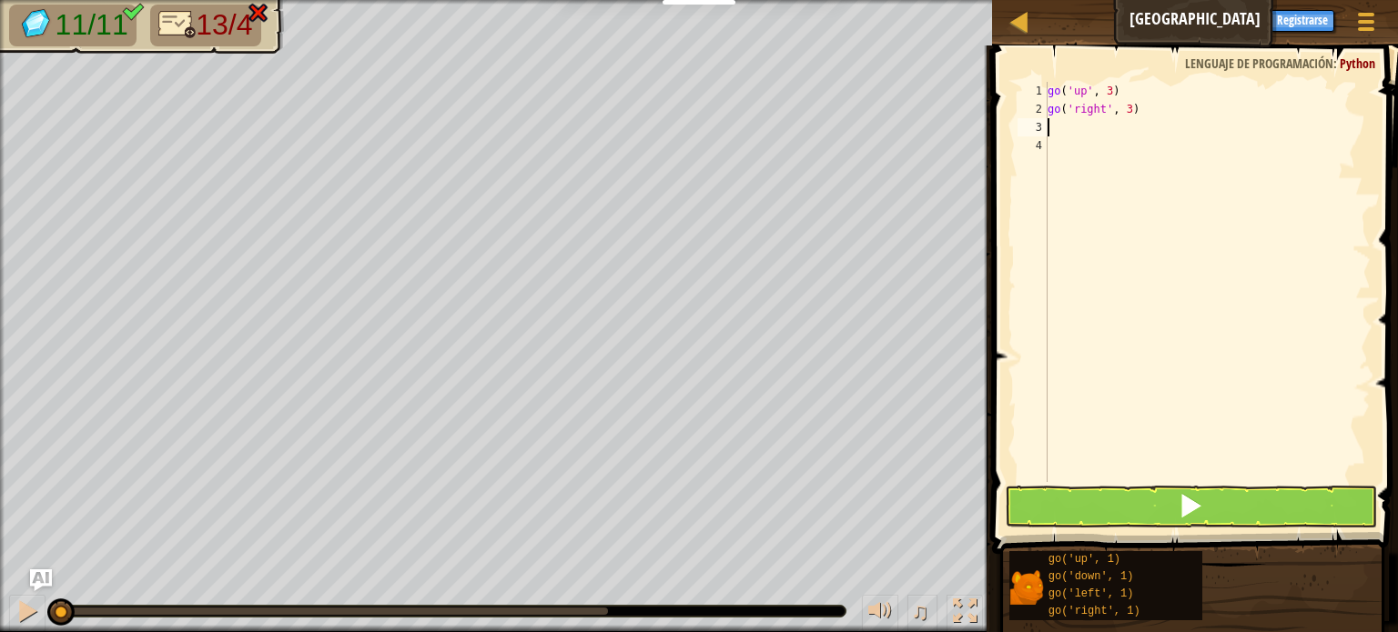
type textarea "go"
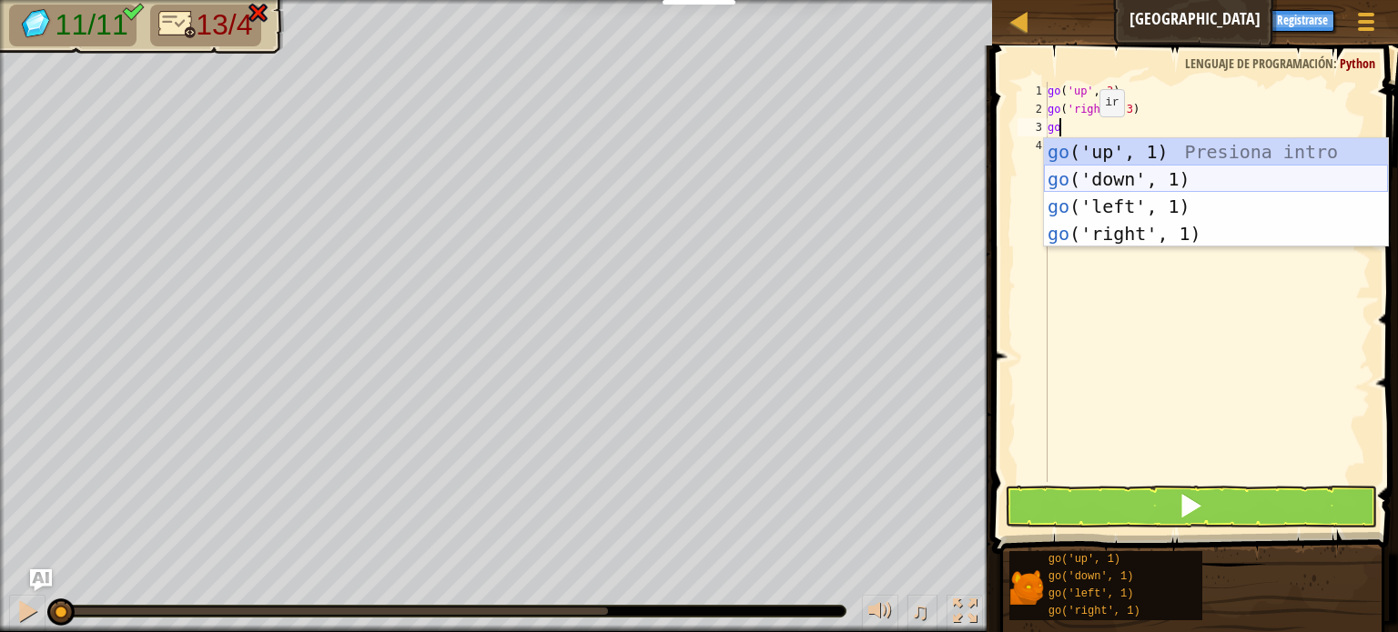
click at [1096, 177] on div "go ('up', 1) Presiona intro go ('down', 1) Presiona intro go ('left', 1) Presio…" at bounding box center [1216, 220] width 344 height 164
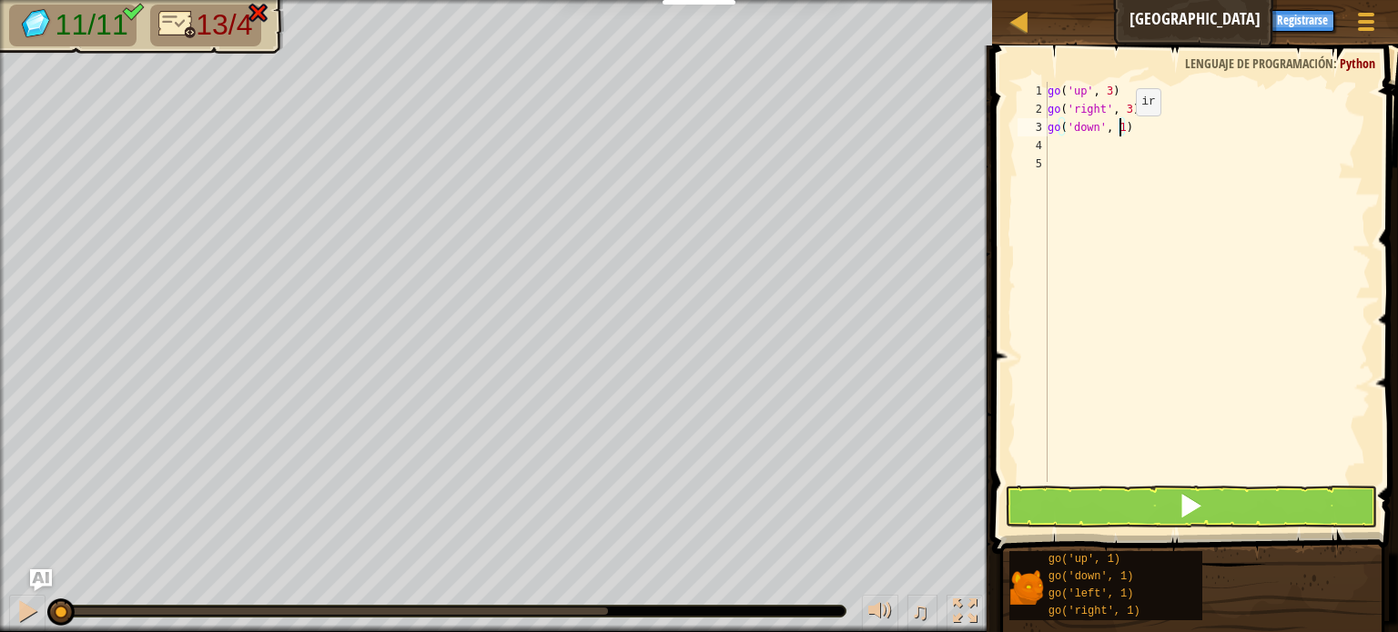
click at [1120, 134] on div "go ( 'up' , 3 ) go ( 'right' , 3 ) go ( 'down' , 1 )" at bounding box center [1207, 300] width 327 height 437
type textarea "go('down', 3)"
click at [1057, 165] on div "go ( 'up' , 3 ) go ( 'right' , 3 ) go ( 'down' , 3 )" at bounding box center [1207, 300] width 327 height 437
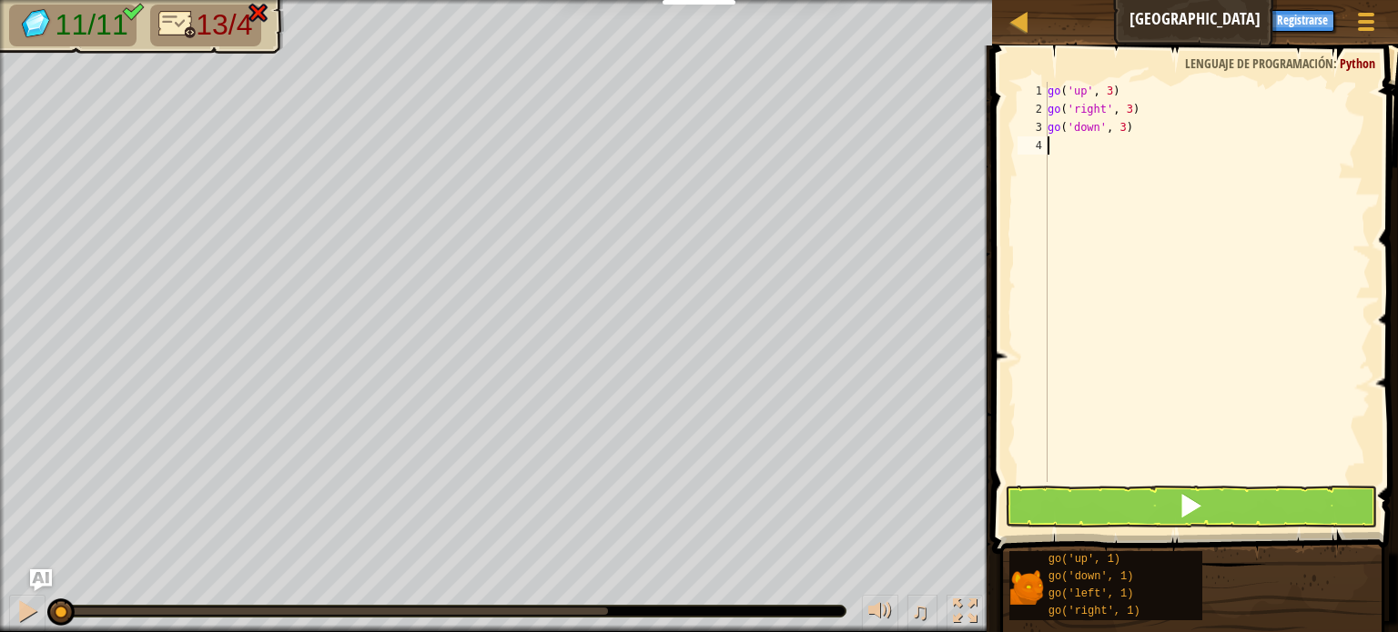
type textarea "go"
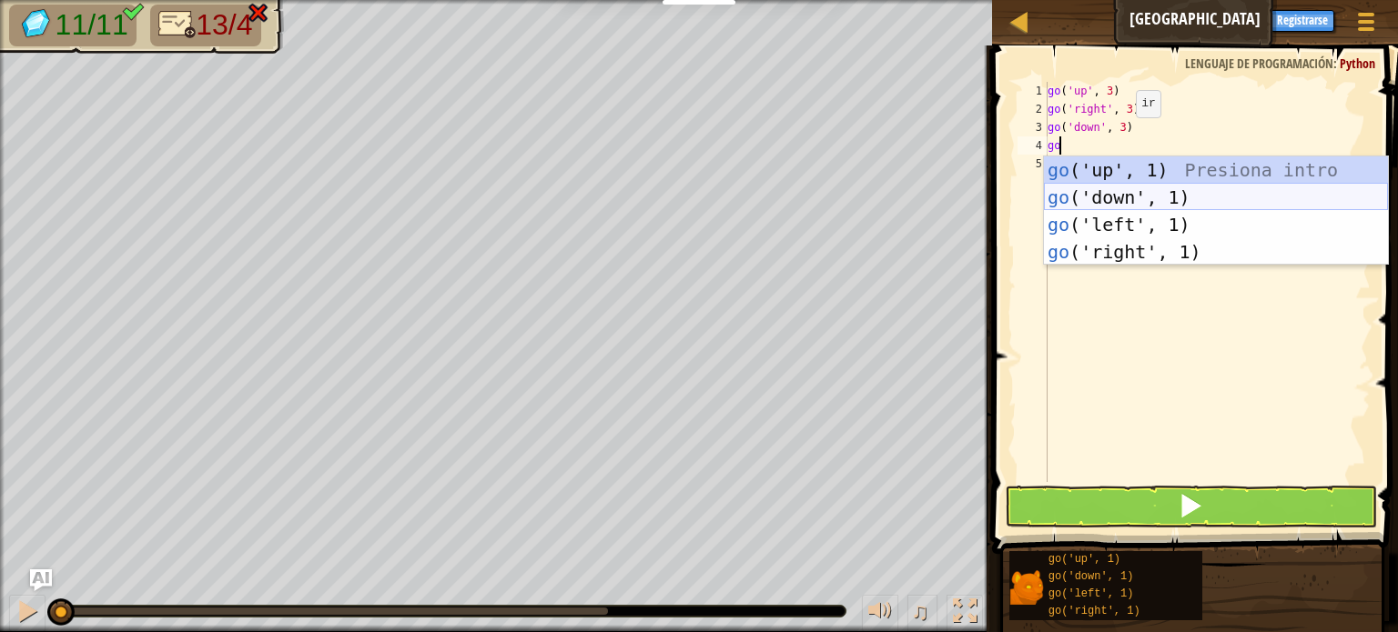
click at [1130, 204] on div "go ('up', 1) Presiona intro go ('down', 1) Presiona intro go ('left', 1) Presio…" at bounding box center [1216, 238] width 344 height 164
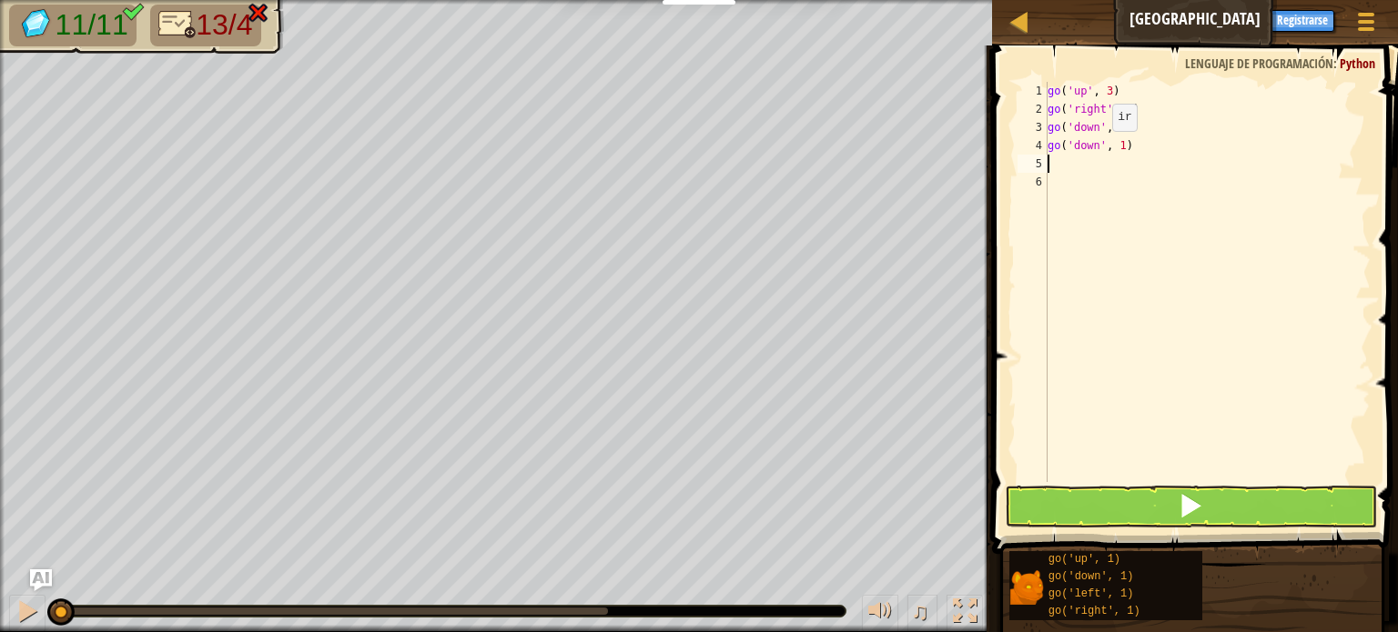
click at [1095, 148] on div "go ( 'up' , 3 ) go ( 'right' , 3 ) go ( 'down' , 3 ) go ( 'down' , 1 )" at bounding box center [1207, 300] width 327 height 437
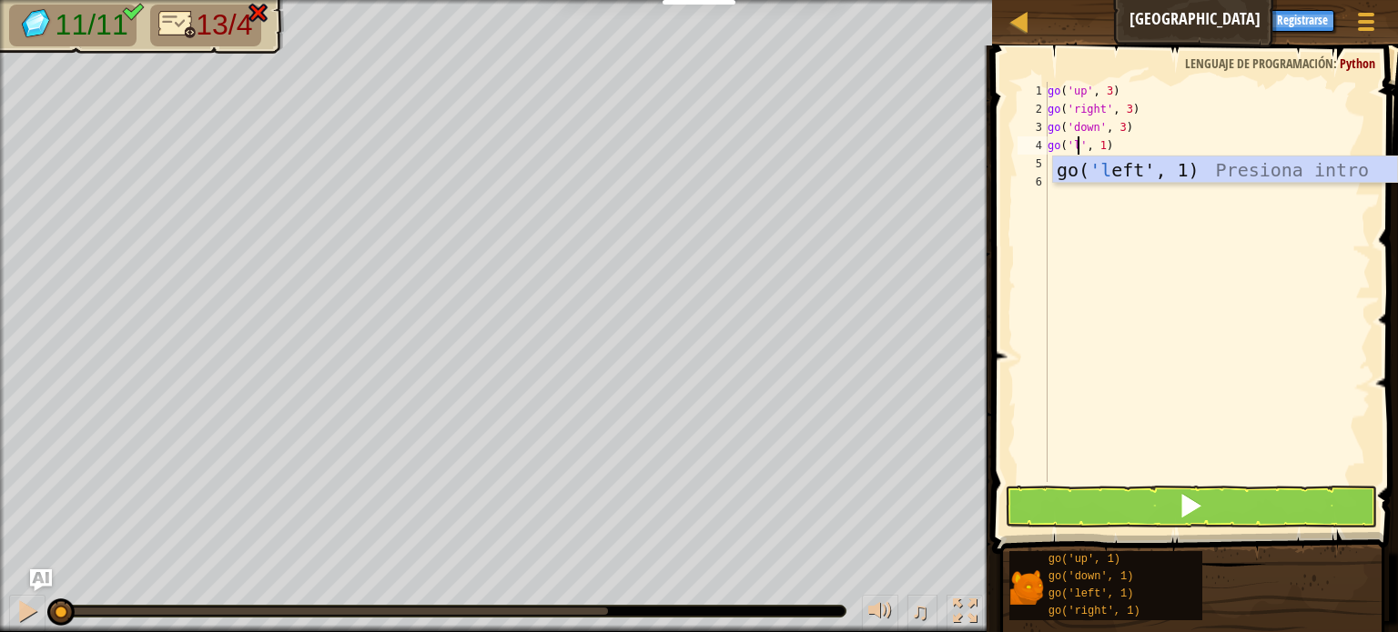
click at [1172, 180] on div "go( 'l eft', 1) Presiona intro" at bounding box center [1225, 197] width 344 height 82
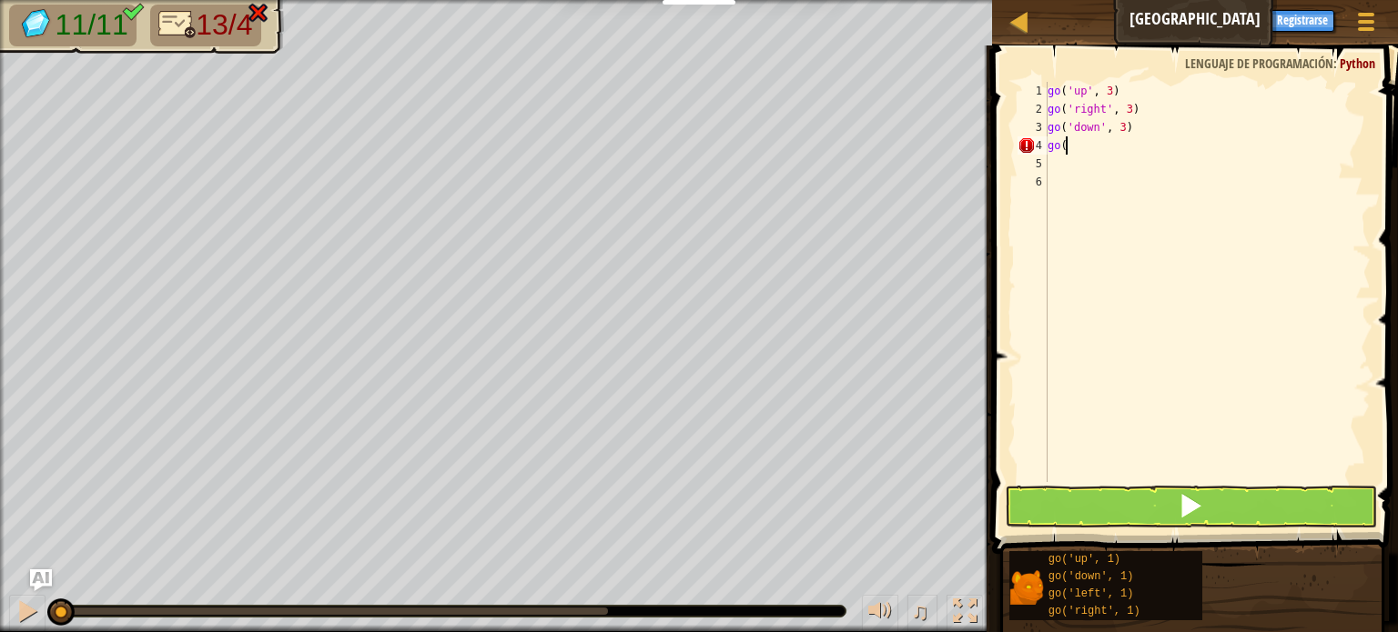
scroll to position [8, 0]
type textarea "g"
type textarea "go"
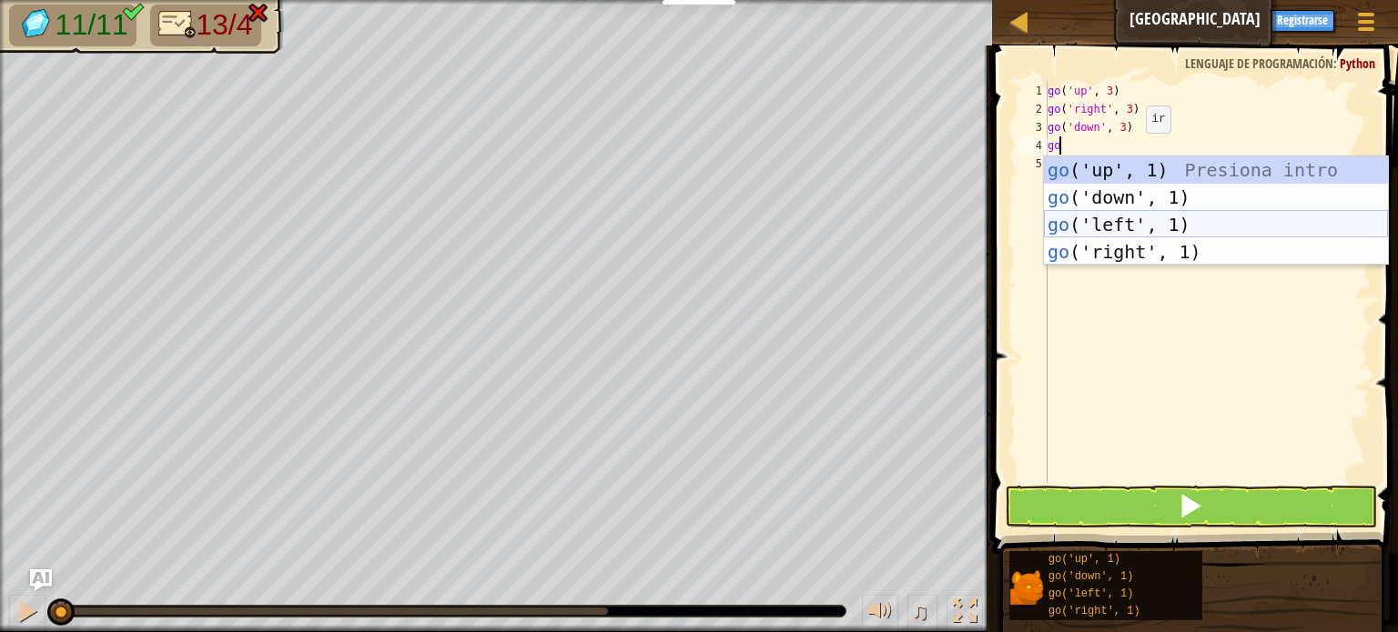
click at [1150, 232] on div "go ('up', 1) Presiona intro go ('down', 1) Presiona intro go ('left', 1) Presio…" at bounding box center [1216, 238] width 344 height 164
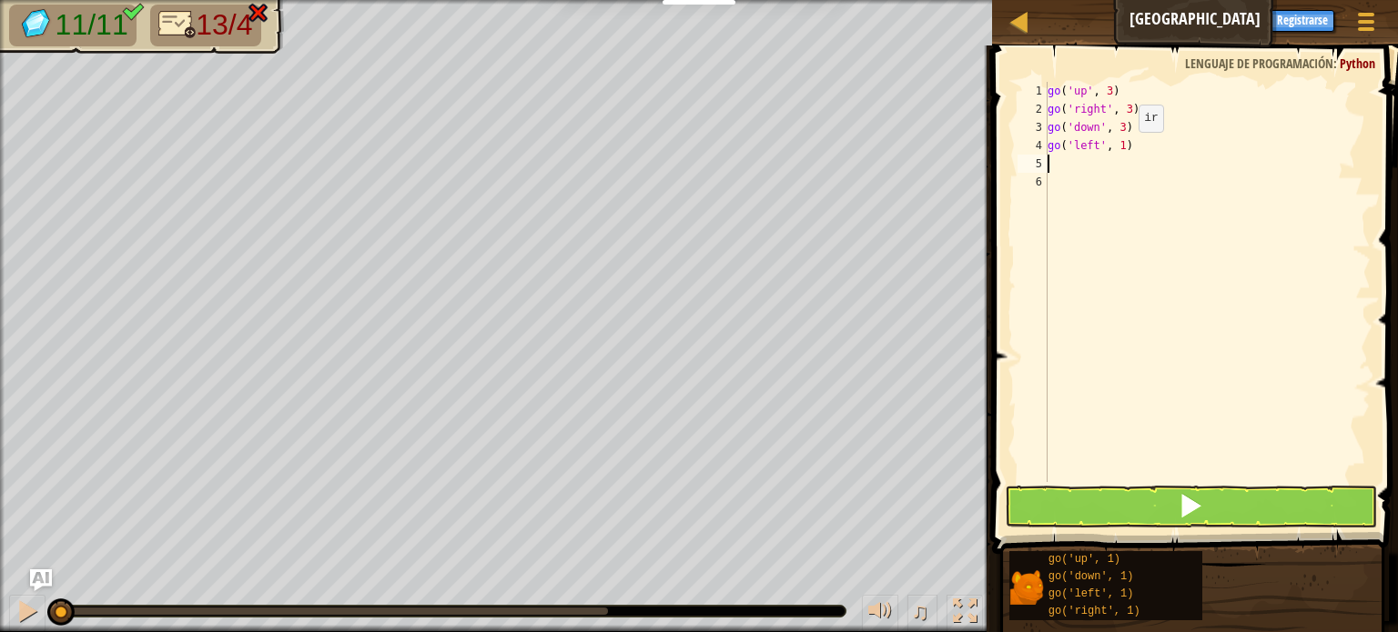
click at [1122, 149] on div "go ( 'up' , 3 ) go ( 'right' , 3 ) go ( 'down' , 3 ) go ( 'left' , 1 )" at bounding box center [1207, 300] width 327 height 437
type textarea "go('left', 3)"
click at [1075, 174] on div "go ( 'up' , 3 ) go ( 'right' , 3 ) go ( 'down' , 3 ) go ( 'left' , 3 )" at bounding box center [1207, 300] width 327 height 437
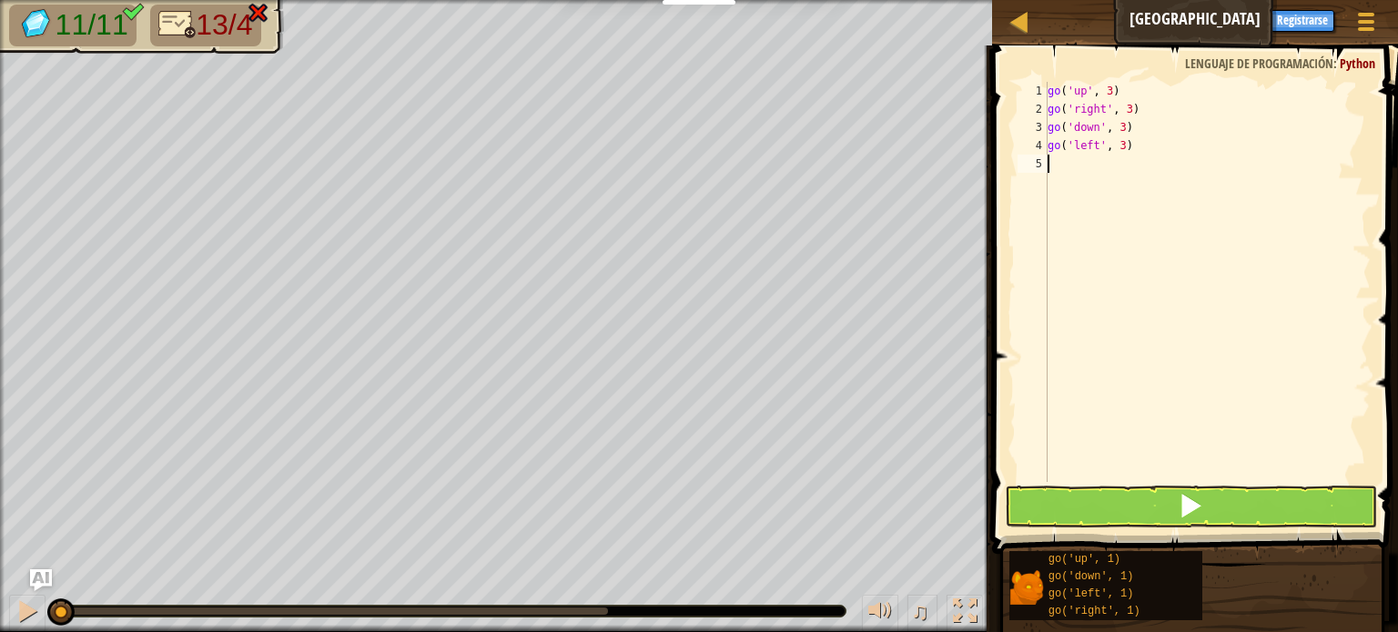
type textarea "go('left', 3)"
click at [1058, 169] on div "go ( 'up' , 3 ) go ( 'right' , 3 ) go ( 'down' , 3 ) go ( 'left' , 3 )" at bounding box center [1207, 300] width 327 height 437
type textarea "go('left', 3)"
click at [1157, 484] on span at bounding box center [1196, 274] width 420 height 562
click at [1157, 486] on button at bounding box center [1191, 507] width 372 height 42
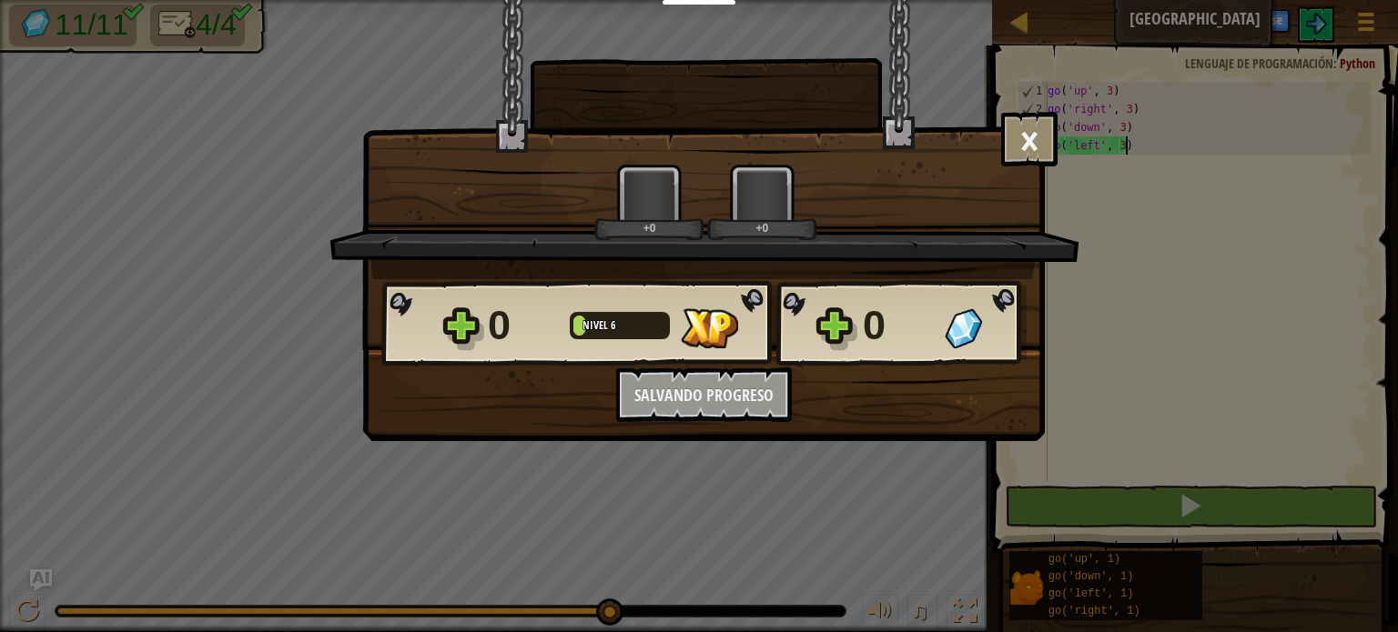
scroll to position [8, 5]
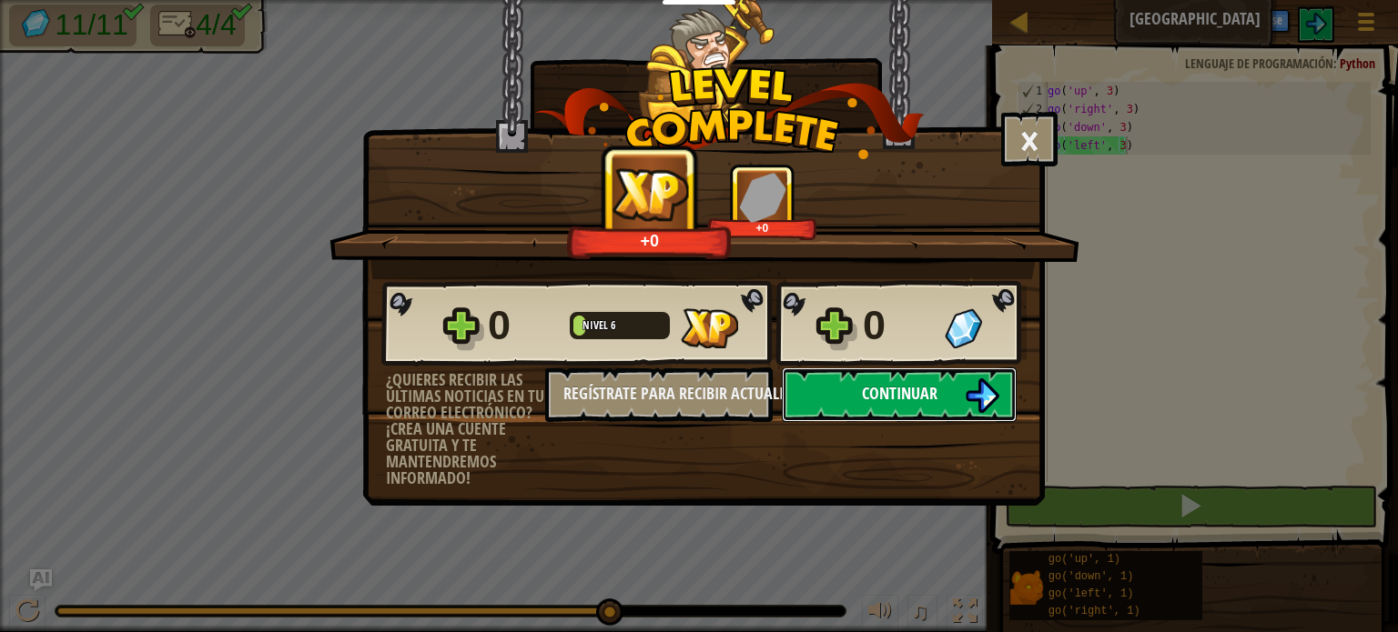
click at [949, 390] on button "Continuar" at bounding box center [899, 395] width 235 height 55
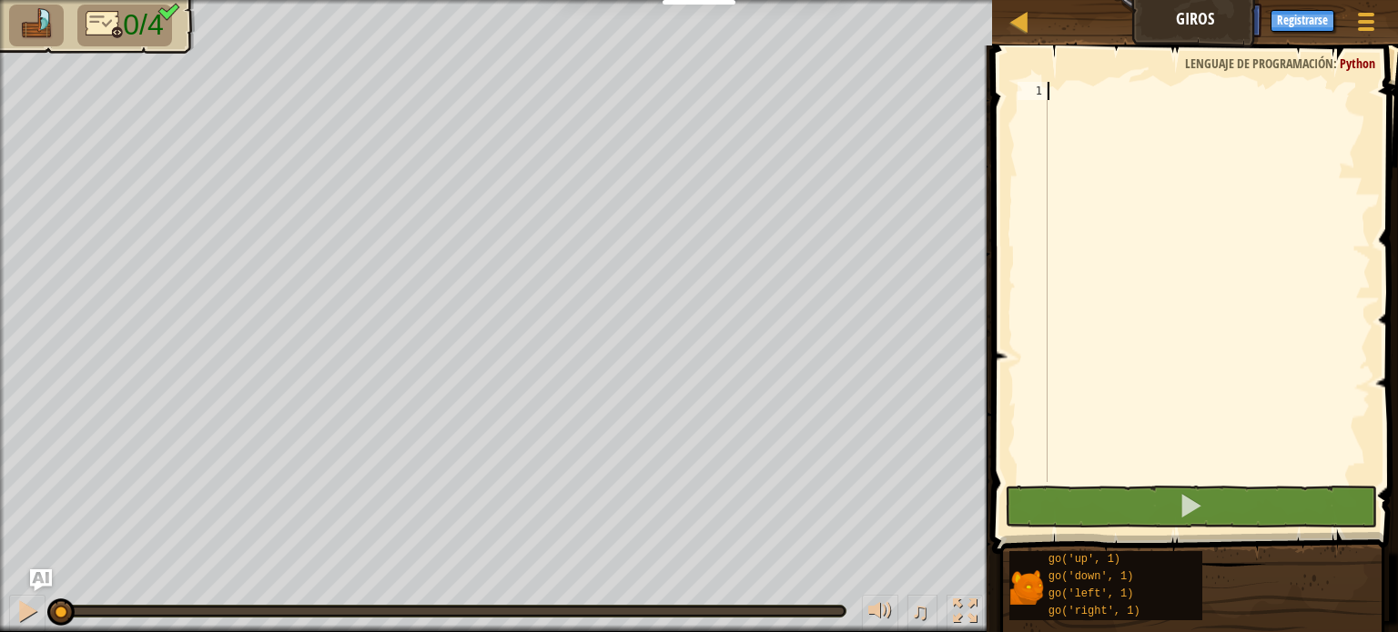
scroll to position [8, 0]
type textarea "go"
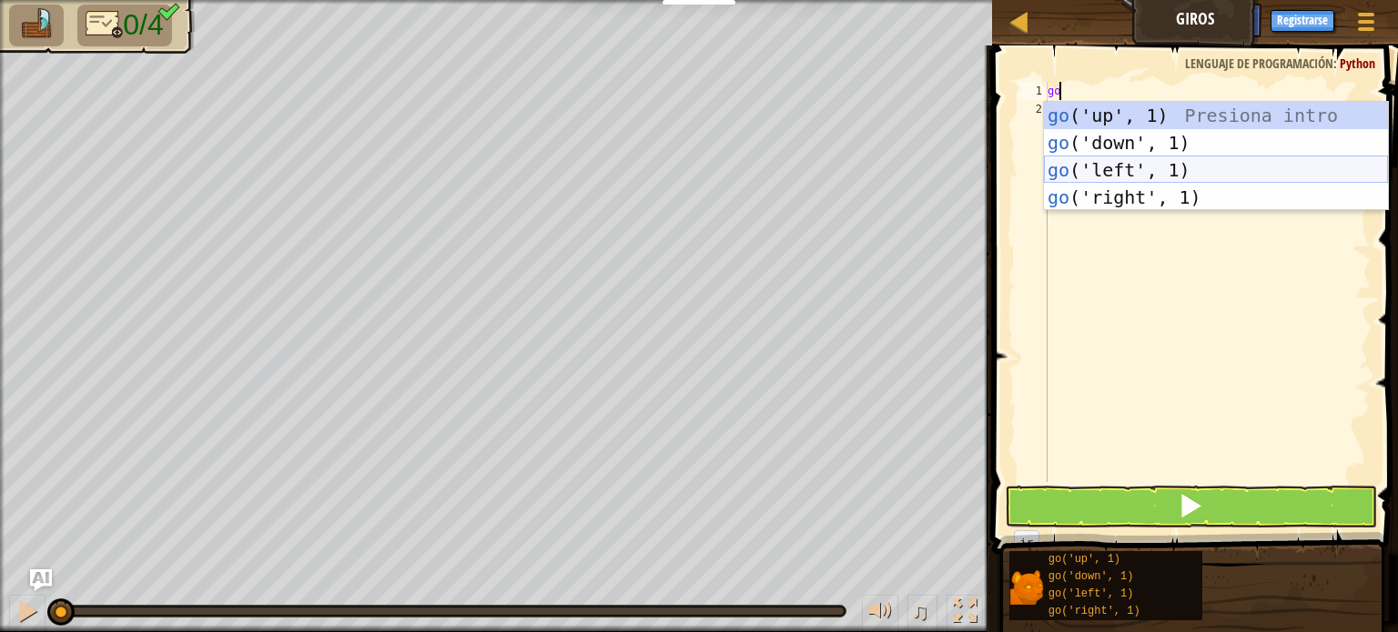
click at [1149, 161] on div "go ('up', 1) Presiona intro go ('down', 1) Presiona intro go ('left', 1) Presio…" at bounding box center [1216, 184] width 344 height 164
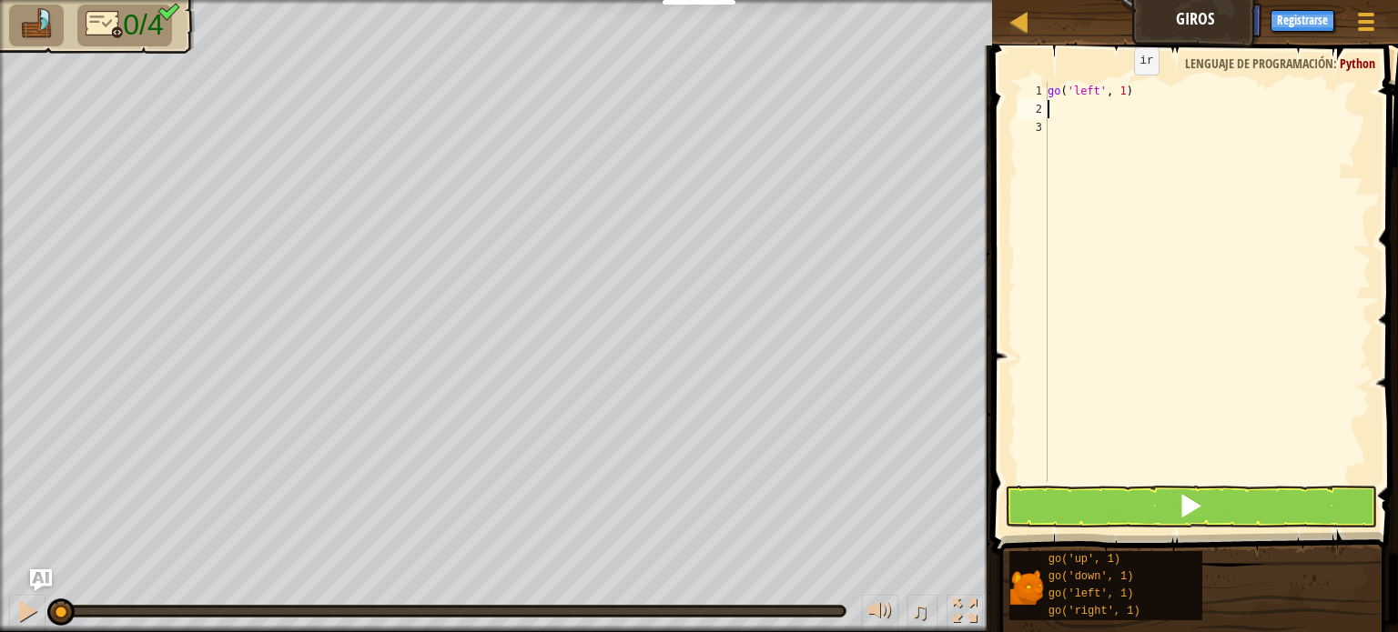
click at [1118, 93] on div "go ( 'left' , 1 )" at bounding box center [1207, 300] width 327 height 437
type textarea "go('left', 2)"
type textarea "go"
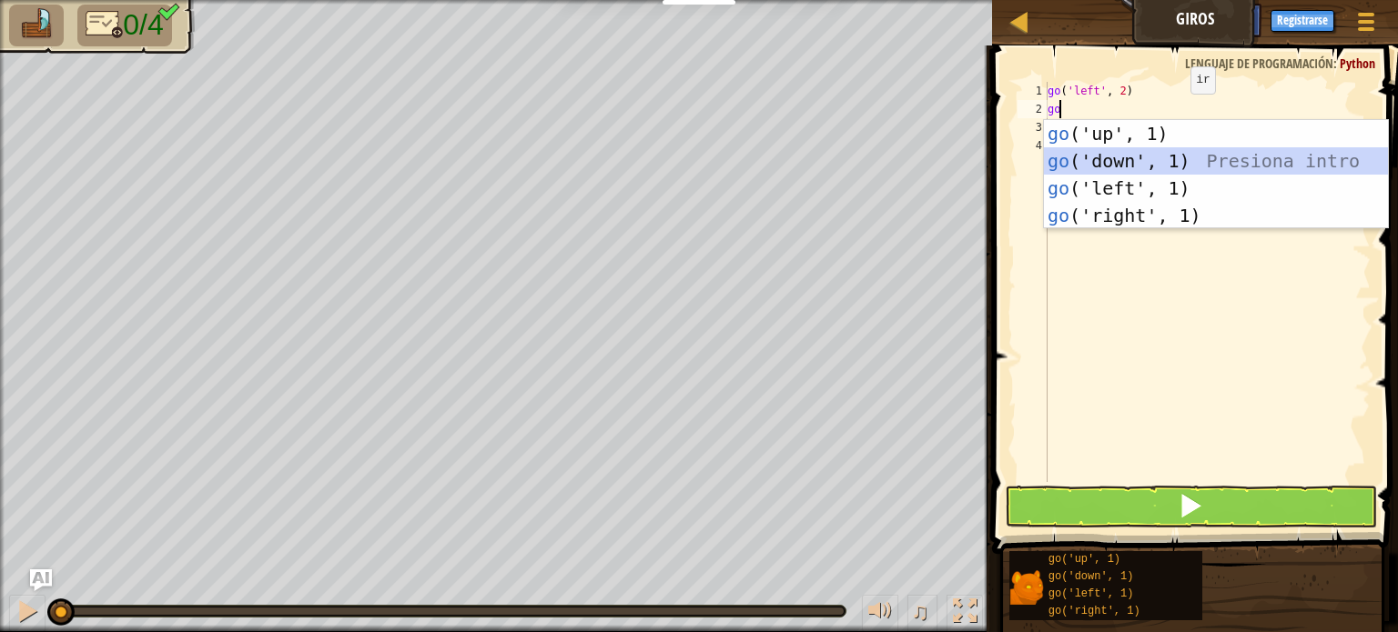
click at [1137, 156] on div "go ('up', 1) Presiona intro go ('down', 1) Presiona intro go ('left', 1) Presio…" at bounding box center [1216, 202] width 344 height 164
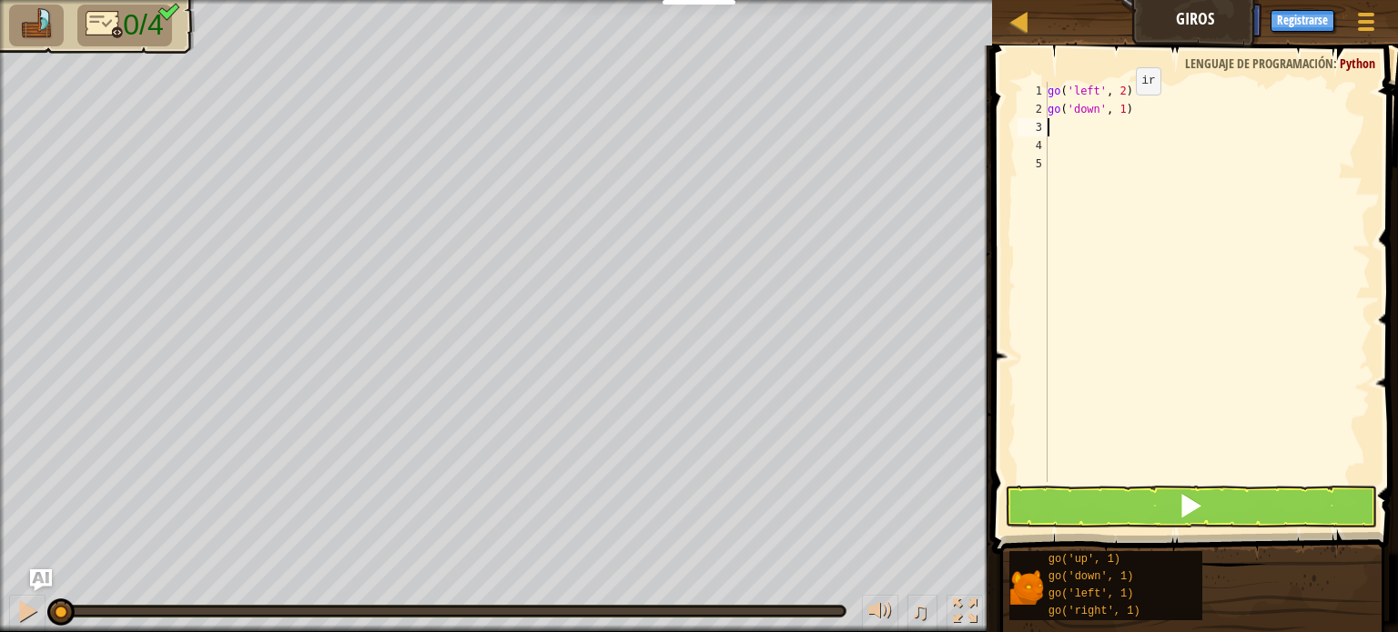
click at [1120, 112] on div "go ( 'left' , 2 ) go ( 'down' , 1 )" at bounding box center [1207, 300] width 327 height 437
type textarea "go('down', 2)"
click at [1070, 119] on div "go ( 'left' , 2 ) go ( 'down' , 2 )" at bounding box center [1207, 300] width 327 height 437
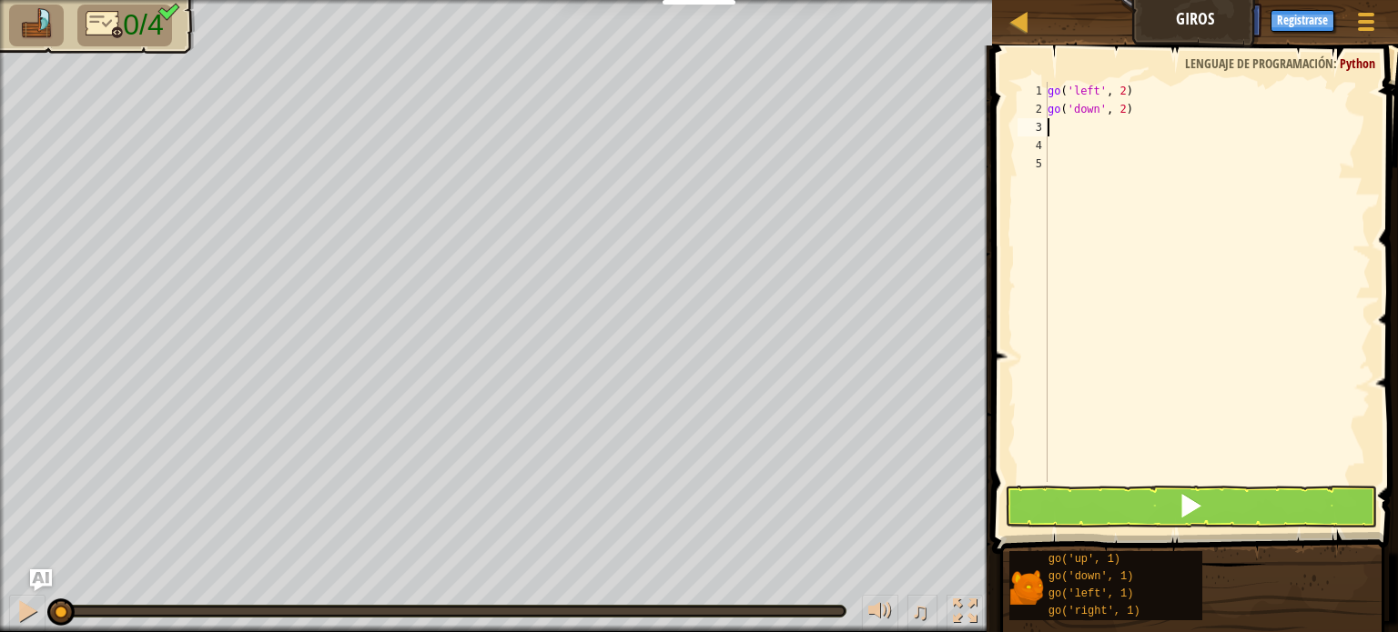
type textarea "g"
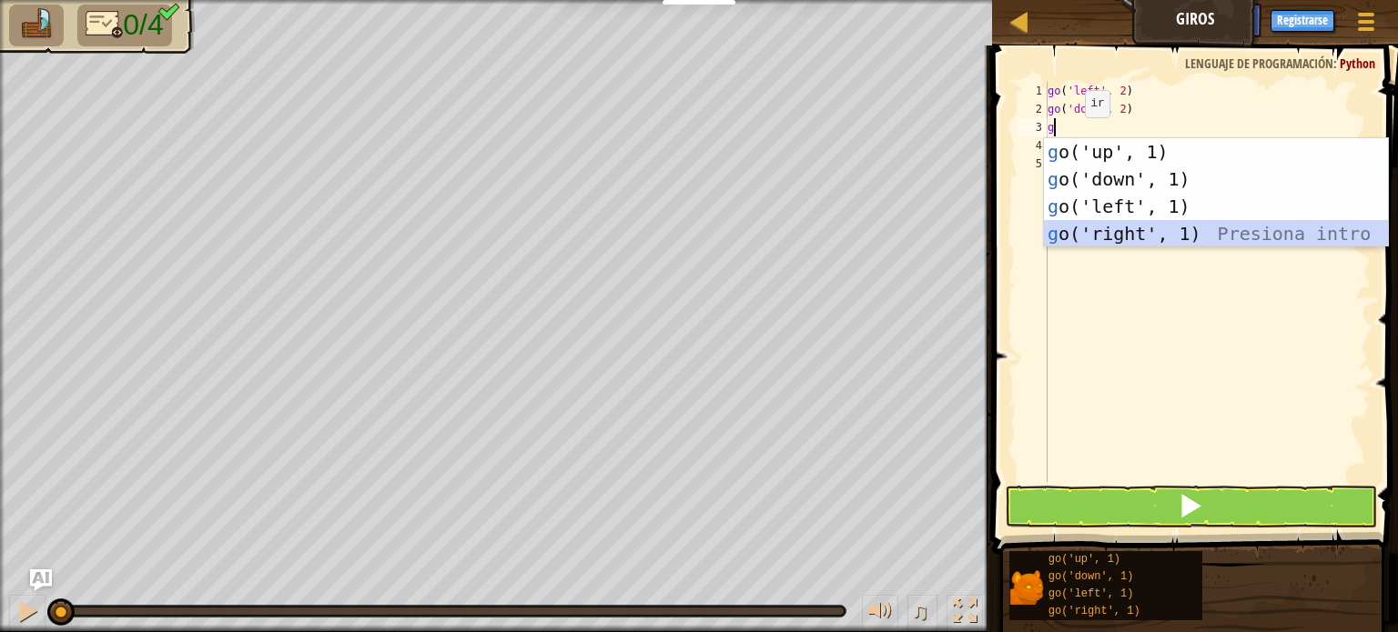
click at [1128, 236] on div "g o('up', 1) Presiona intro g o('down', 1) Presiona intro g o('left', 1) Presio…" at bounding box center [1216, 220] width 344 height 164
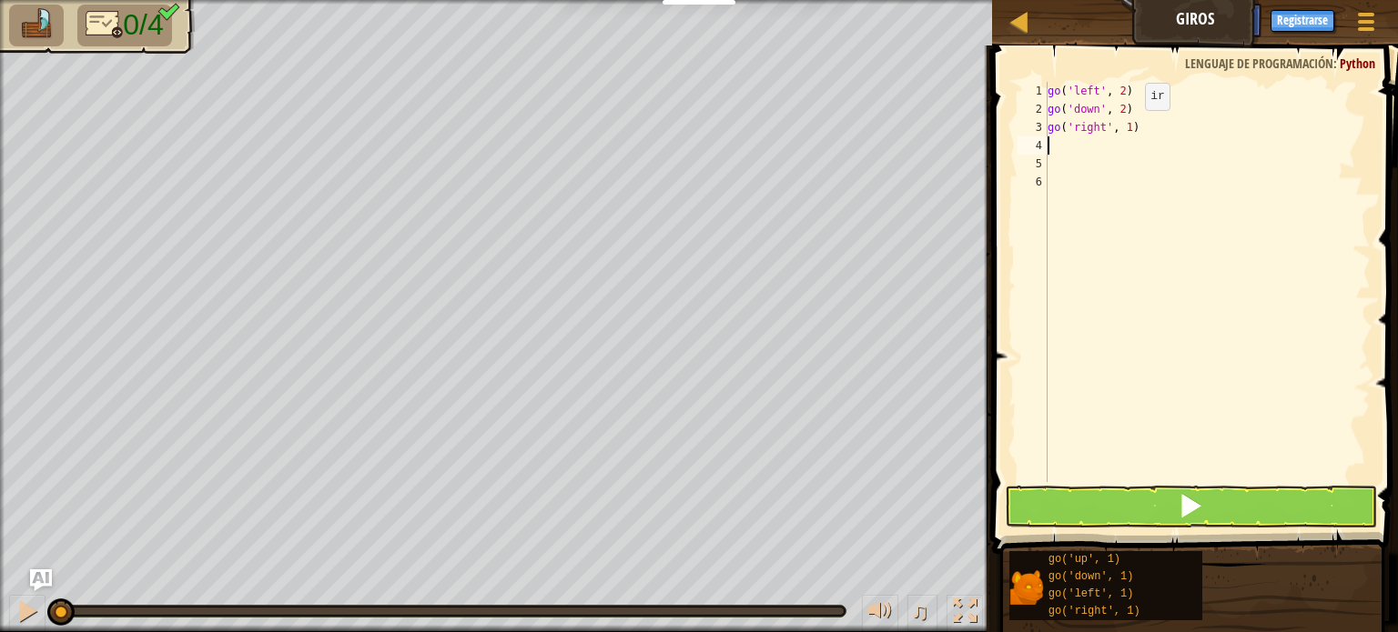
click at [1128, 127] on div "go ( 'left' , 2 ) go ( 'down' , 2 ) go ( 'right' , 1 )" at bounding box center [1207, 300] width 327 height 437
type textarea "go('right', 4)"
click at [1059, 152] on div "go ( 'left' , 2 ) go ( 'down' , 2 ) go ( 'right' , 4 )" at bounding box center [1207, 300] width 327 height 437
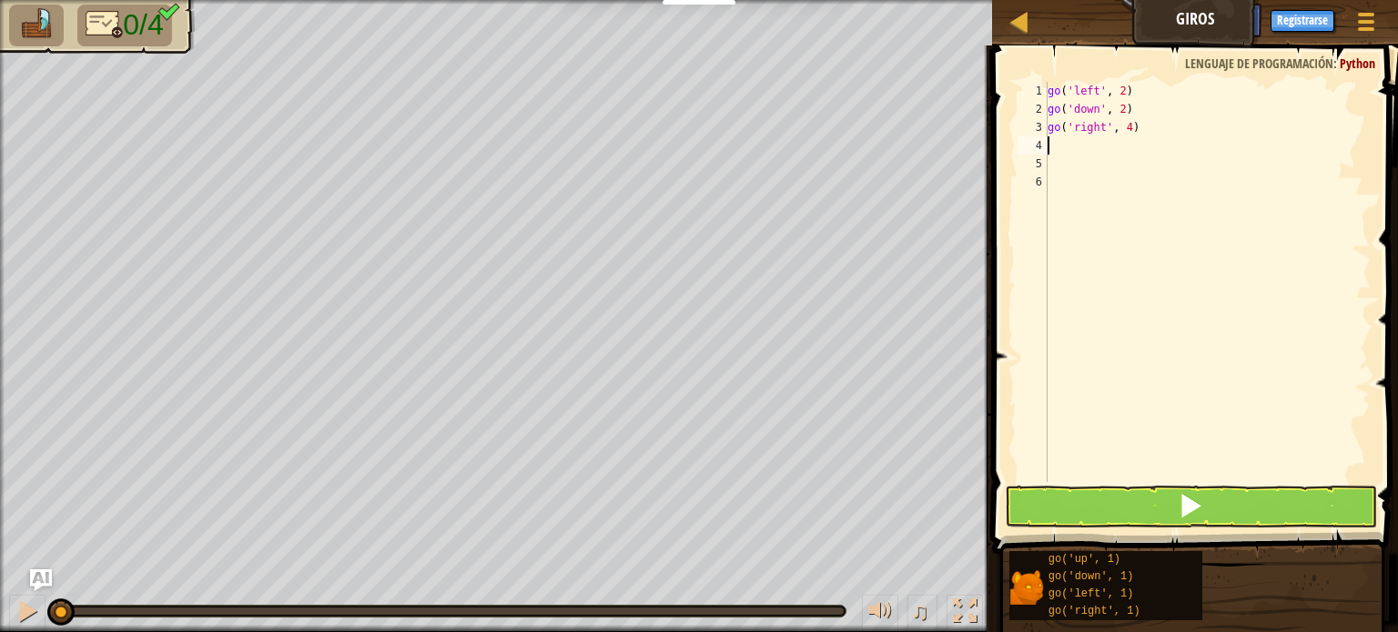
type textarea "go"
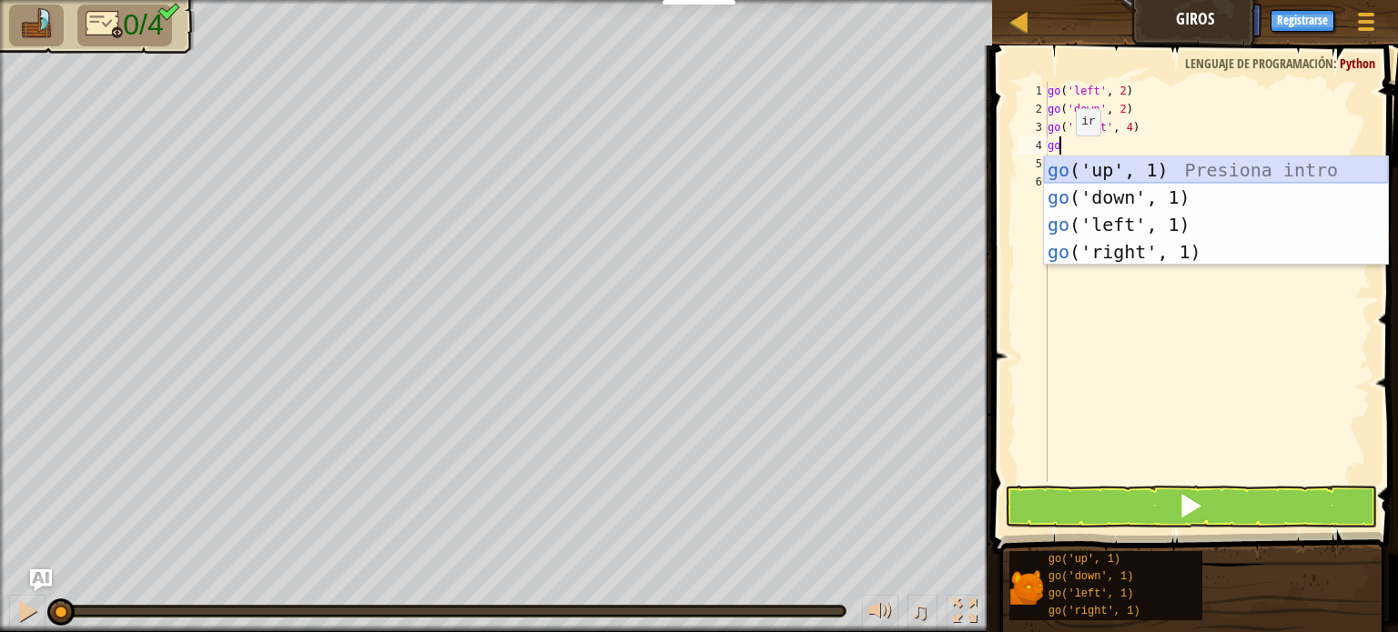
click at [1114, 172] on div "go ('up', 1) Presiona intro go ('down', 1) Presiona intro go ('left', 1) Presio…" at bounding box center [1216, 238] width 344 height 164
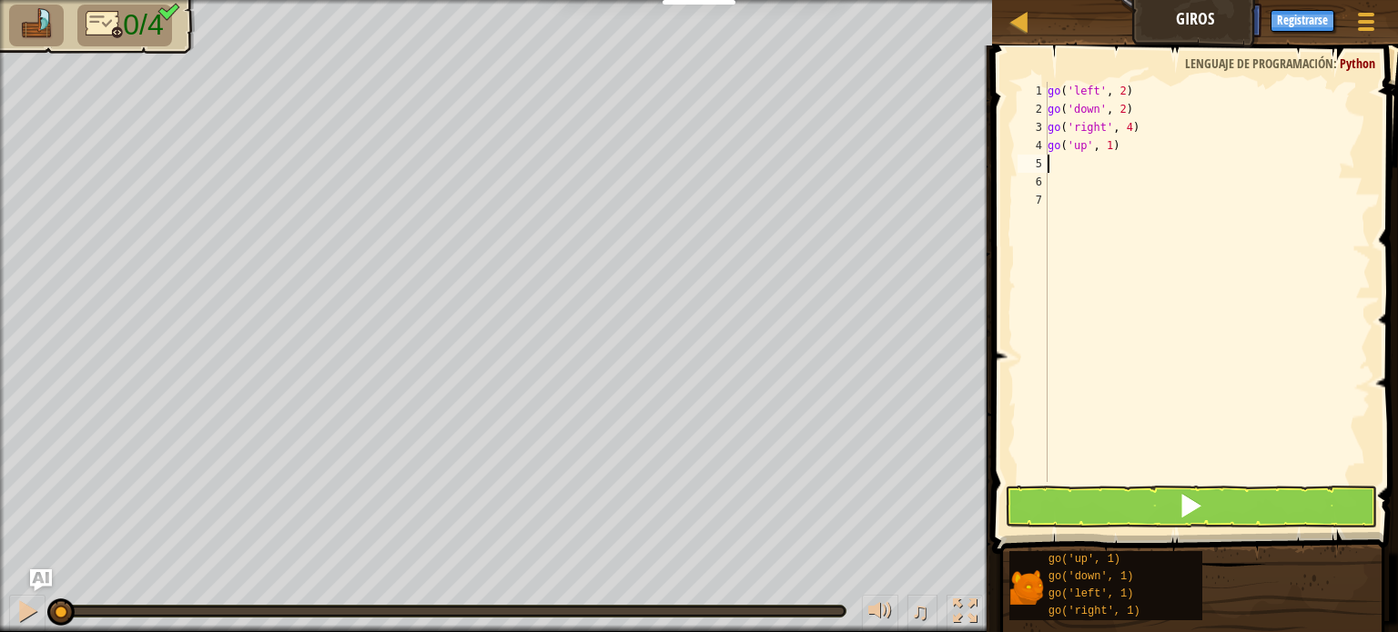
type textarea "2"
click at [1110, 145] on div "go ( 'left' , 2 ) go ( 'down' , 2 ) go ( 'right' , 4 ) go ( 'up' , 1 )" at bounding box center [1207, 300] width 327 height 437
type textarea "go('up', 2)"
click at [1077, 199] on div "go ( 'left' , 2 ) go ( 'down' , 2 ) go ( 'right' , 4 ) go ( 'up' , 2 )" at bounding box center [1207, 300] width 327 height 437
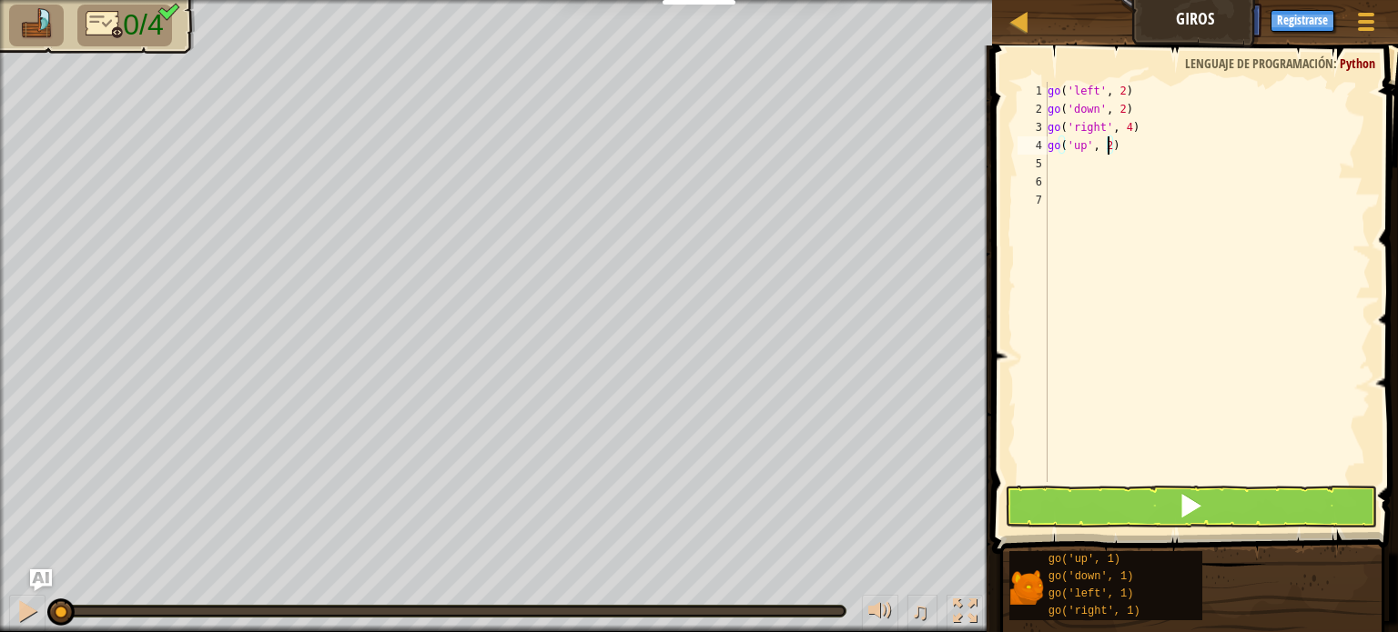
scroll to position [8, 0]
type textarea "go('up', 2)"
click at [1201, 490] on button at bounding box center [1191, 507] width 372 height 42
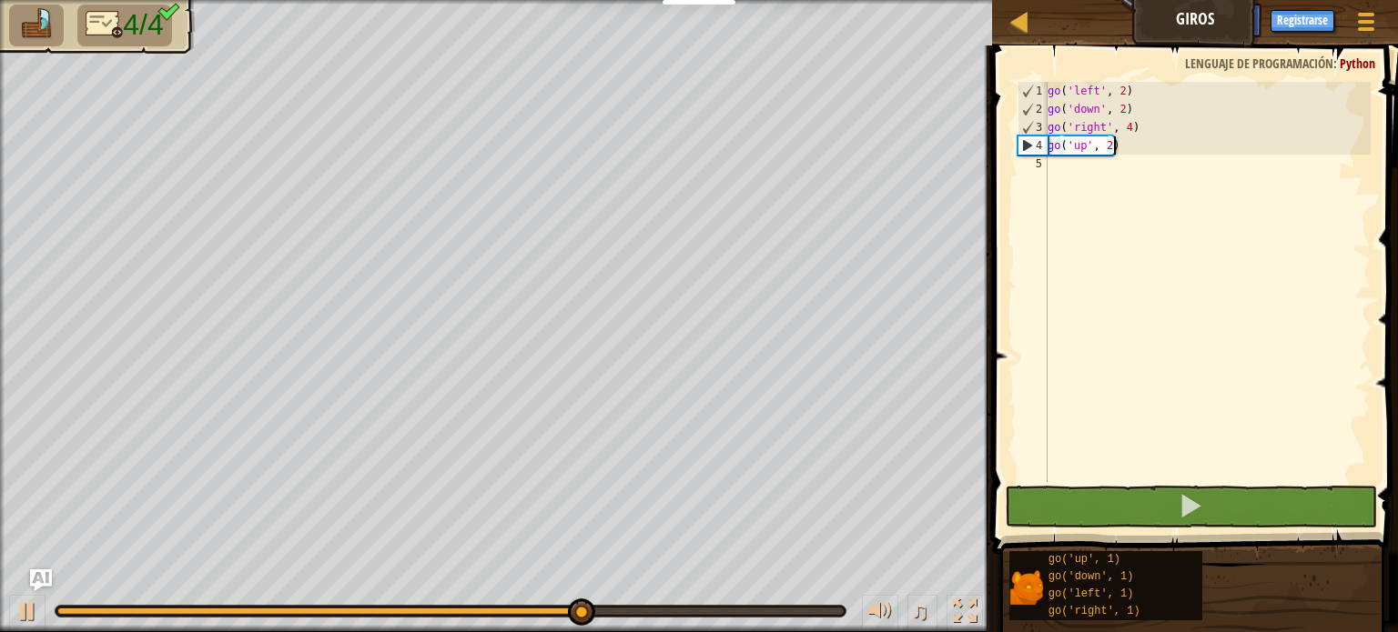
click at [1123, 149] on div "go ( 'left' , 2 ) go ( 'down' , 2 ) go ( 'right' , 4 ) go ( 'up' , 2 )" at bounding box center [1207, 300] width 327 height 437
click at [1108, 148] on div "go ( 'left' , 2 ) go ( 'down' , 2 ) go ( 'right' , 4 ) go ( 'up' , 2 )" at bounding box center [1207, 300] width 327 height 437
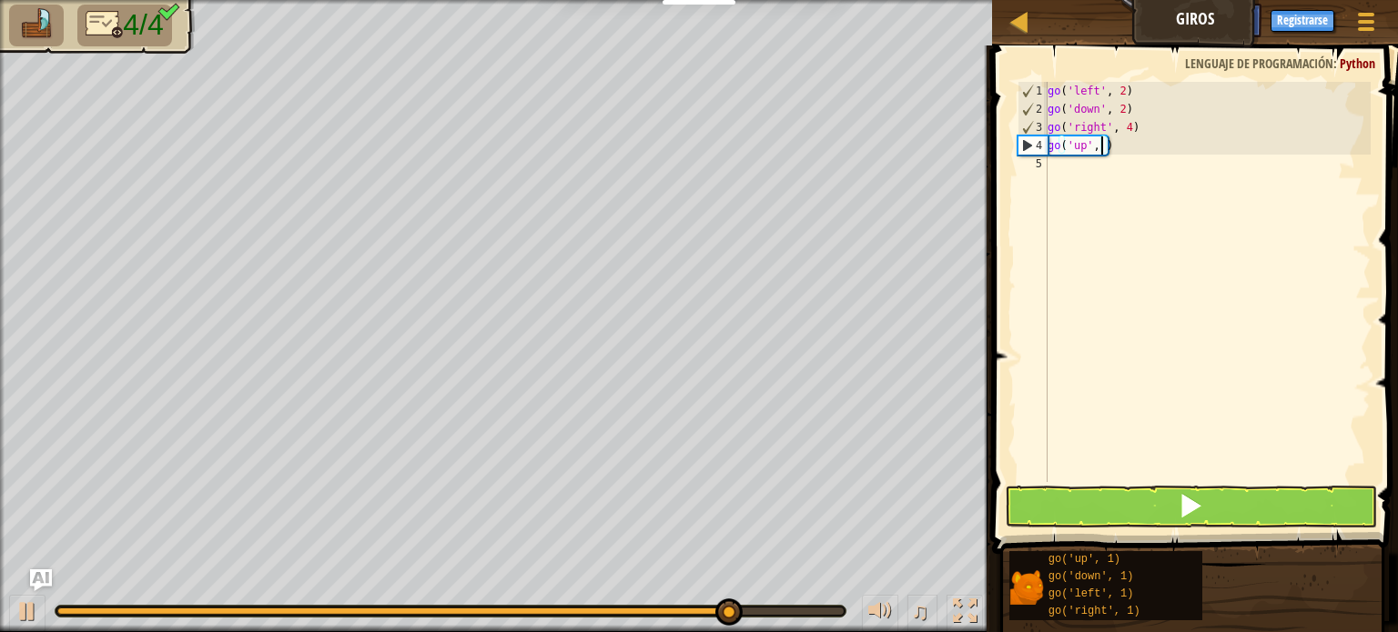
type textarea "go('up', 3)"
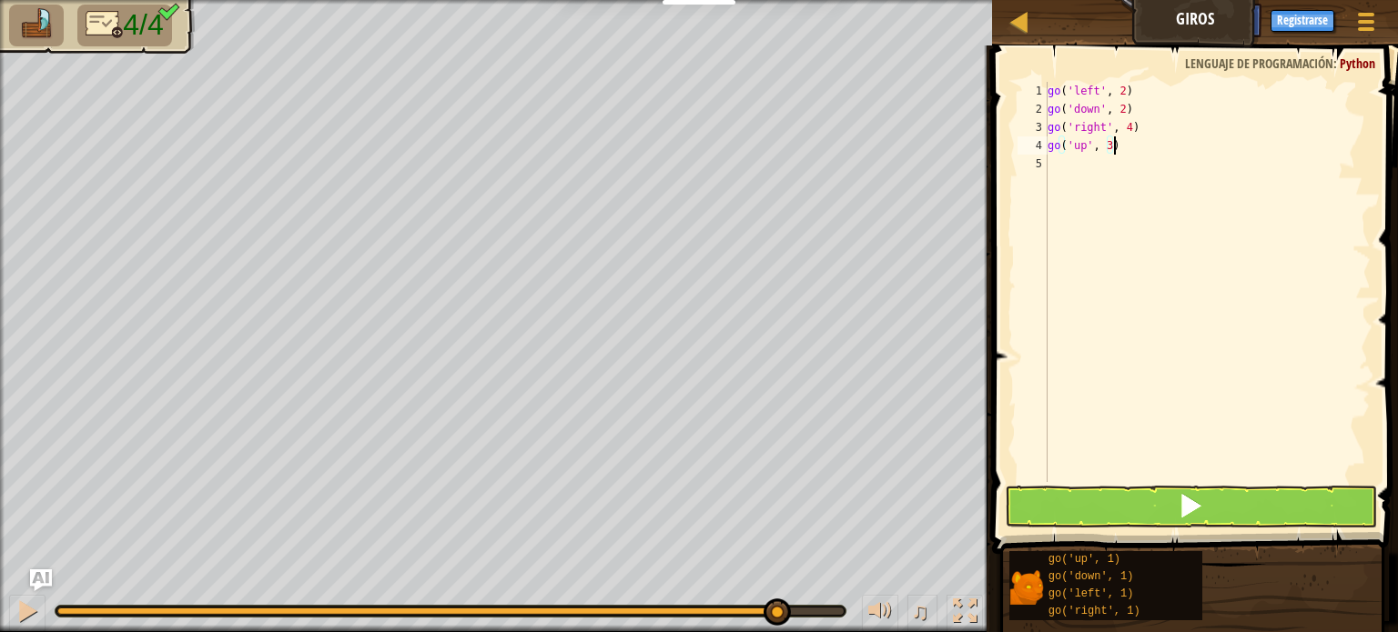
type textarea "go('up', 3)"
click at [1168, 510] on button at bounding box center [1191, 507] width 372 height 42
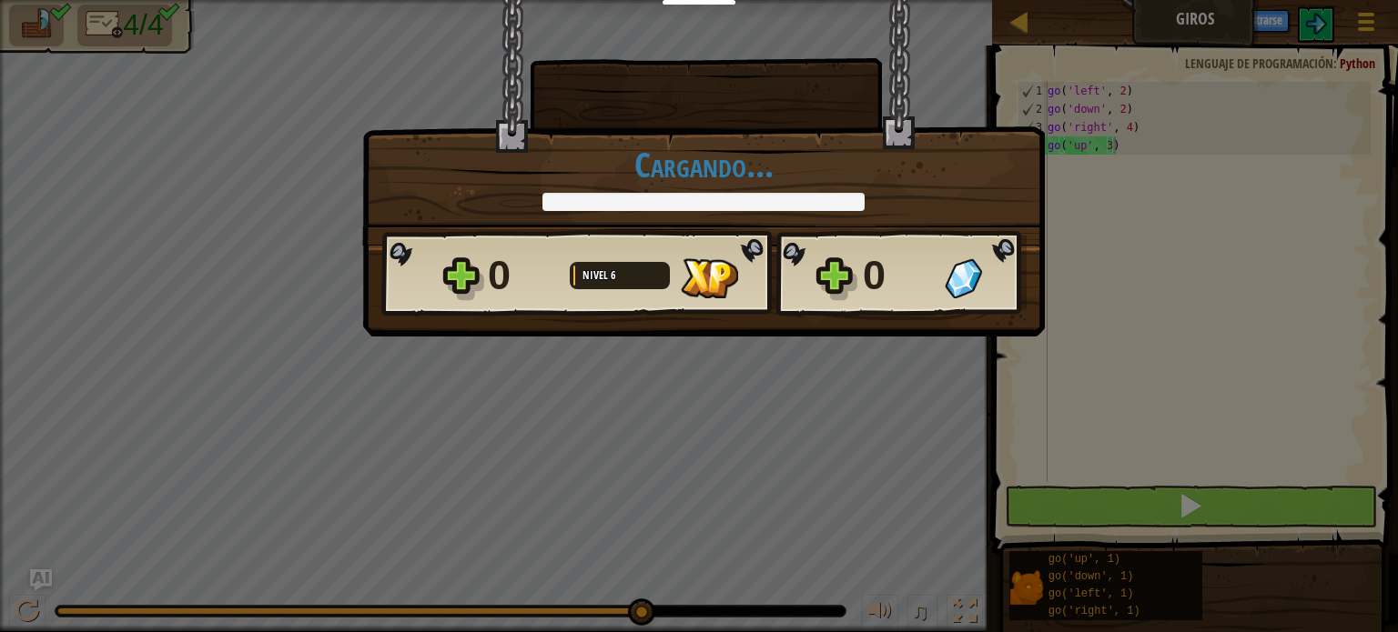
scroll to position [8, 4]
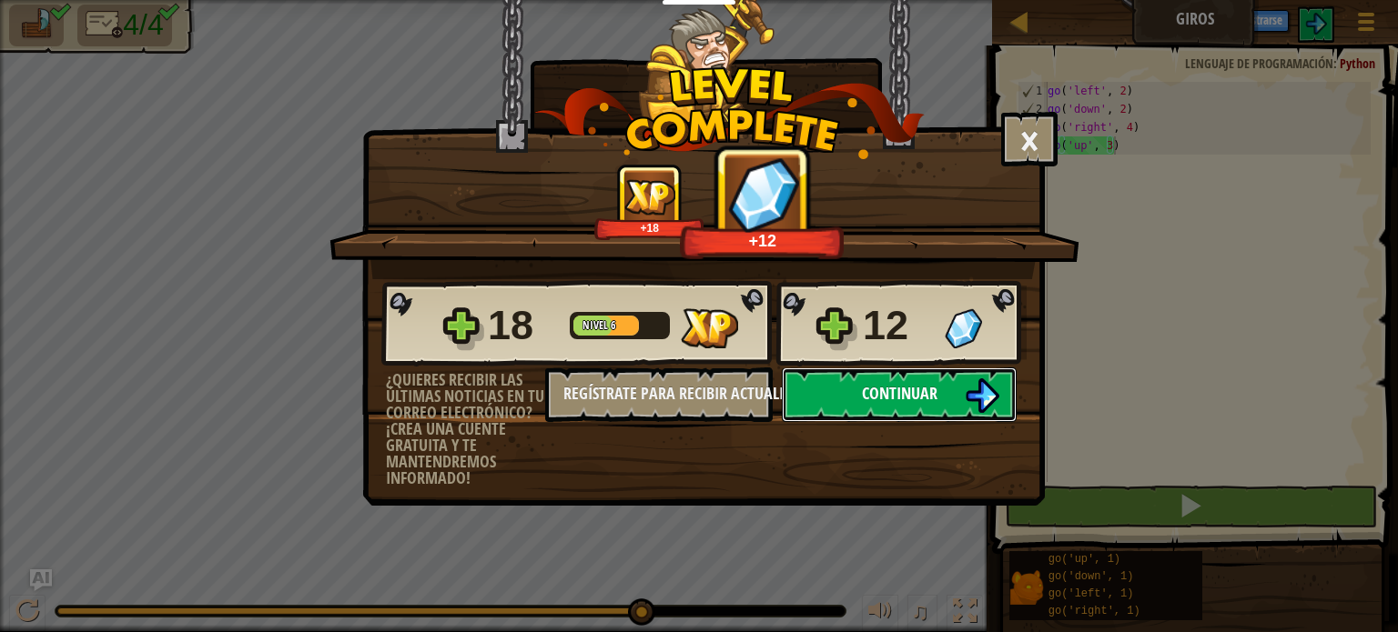
click at [954, 401] on button "Continuar" at bounding box center [899, 395] width 235 height 55
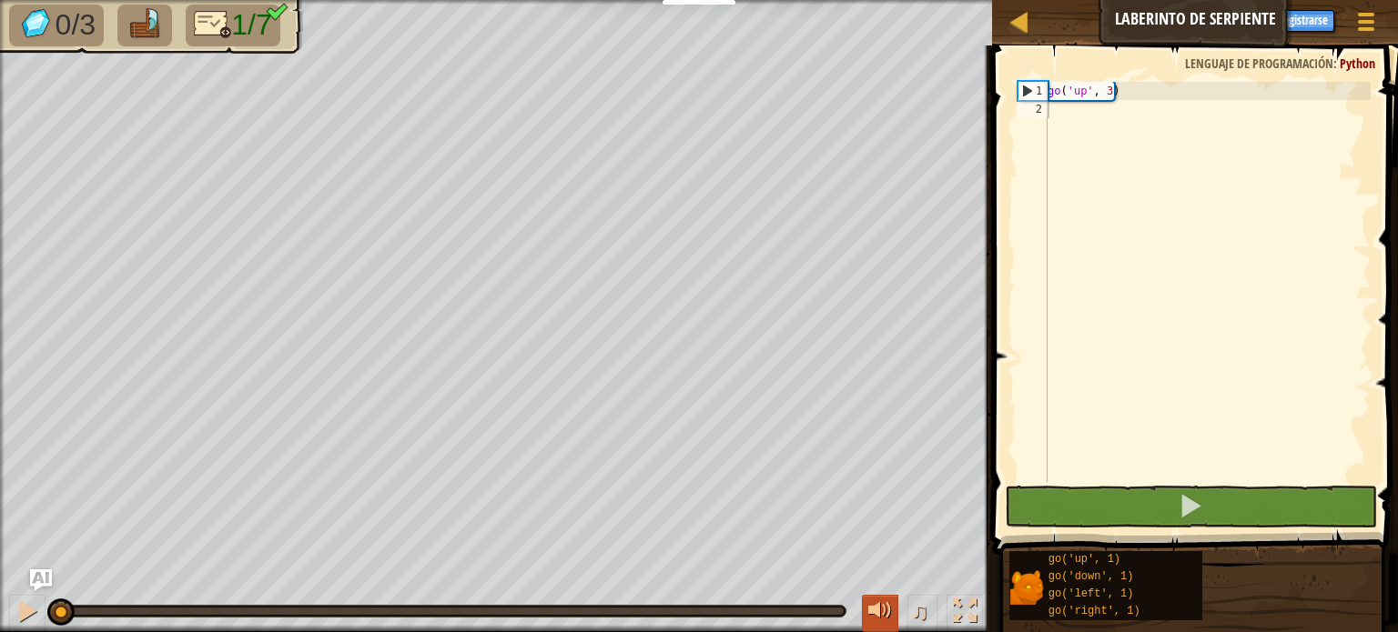
click at [877, 613] on div at bounding box center [880, 612] width 24 height 24
click at [922, 612] on span "♫" at bounding box center [920, 611] width 18 height 27
click at [1070, 118] on div "go ( 'up' , 3 )" at bounding box center [1207, 300] width 327 height 437
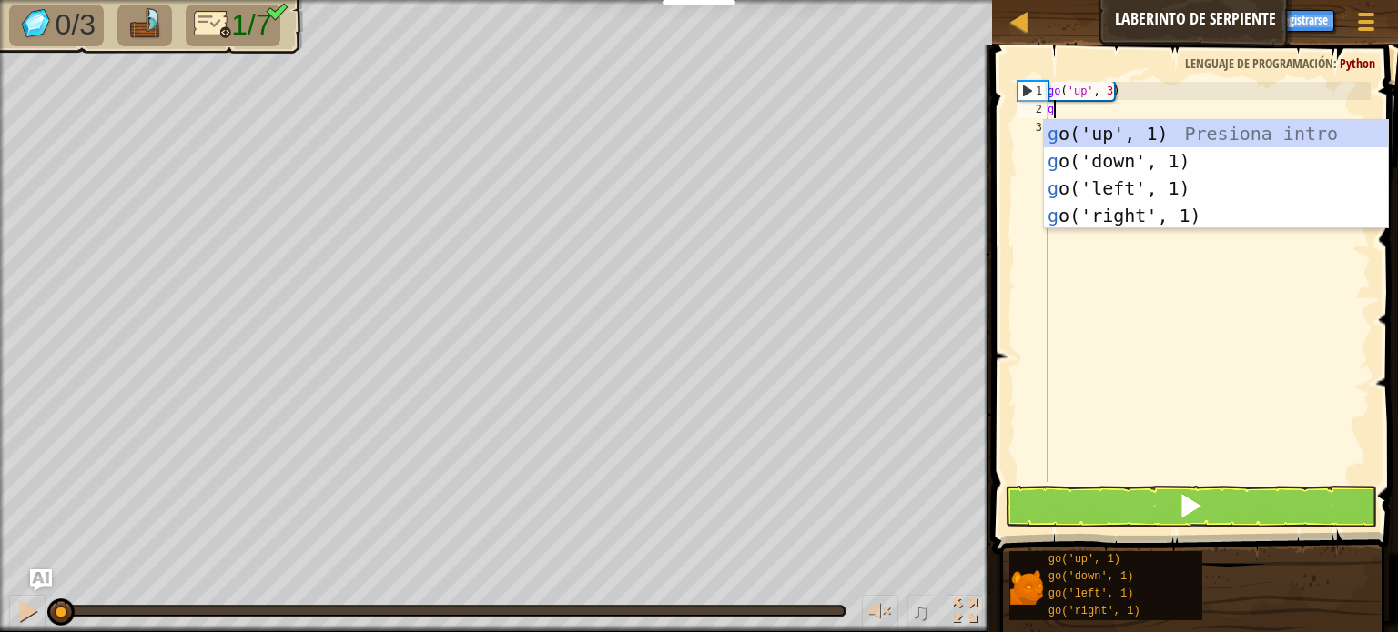
type textarea "go"
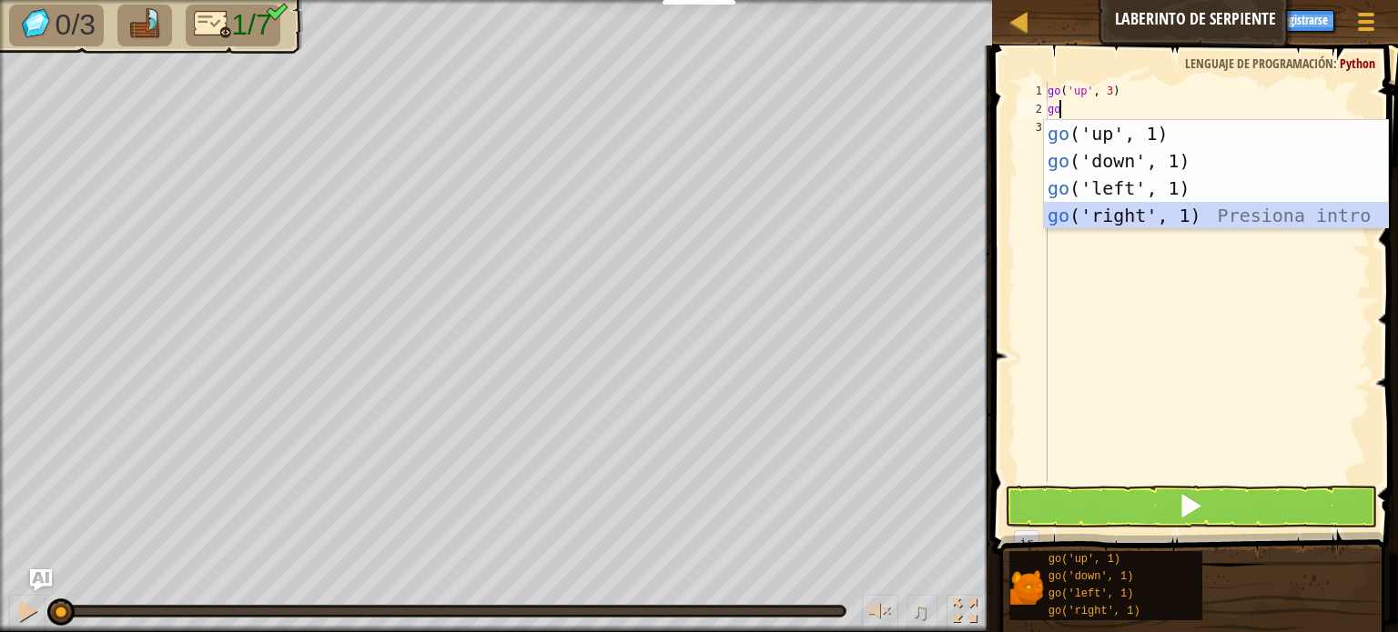
click at [1128, 224] on div "go ('up', 1) Presiona intro go ('down', 1) Presiona intro go ('left', 1) Presio…" at bounding box center [1216, 202] width 344 height 164
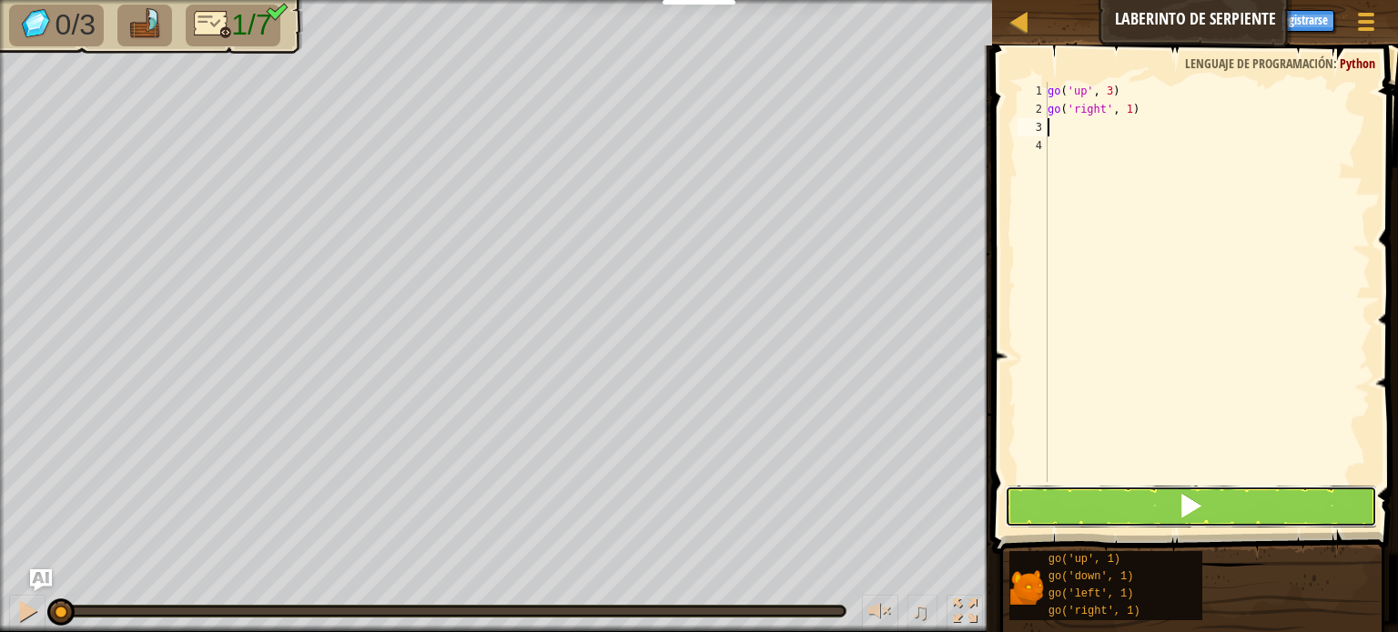
click at [1150, 501] on button at bounding box center [1191, 507] width 372 height 42
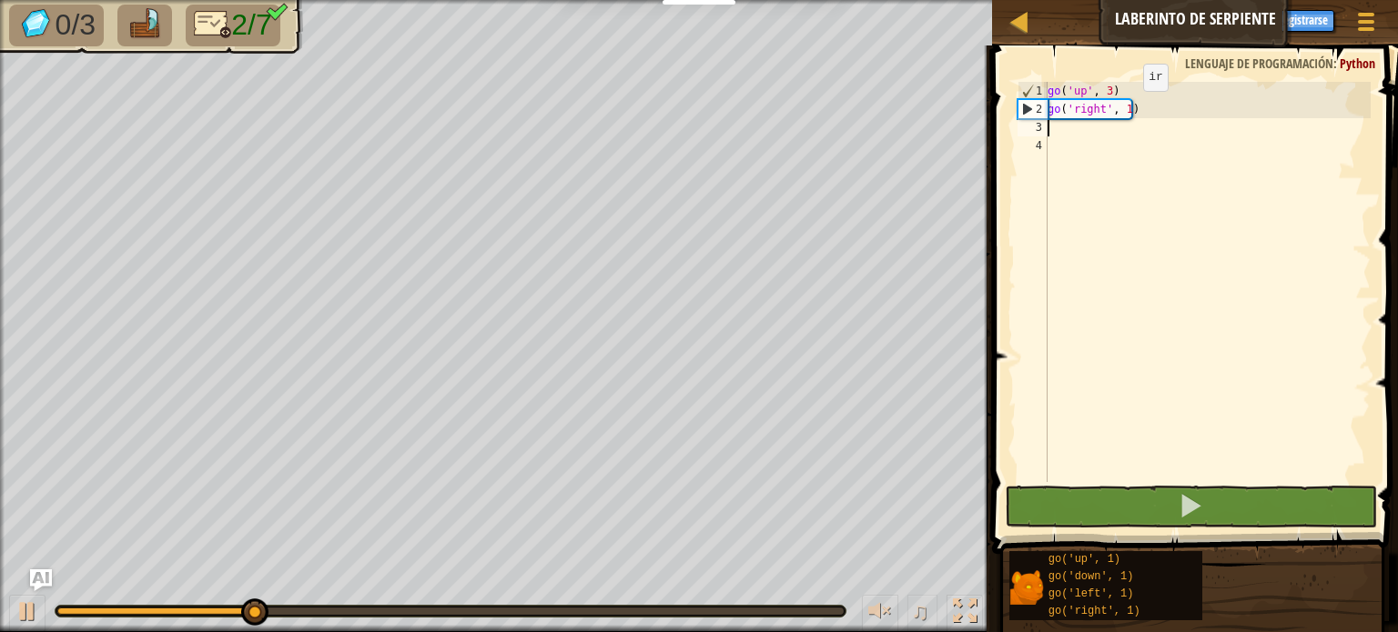
click at [1127, 108] on div "go ( 'up' , 3 ) go ( 'right' , 1 )" at bounding box center [1207, 300] width 327 height 437
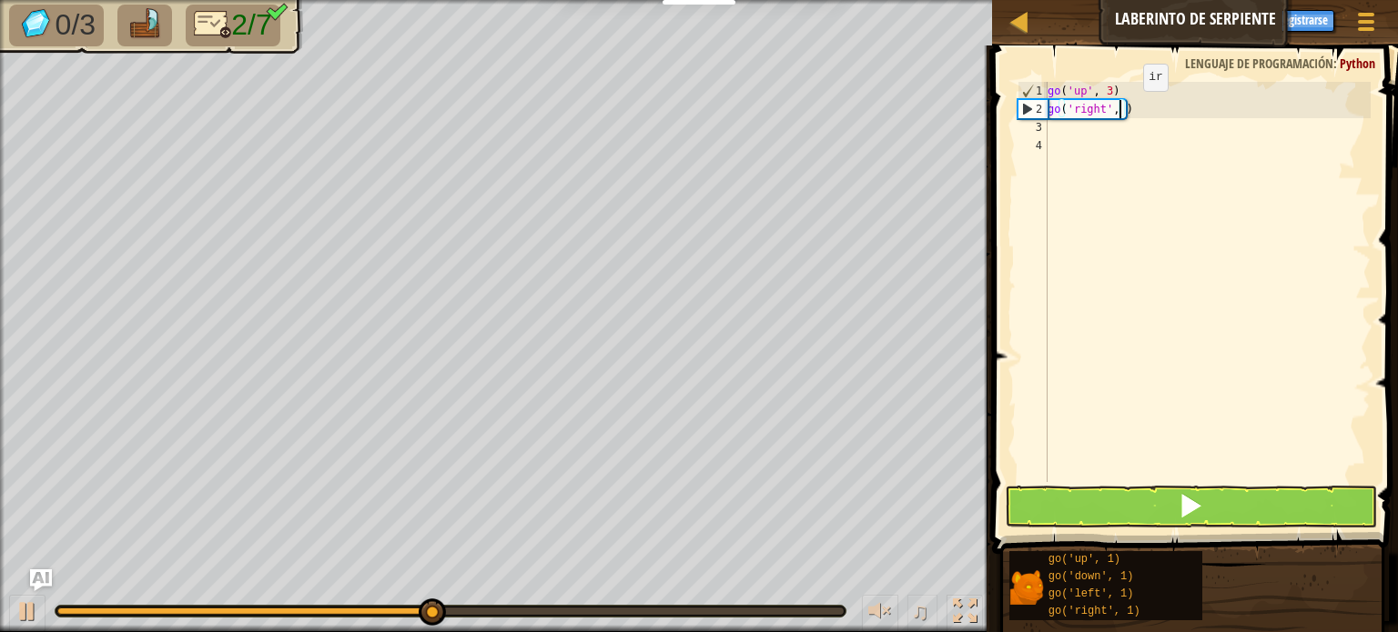
type textarea "go('right', 2)"
click at [1077, 131] on div "go ( 'up' , 3 ) go ( 'right' , 2 )" at bounding box center [1207, 300] width 327 height 437
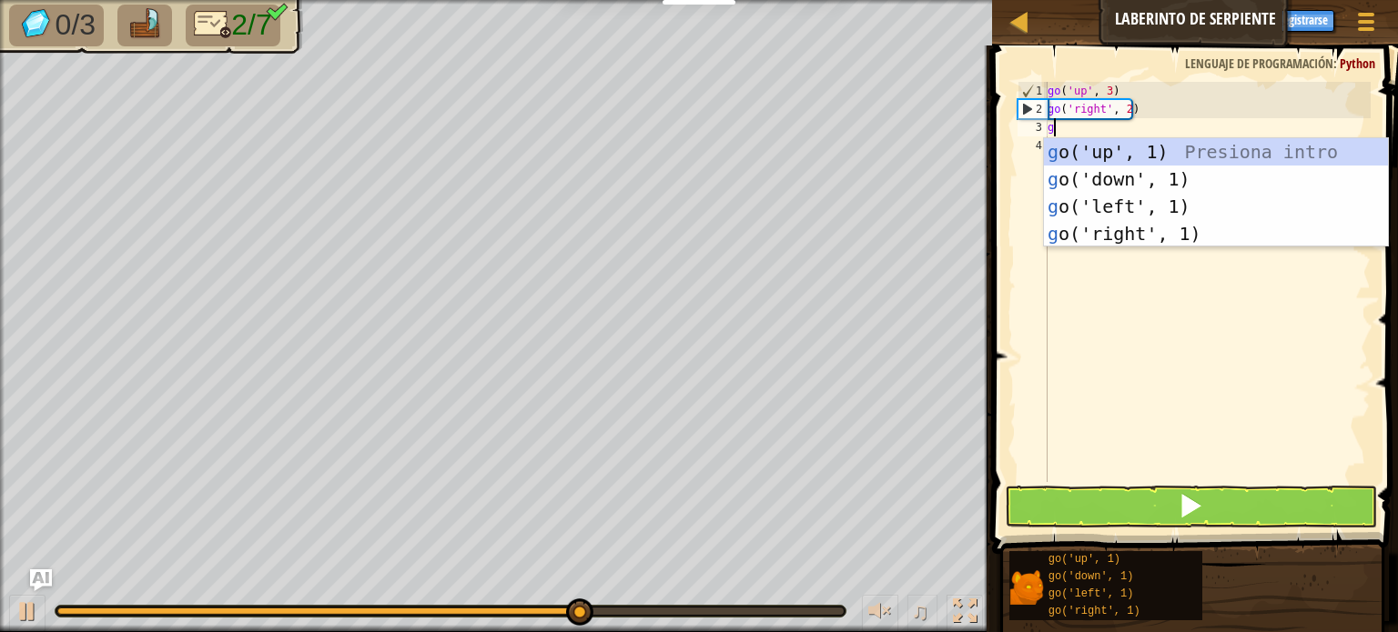
type textarea "go"
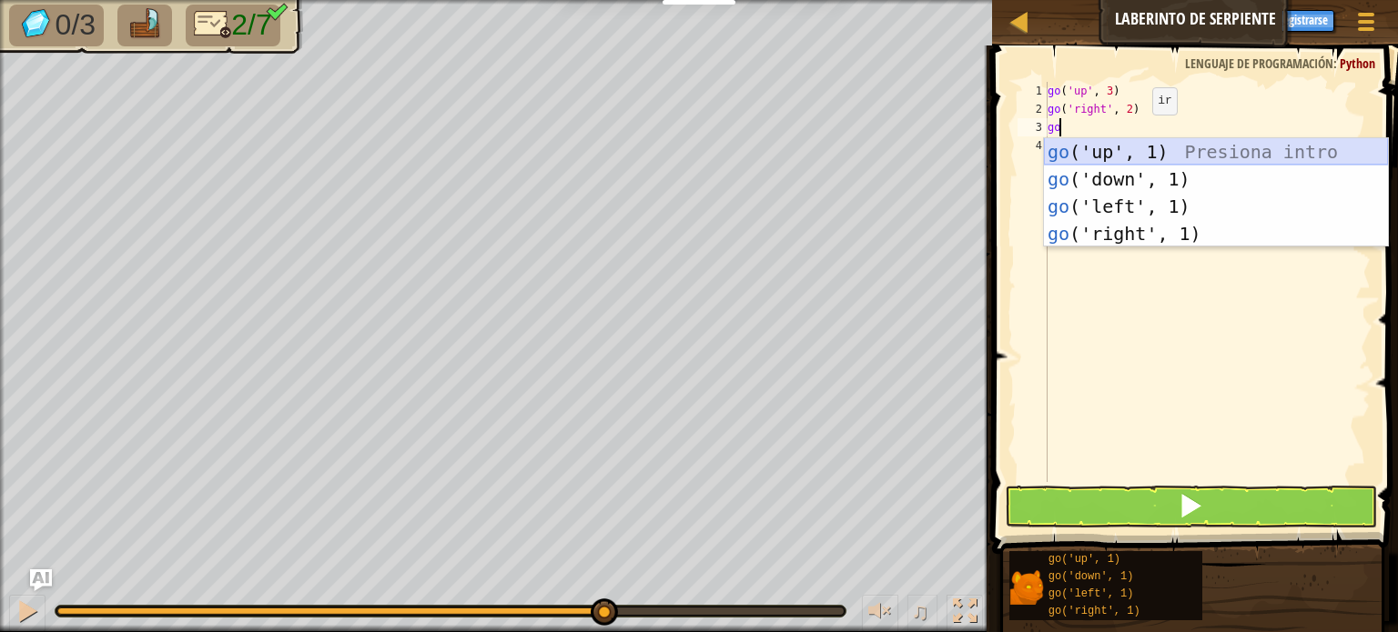
click at [1122, 151] on div "go ('up', 1) Presiona intro go ('down', 1) Presiona intro go ('left', 1) Presio…" at bounding box center [1216, 220] width 344 height 164
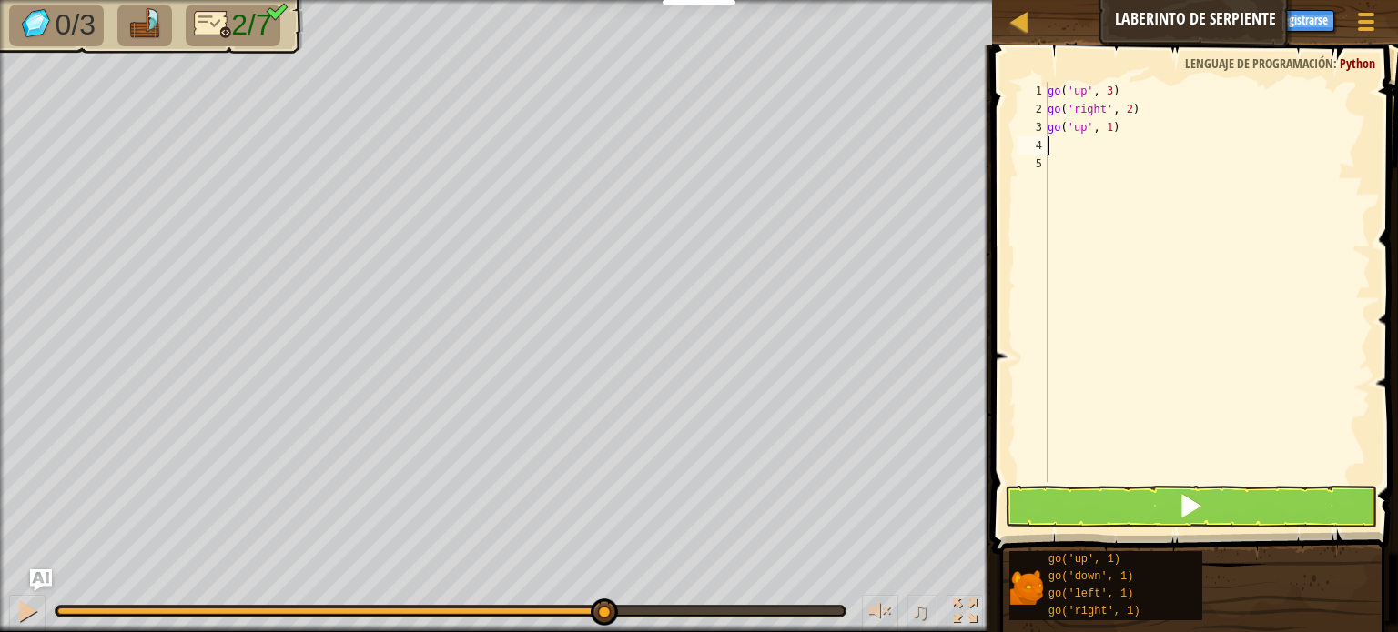
type textarea "go"
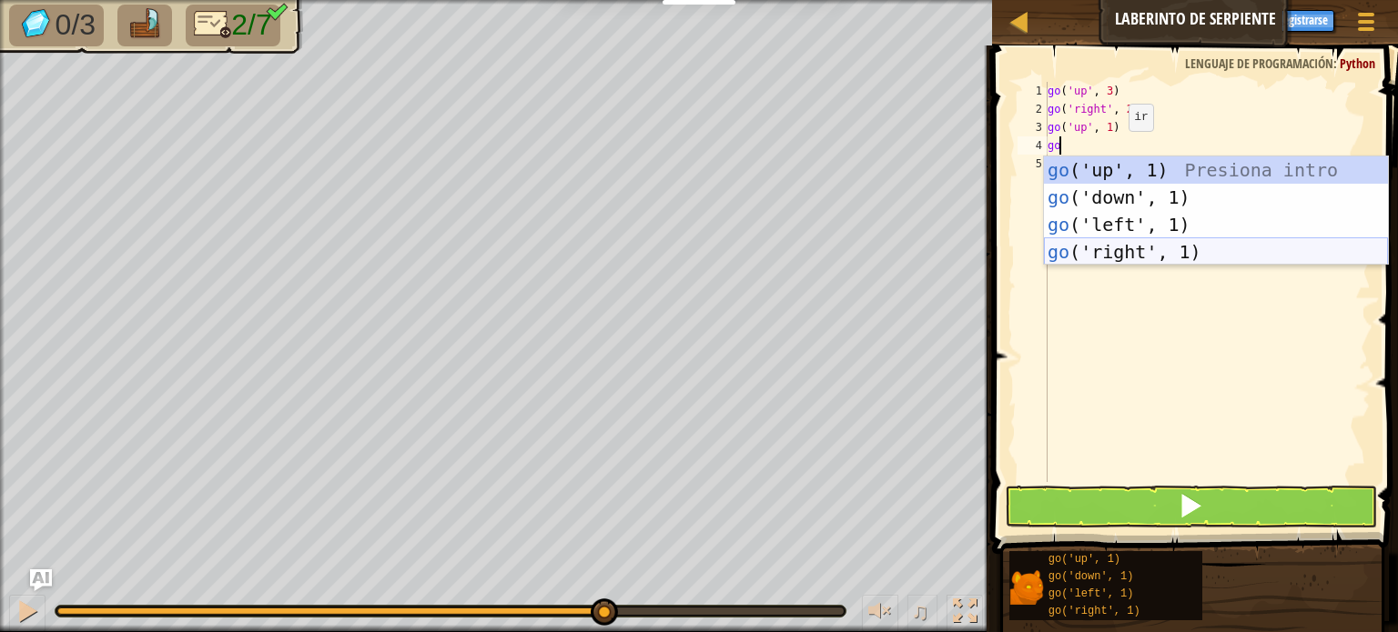
click at [1112, 254] on div "go ('up', 1) Presiona intro go ('down', 1) Presiona intro go ('left', 1) Presio…" at bounding box center [1216, 238] width 344 height 164
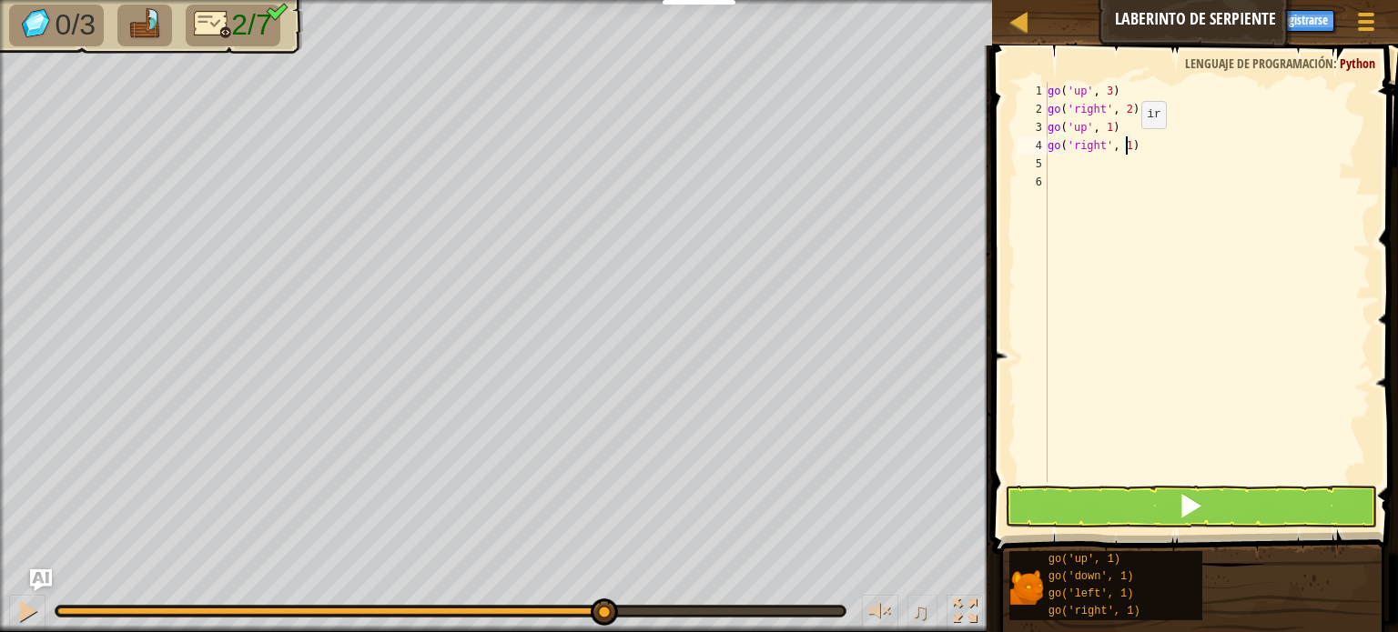
click at [1126, 146] on div "go ( 'up' , 3 ) go ( 'right' , 2 ) go ( 'up' , 1 ) go ( 'right' , 1 )" at bounding box center [1207, 300] width 327 height 437
type textarea "go('right', 2)"
click at [1065, 163] on div "go ( 'up' , 3 ) go ( 'right' , 2 ) go ( 'up' , 1 ) go ( 'right' , 2 )" at bounding box center [1207, 300] width 327 height 437
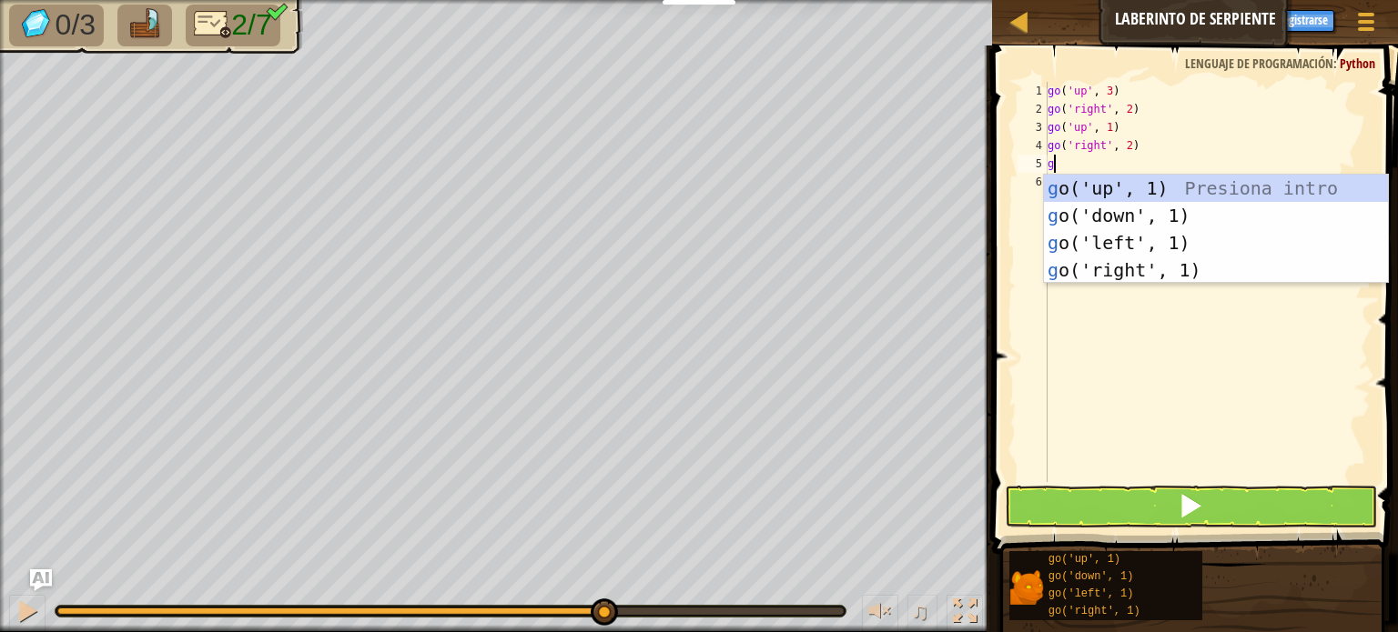
type textarea "go"
click at [1125, 219] on div "go ('up', 1) Presiona intro go ('down', 1) Presiona intro go ('left', 1) Presio…" at bounding box center [1216, 257] width 344 height 164
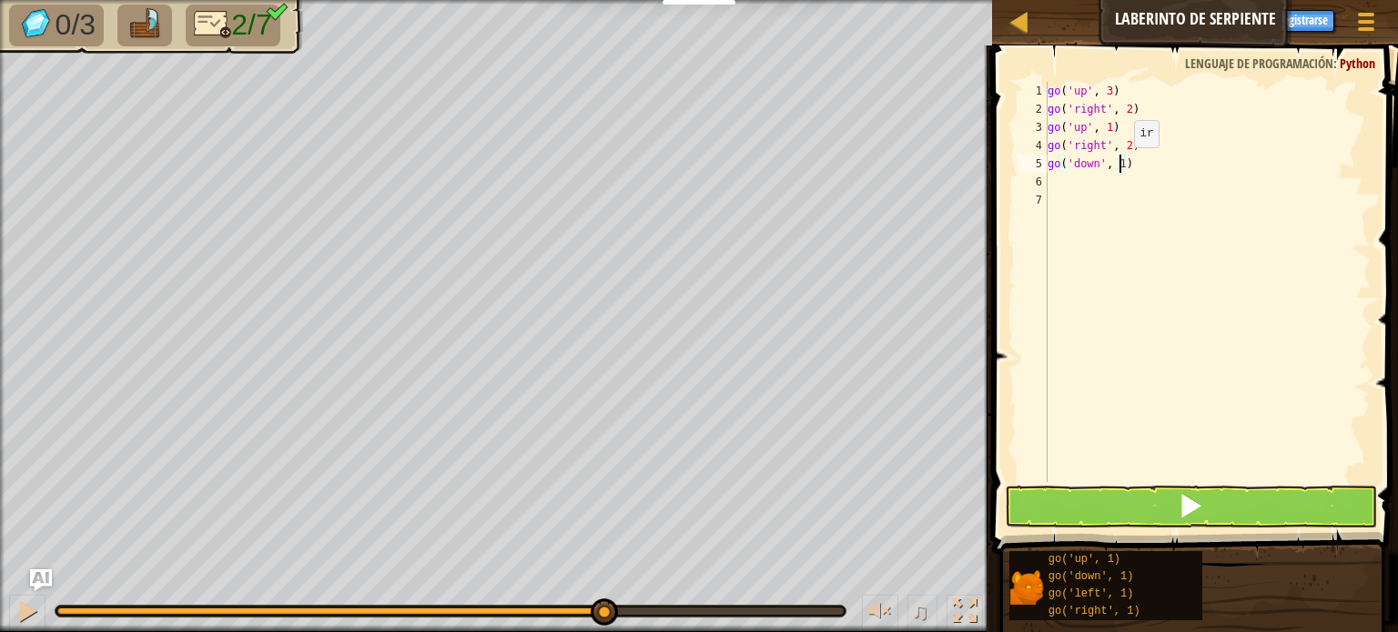
click at [1118, 166] on div "go ( 'up' , 3 ) go ( 'right' , 2 ) go ( 'up' , 1 ) go ( 'right' , 2 ) go ( 'dow…" at bounding box center [1207, 300] width 327 height 437
type textarea "go('down', 2)"
click at [1077, 177] on div "go ( 'up' , 3 ) go ( 'right' , 2 ) go ( 'up' , 1 ) go ( 'right' , 2 ) go ( 'dow…" at bounding box center [1207, 300] width 327 height 437
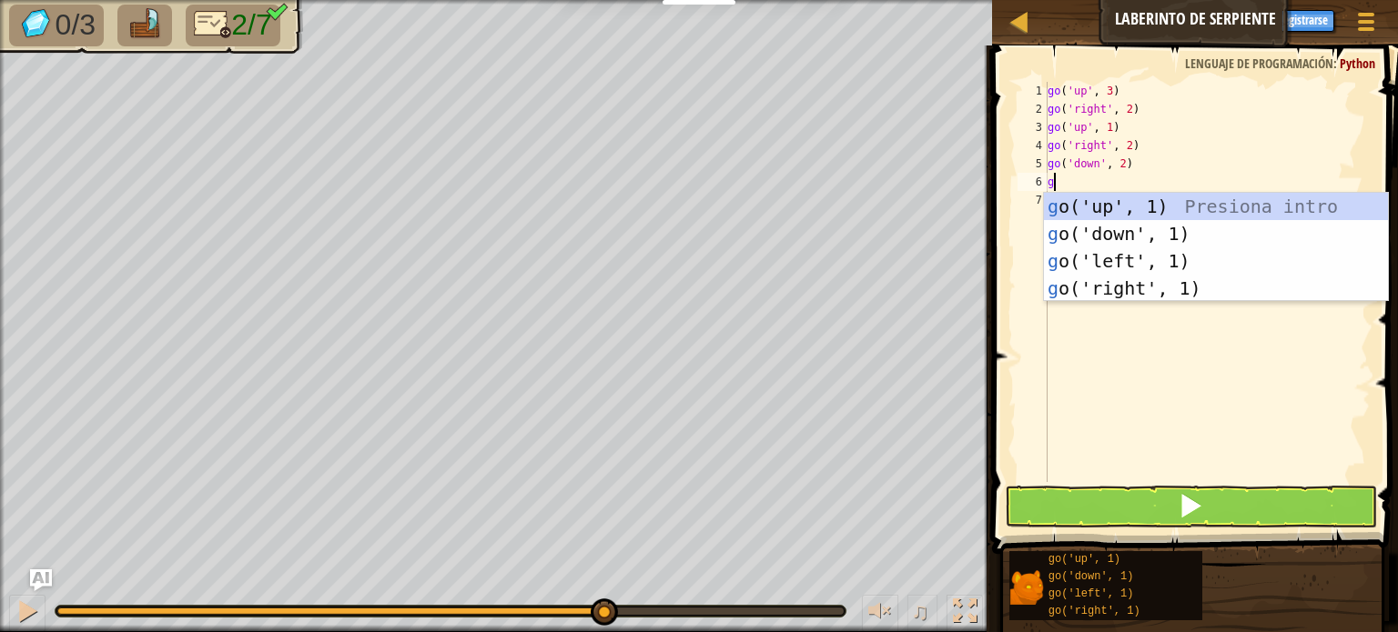
type textarea "go"
click at [1132, 290] on div "go ('up', 1) Presiona intro go ('down', 1) Presiona intro go ('left', 1) Presio…" at bounding box center [1216, 275] width 344 height 164
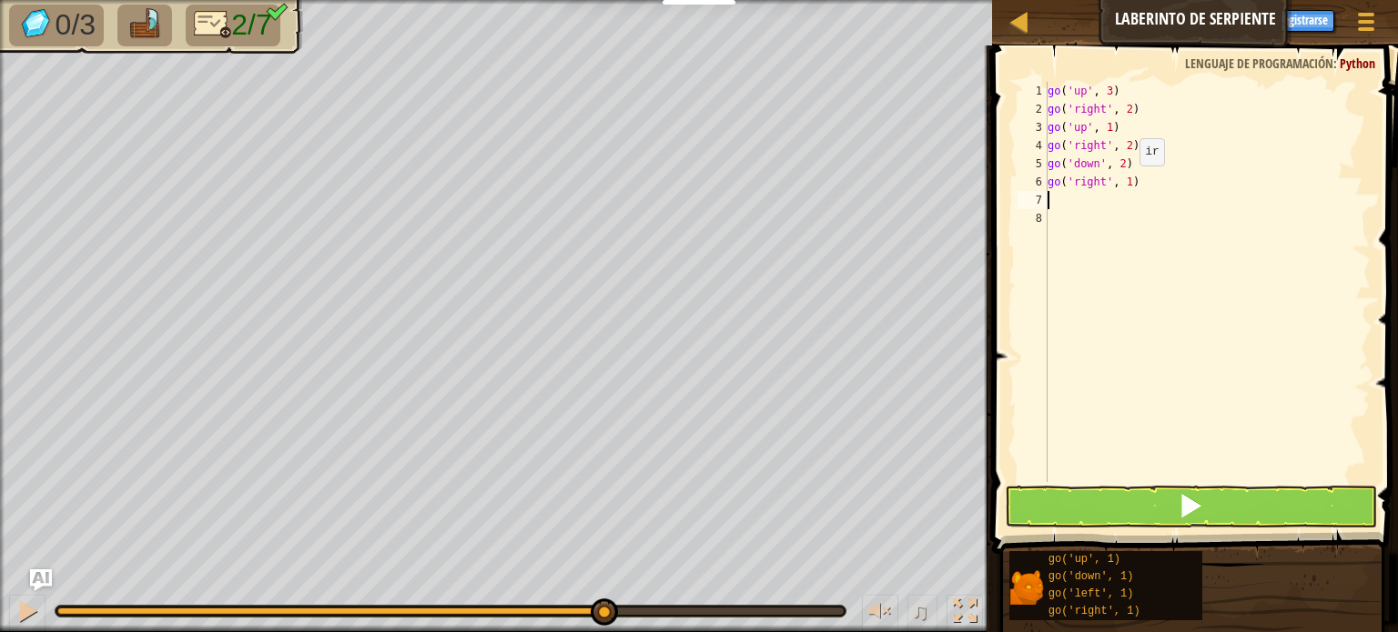
click at [1124, 184] on div "go ( 'up' , 3 ) go ( 'right' , 2 ) go ( 'up' , 1 ) go ( 'right' , 2 ) go ( 'dow…" at bounding box center [1207, 300] width 327 height 437
type textarea "go('right', 2)"
click at [1097, 199] on div "go ( 'up' , 3 ) go ( 'right' , 2 ) go ( 'up' , 1 ) go ( 'right' , 2 ) go ( 'dow…" at bounding box center [1207, 300] width 327 height 437
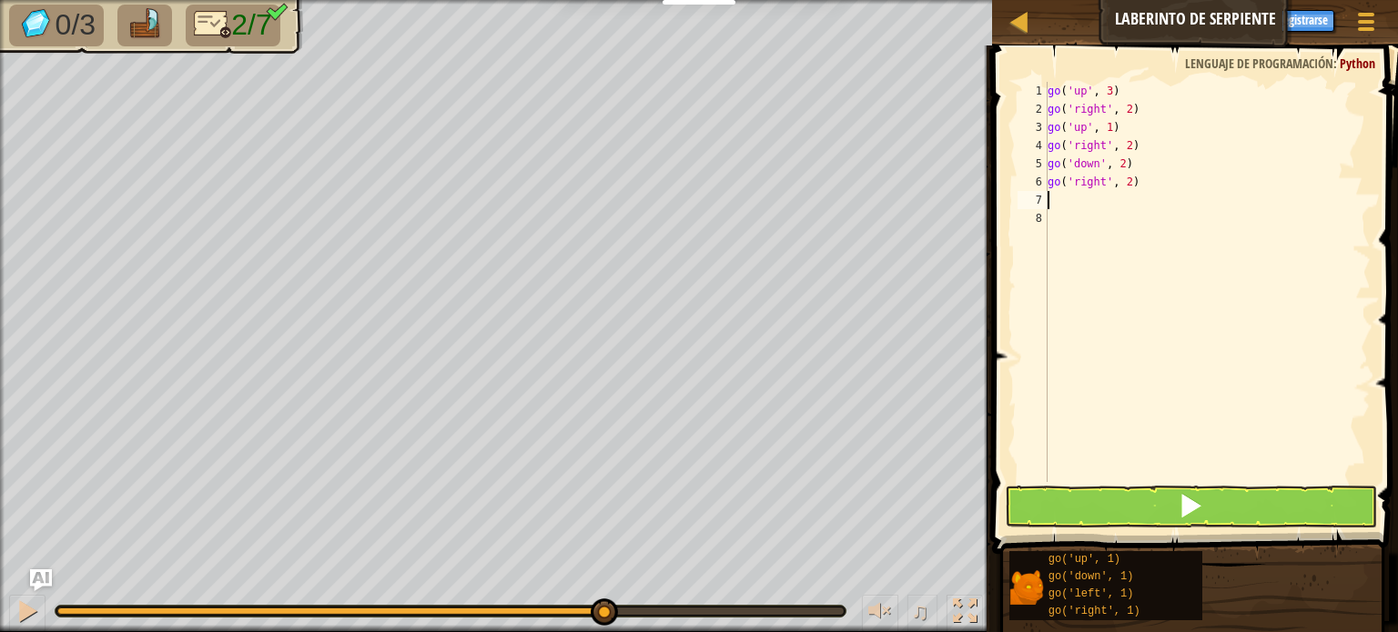
type textarea "go"
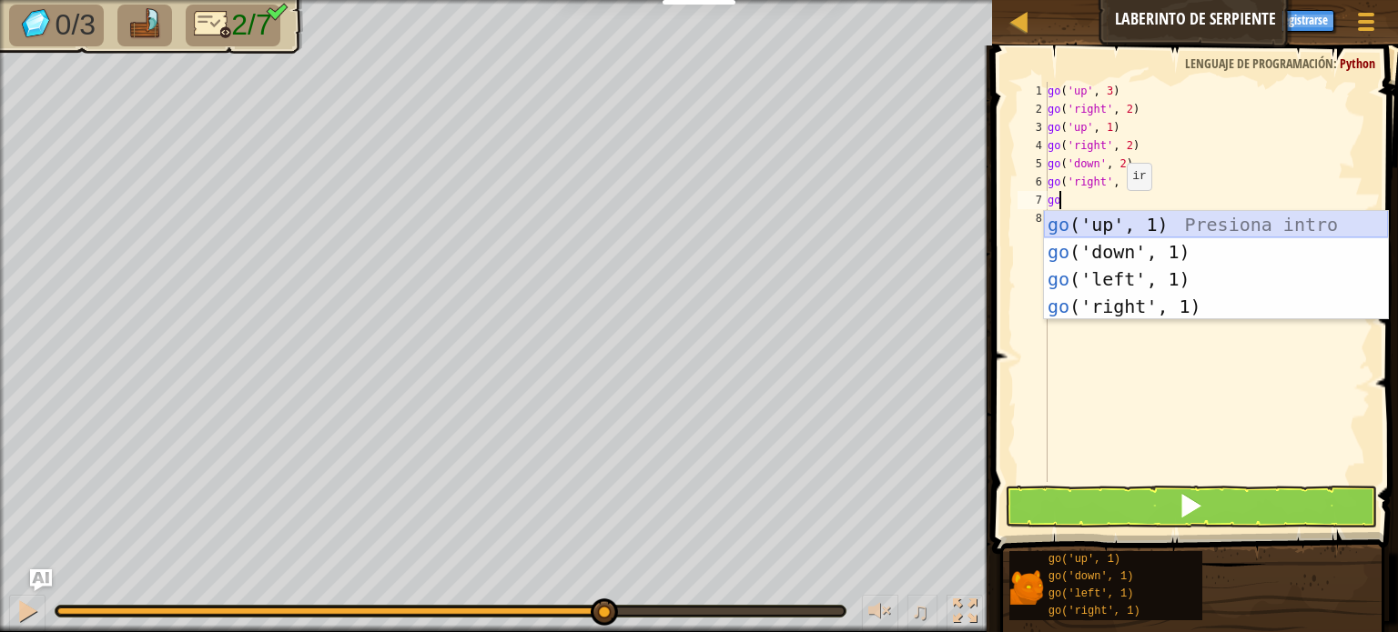
click at [1116, 227] on div "go ('up', 1) Presiona intro go ('down', 1) Presiona intro go ('left', 1) Presio…" at bounding box center [1216, 293] width 344 height 164
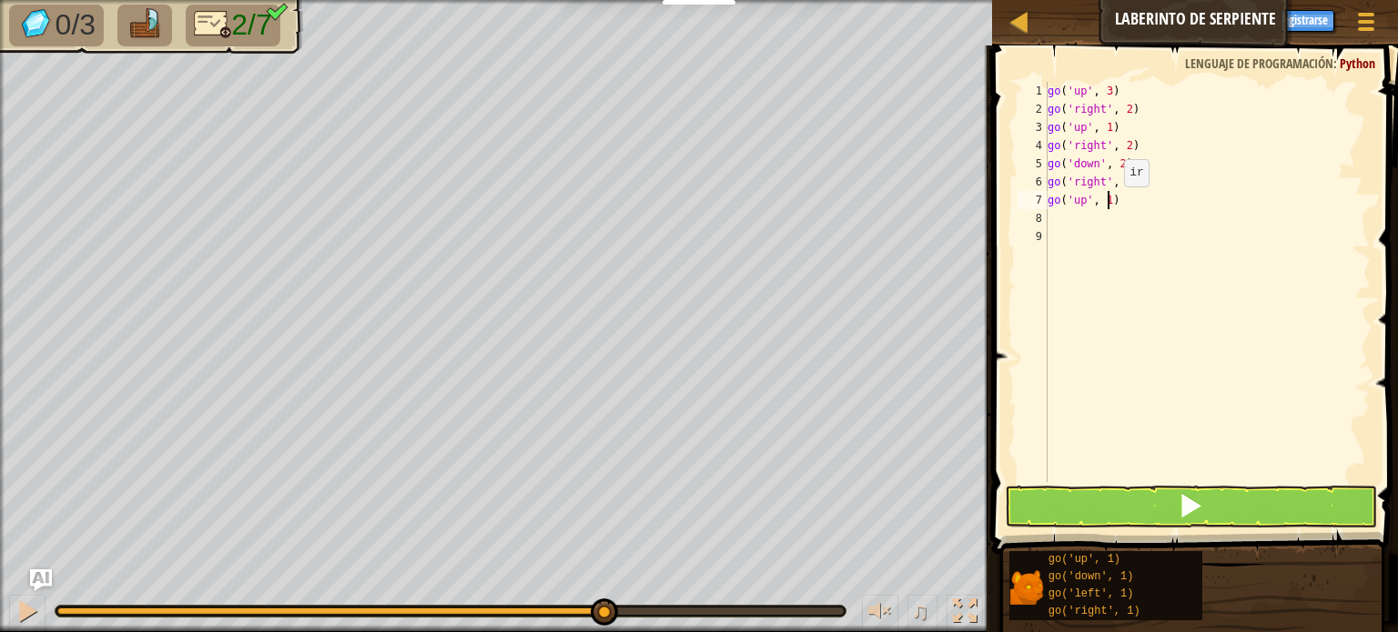
click at [1108, 204] on div "go ( 'up' , 3 ) go ( 'right' , 2 ) go ( 'up' , 1 ) go ( 'right' , 2 ) go ( 'dow…" at bounding box center [1207, 300] width 327 height 437
type textarea "go('up', 3)"
click at [1150, 498] on button at bounding box center [1191, 507] width 372 height 42
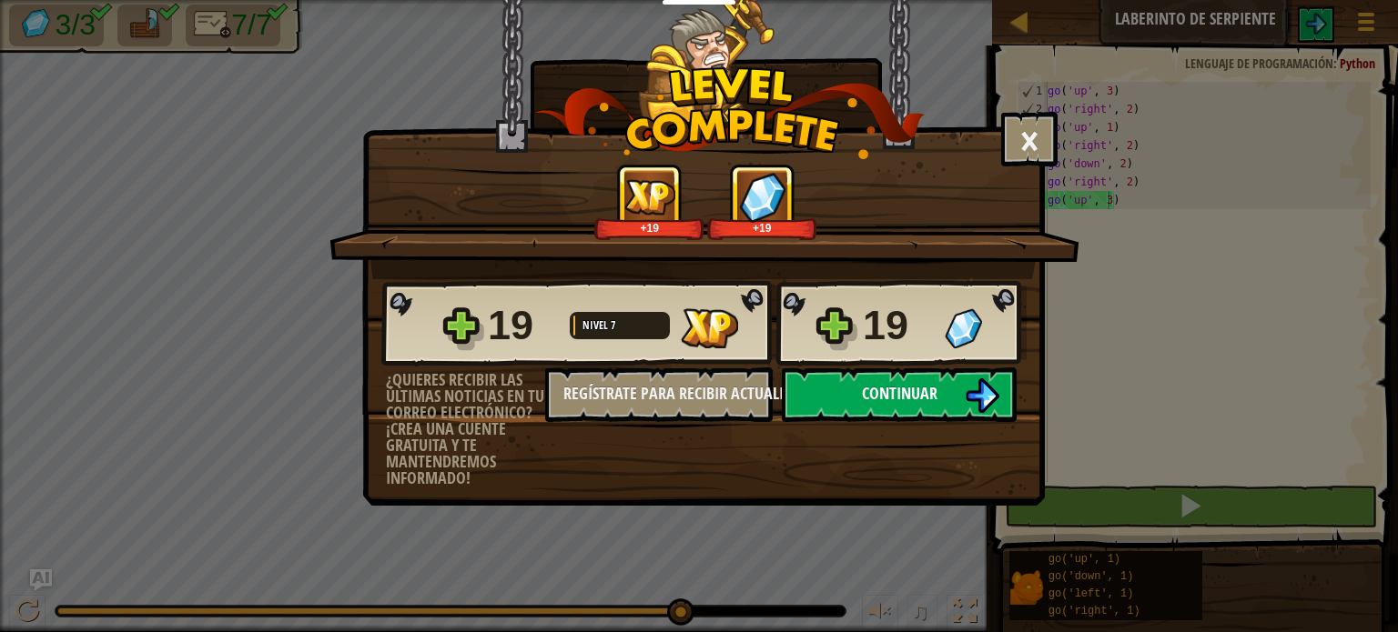
click at [965, 410] on img at bounding box center [981, 396] width 35 height 35
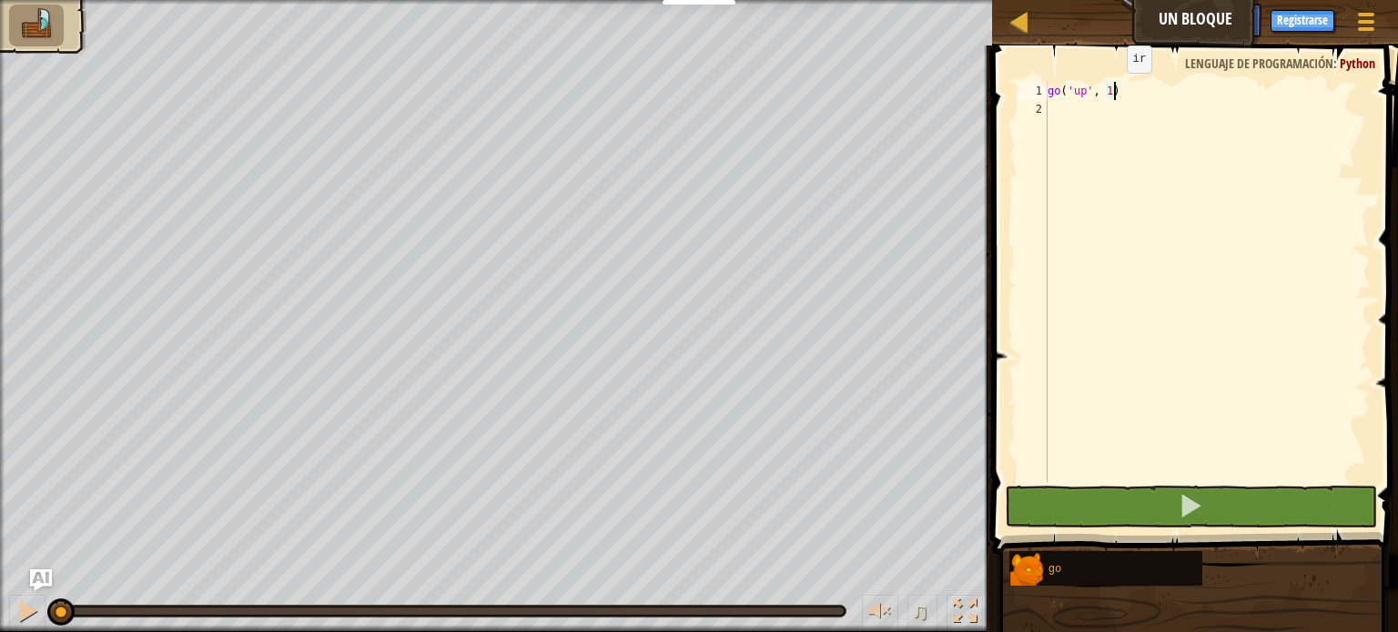
click at [1110, 90] on div "go ( 'up' , 1 )" at bounding box center [1207, 300] width 327 height 437
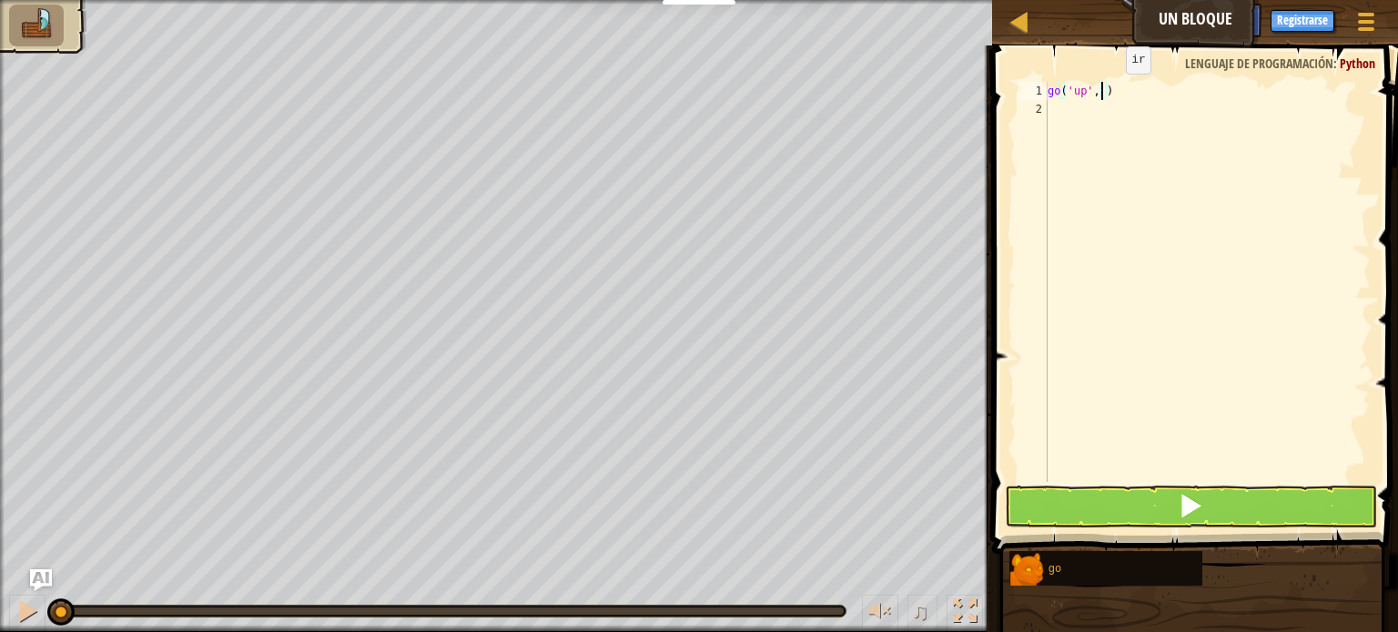
type textarea "go('up', 2)"
click at [1061, 119] on div "go ( 'up' , 2 )" at bounding box center [1207, 300] width 327 height 437
type textarea "go"
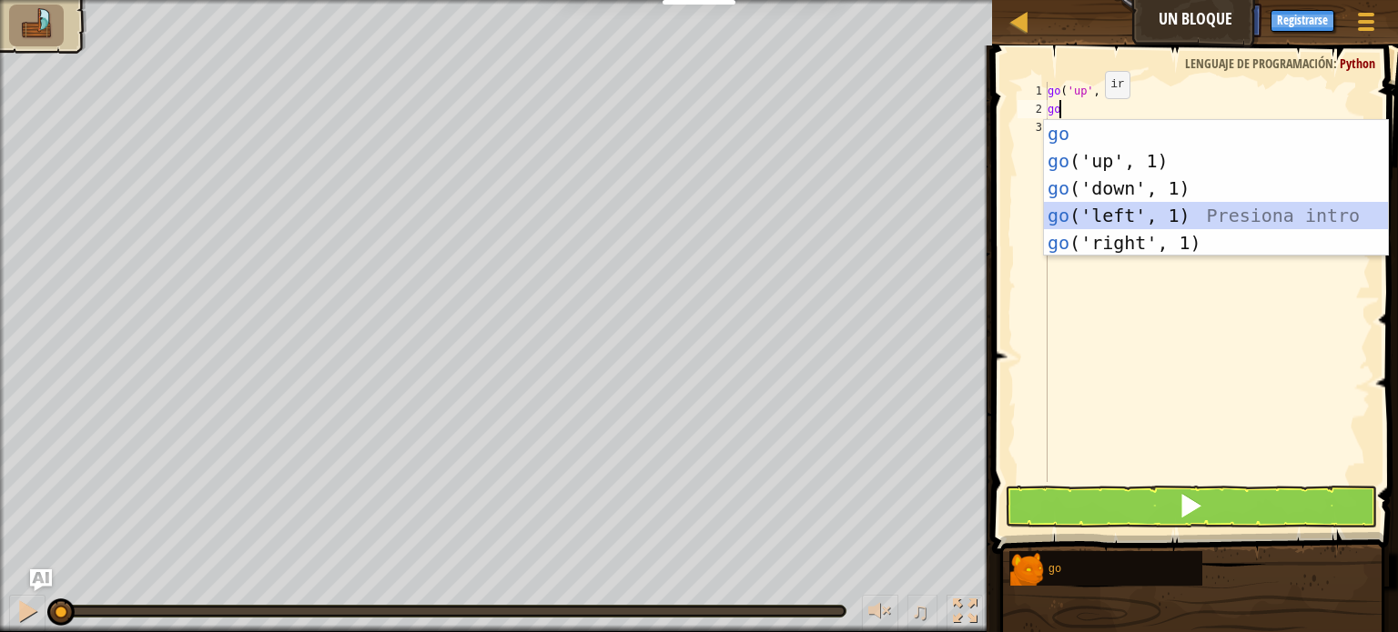
click at [1109, 223] on div "go Presiona intro go ('up', 1) Presiona intro go ('down', 1) Presiona intro go …" at bounding box center [1216, 215] width 344 height 191
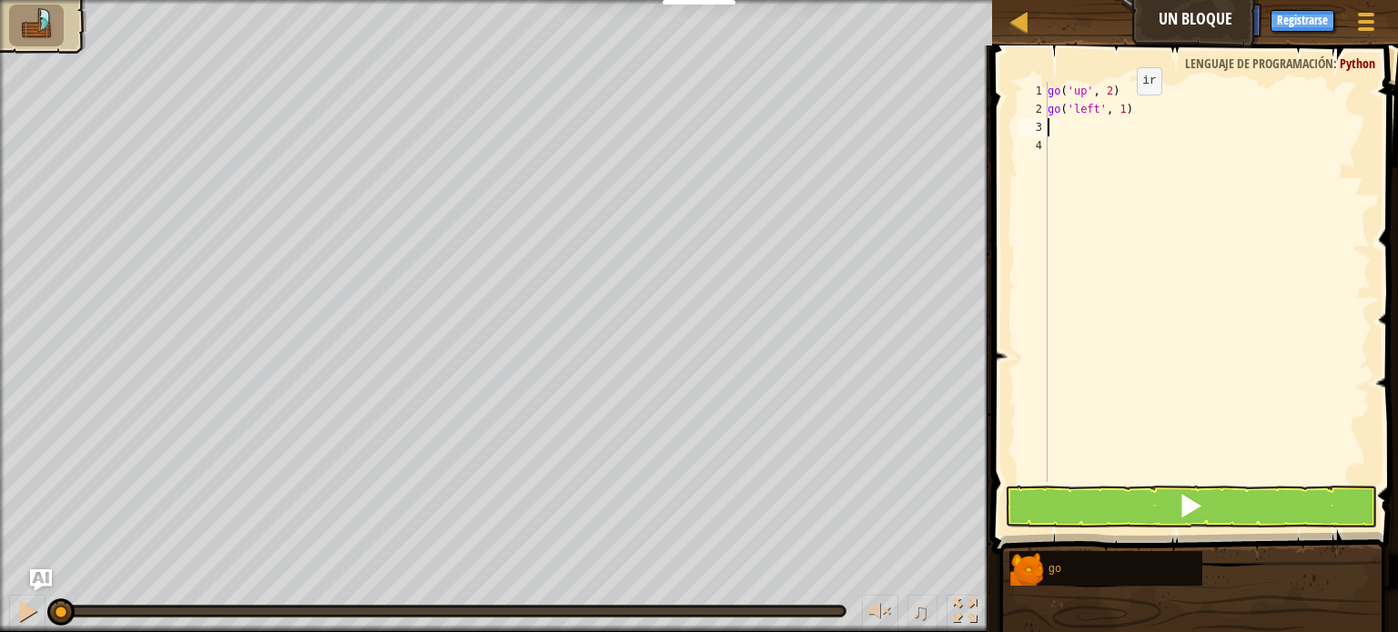
click at [1121, 112] on div "go ( 'up' , 2 ) go ( 'left' , 1 )" at bounding box center [1207, 300] width 327 height 437
type textarea "go('left', 3)"
click at [1088, 128] on div "go ( 'up' , 2 ) go ( 'left' , 3 )" at bounding box center [1207, 300] width 327 height 437
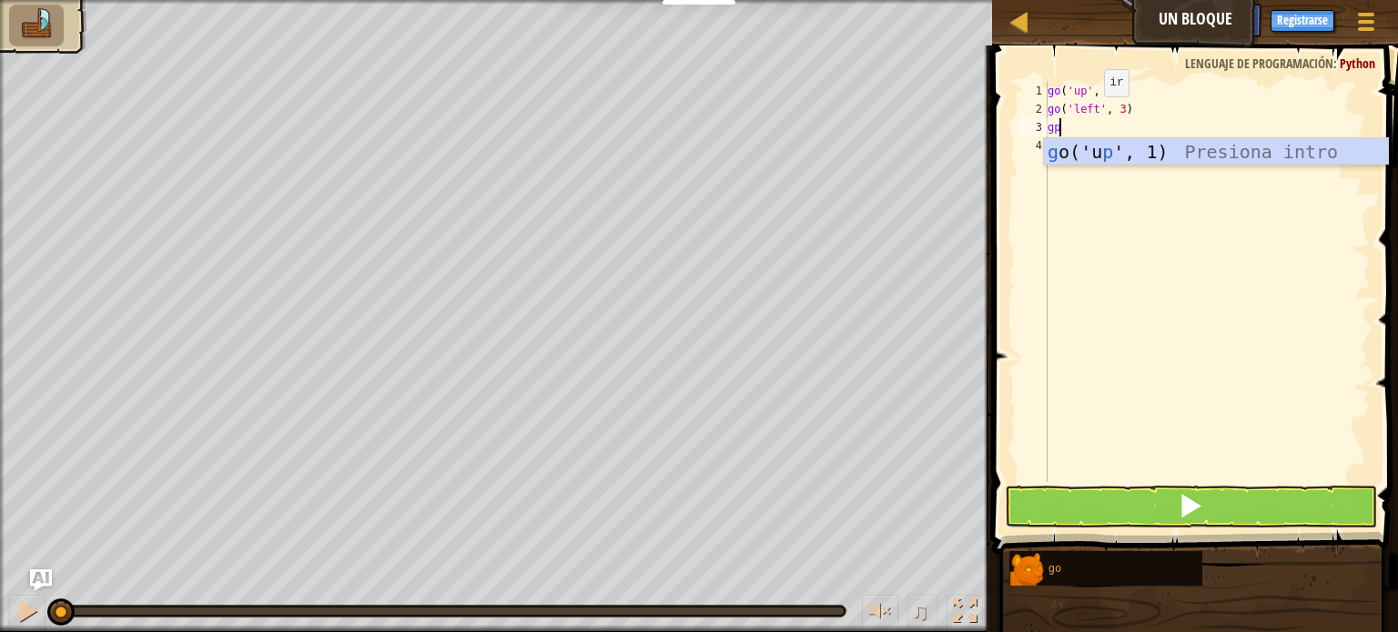
type textarea "g"
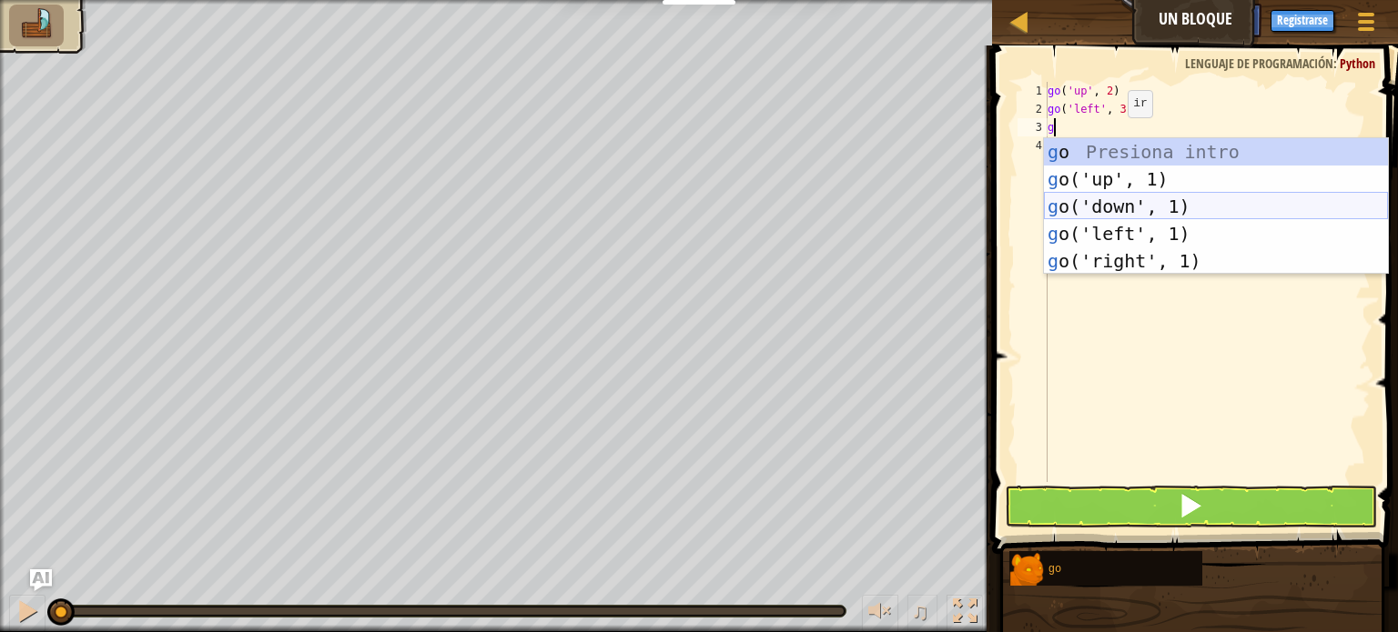
click at [1126, 211] on div "g o Presiona intro g o('up', 1) Presiona intro g o('down', 1) Presiona intro g …" at bounding box center [1216, 233] width 344 height 191
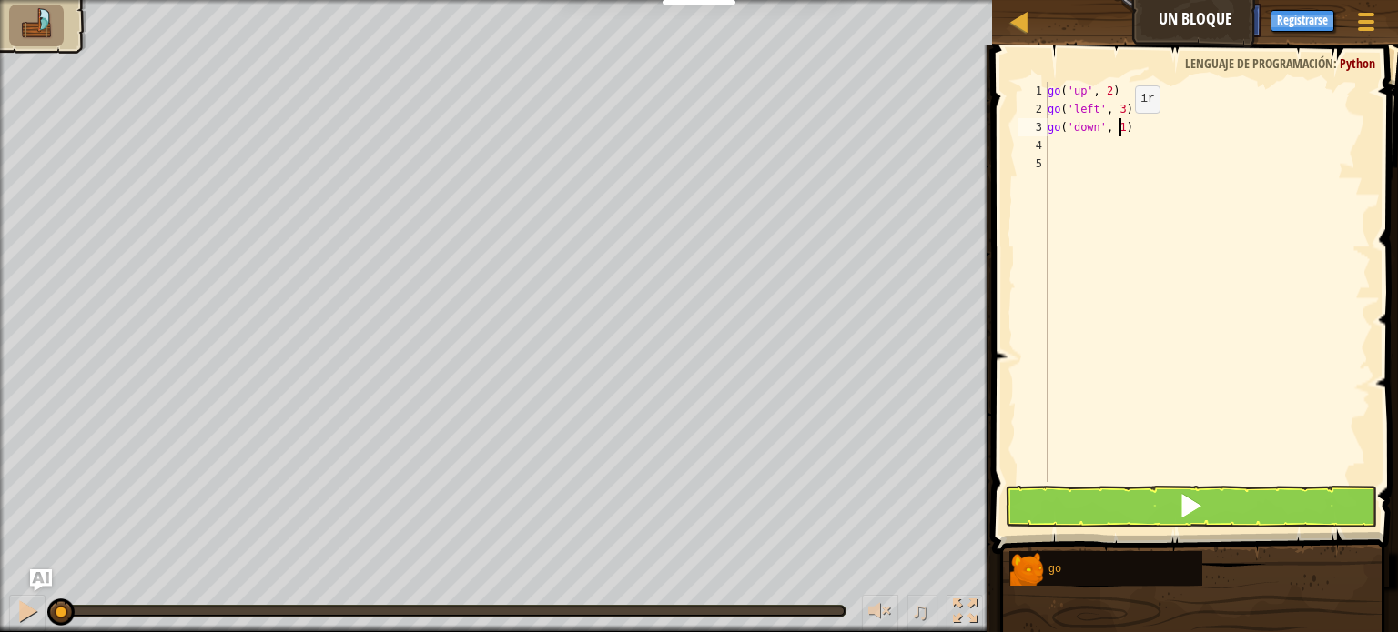
click at [1119, 130] on div "go ( 'up' , 2 ) go ( 'left' , 3 ) go ( 'down' , 1 )" at bounding box center [1207, 300] width 327 height 437
type textarea "go('down', 2)"
click at [1079, 145] on div "go ( 'up' , 2 ) go ( 'left' , 3 ) go ( 'down' , 2 )" at bounding box center [1207, 300] width 327 height 437
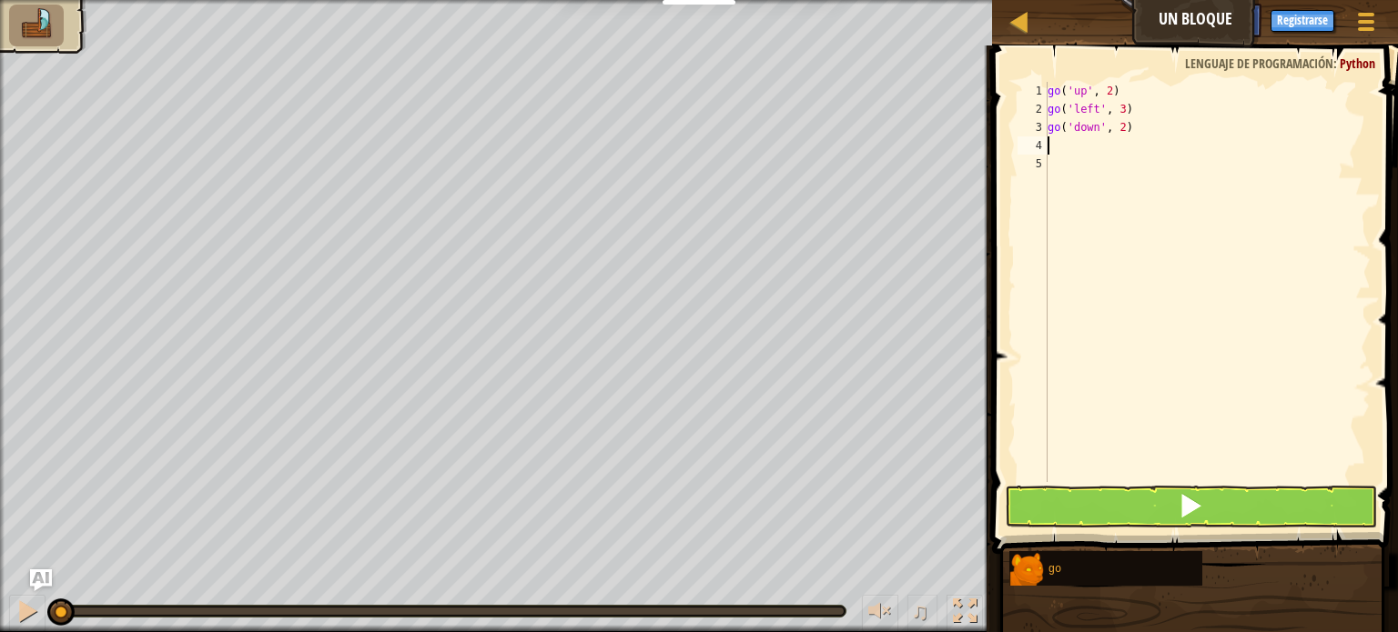
type textarea "go"
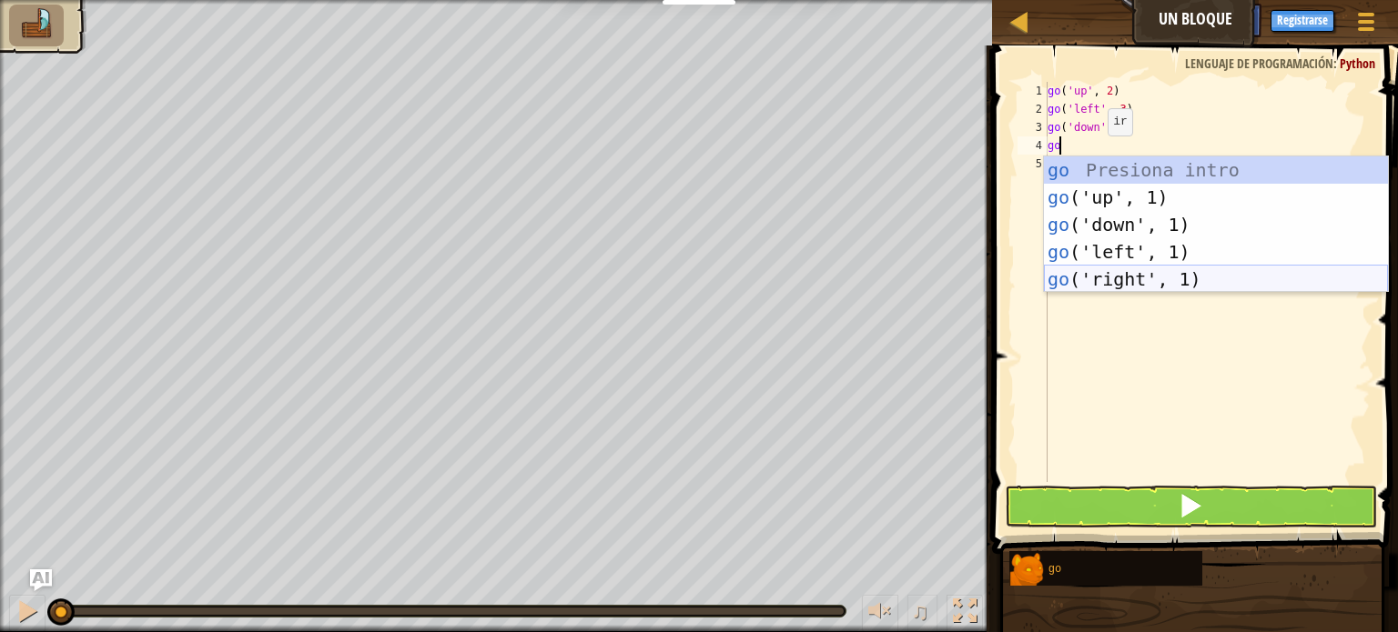
click at [1150, 278] on div "go Presiona intro go ('up', 1) Presiona intro go ('down', 1) Presiona intro go …" at bounding box center [1216, 251] width 344 height 191
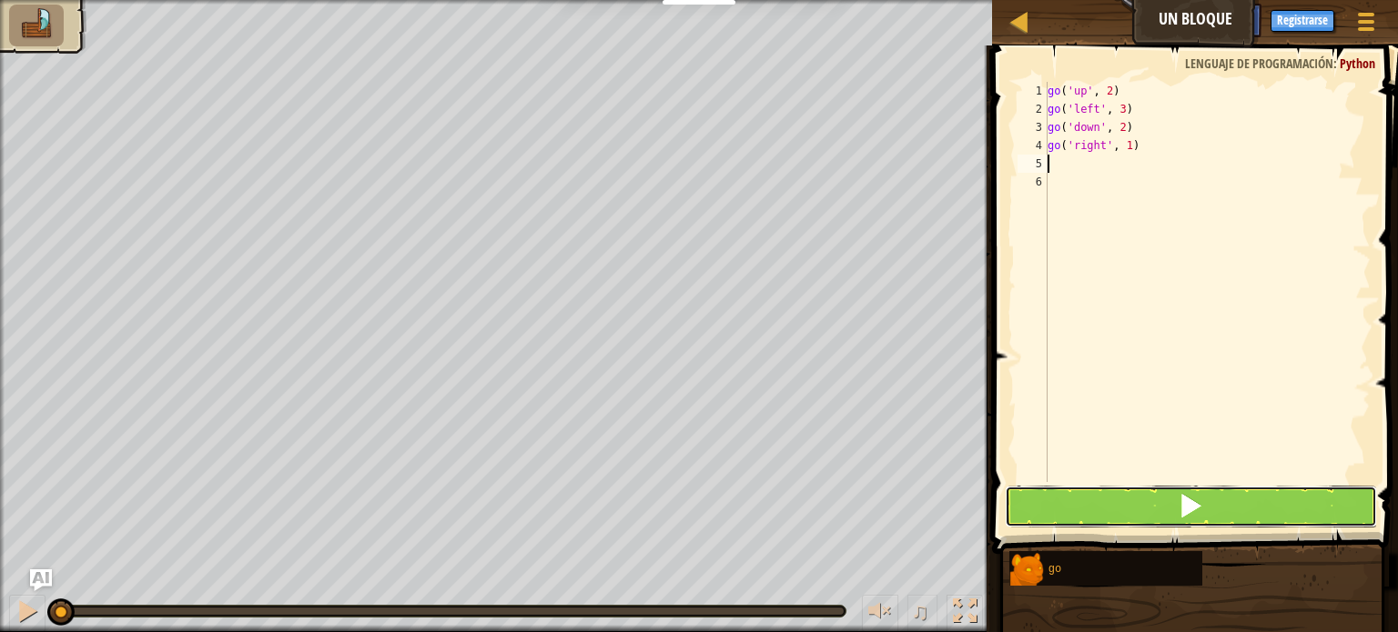
click at [1139, 497] on button at bounding box center [1191, 507] width 372 height 42
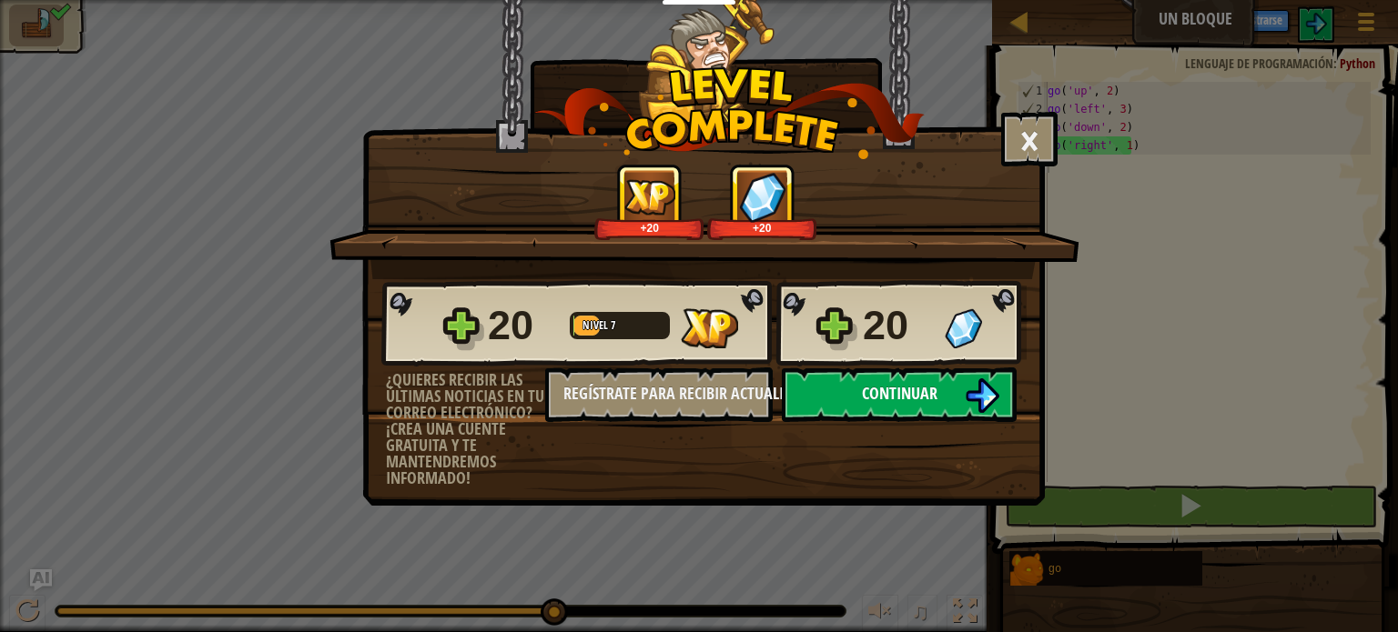
click at [952, 393] on button "Continuar" at bounding box center [899, 395] width 235 height 55
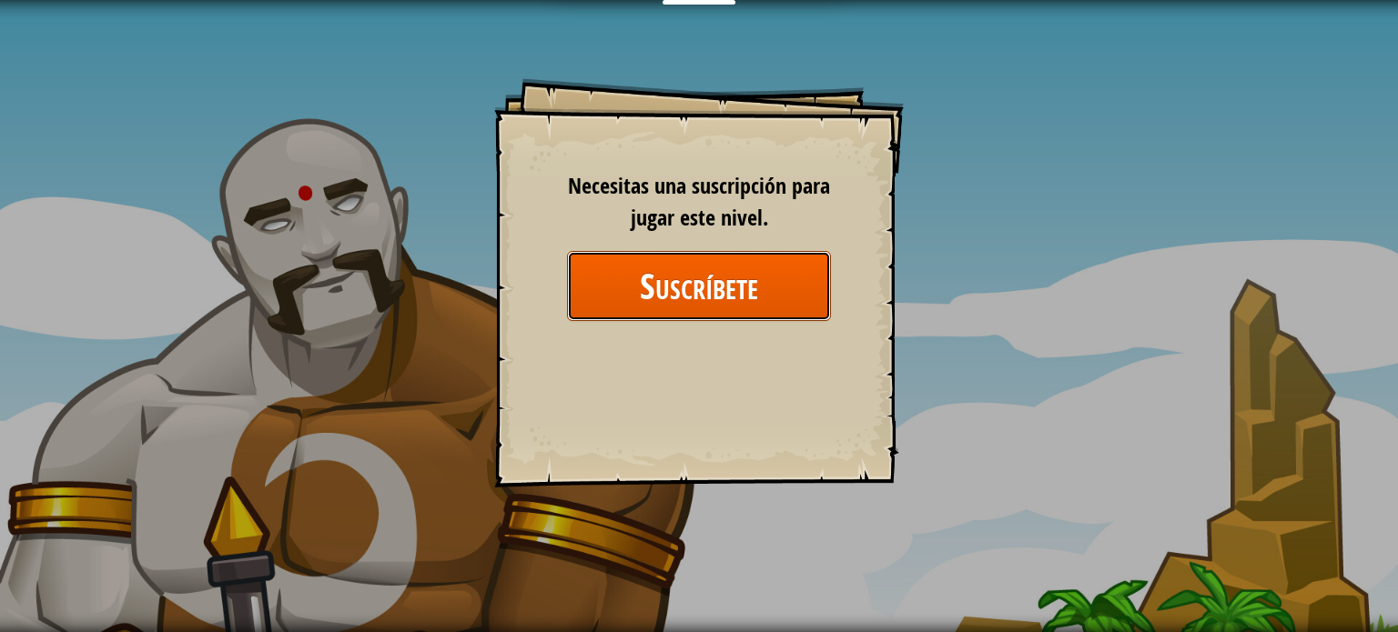
click at [718, 296] on button "Suscríbete" at bounding box center [699, 286] width 264 height 70
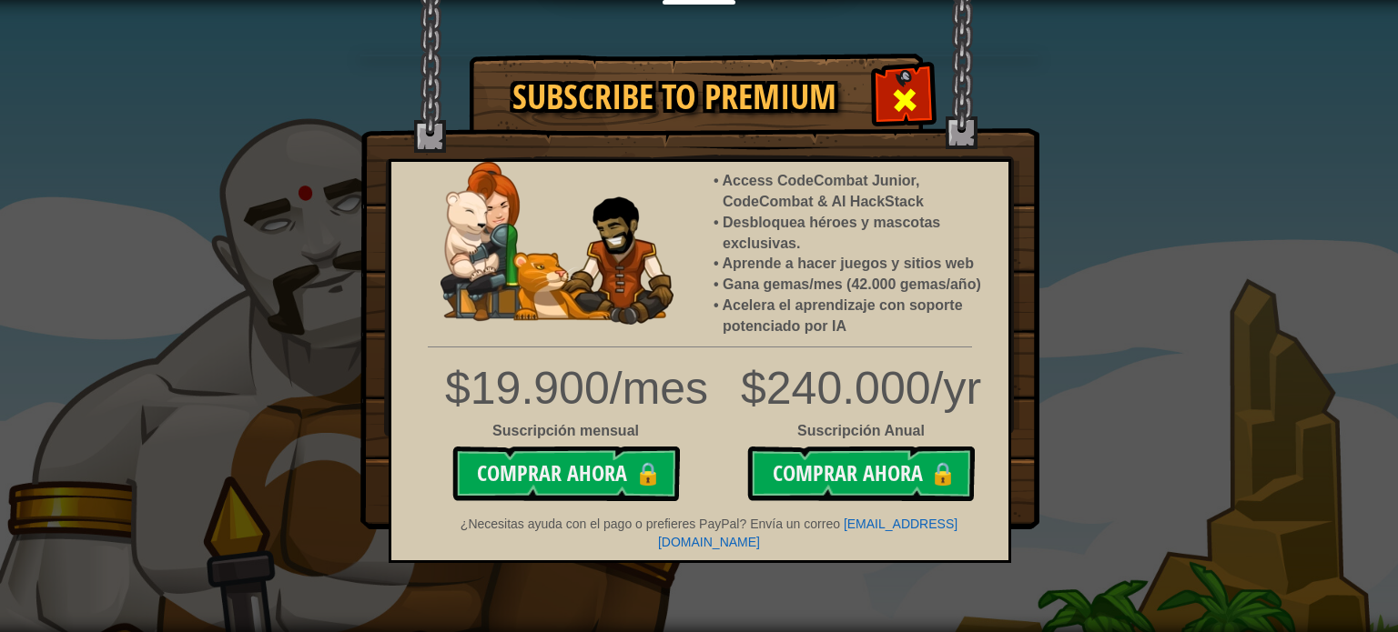
click at [911, 97] on span at bounding box center [904, 100] width 29 height 29
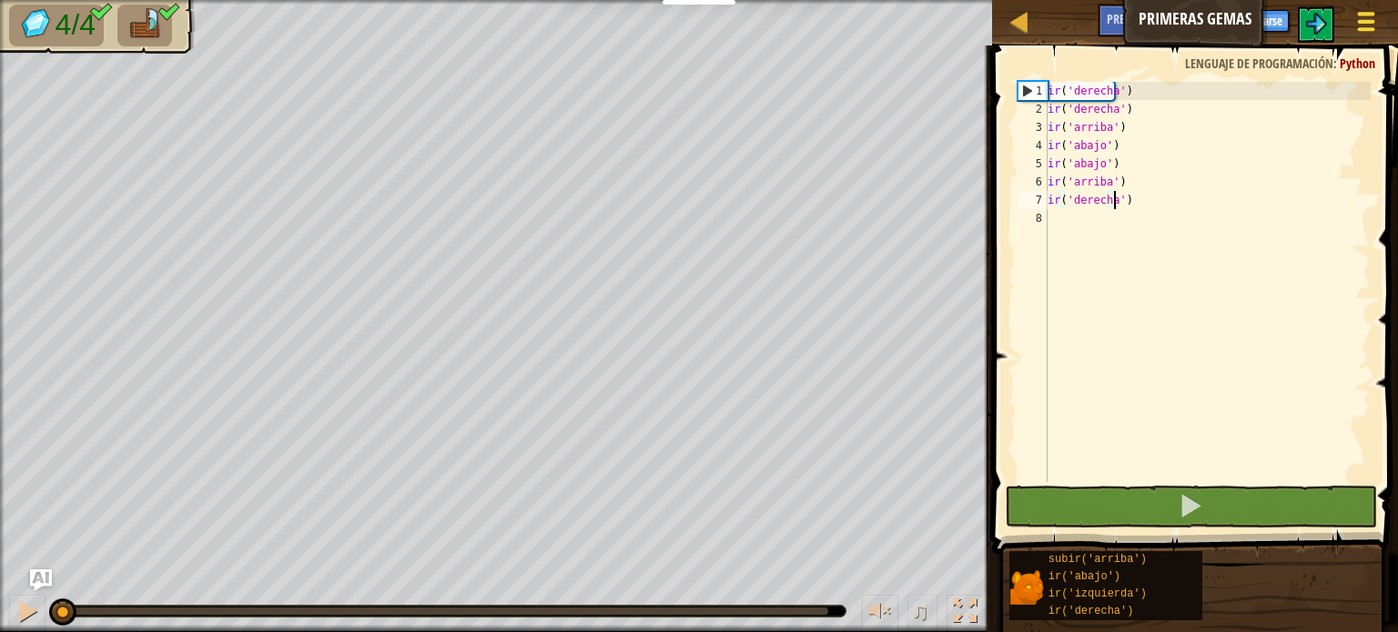
click at [1354, 25] on div at bounding box center [1365, 21] width 25 height 26
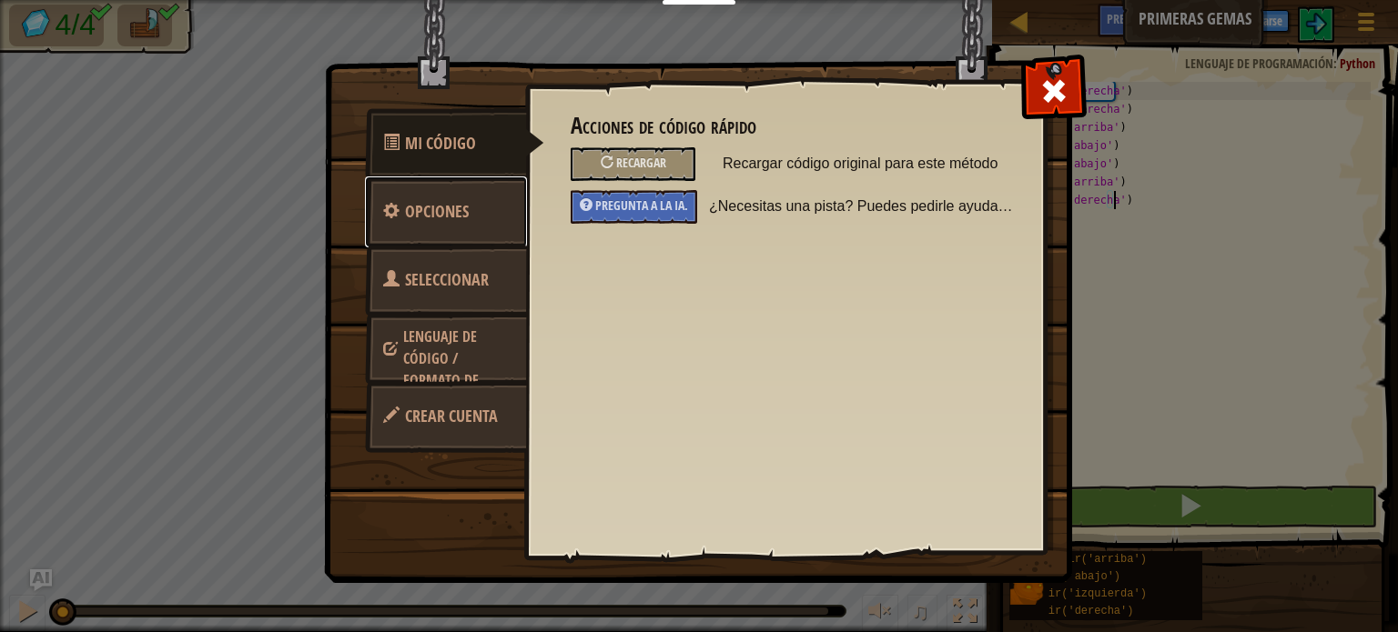
click at [466, 204] on font "Opciones" at bounding box center [437, 211] width 64 height 23
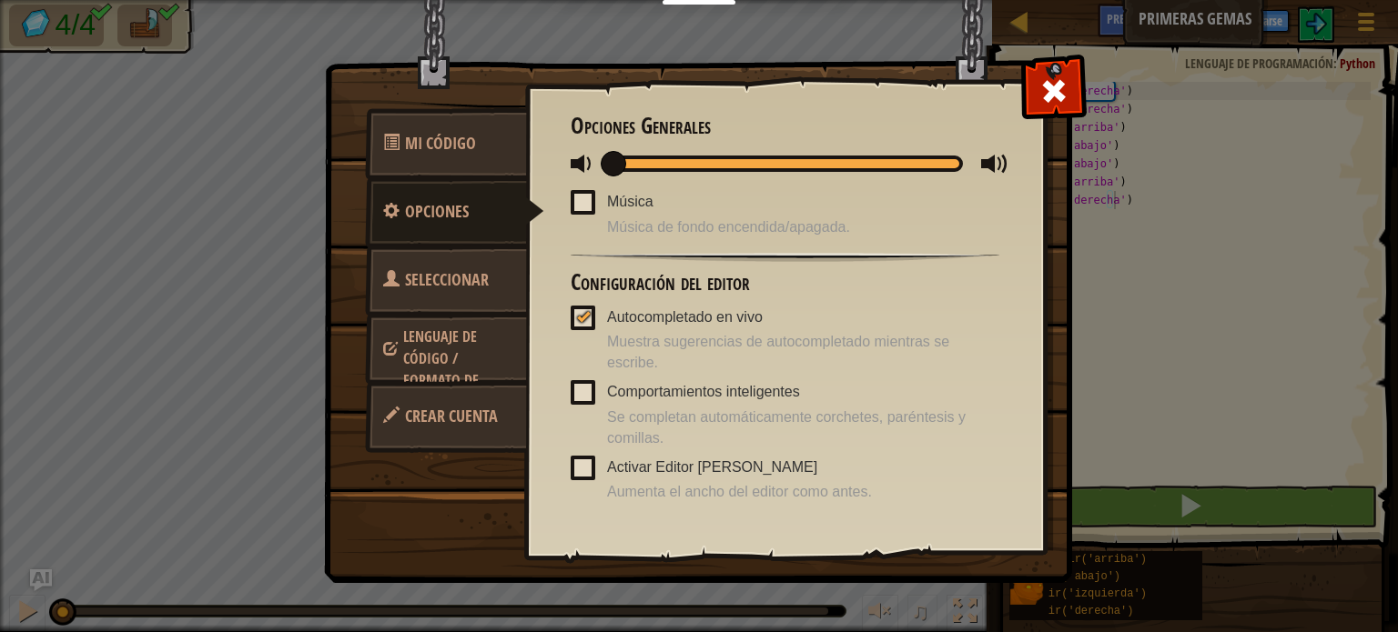
click at [459, 284] on font "Seleccionar Heroe" at bounding box center [436, 302] width 106 height 68
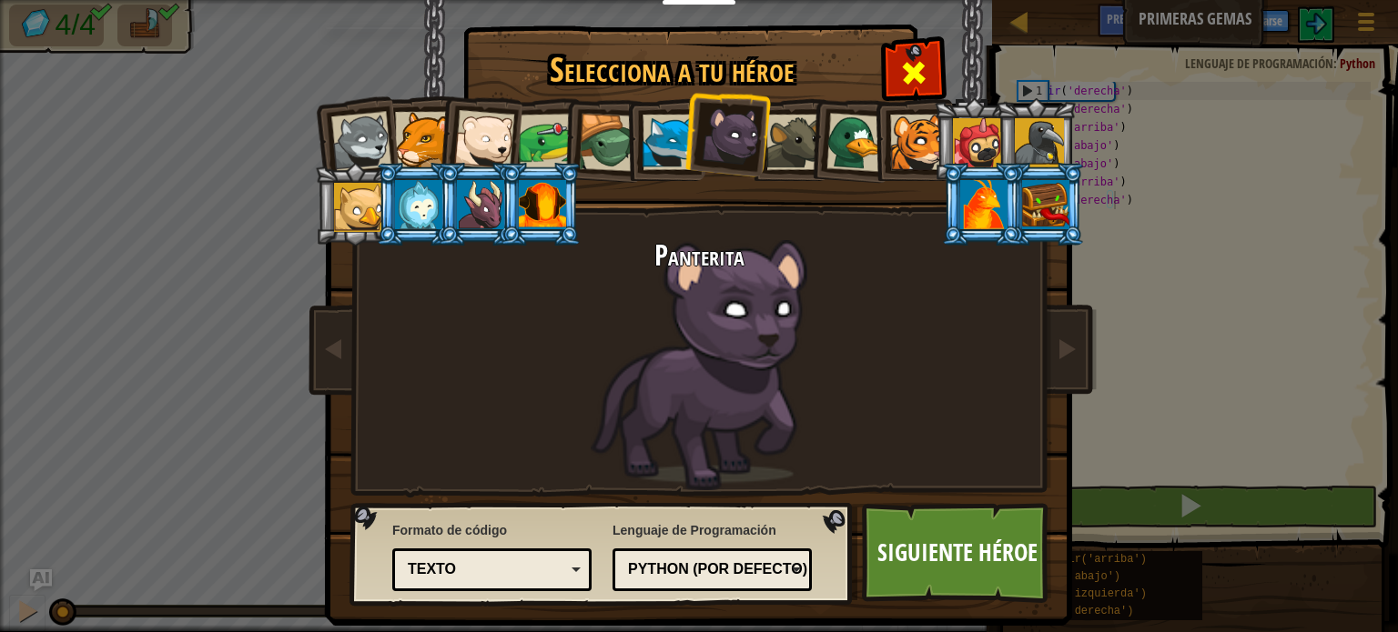
click at [899, 65] on span at bounding box center [913, 72] width 29 height 29
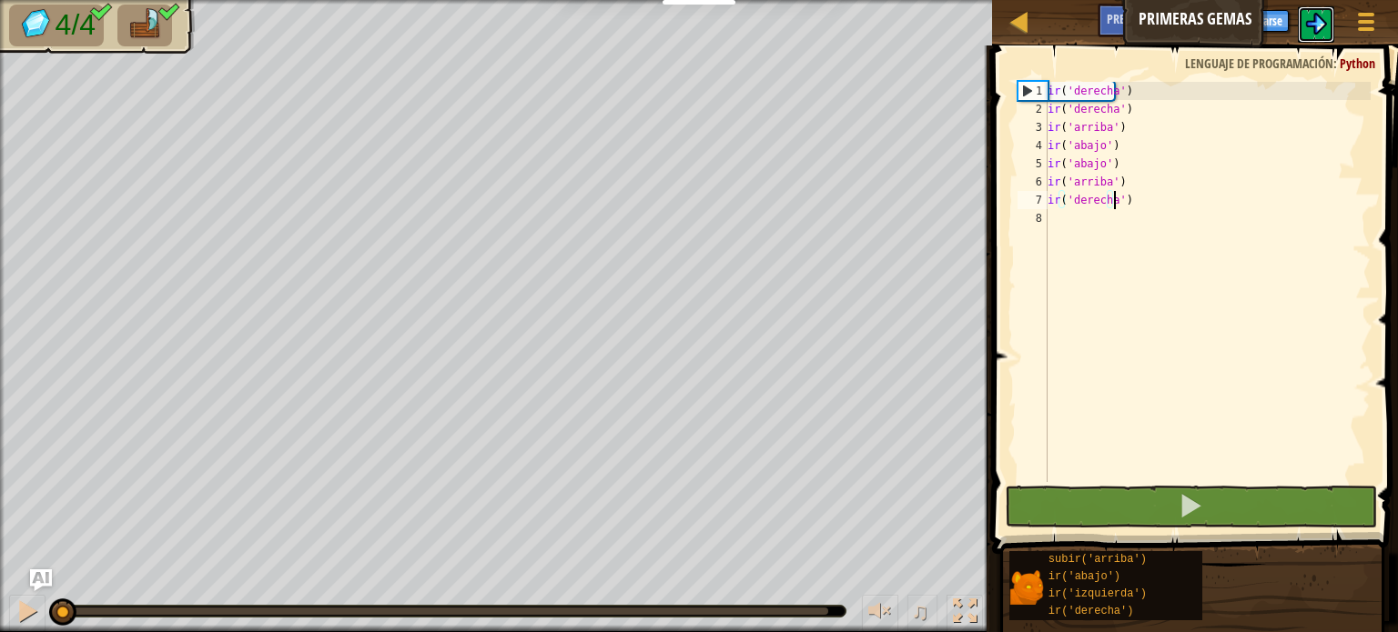
click at [1320, 26] on img at bounding box center [1316, 24] width 22 height 22
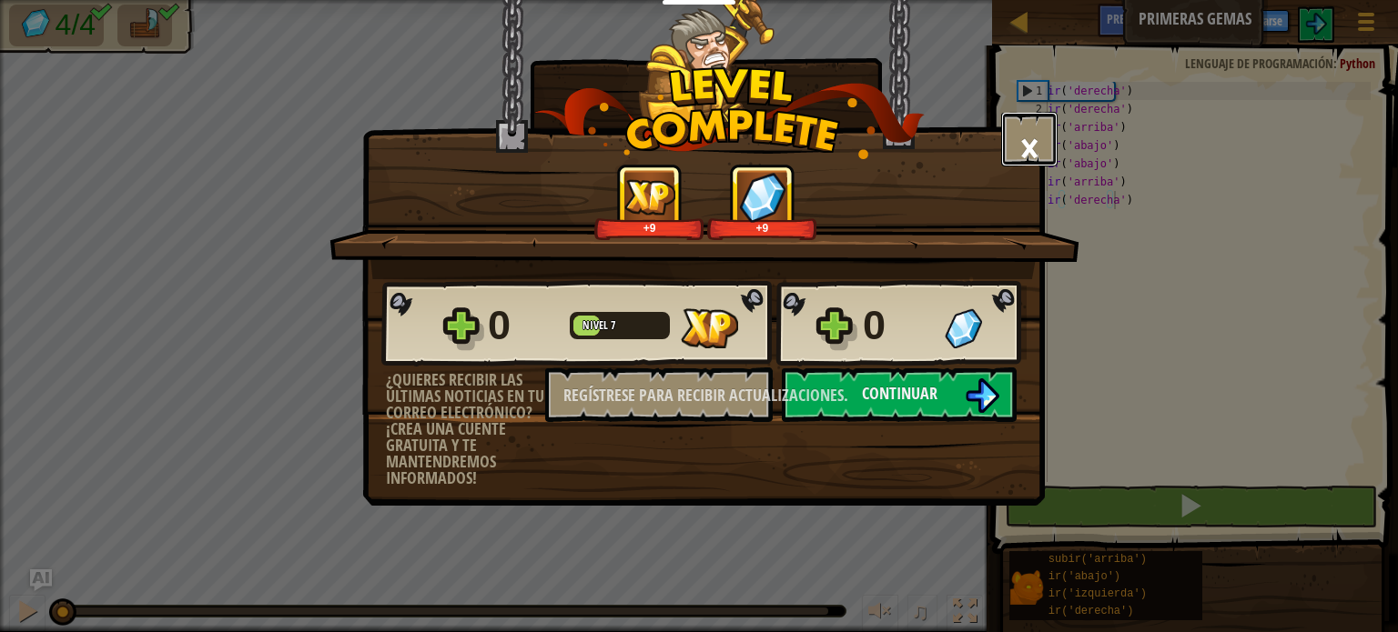
click at [1042, 143] on button "×" at bounding box center [1029, 139] width 56 height 55
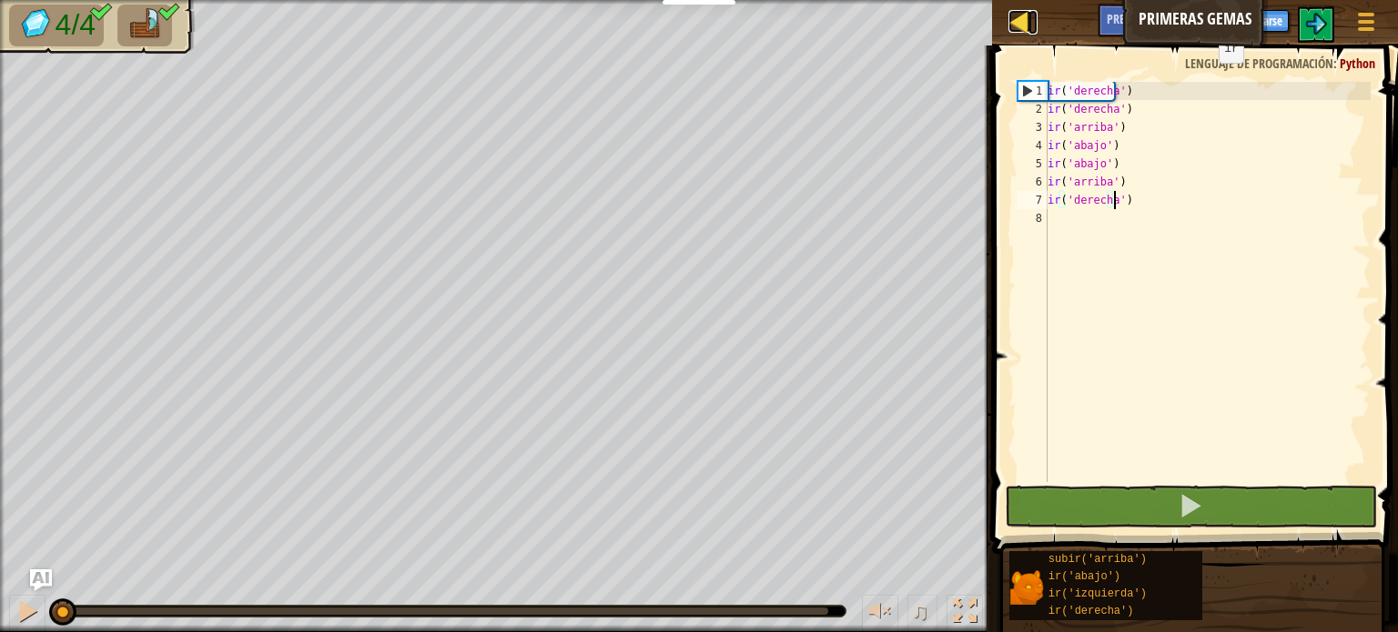
click at [1015, 23] on div at bounding box center [1019, 21] width 23 height 23
select select "es-ES"
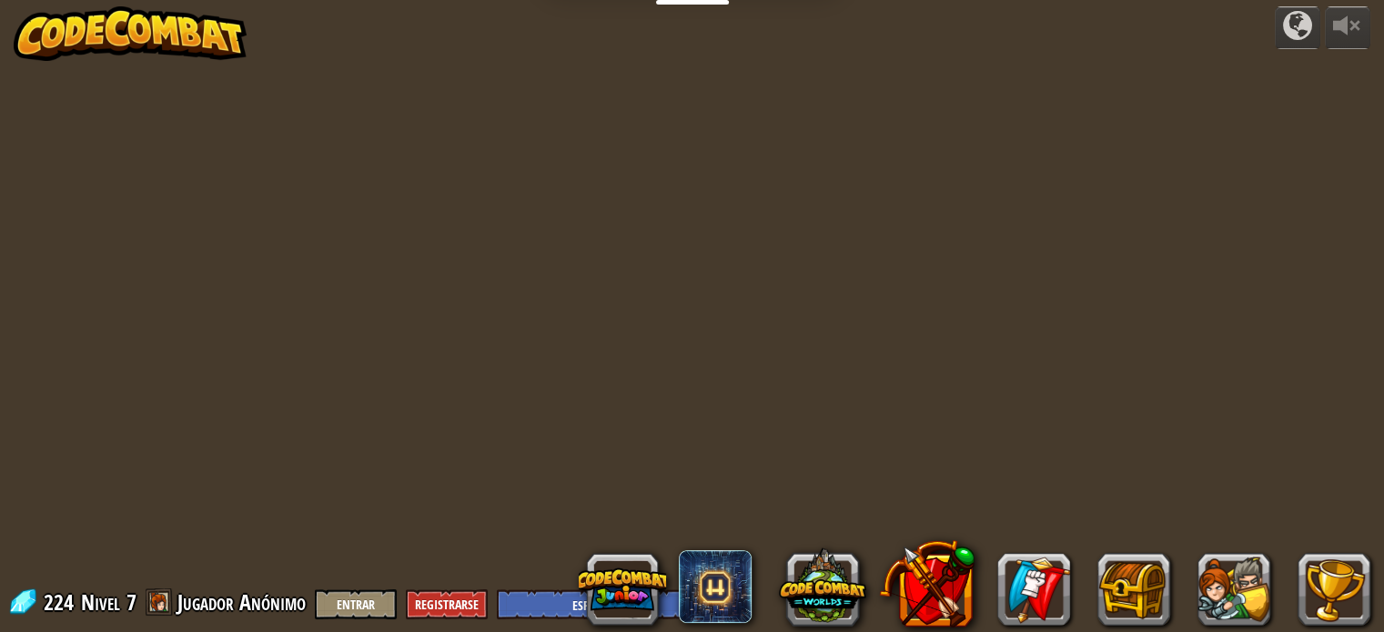
select select "es-ES"
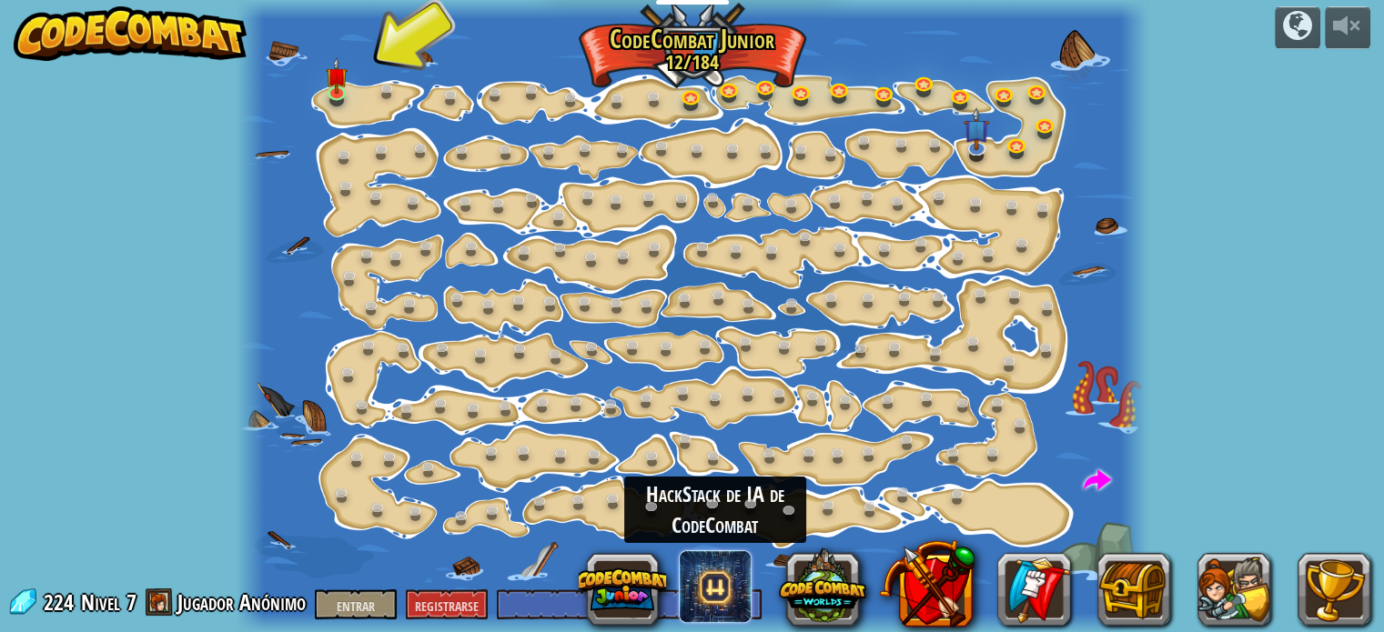
click at [732, 593] on span at bounding box center [715, 586] width 73 height 73
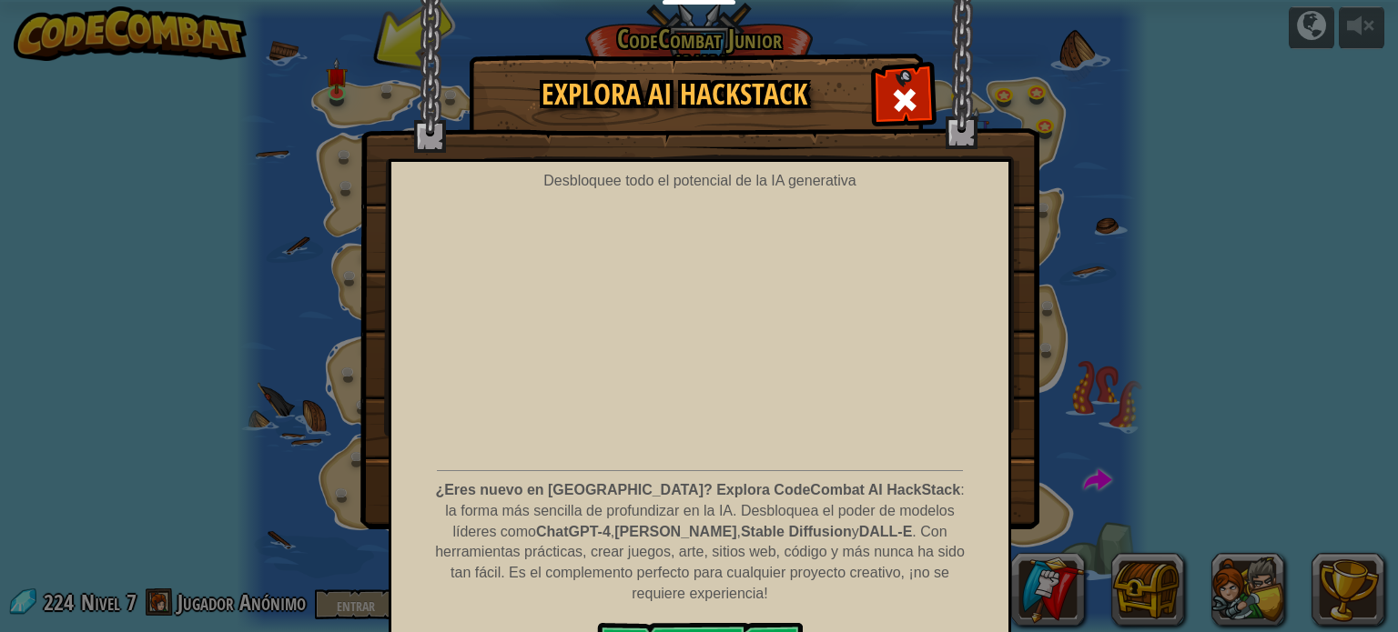
click at [899, 108] on span at bounding box center [904, 100] width 29 height 29
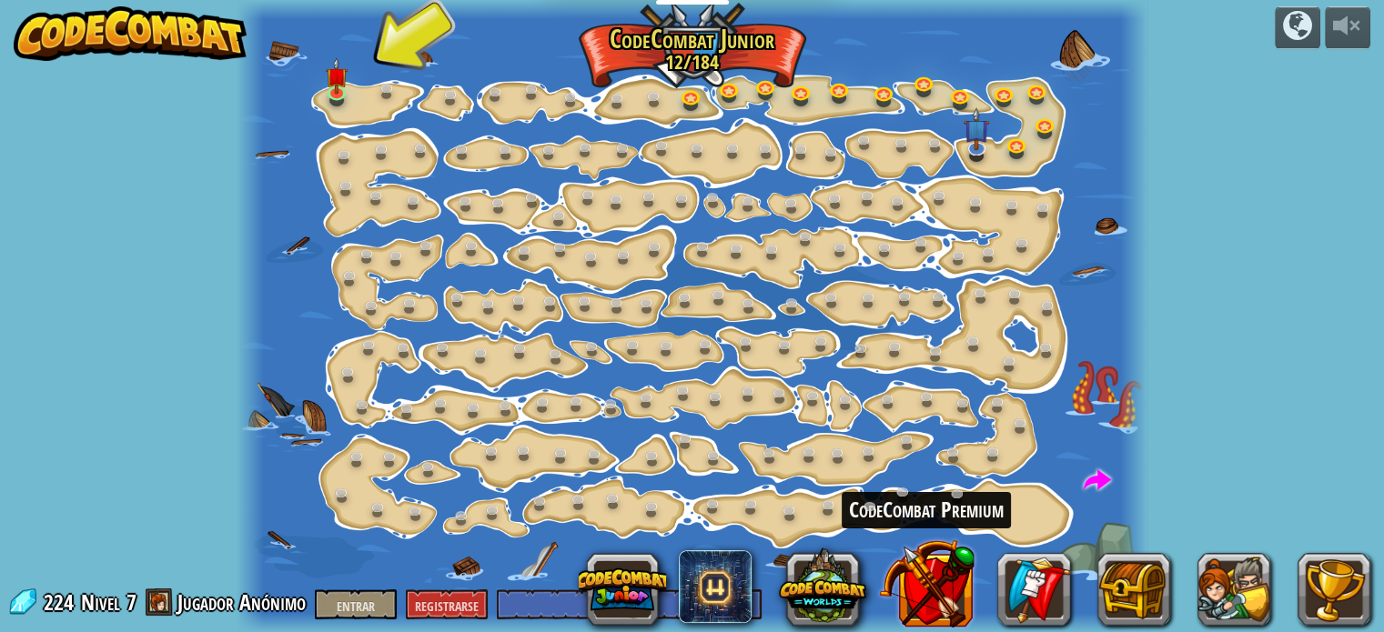
click at [953, 600] on button at bounding box center [927, 584] width 96 height 96
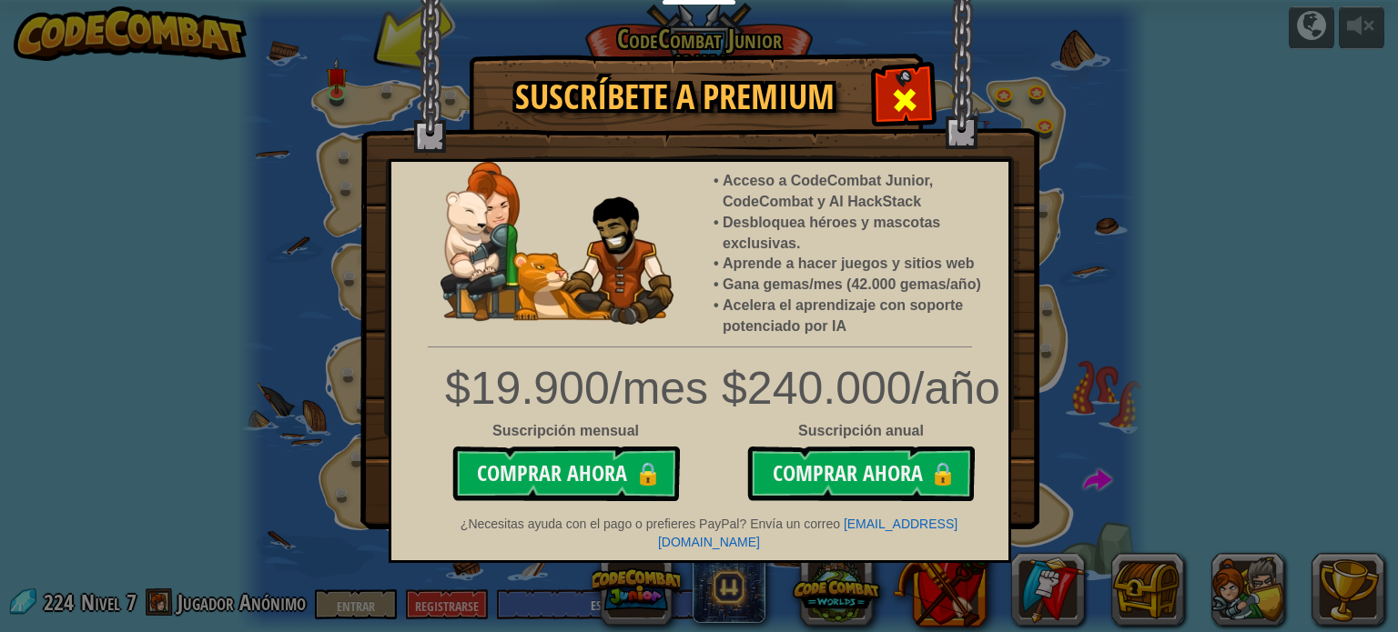
click at [895, 102] on span at bounding box center [904, 100] width 29 height 29
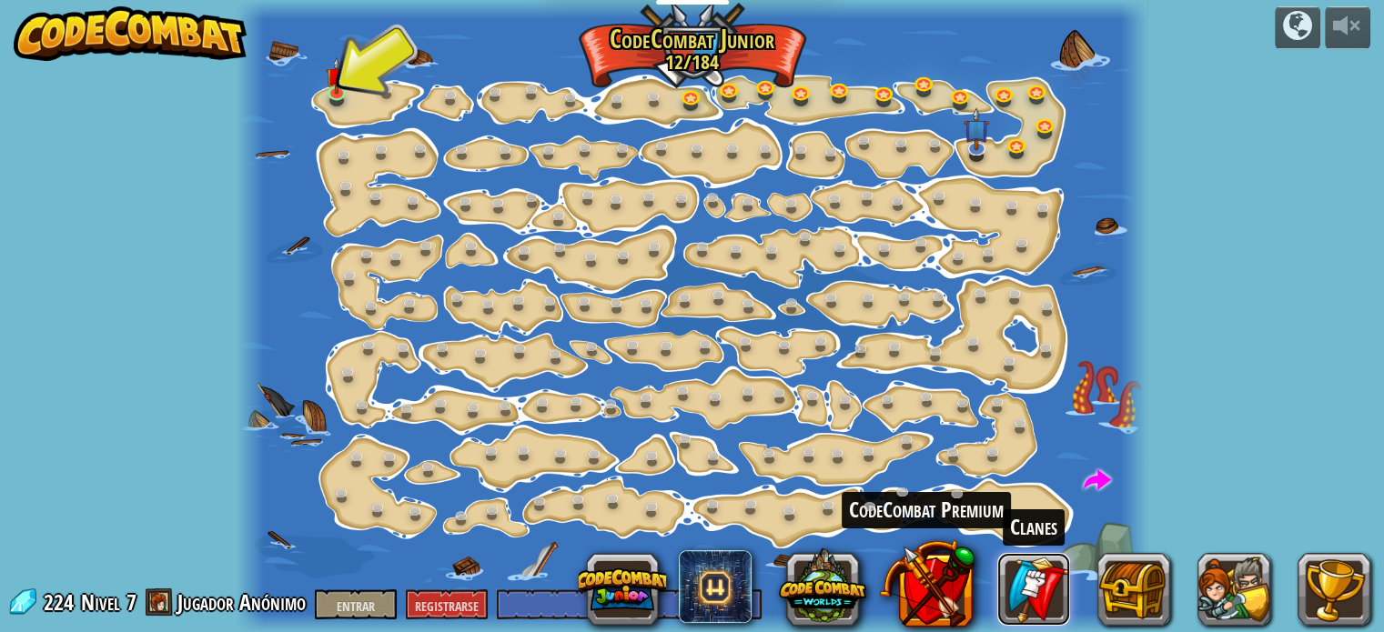
click at [1051, 611] on link at bounding box center [1033, 589] width 73 height 73
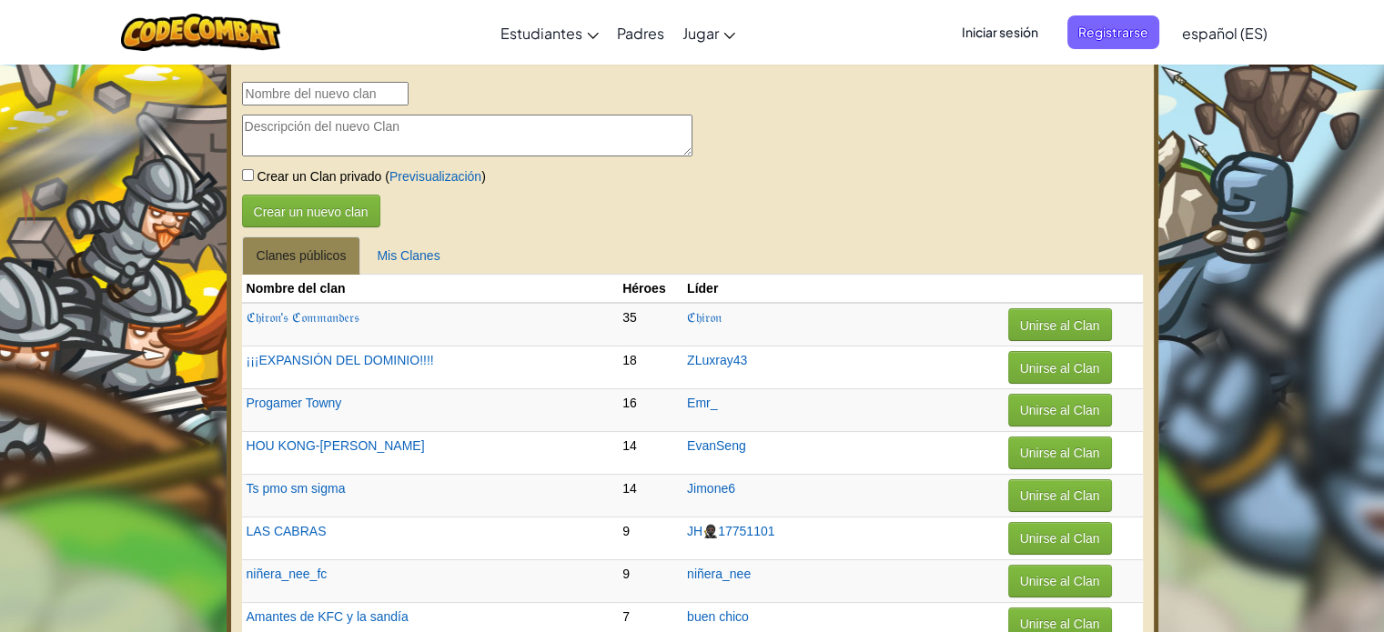
select select "es-ES"
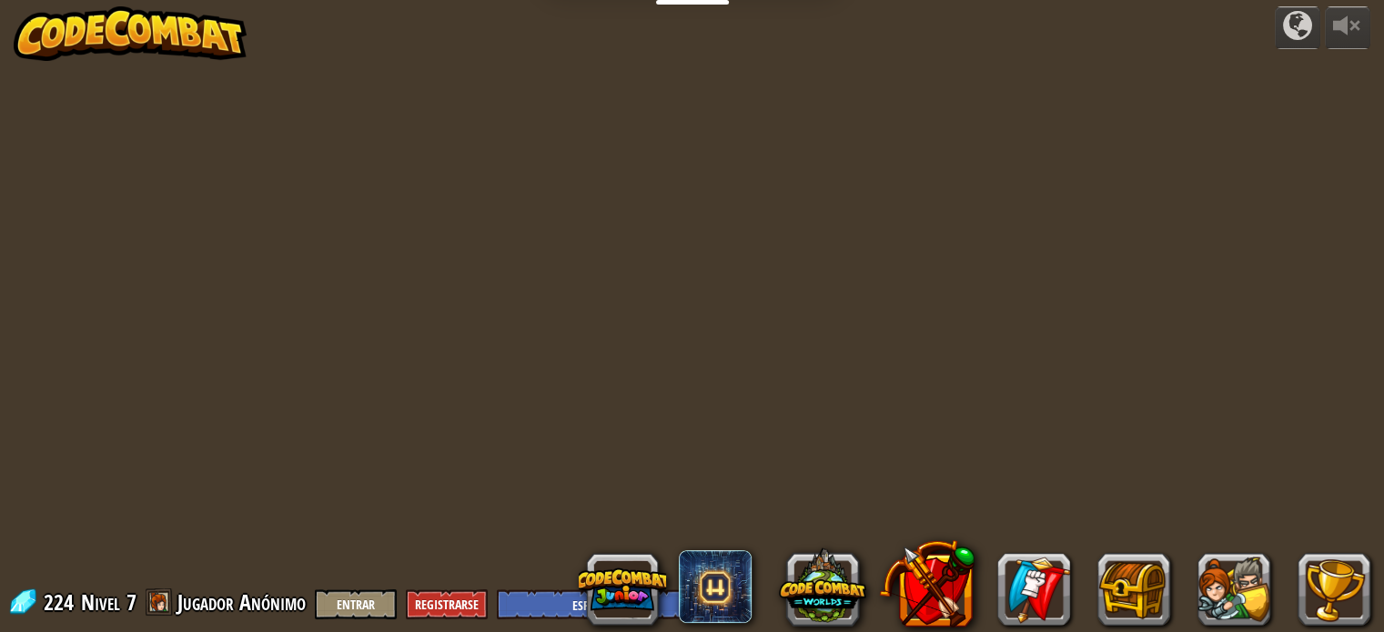
select select "es-ES"
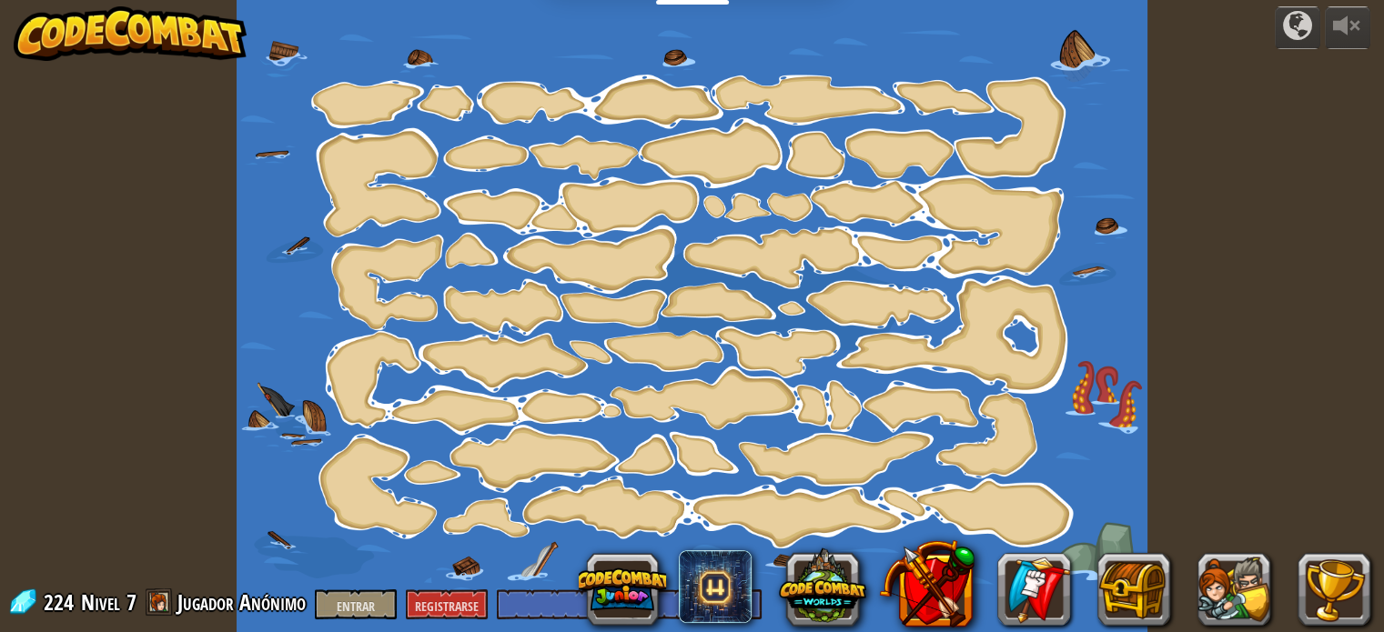
select select "es-ES"
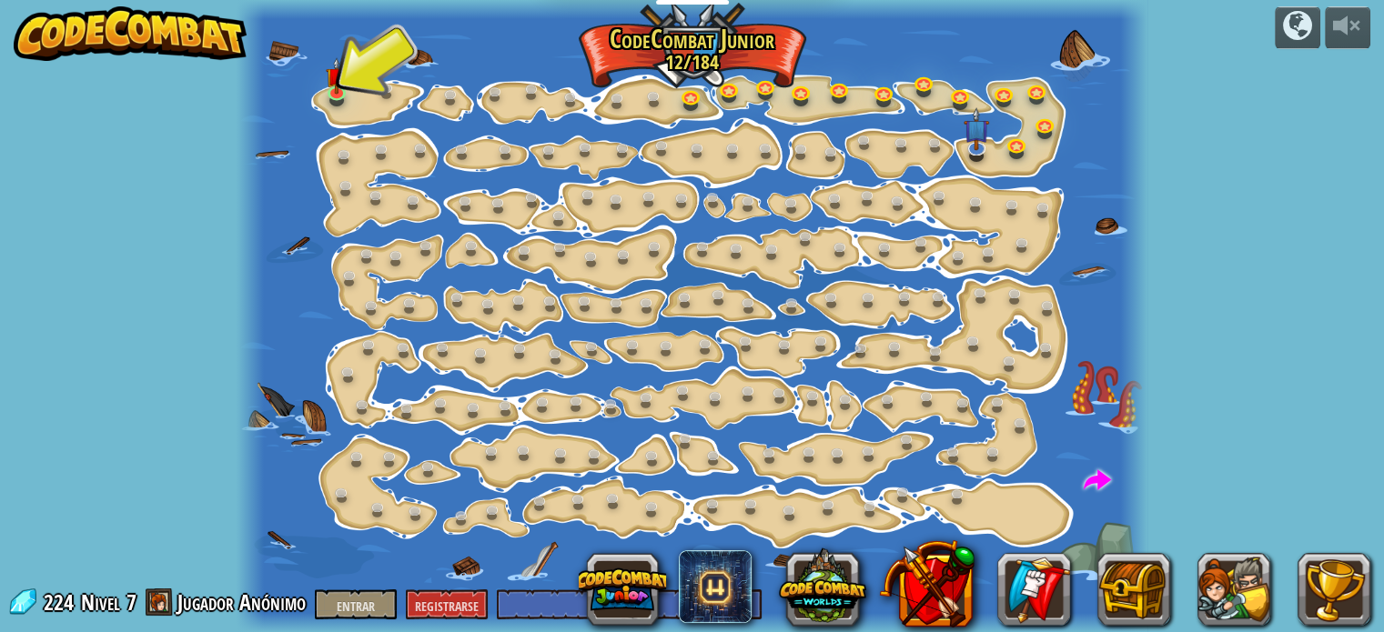
click at [122, 41] on img at bounding box center [130, 33] width 233 height 55
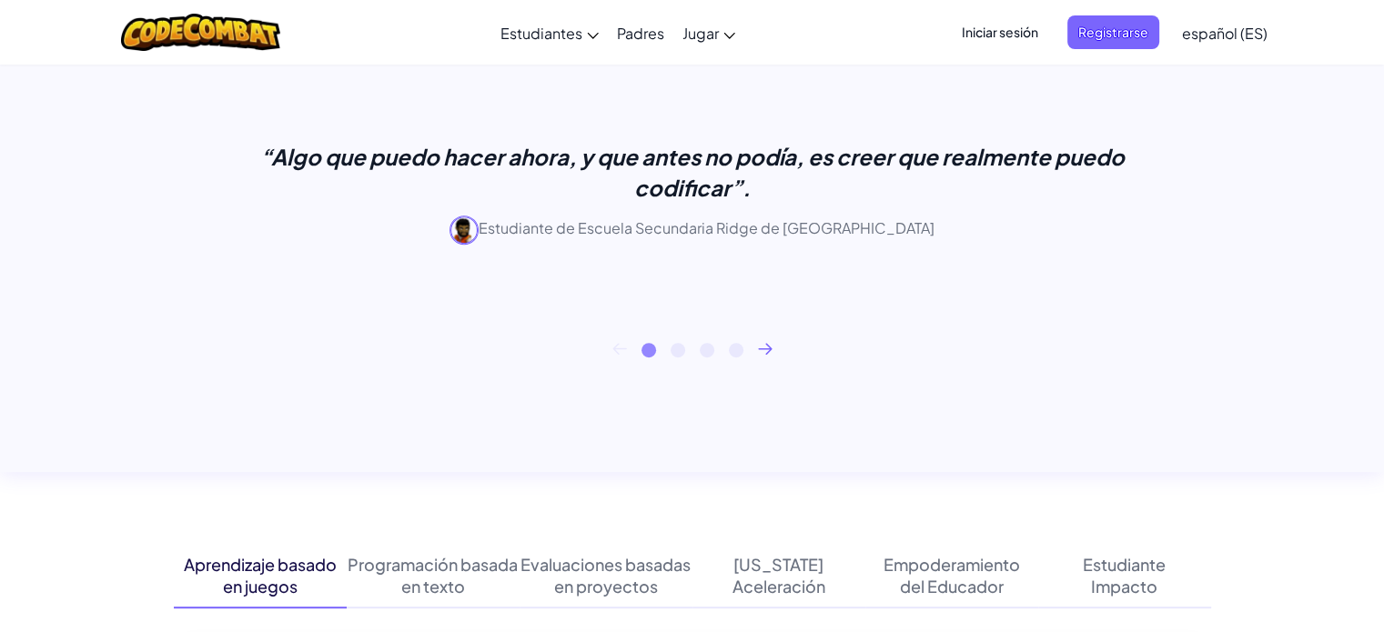
scroll to position [247, 0]
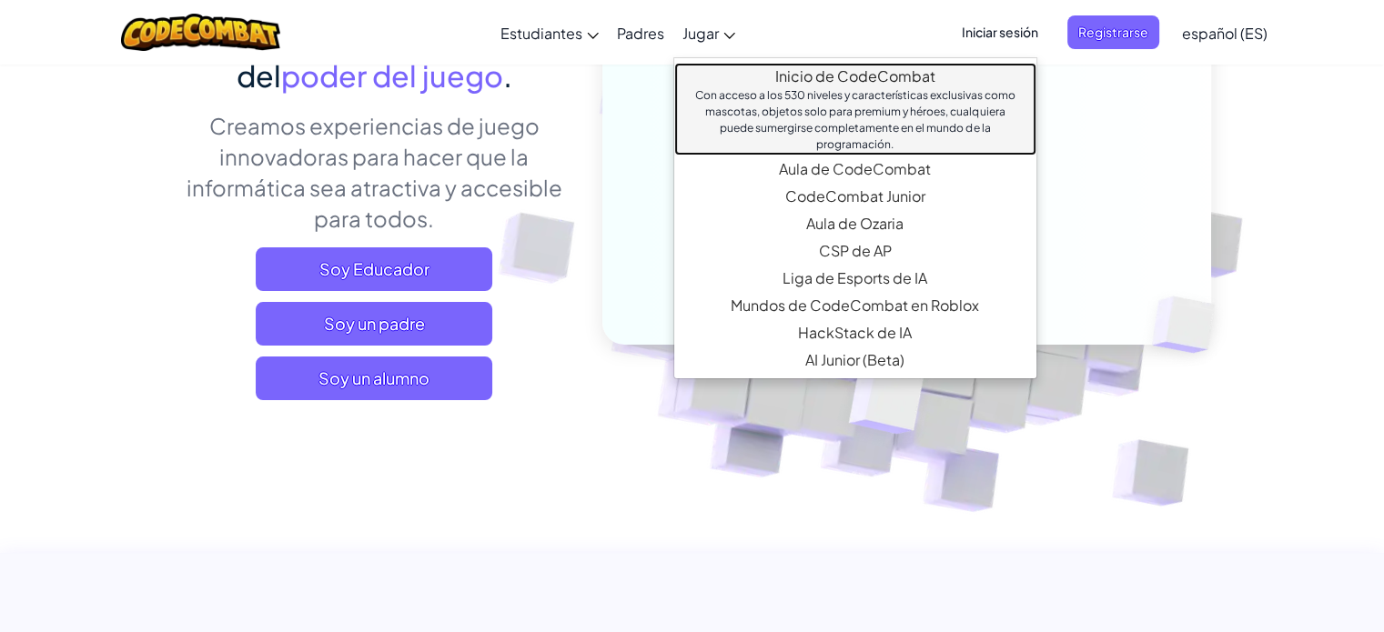
click at [826, 79] on font "Inicio de CodeCombat" at bounding box center [855, 75] width 160 height 19
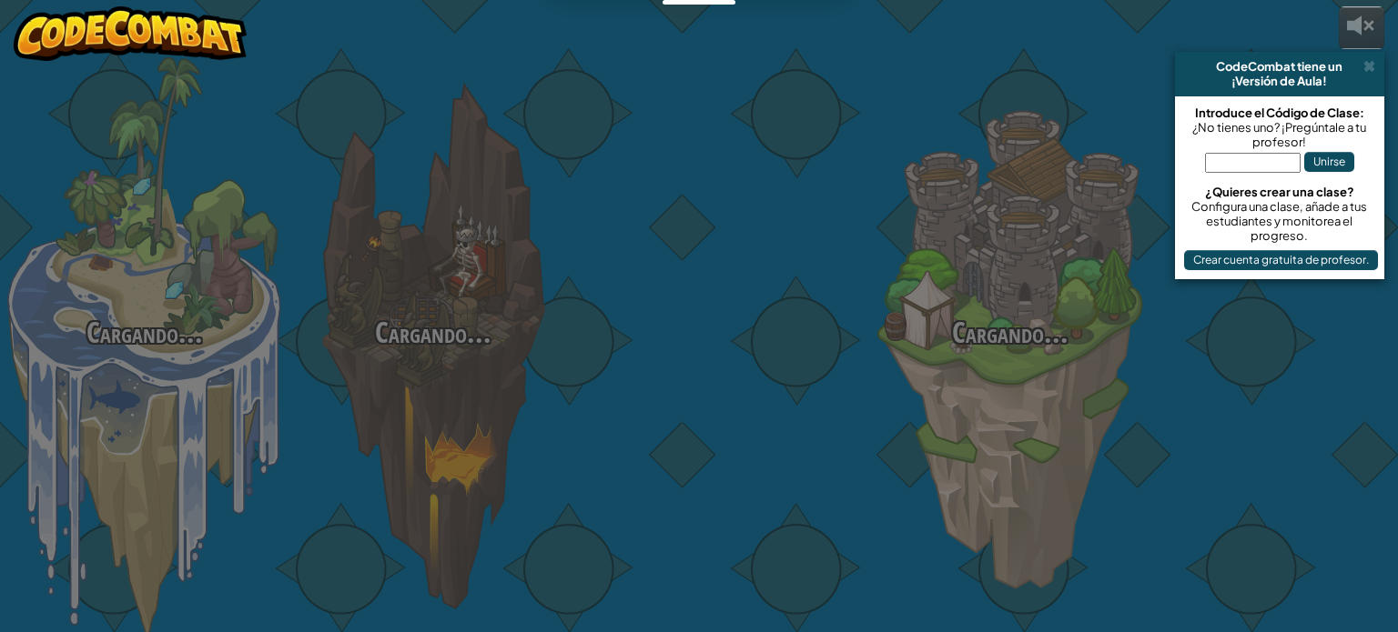
select select "es-ES"
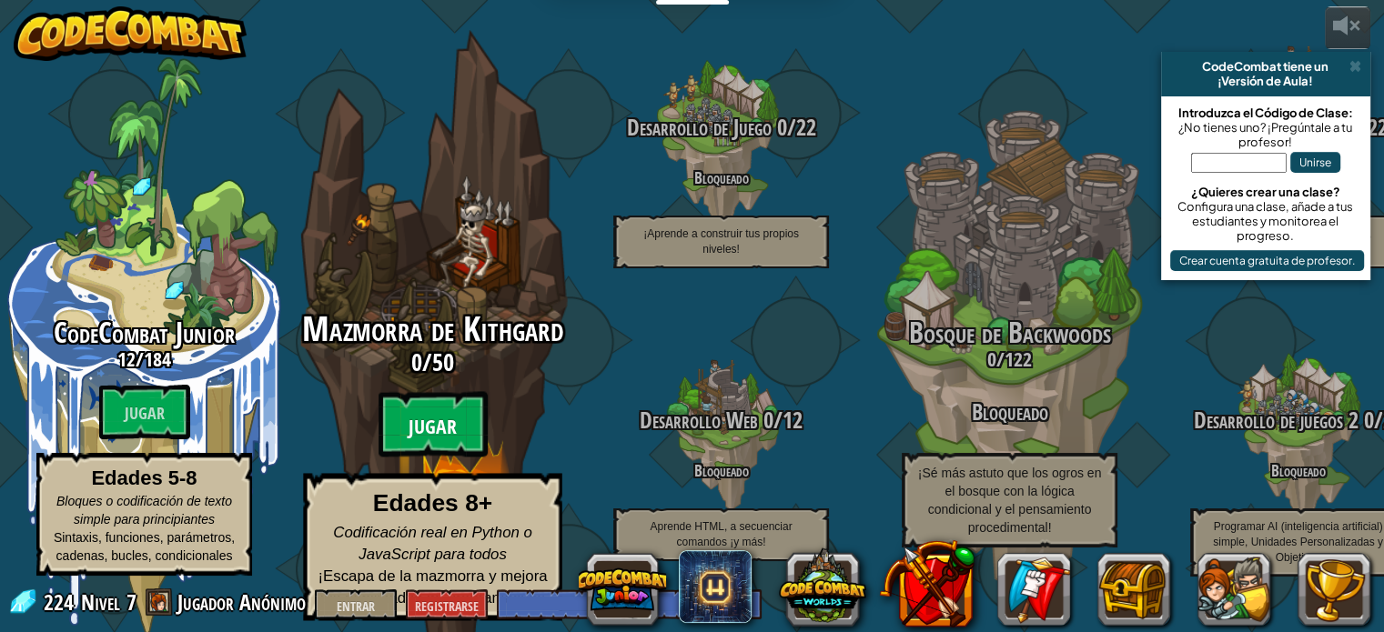
click at [467, 420] on btn "Jugar" at bounding box center [433, 425] width 109 height 66
select select "es-ES"
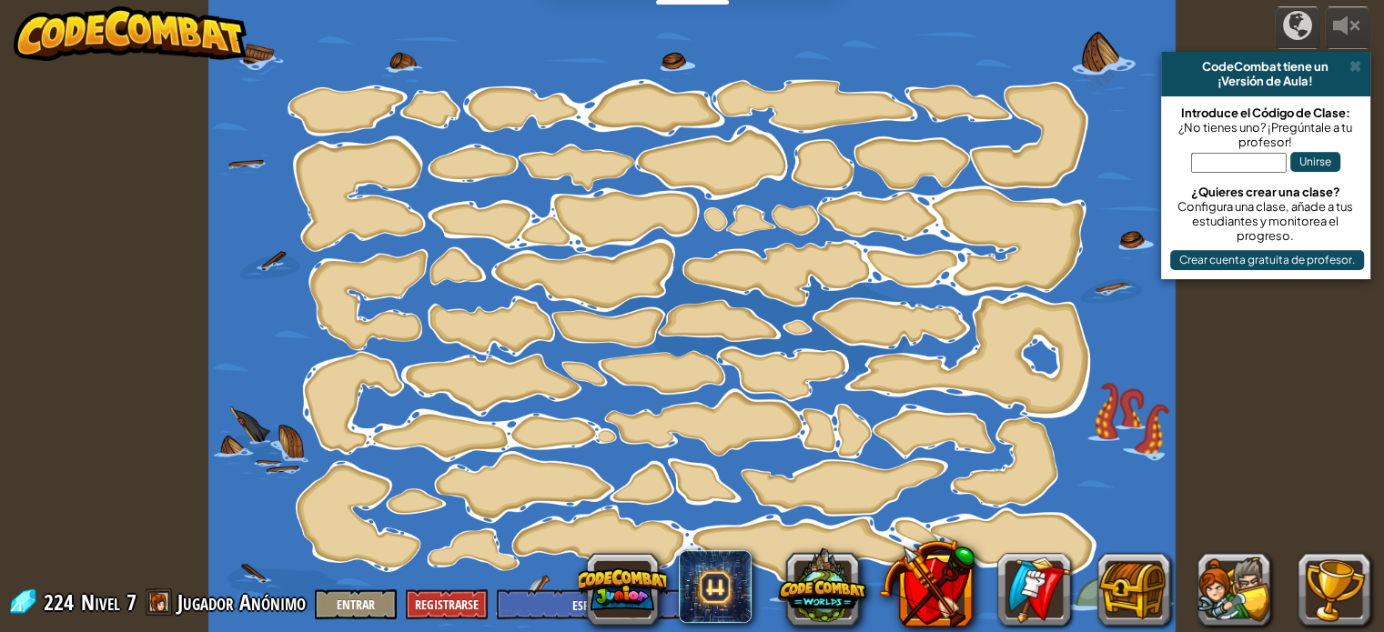
select select "es-ES"
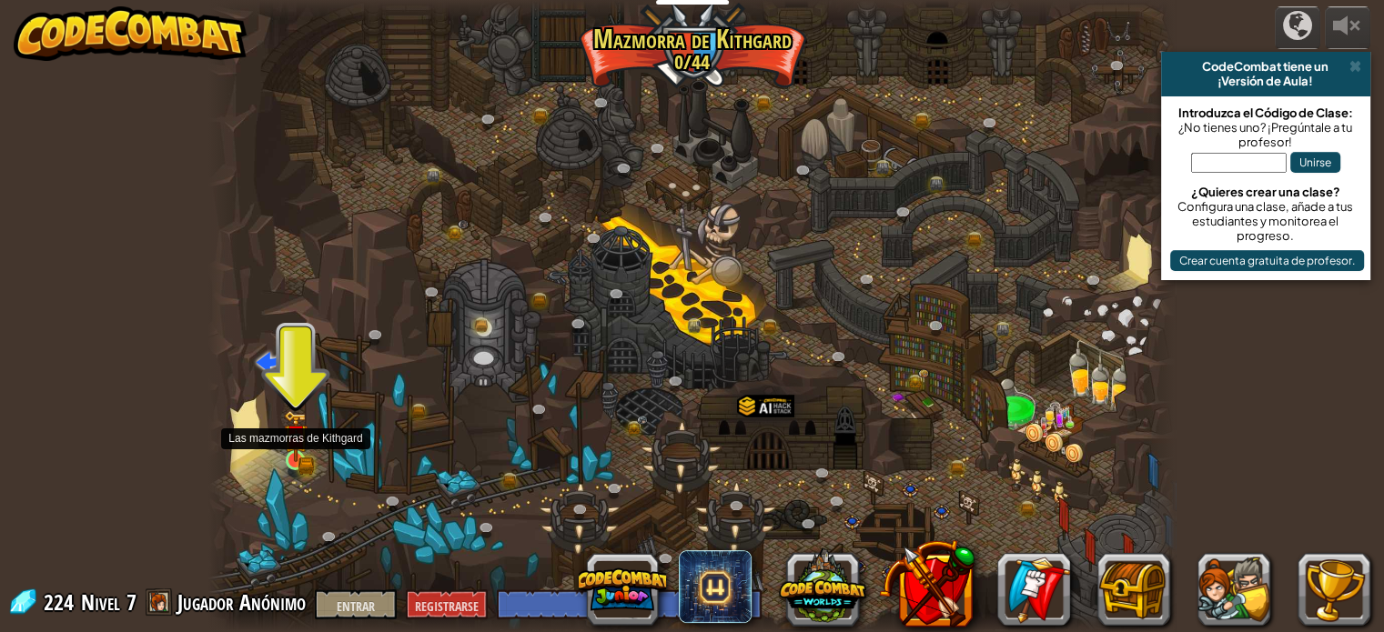
click at [288, 433] on img at bounding box center [296, 436] width 24 height 52
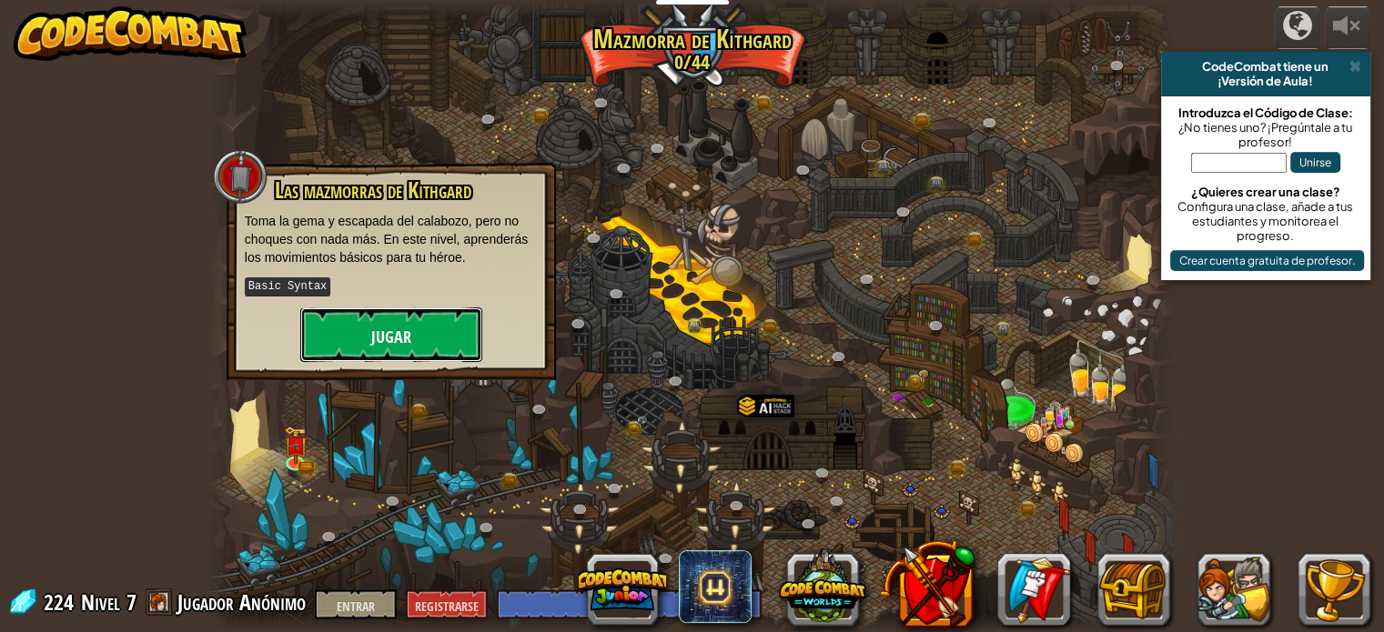
click at [363, 351] on button "Jugar" at bounding box center [391, 335] width 182 height 55
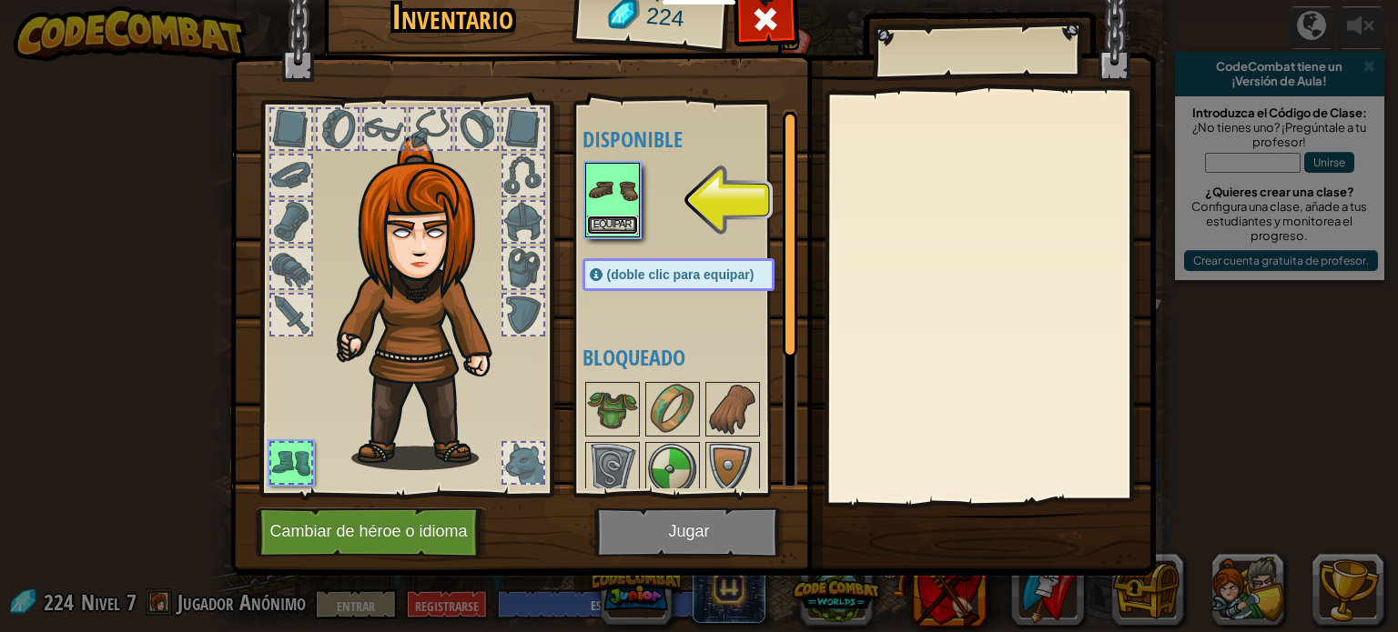
click at [609, 219] on font "Equipar" at bounding box center [612, 224] width 38 height 11
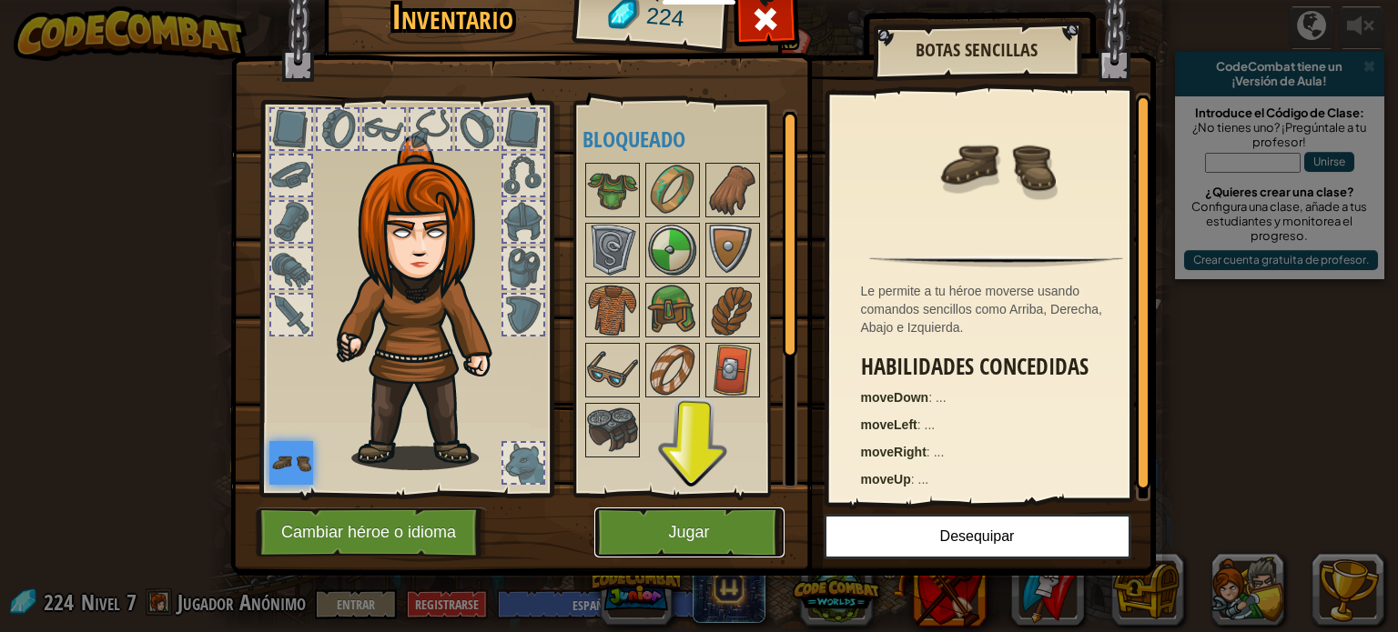
click at [679, 535] on button "Jugar" at bounding box center [689, 533] width 190 height 50
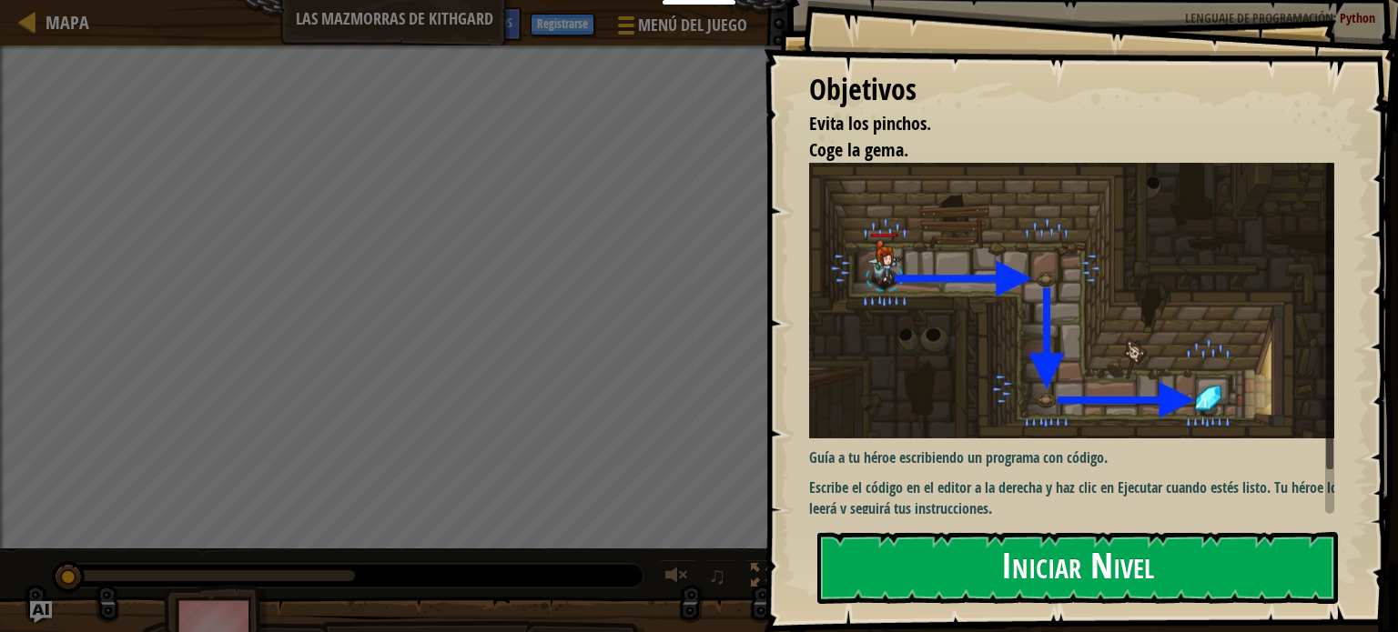
click at [997, 566] on button "Iniciar Nivel" at bounding box center [1077, 568] width 520 height 72
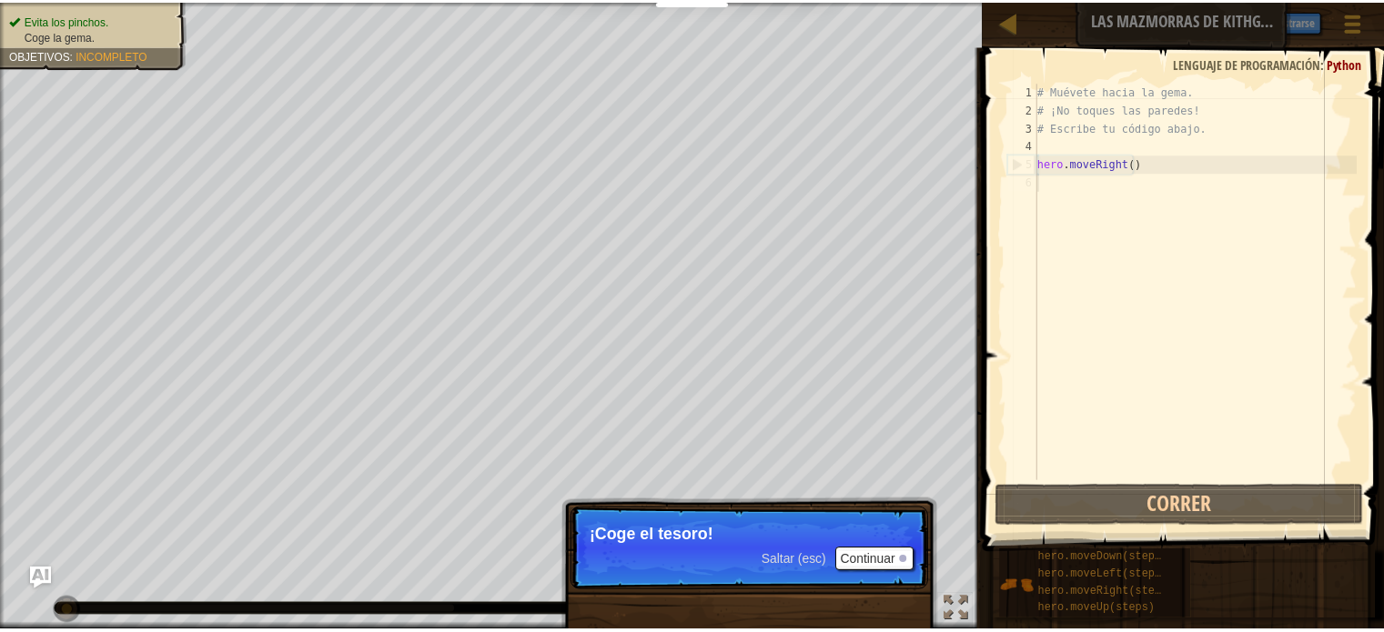
scroll to position [8, 0]
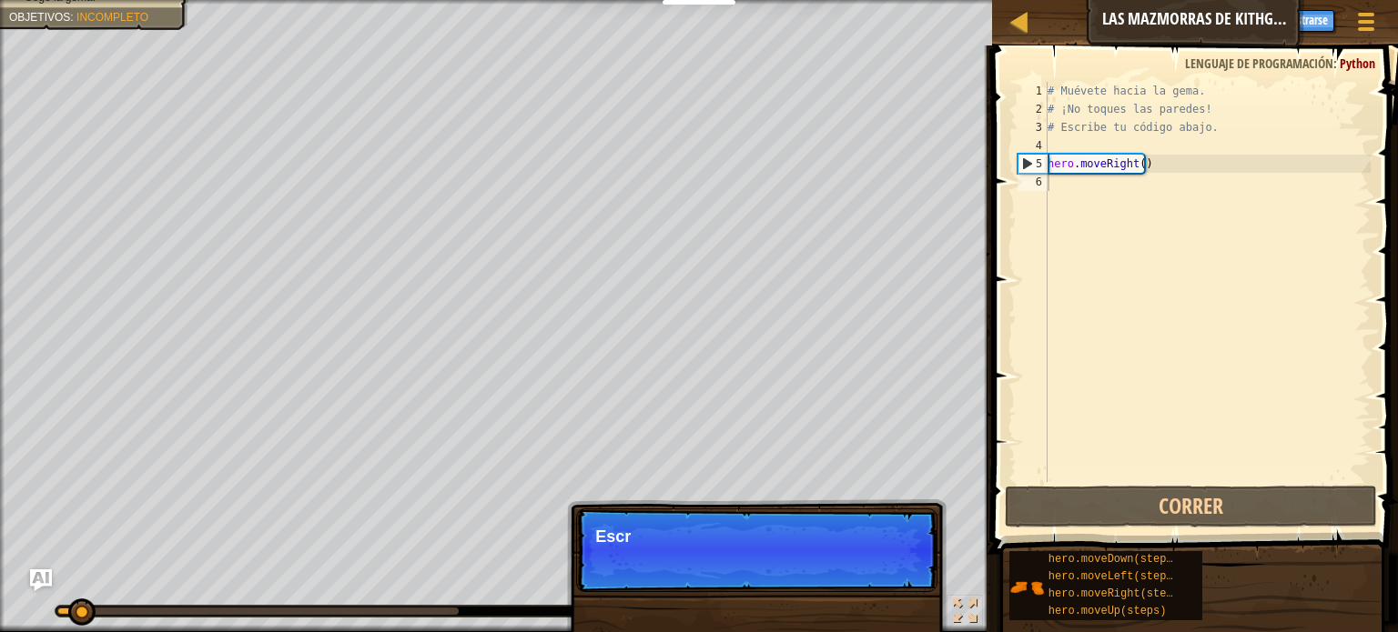
click at [895, 557] on p "Saltar (esc) Continuar Escr" at bounding box center [756, 551] width 361 height 84
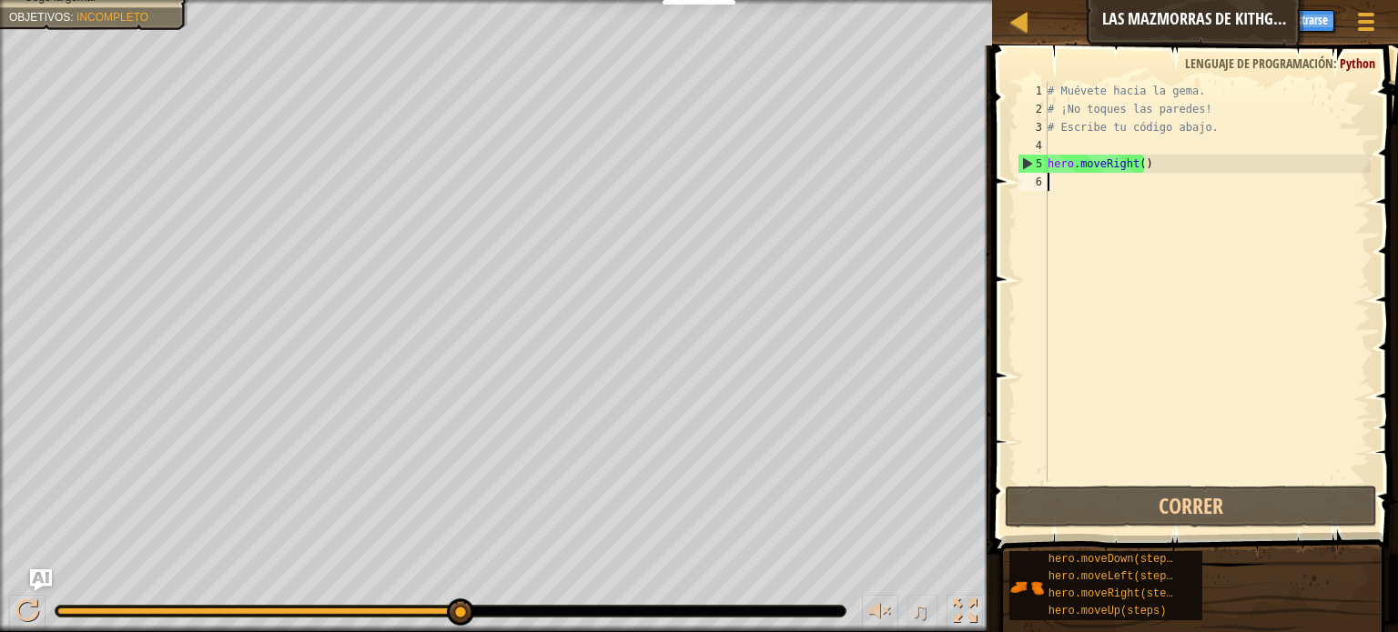
select select "es-ES"
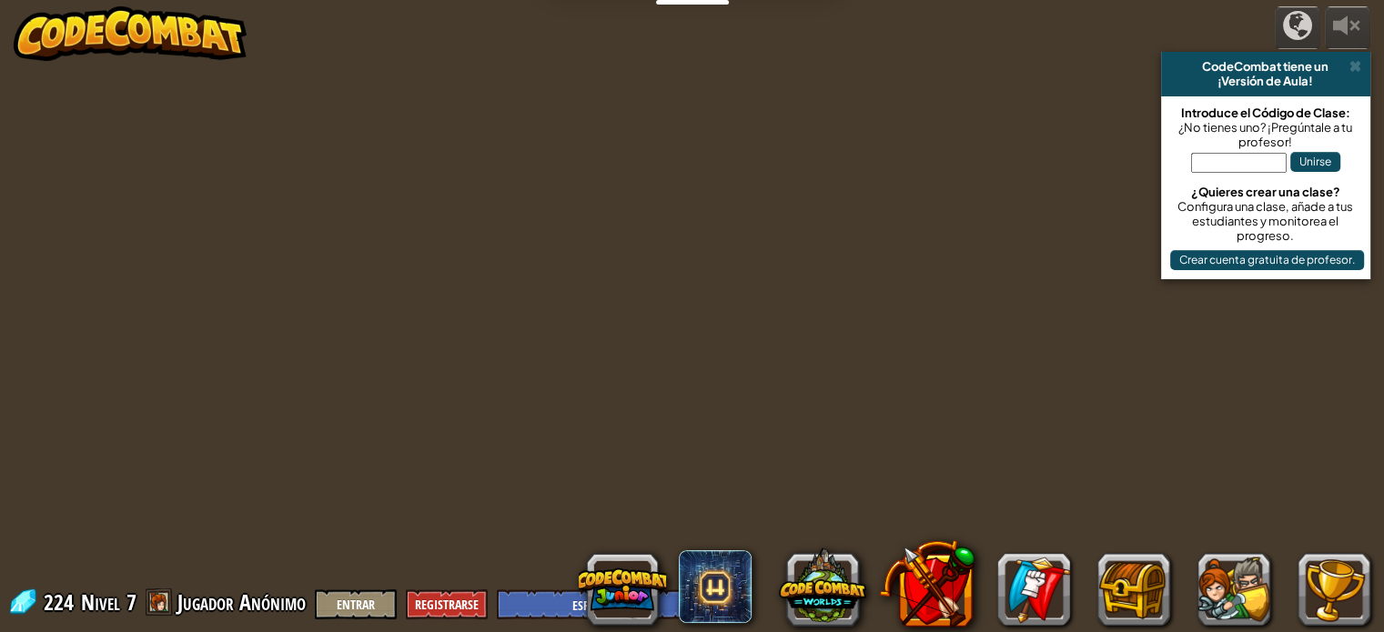
select select "es-ES"
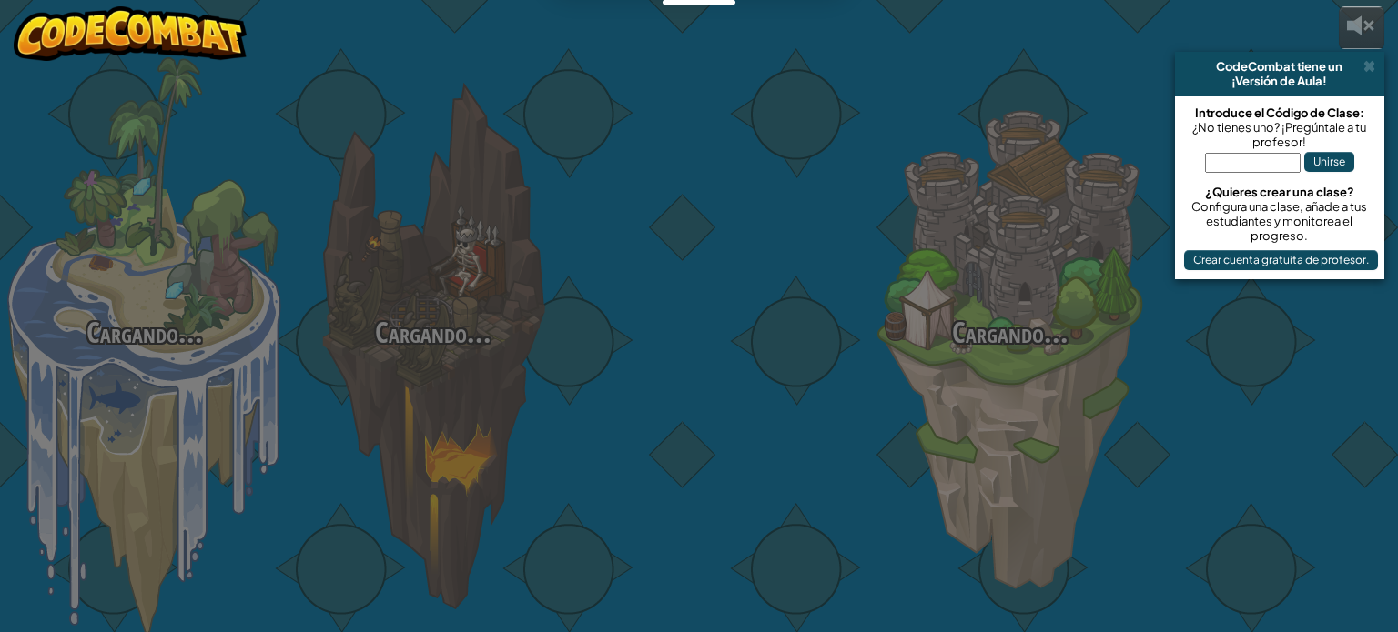
select select "es-ES"
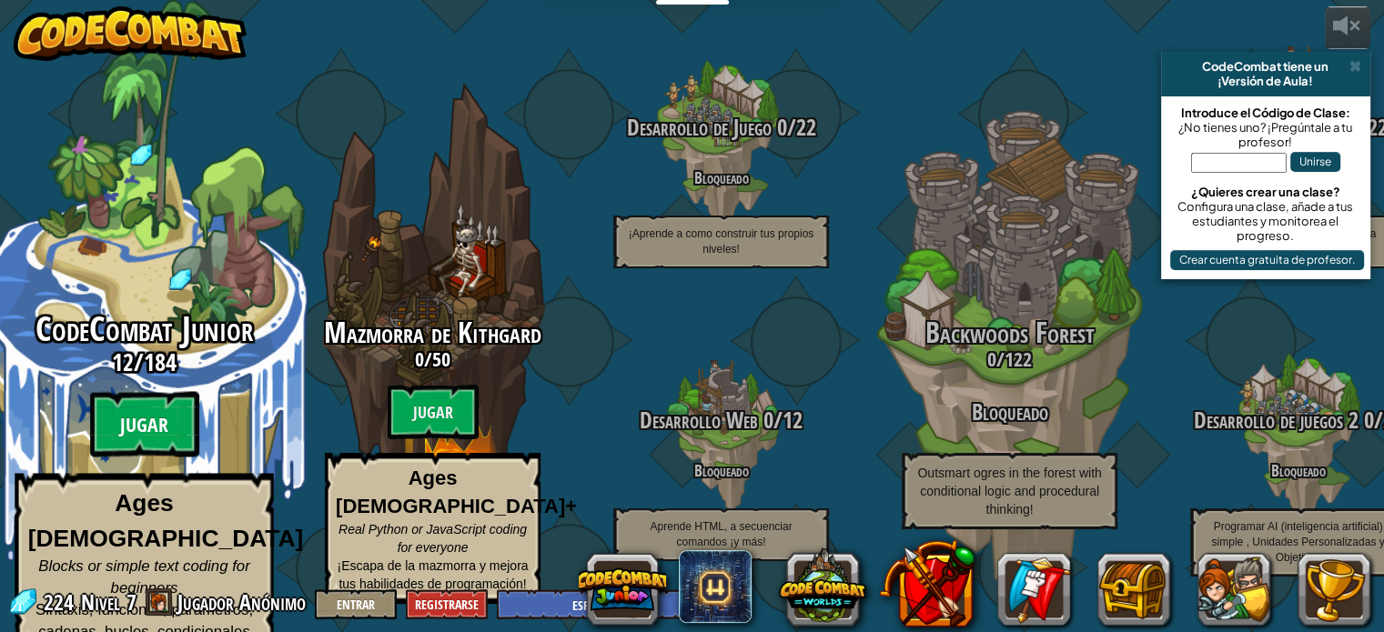
click at [171, 425] on btn "Jugar" at bounding box center [144, 425] width 109 height 66
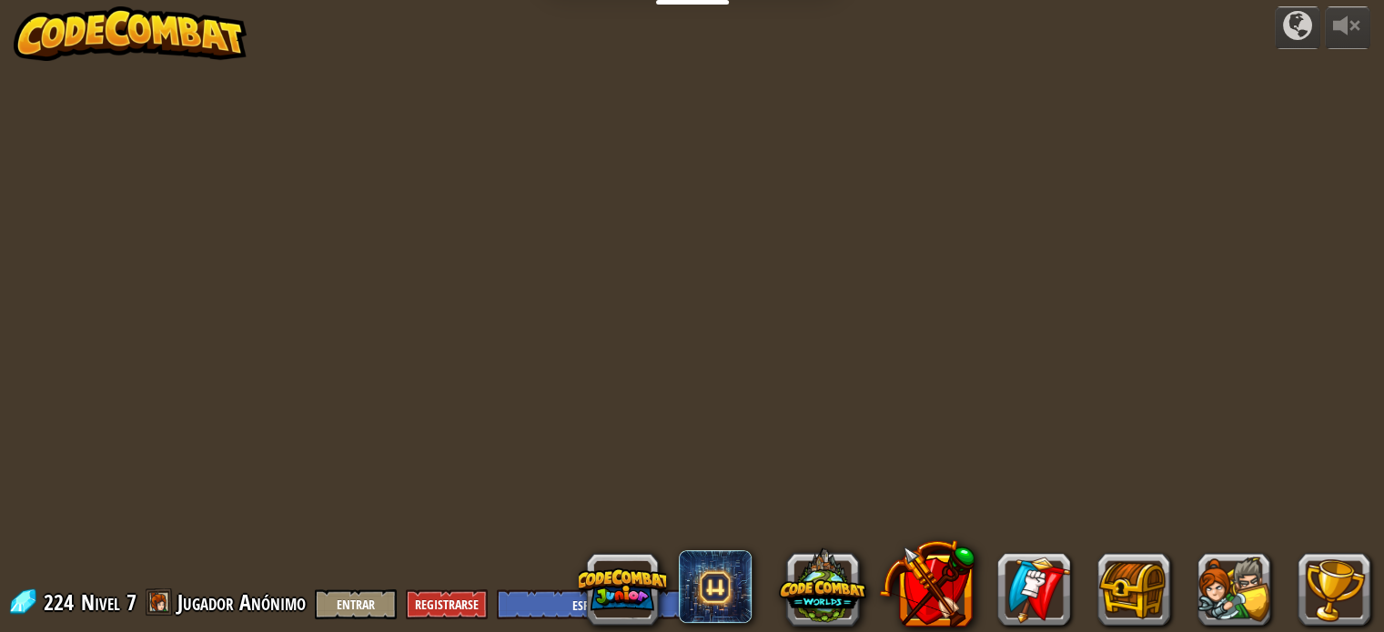
select select "es-ES"
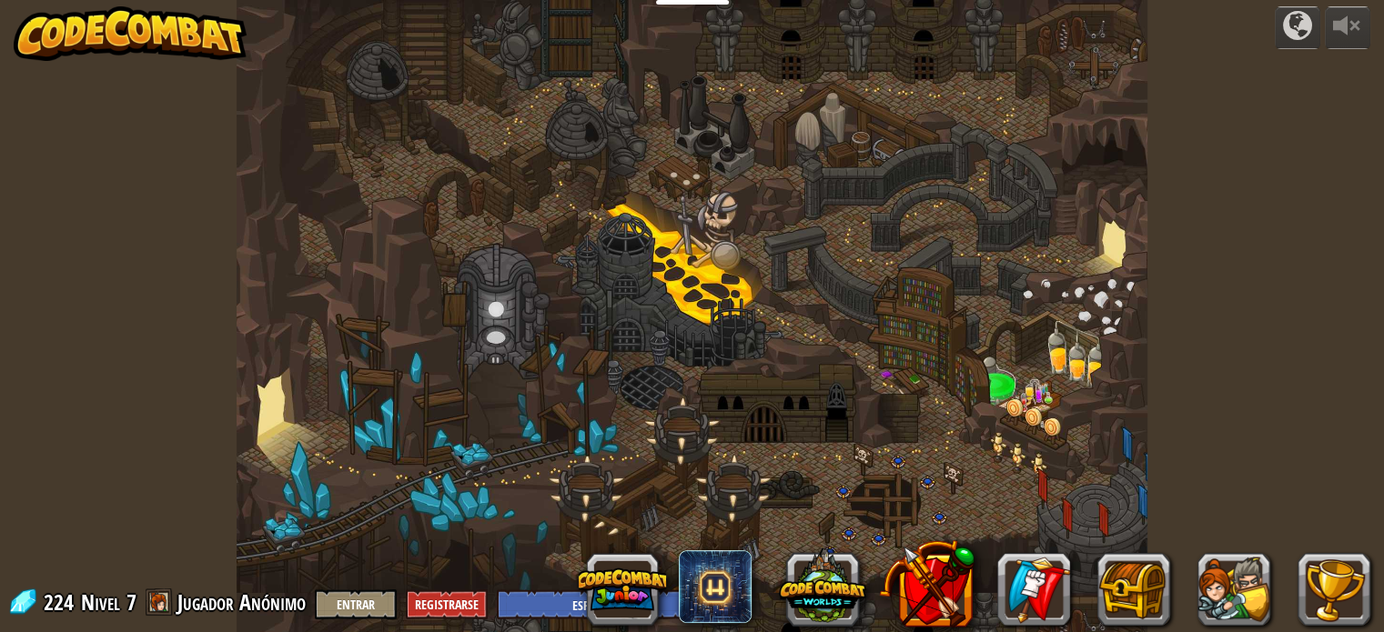
select select "es-ES"
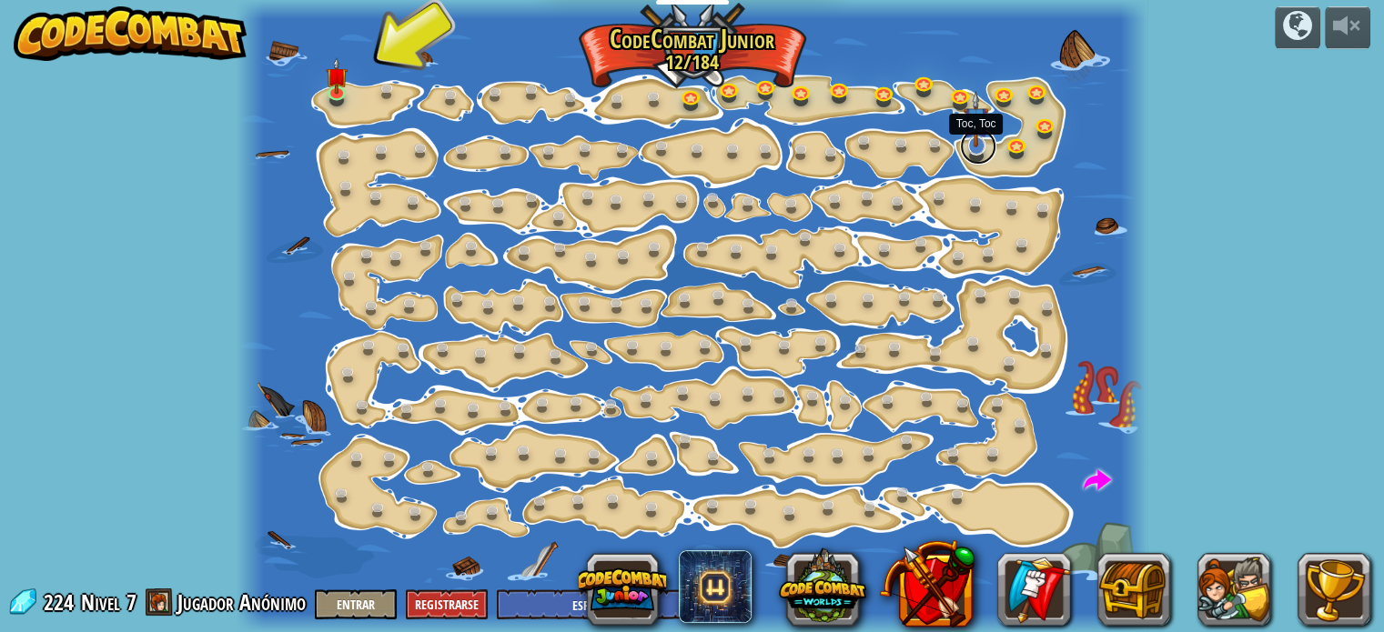
click at [979, 153] on link at bounding box center [978, 146] width 36 height 36
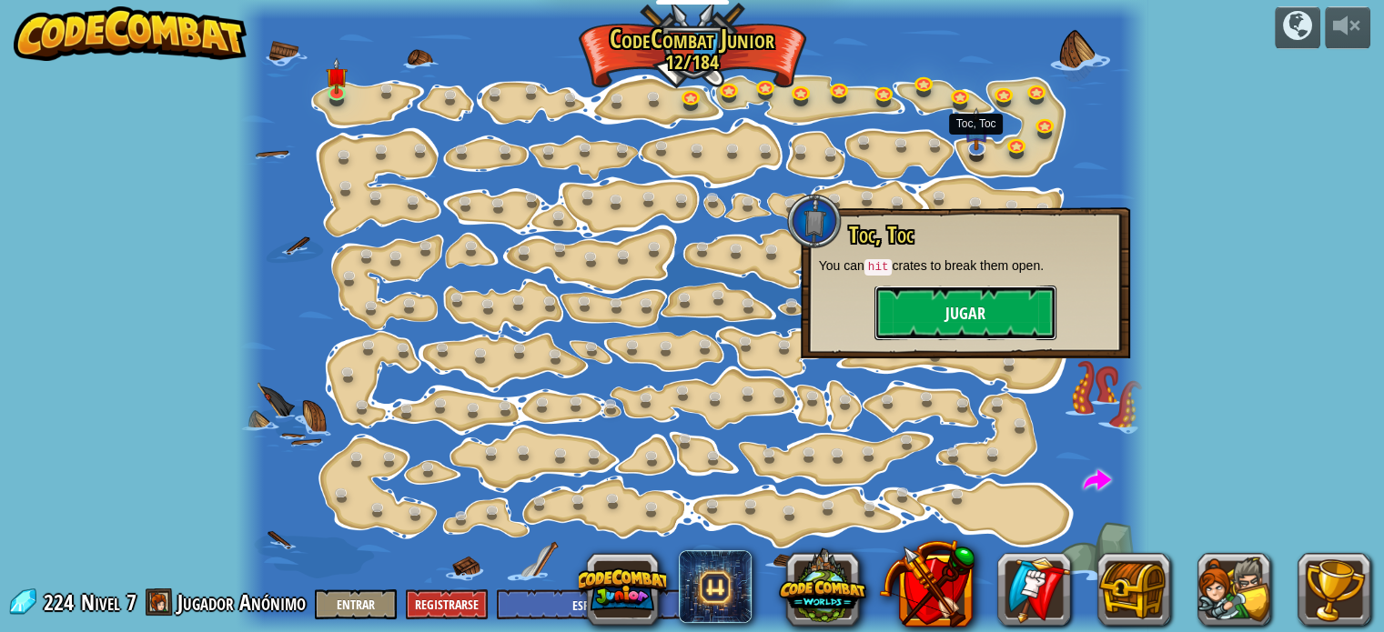
click at [995, 298] on button "Jugar" at bounding box center [965, 313] width 182 height 55
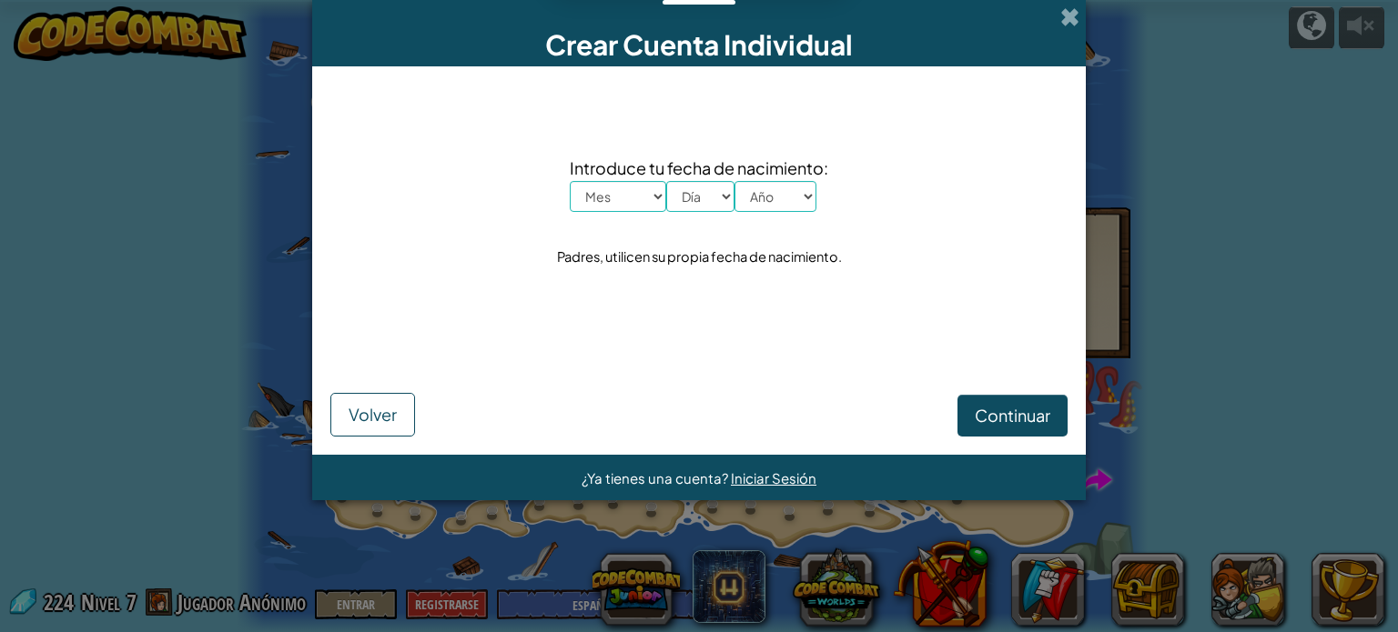
click at [633, 197] on select "Mes Enero Febrero Órdenes de marcha Abril Mayo Junio Julio Agosto Septiembre Oc…" at bounding box center [618, 196] width 96 height 31
select select "12"
click at [570, 181] on select "Mes Enero Febrero Órdenes de marcha Abril Mayo Junio Julio Agosto Septiembre Oc…" at bounding box center [618, 196] width 96 height 31
click at [713, 197] on select "Día 1 2 3 4 5 6 7 8 9 10 11 12 13 14 15 16 17 18 19 20 21 22 23 24 25 26 27 28 …" at bounding box center [700, 196] width 68 height 31
select select "15"
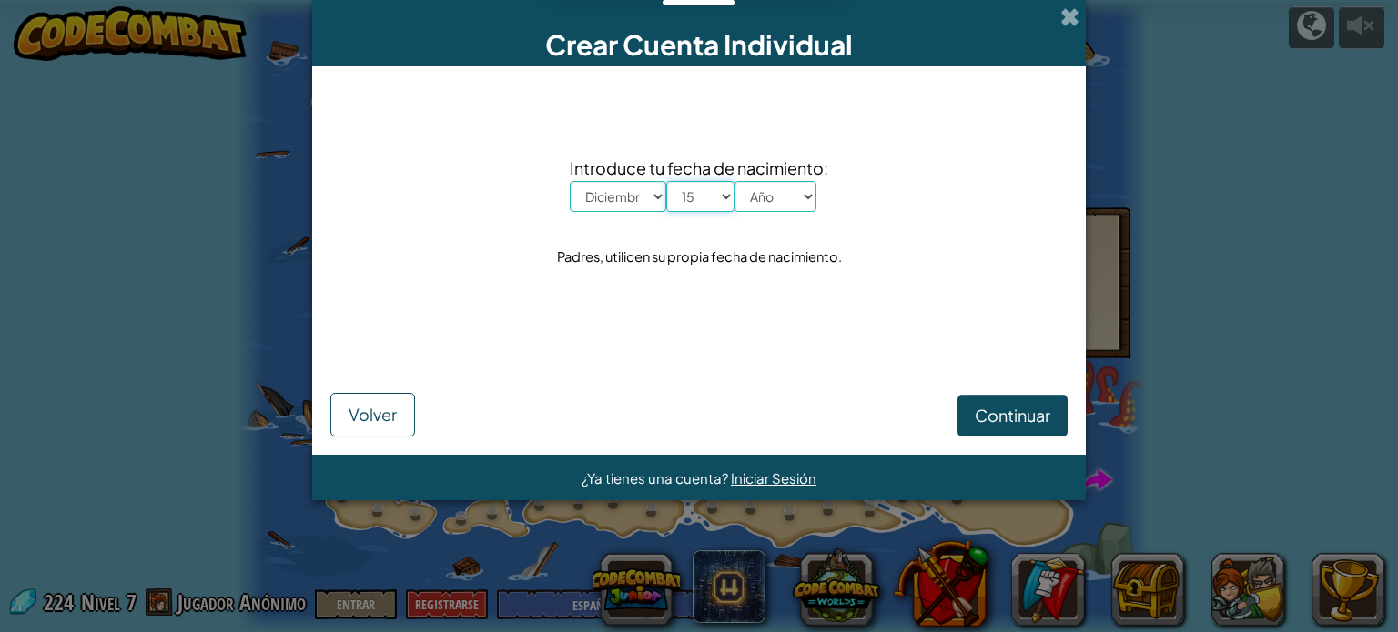
click at [666, 181] on select "Día 1 2 3 4 5 6 7 8 9 10 11 12 13 14 15 16 17 18 19 20 21 22 23 24 25 26 27 28 …" at bounding box center [700, 196] width 68 height 31
click at [772, 198] on select "Año 2025 2024 2023 2022 2021 2020 2019 2018 2017 2016 2015 2014 2013 2012 2011 …" at bounding box center [775, 196] width 82 height 31
select select "1999"
click at [734, 181] on select "Año 2025 2024 2023 2022 2021 2020 2019 2018 2017 2016 2015 2014 2013 2012 2011 …" at bounding box center [775, 196] width 82 height 31
click at [1036, 420] on span "Continuar" at bounding box center [1012, 415] width 76 height 21
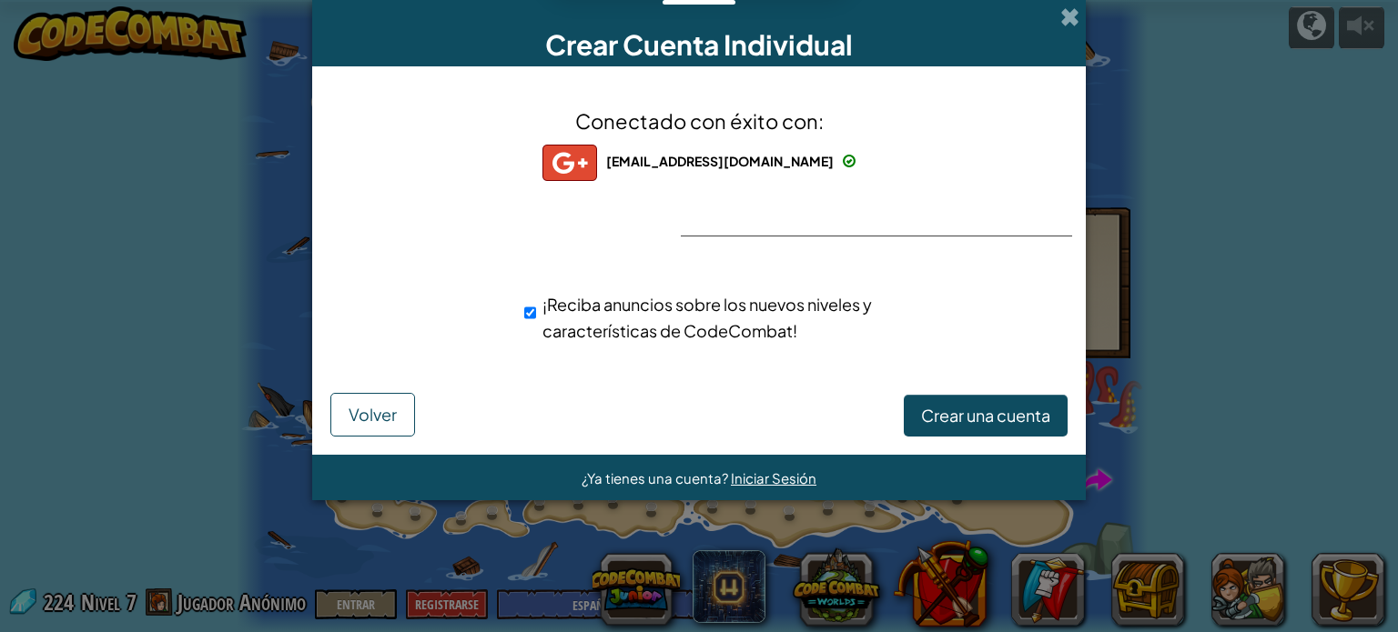
click at [1227, 280] on div "Crear Cuenta Individual Conectado con éxito con: sebastiaq32@gmail.com sebastia…" at bounding box center [699, 316] width 1398 height 632
click at [1065, 17] on span at bounding box center [1069, 16] width 19 height 19
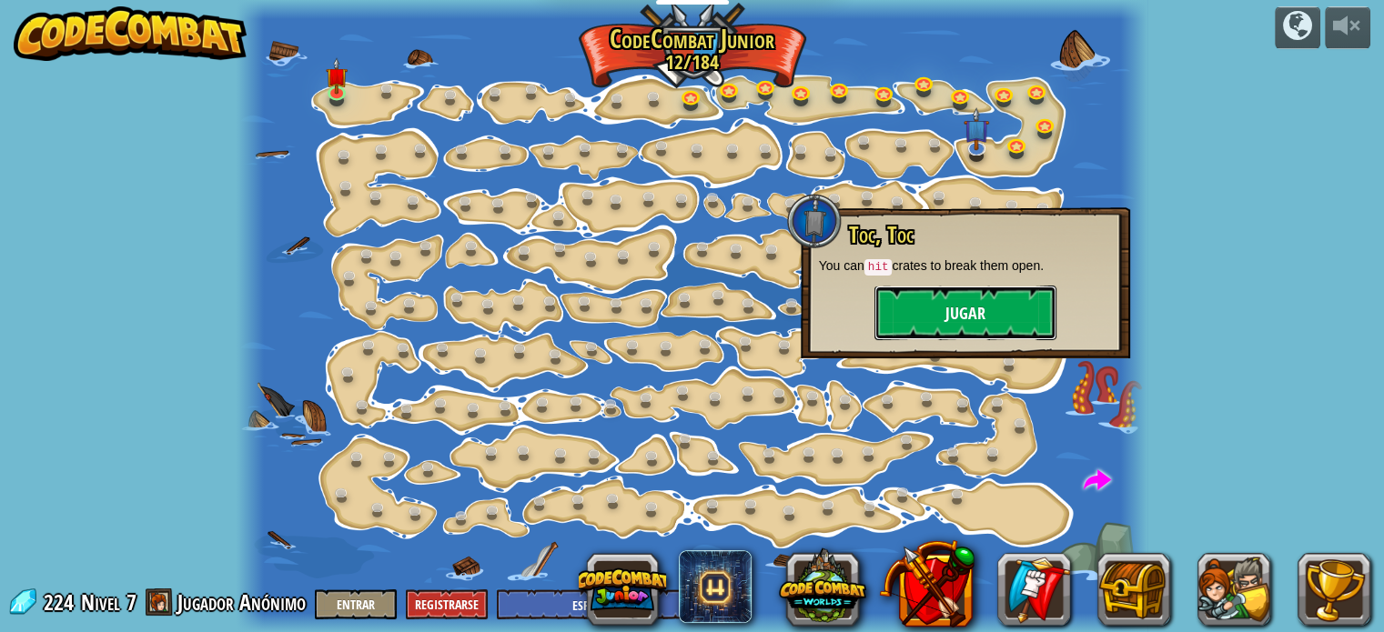
click at [974, 315] on button "Jugar" at bounding box center [965, 313] width 182 height 55
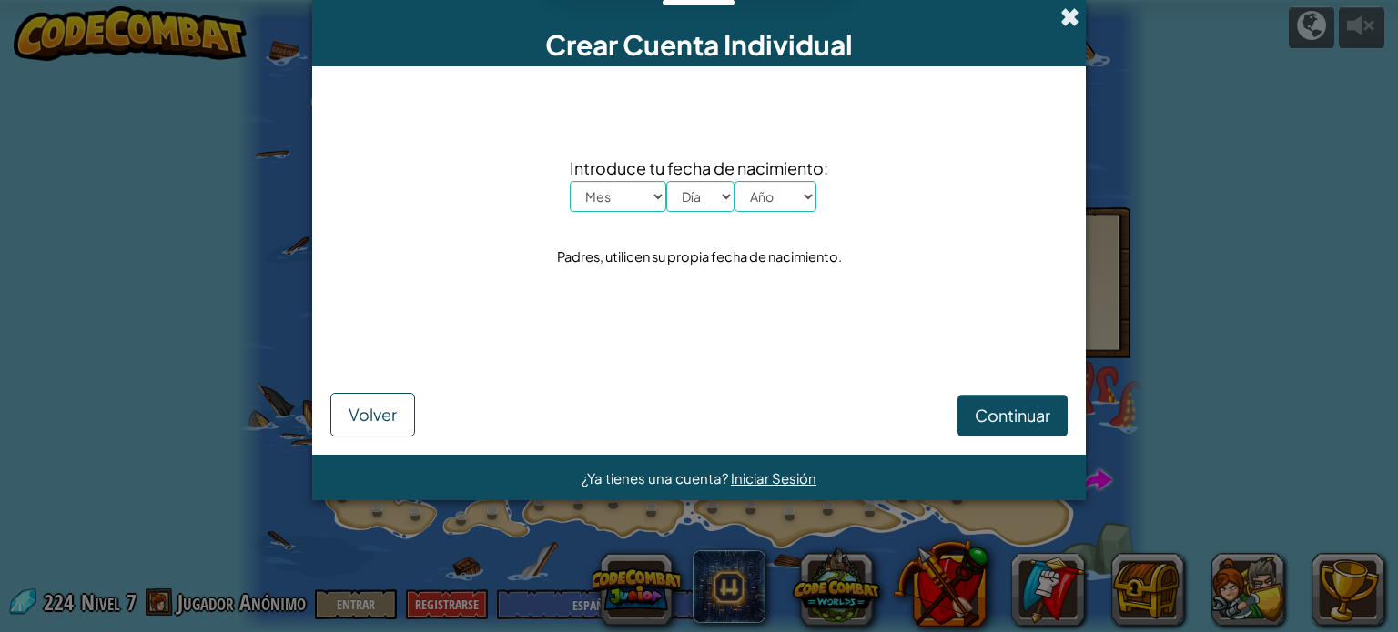
click at [1072, 23] on span at bounding box center [1069, 16] width 19 height 19
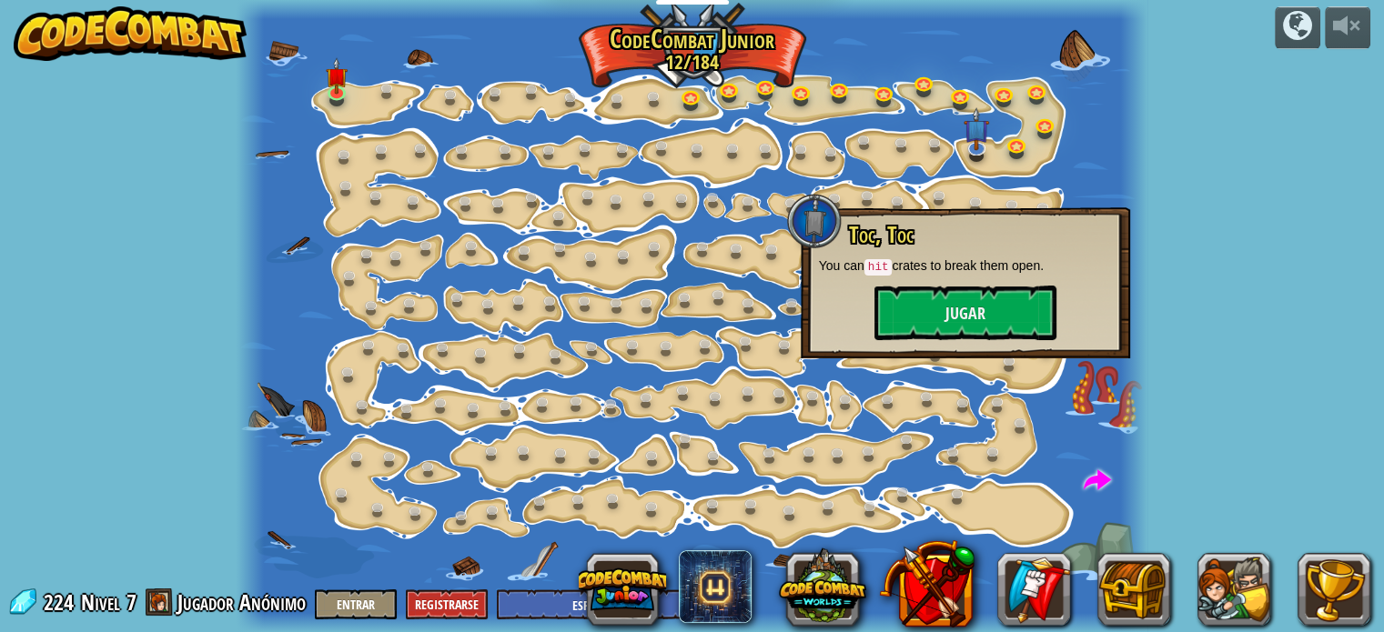
click at [92, 35] on img at bounding box center [130, 33] width 233 height 55
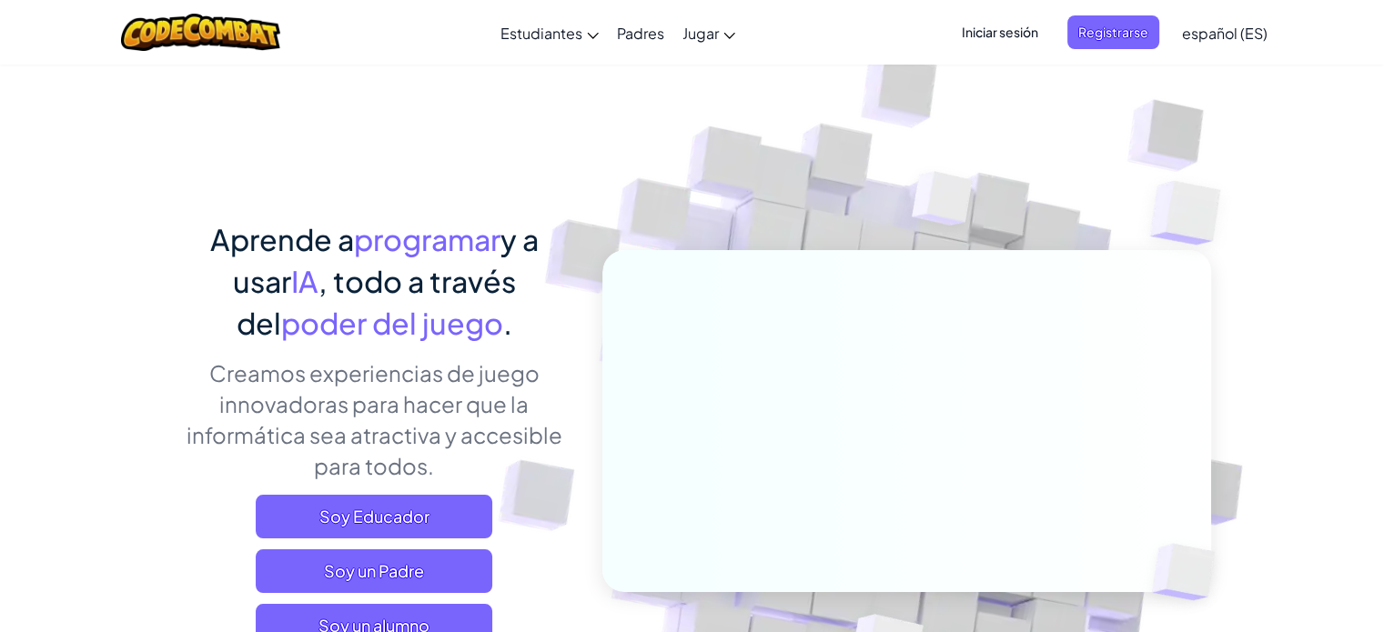
click at [1015, 21] on span "Iniciar sesión" at bounding box center [1000, 32] width 98 height 34
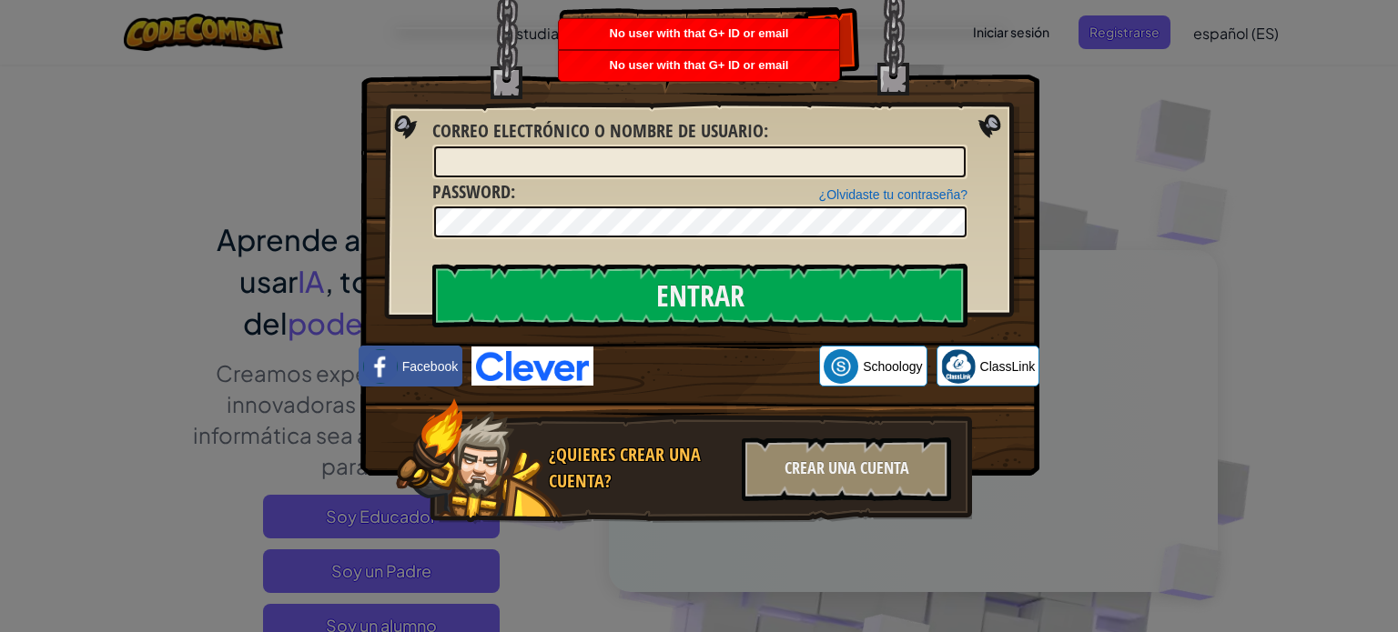
drag, startPoint x: 95, startPoint y: 271, endPoint x: 116, endPoint y: 275, distance: 21.2
click at [97, 270] on div "Entrar Error desconocido. Correo electrónico o nombre de usuario : ¿Olvidaste t…" at bounding box center [699, 316] width 1398 height 632
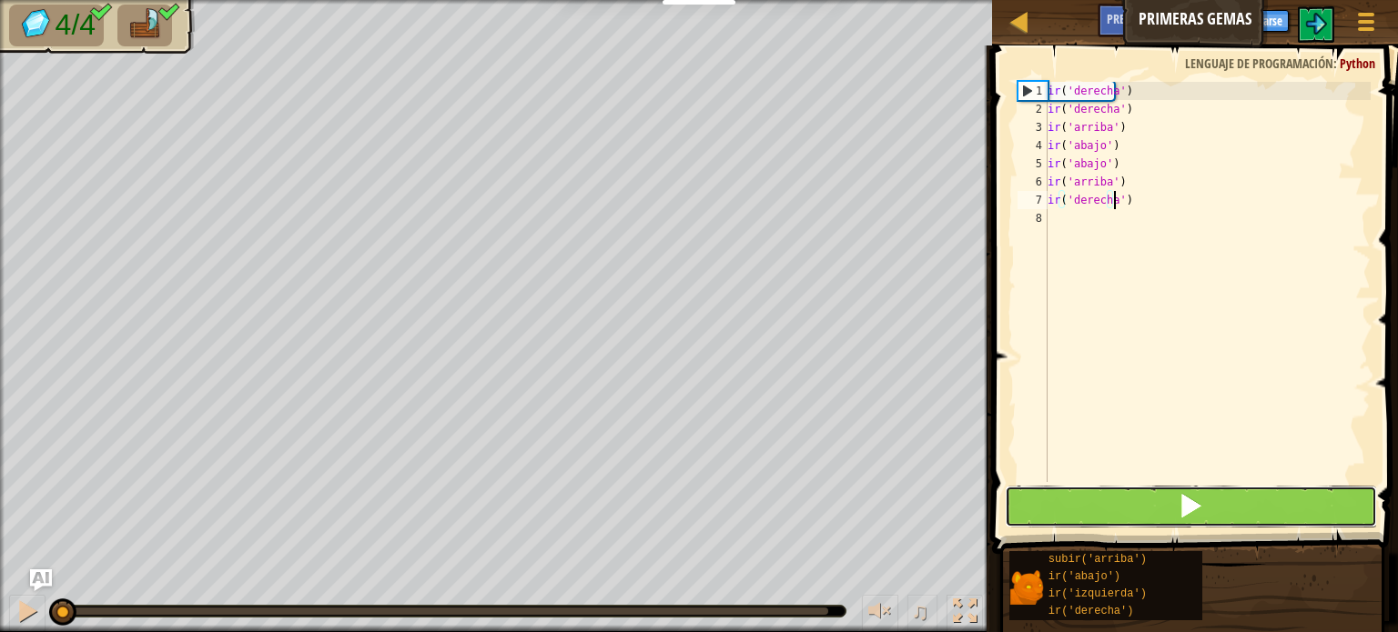
click at [1094, 505] on button at bounding box center [1191, 507] width 372 height 42
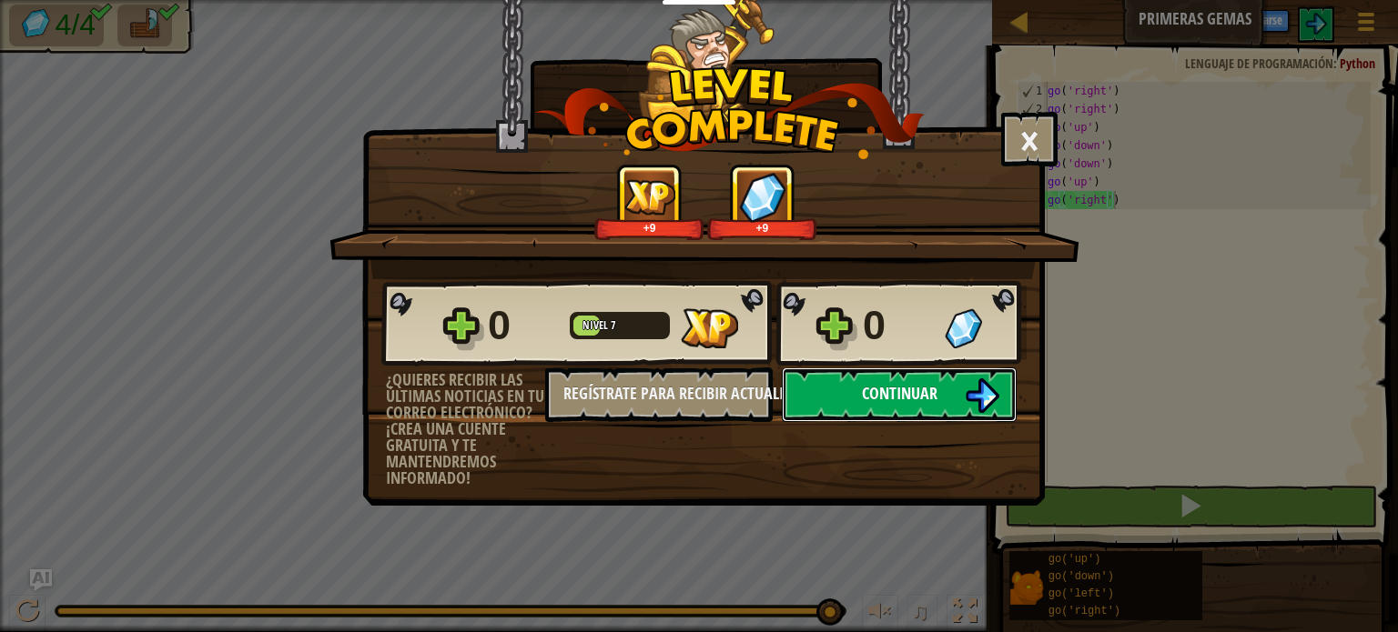
click at [986, 387] on img at bounding box center [981, 396] width 35 height 35
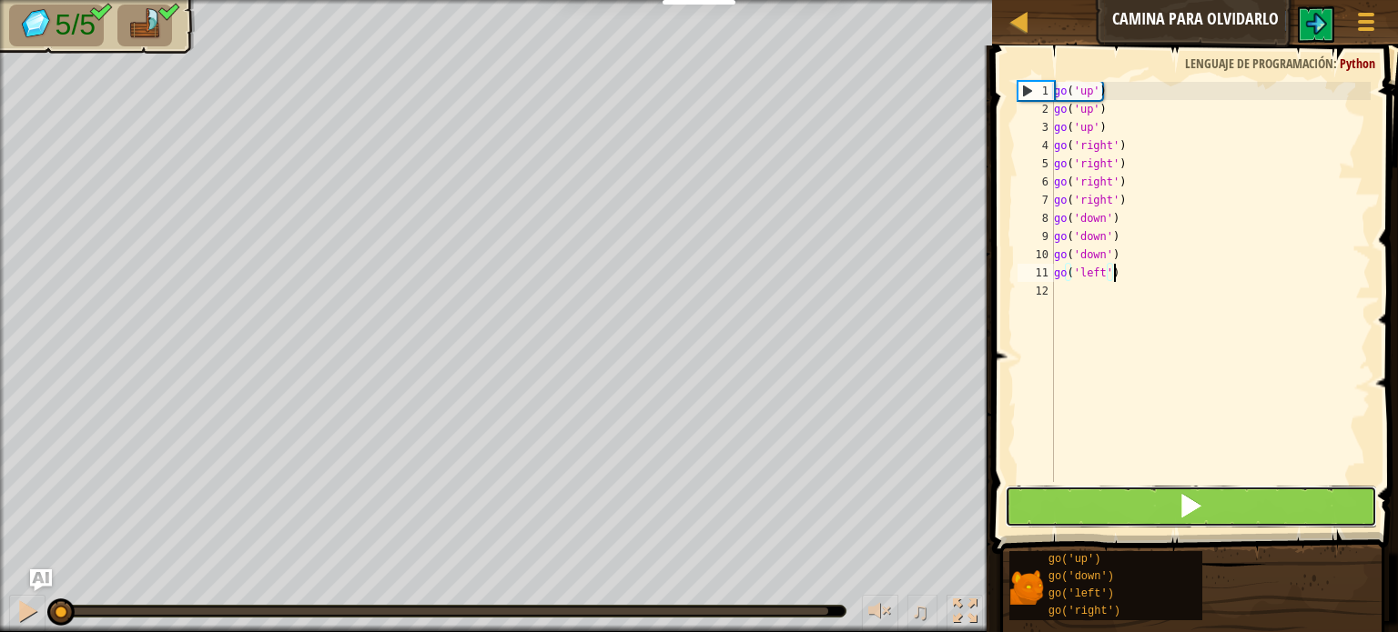
click at [1168, 520] on button at bounding box center [1191, 507] width 372 height 42
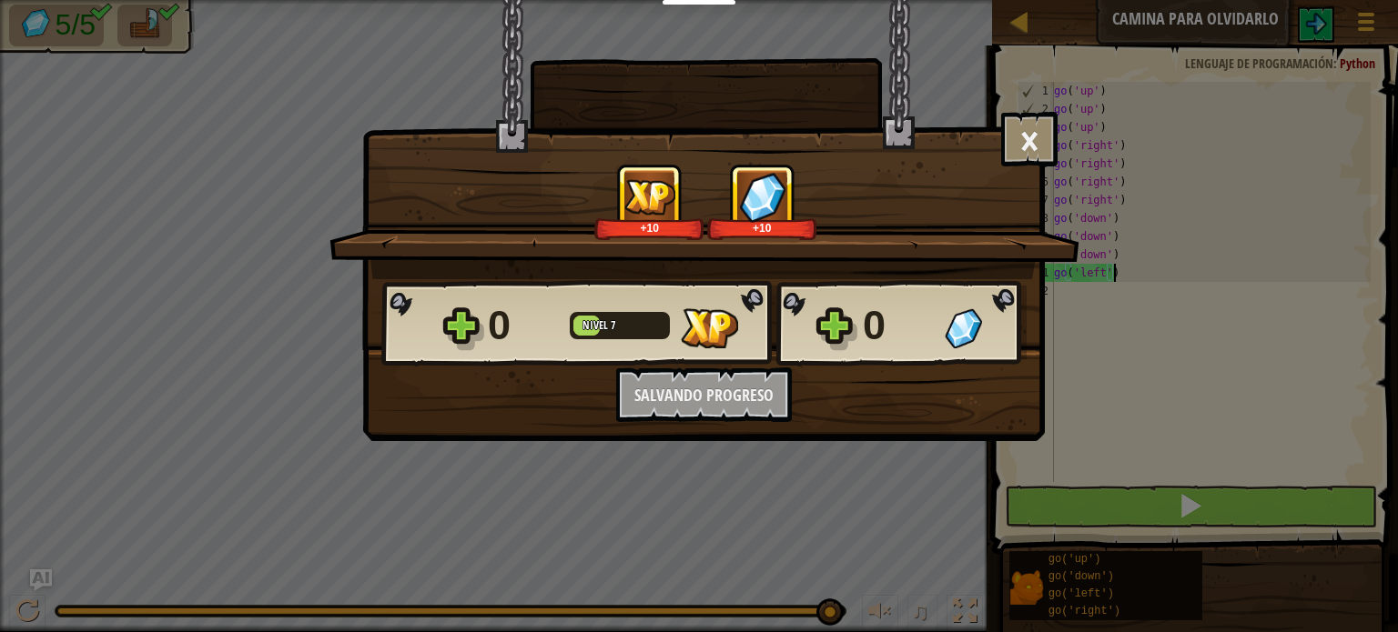
scroll to position [8, 4]
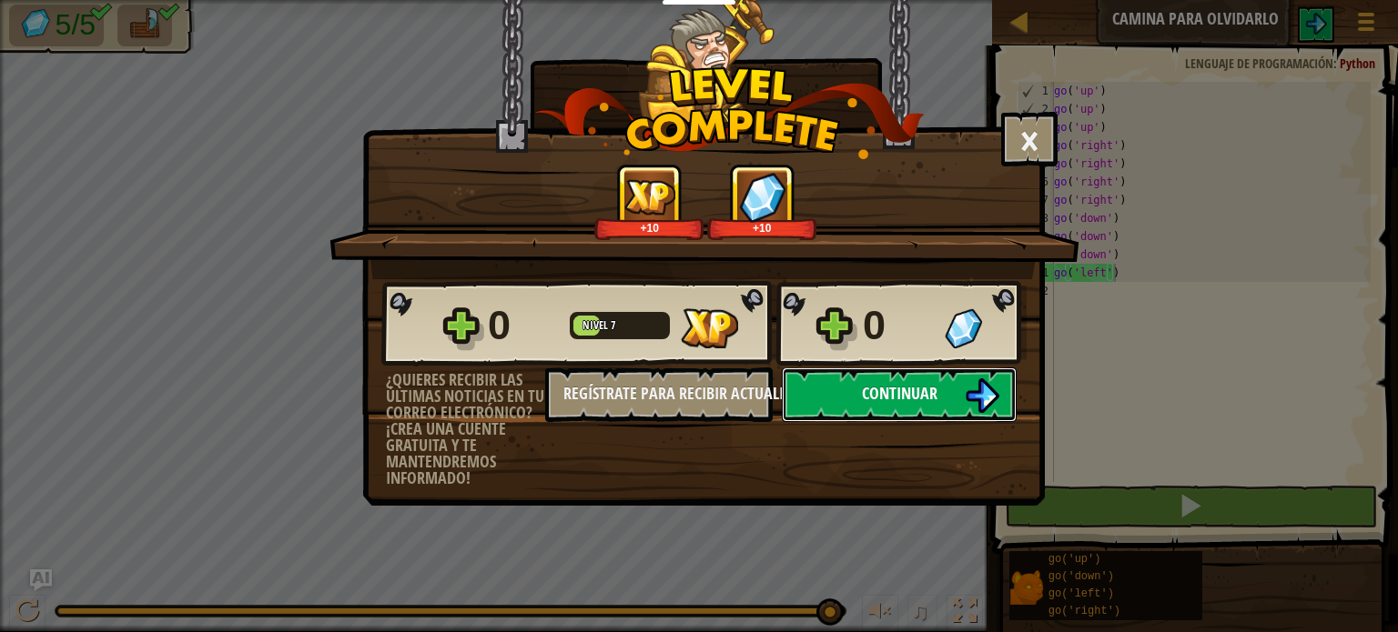
click at [962, 389] on button "Continuar" at bounding box center [899, 395] width 235 height 55
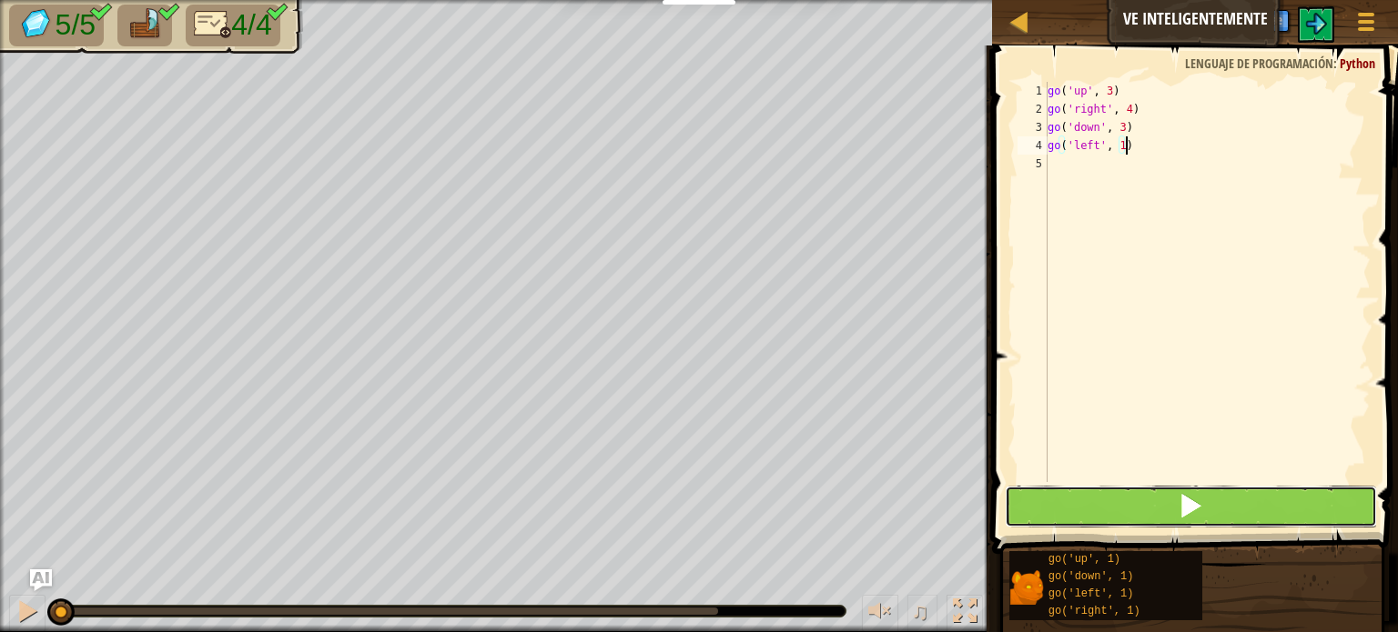
click at [1198, 496] on span at bounding box center [1189, 505] width 25 height 25
click at [1194, 493] on span at bounding box center [1189, 505] width 25 height 25
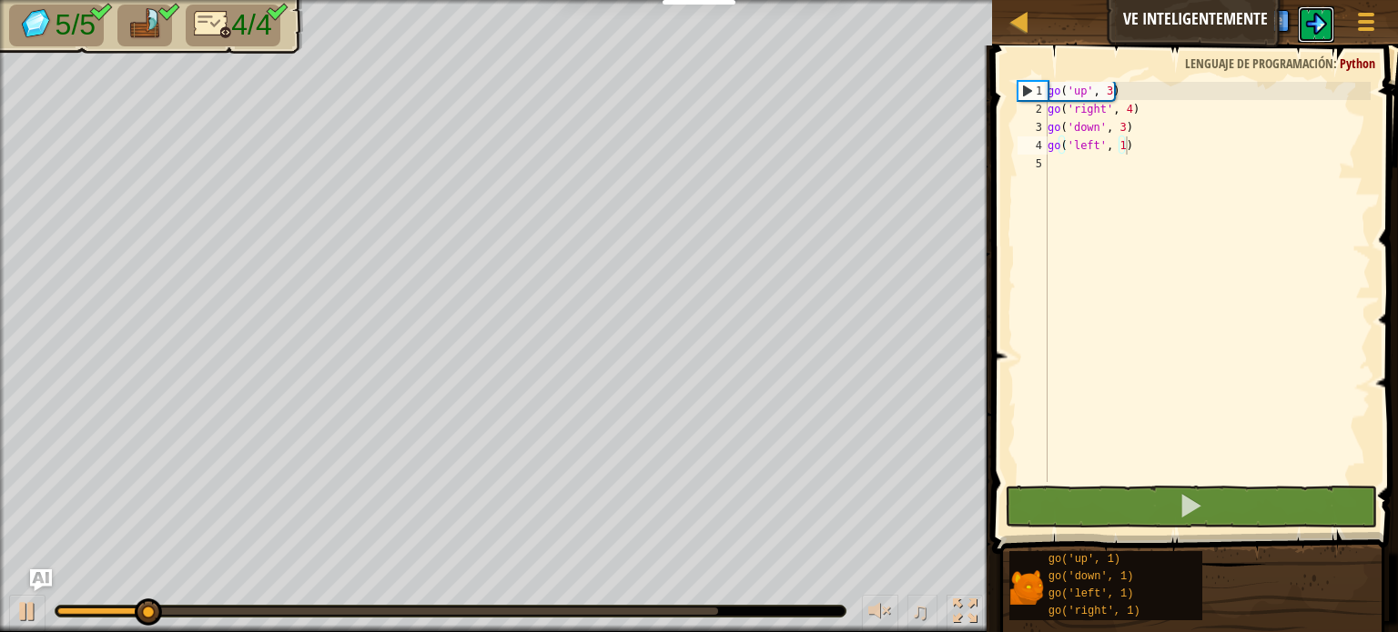
click at [1322, 17] on img at bounding box center [1316, 24] width 22 height 22
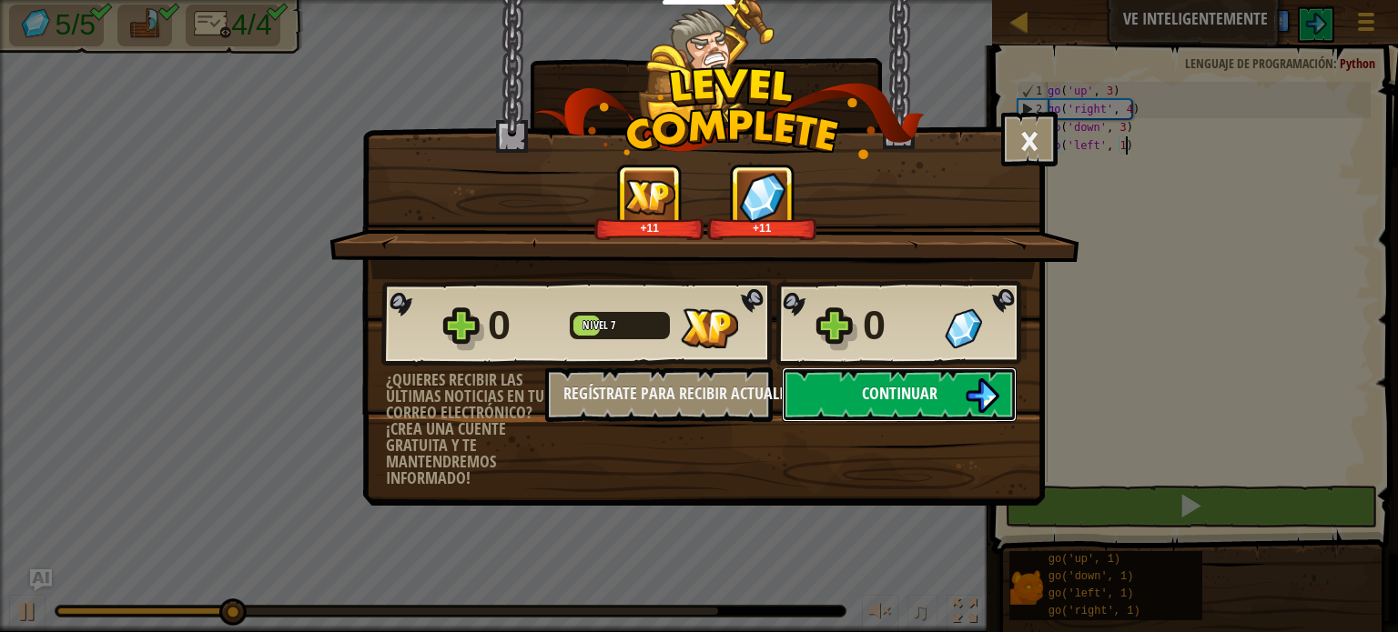
click at [918, 399] on span "Continuar" at bounding box center [900, 393] width 76 height 23
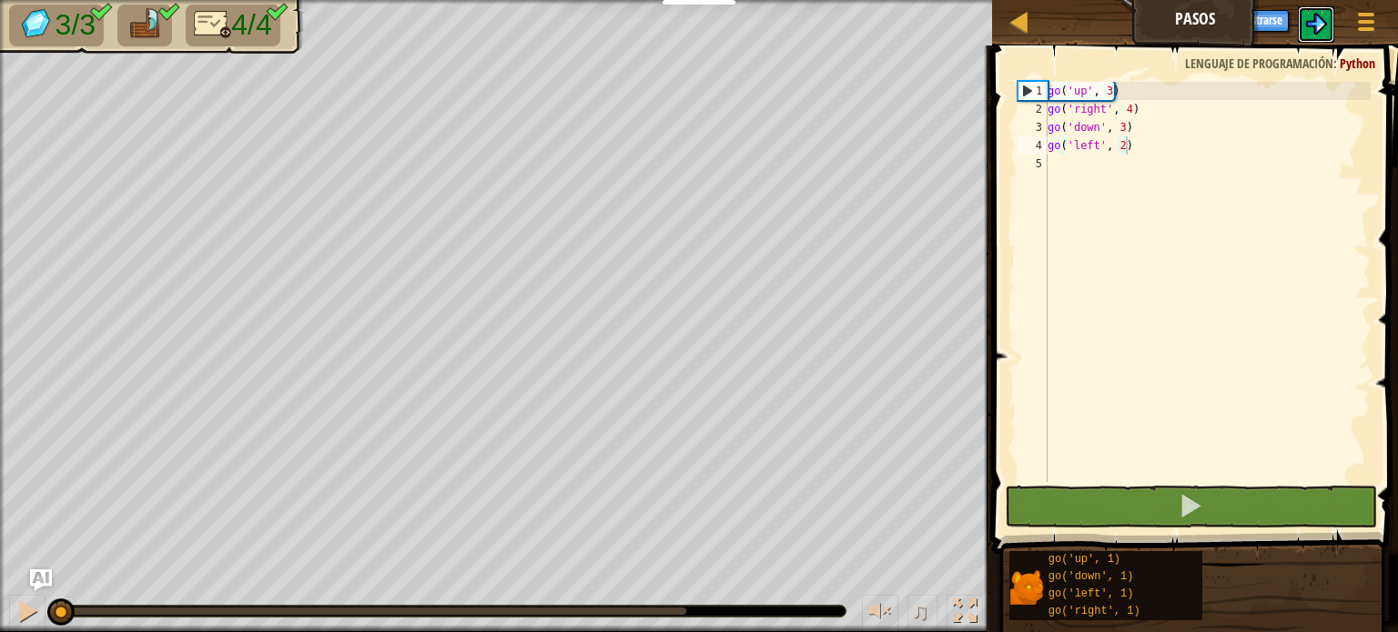
click at [1321, 35] on button at bounding box center [1315, 24] width 36 height 36
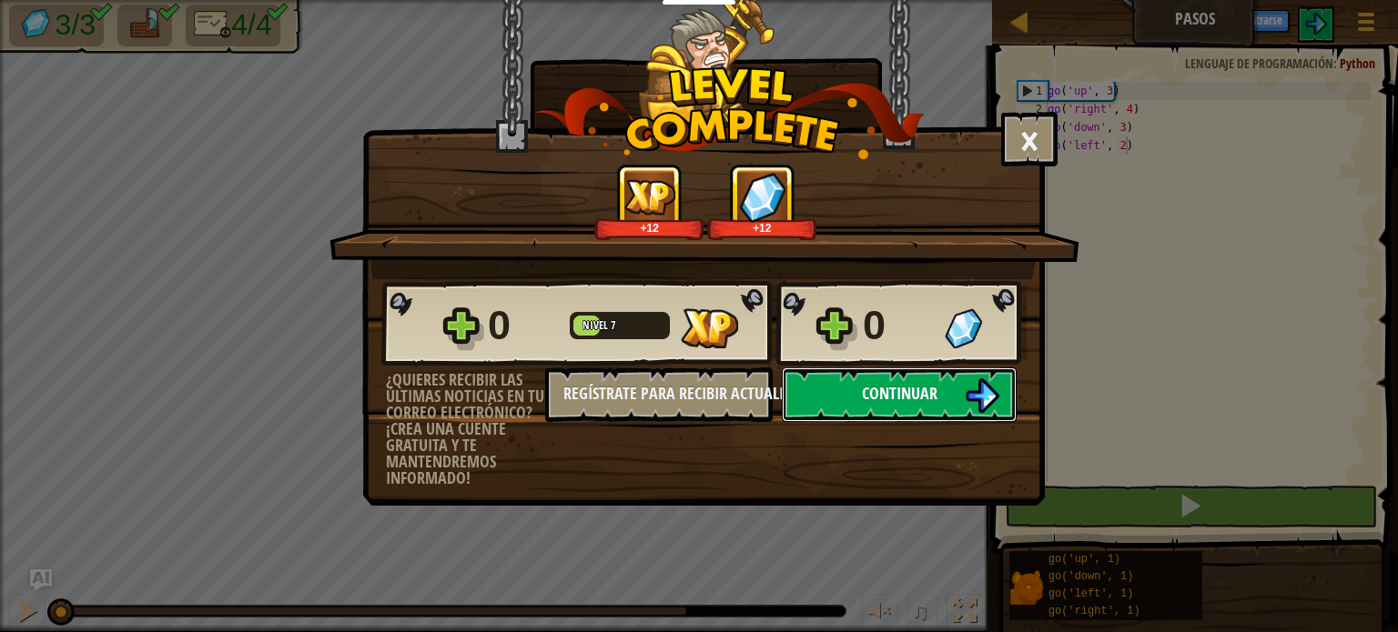
click at [906, 407] on button "Continuar" at bounding box center [899, 395] width 235 height 55
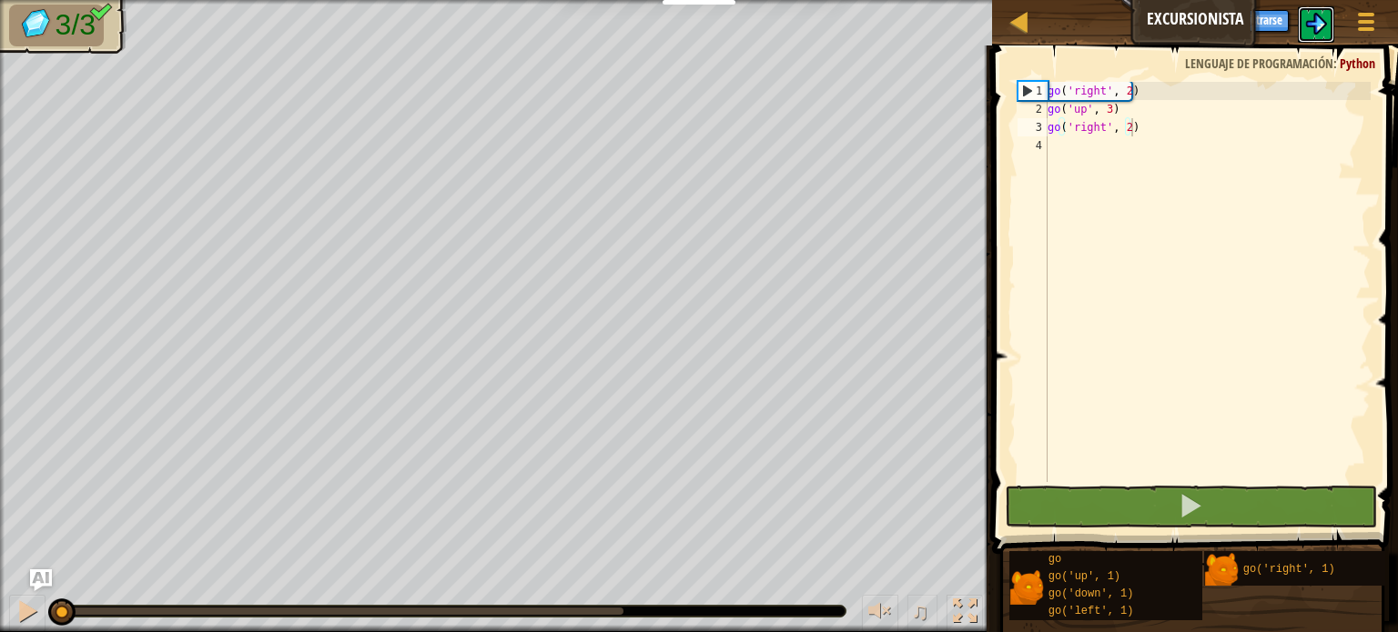
click at [1316, 22] on img at bounding box center [1316, 24] width 22 height 22
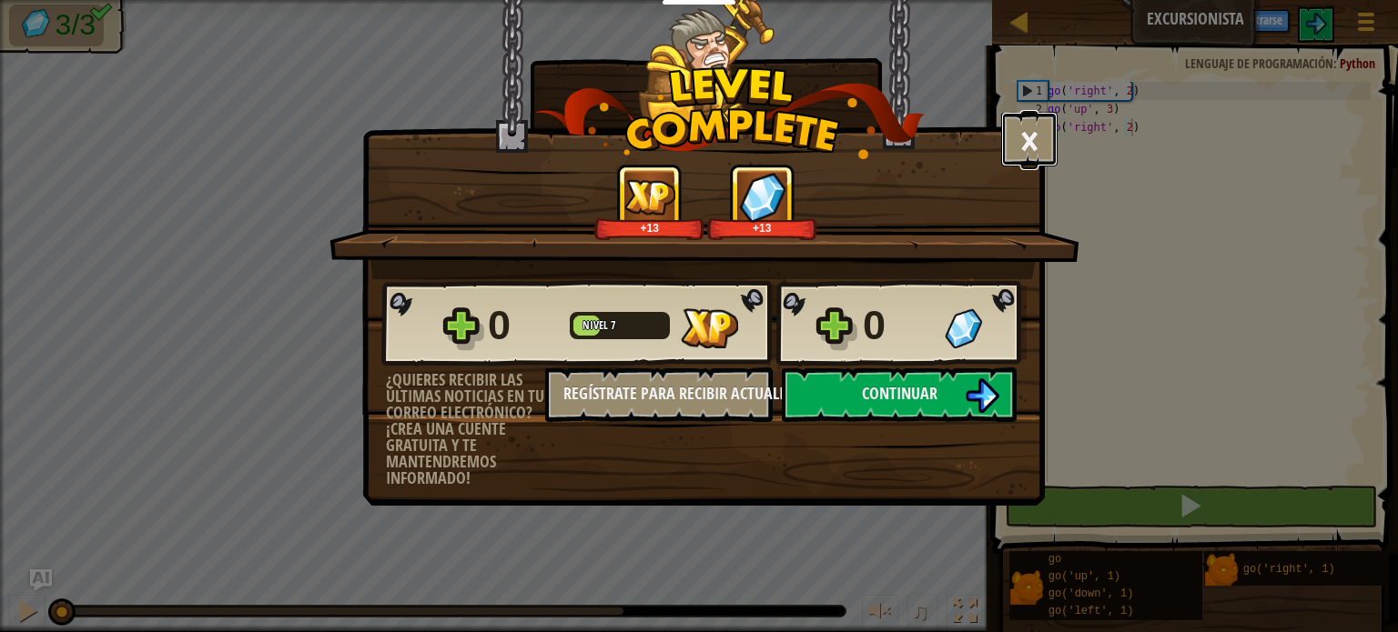
click at [1035, 152] on button "×" at bounding box center [1029, 139] width 56 height 55
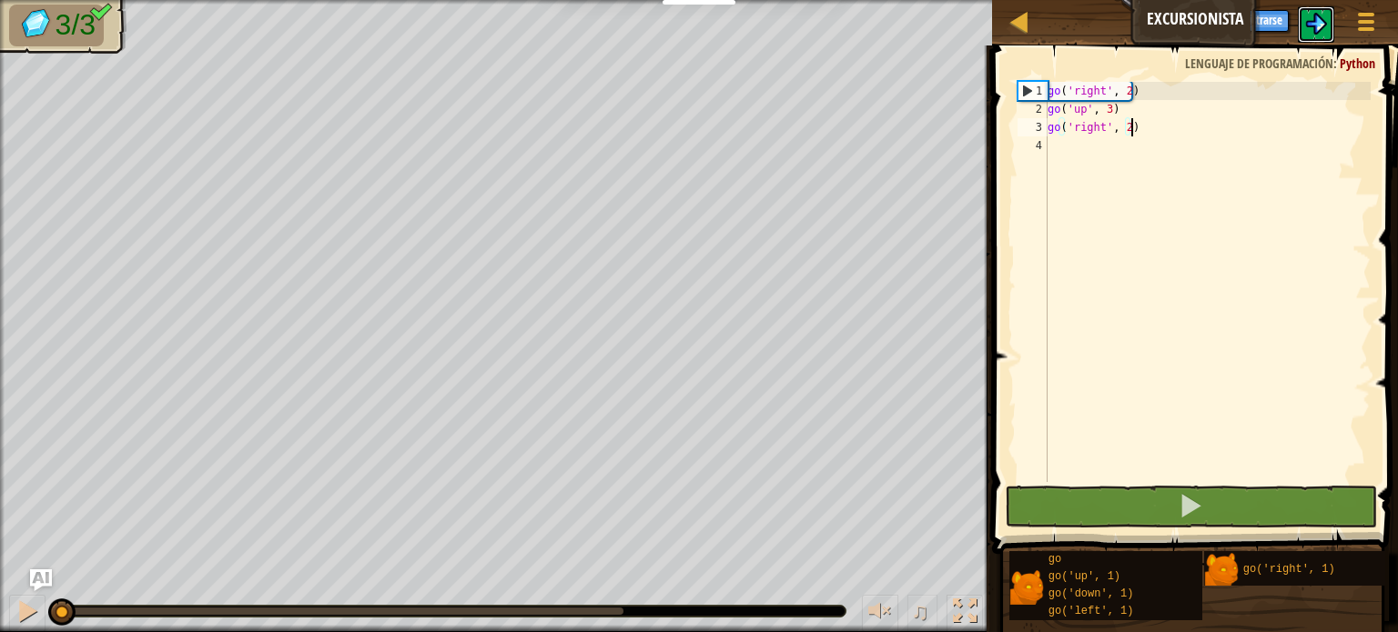
click at [1322, 22] on img at bounding box center [1316, 24] width 22 height 22
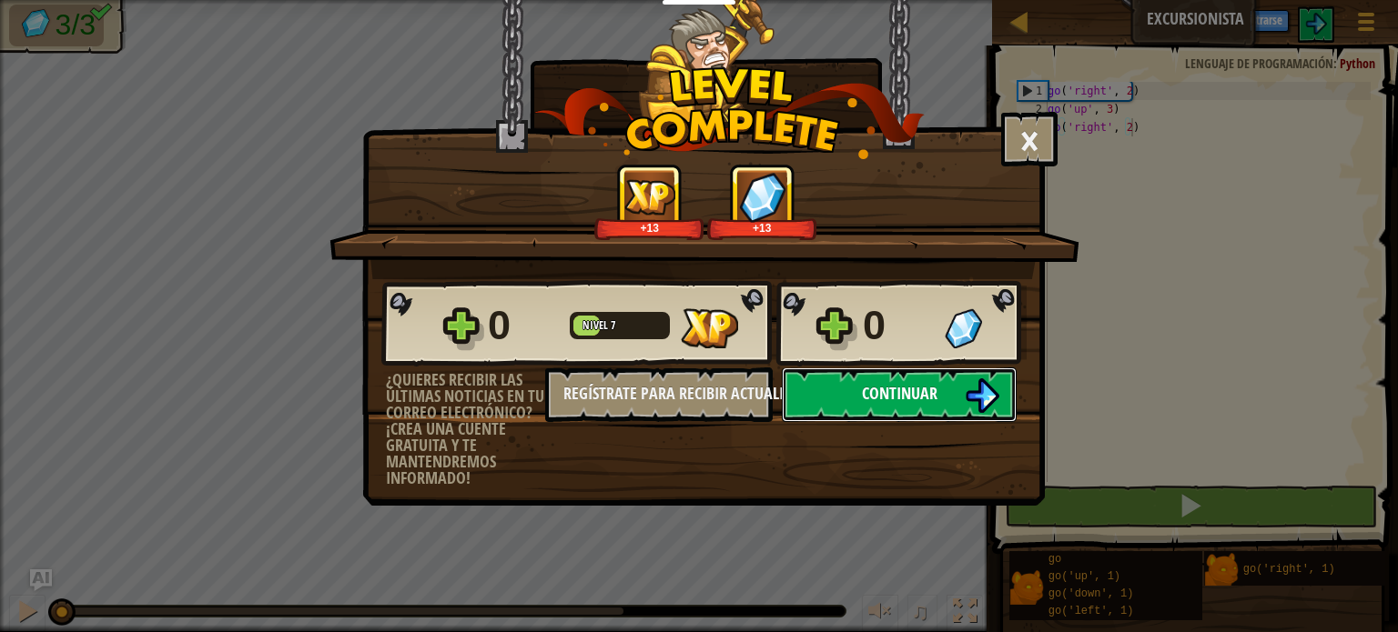
click at [975, 389] on img at bounding box center [981, 396] width 35 height 35
